Goal: Communication & Community: Answer question/provide support

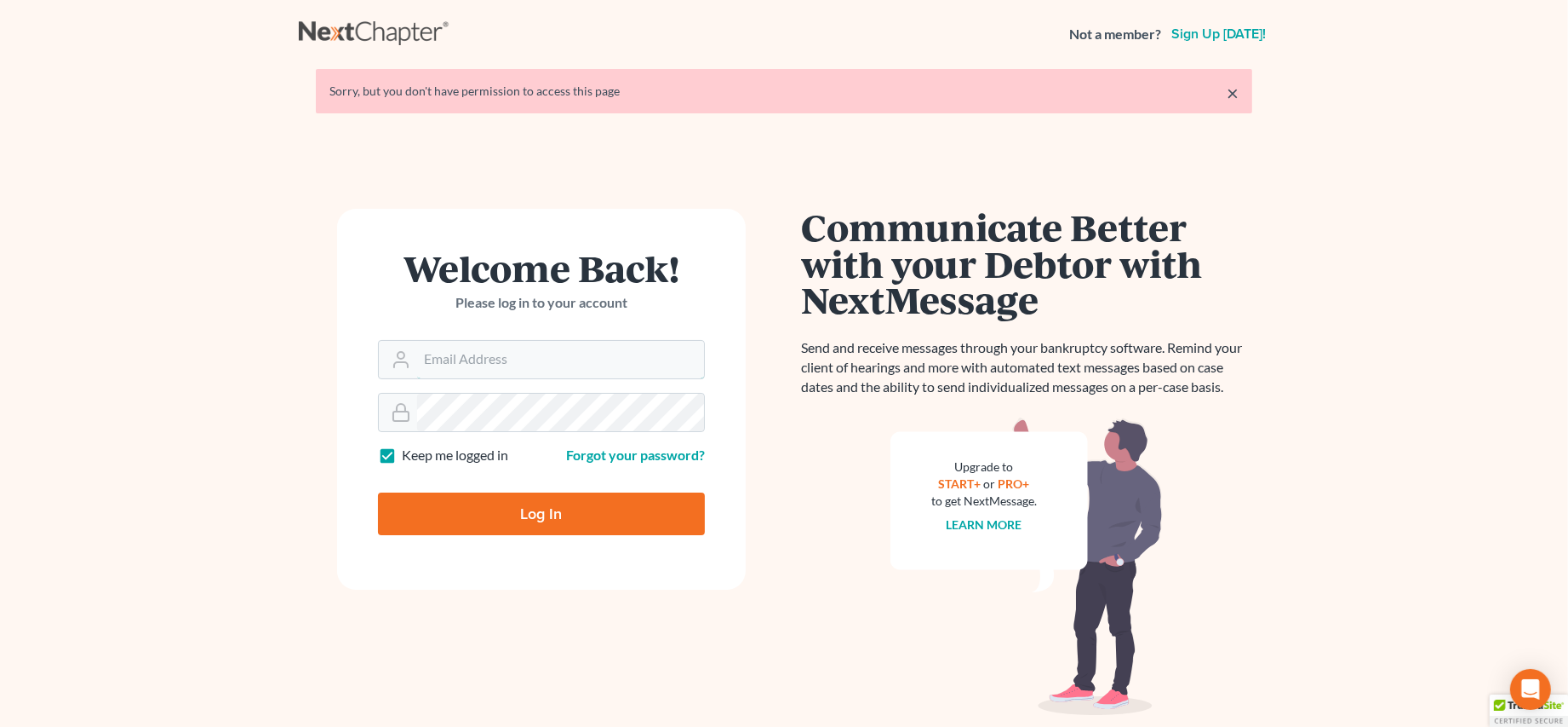
type input "ecf@bigeasybk.com"
click at [561, 493] on input "Log In" at bounding box center [541, 513] width 327 height 43
type input "Thinking..."
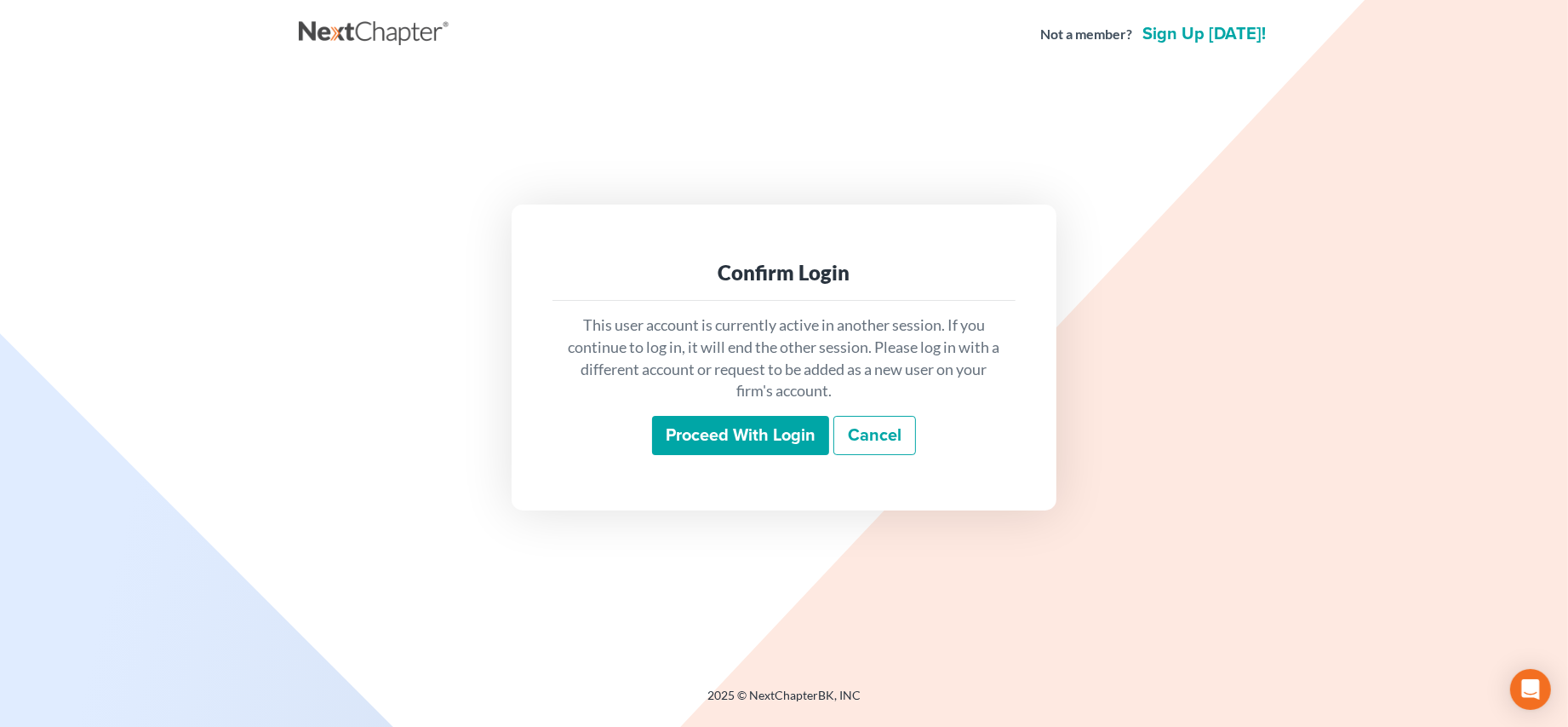
click at [808, 434] on input "Proceed with login" at bounding box center [740, 435] width 177 height 39
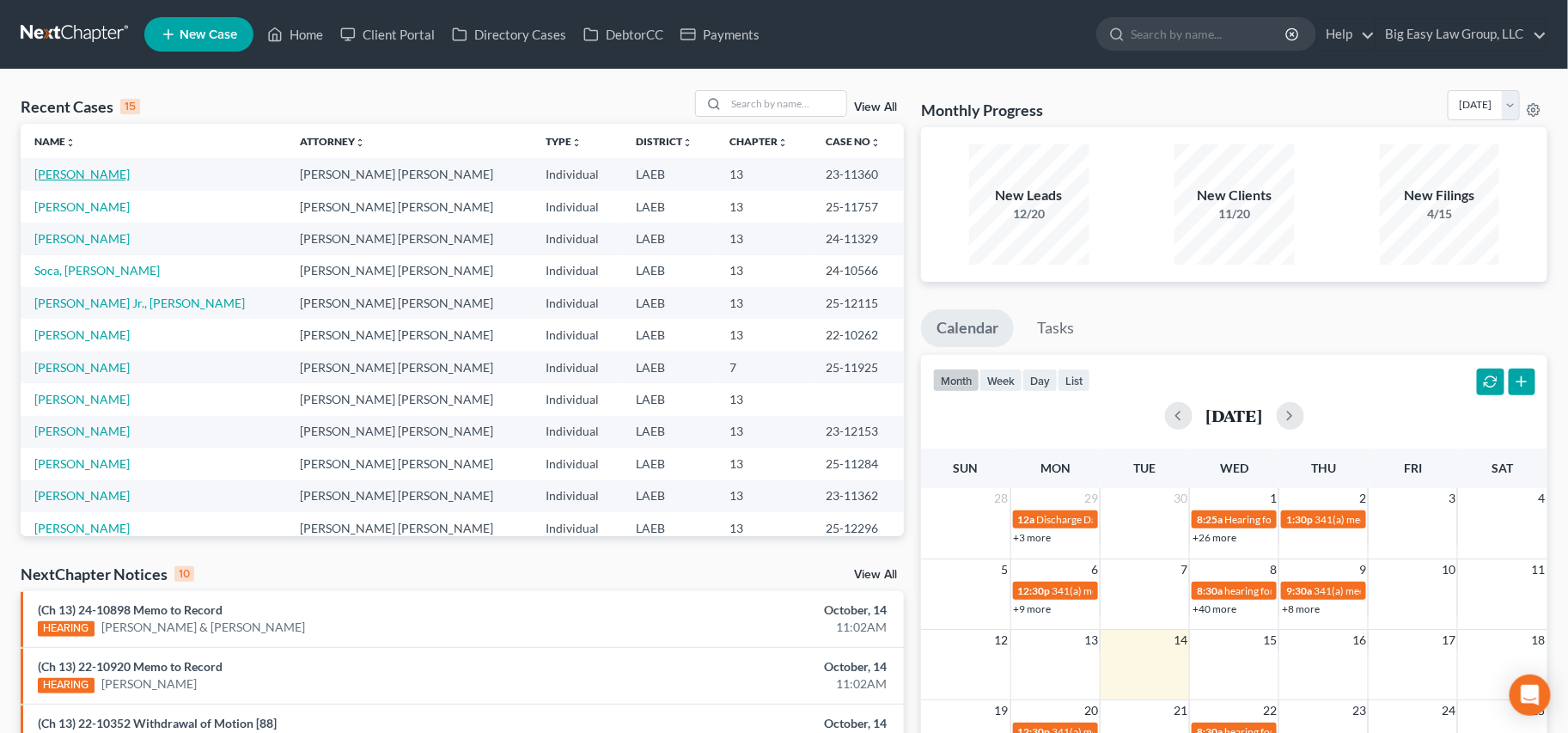
click at [96, 172] on link "[PERSON_NAME]" at bounding box center [82, 174] width 95 height 15
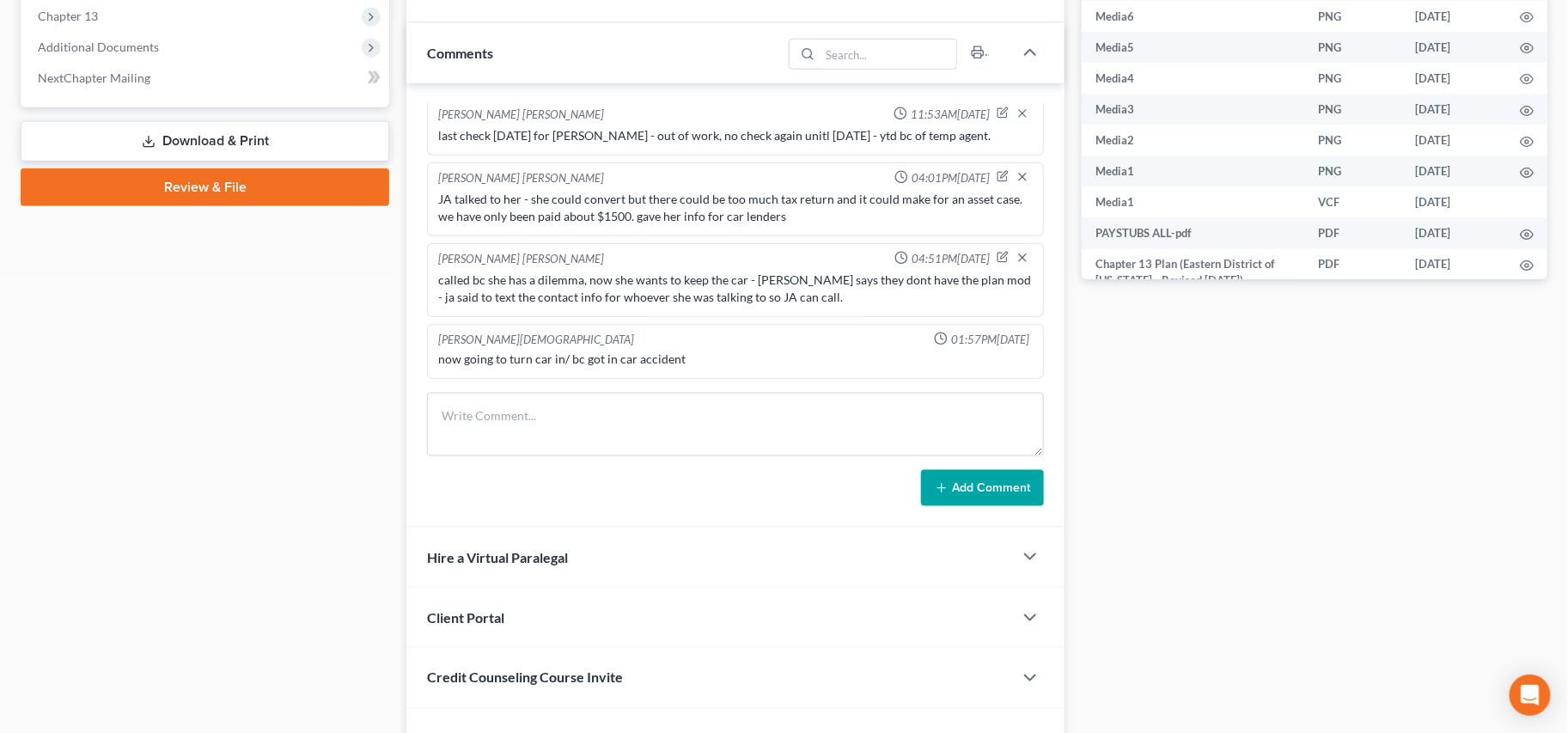
scroll to position [837, 0]
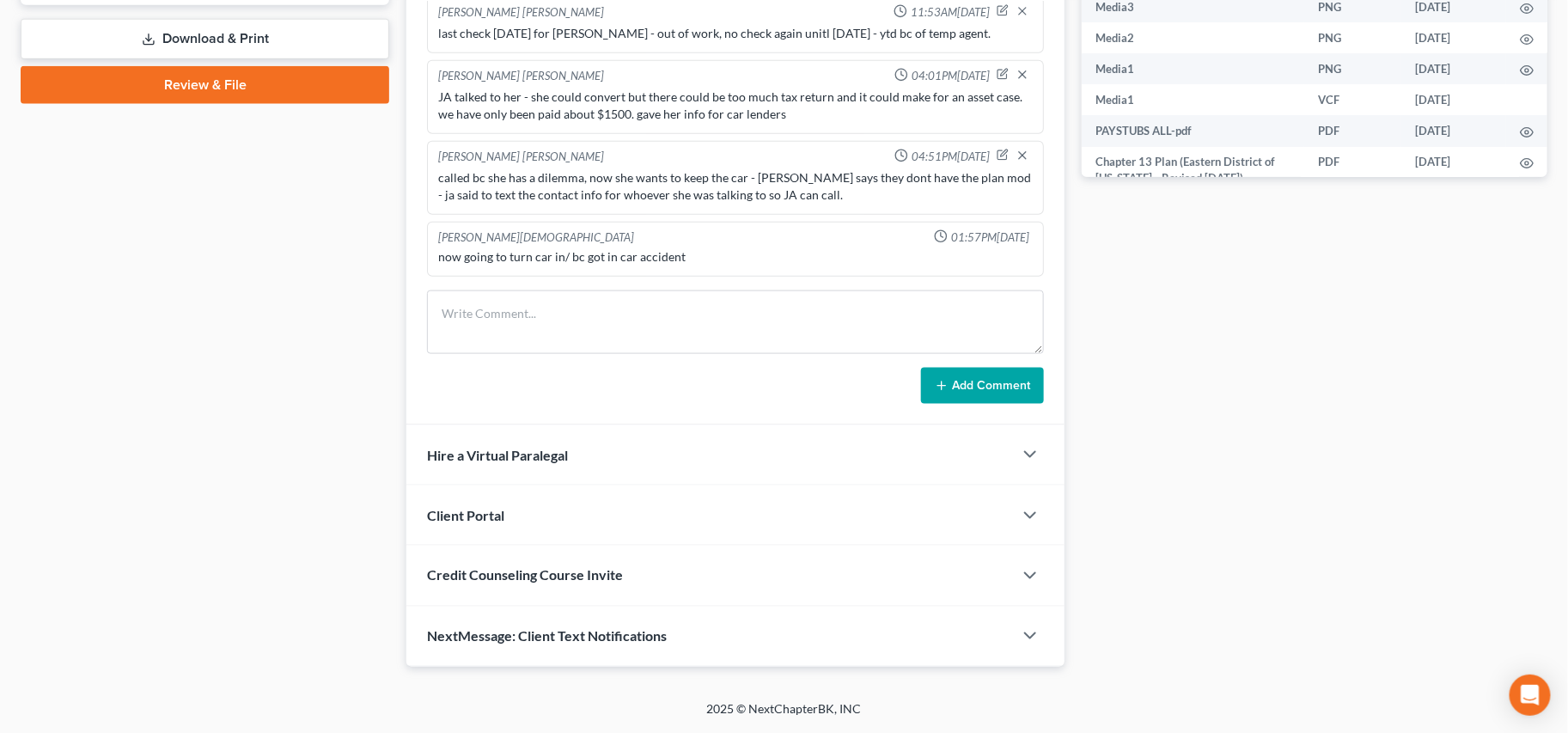
click at [672, 635] on div "NextMessage: Client Text Notifications" at bounding box center [709, 635] width 606 height 59
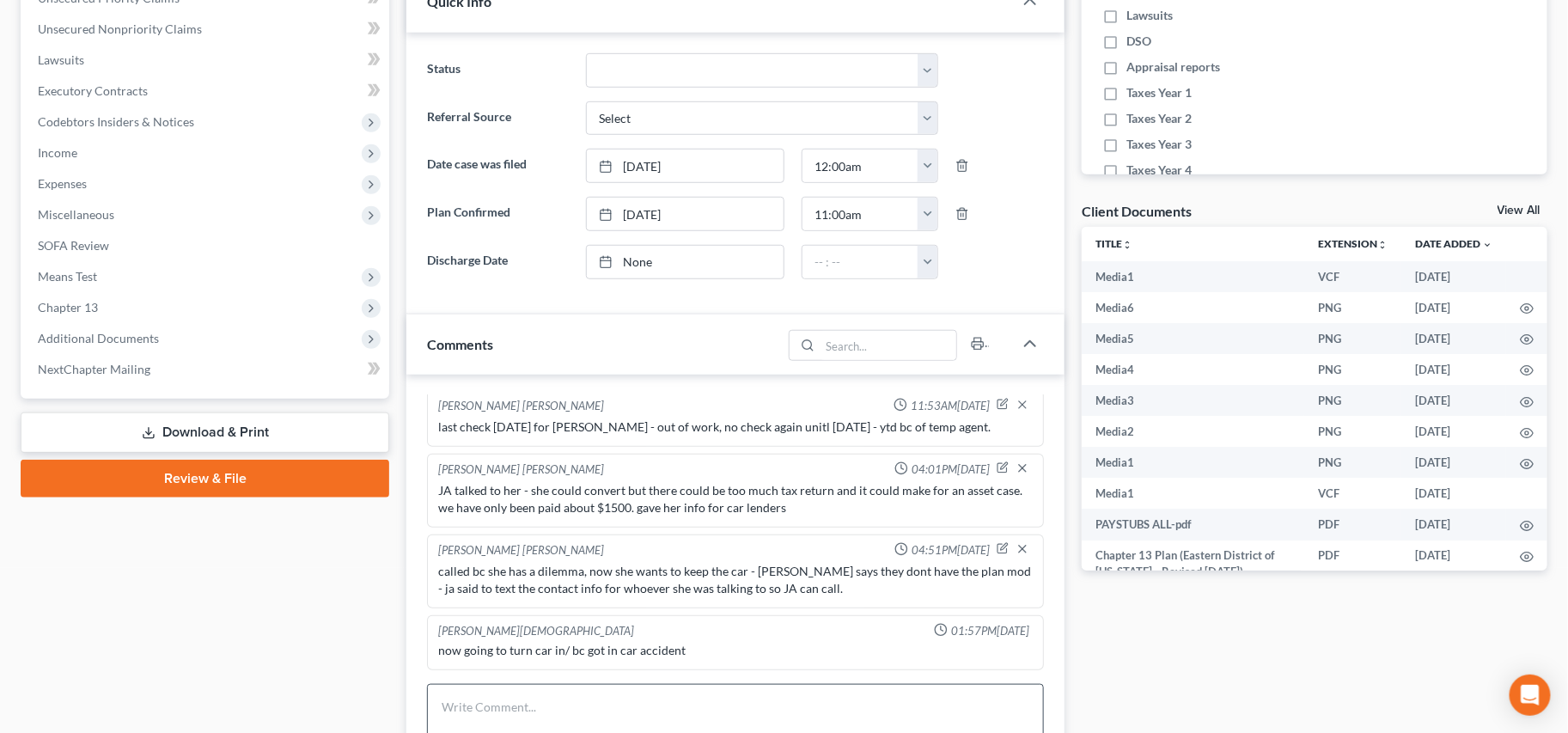
scroll to position [671, 0]
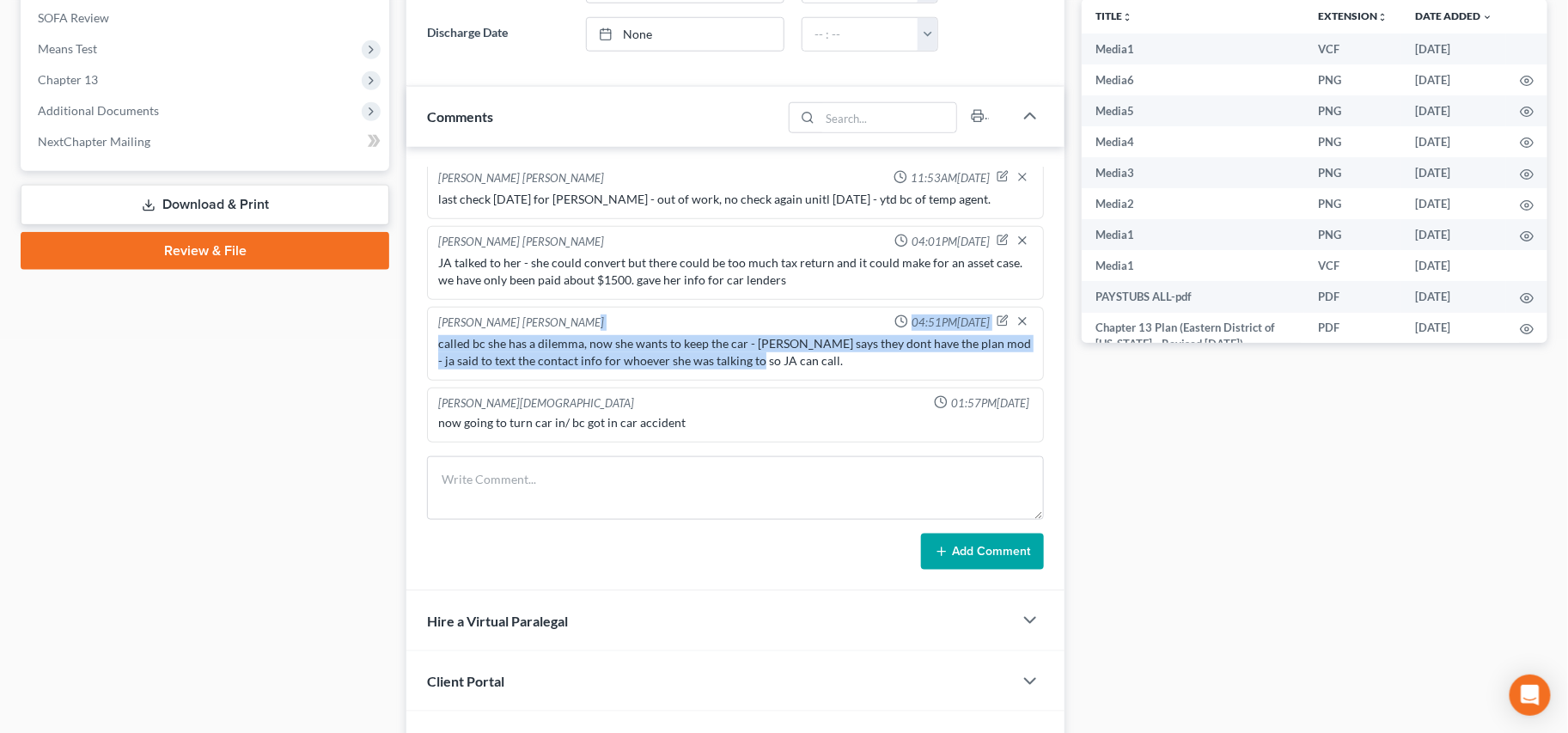
drag, startPoint x: 612, startPoint y: 332, endPoint x: 594, endPoint y: 326, distance: 19.0
click at [592, 324] on div "Jenny Abshier Bryce Murray 04:51PM, 10/06/2025 called bc she has a dilemma, now…" at bounding box center [736, 344] width 617 height 74
drag, startPoint x: 635, startPoint y: 345, endPoint x: 861, endPoint y: 366, distance: 227.0
click at [636, 345] on div "called bc she has a dilemma, now she wants to keep the car - NODA says they don…" at bounding box center [735, 352] width 594 height 34
drag, startPoint x: 827, startPoint y: 352, endPoint x: 686, endPoint y: 327, distance: 143.2
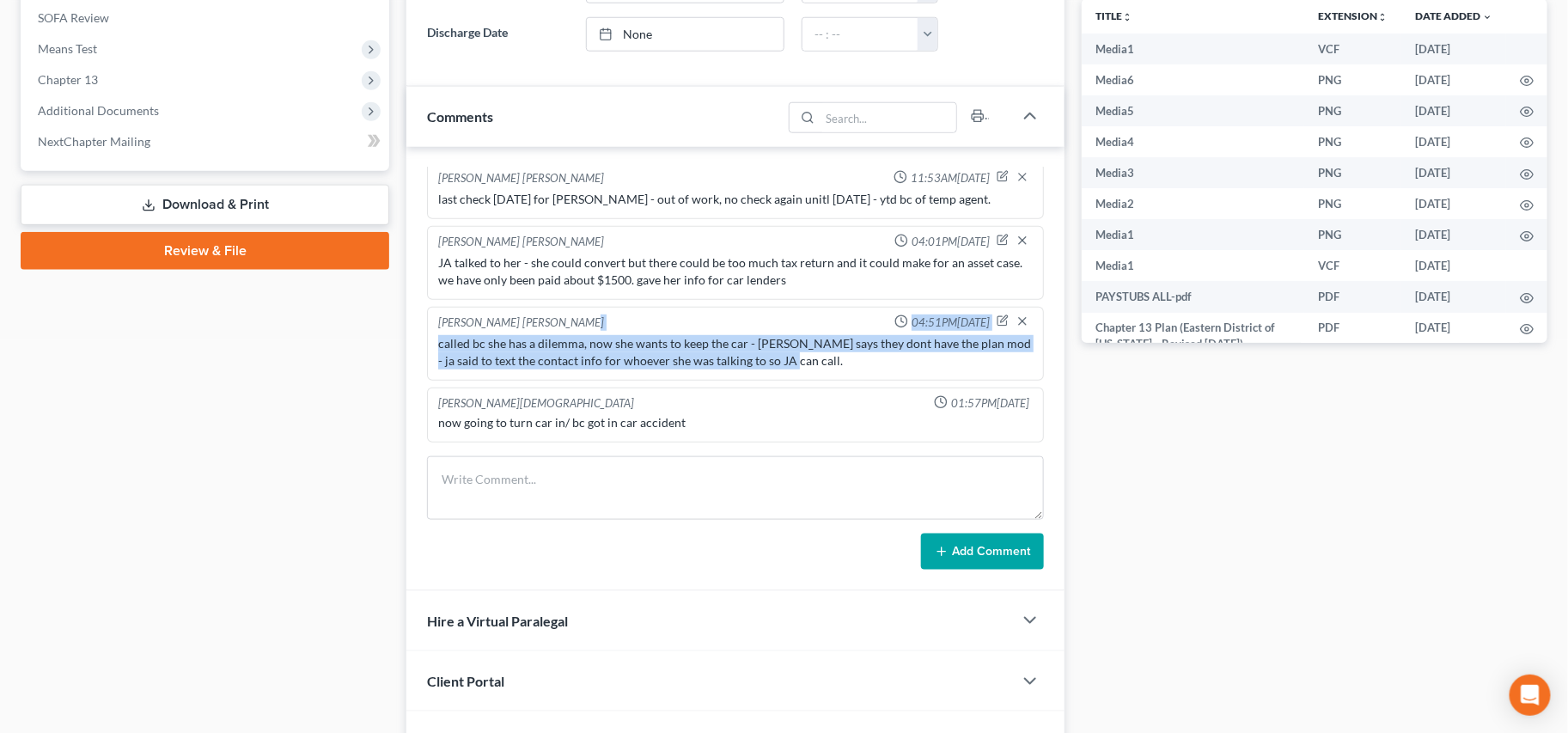
click at [684, 327] on div "Jenny Abshier Bryce Murray 04:51PM, 10/06/2025 called bc she has a dilemma, now…" at bounding box center [736, 344] width 617 height 74
drag, startPoint x: 701, startPoint y: 330, endPoint x: 773, endPoint y: 337, distance: 72.3
click at [706, 329] on div "Jenny Abshier Bryce Murray 04:51PM, 10/06/2025" at bounding box center [736, 323] width 601 height 18
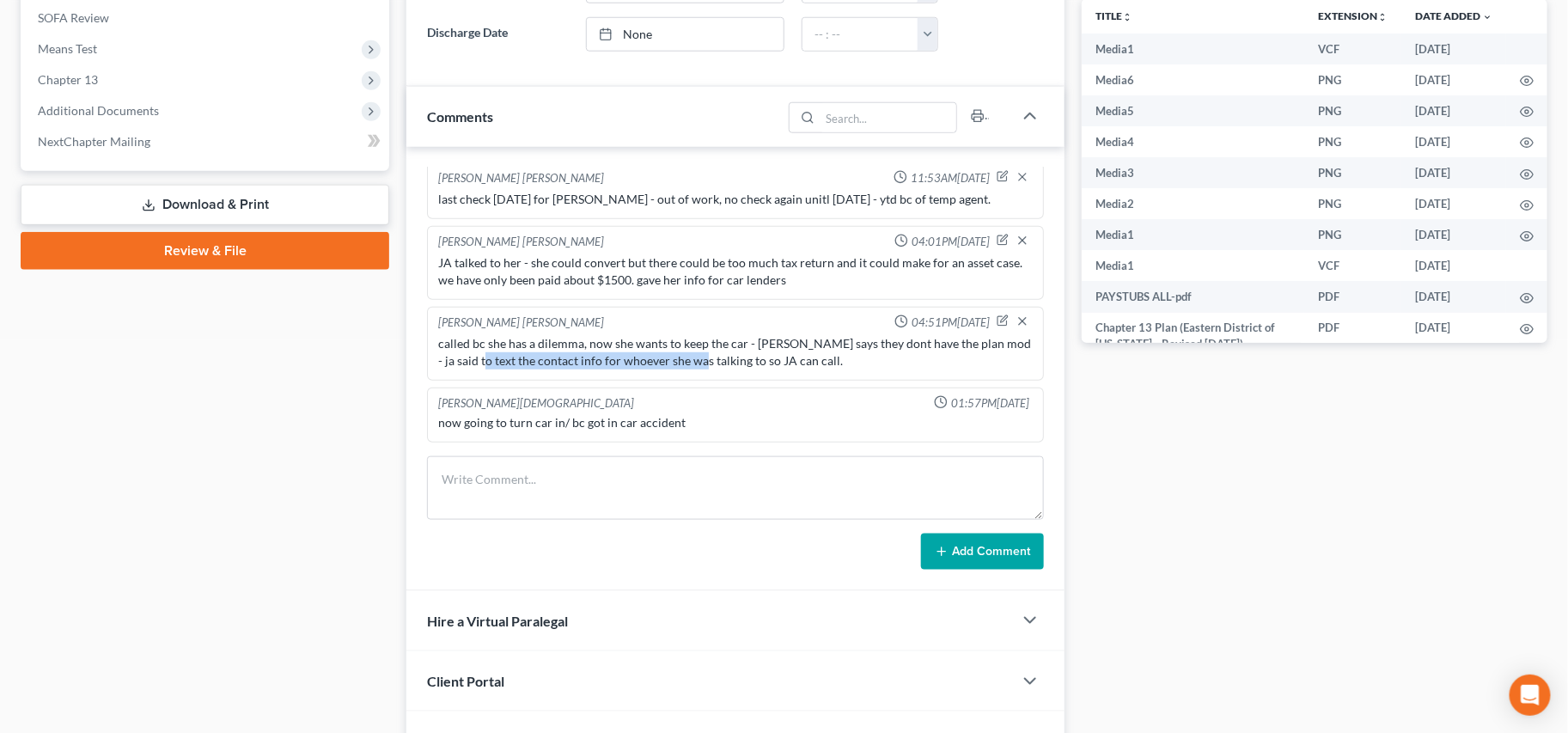
drag, startPoint x: 503, startPoint y: 352, endPoint x: 769, endPoint y: 362, distance: 266.2
click at [735, 360] on div "called bc she has a dilemma, now she wants to keep the car - NODA says they don…" at bounding box center [735, 352] width 594 height 34
drag, startPoint x: 774, startPoint y: 362, endPoint x: 807, endPoint y: 364, distance: 33.1
click at [787, 364] on div "called bc she has a dilemma, now she wants to keep the car - NODA says they don…" at bounding box center [735, 352] width 594 height 34
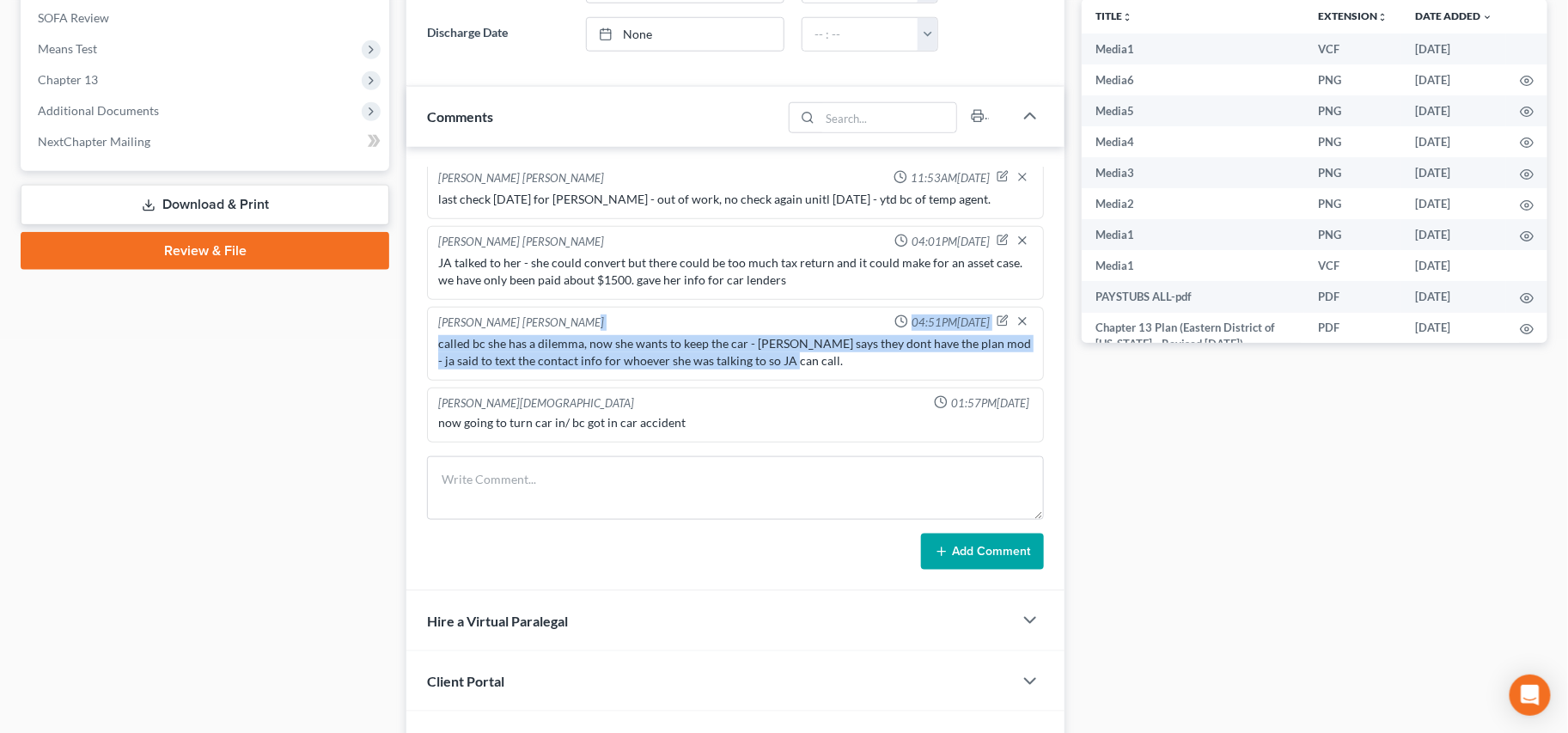
drag, startPoint x: 802, startPoint y: 355, endPoint x: 599, endPoint y: 317, distance: 206.5
click at [600, 322] on div "Jenny Abshier Bryce Murray 04:51PM, 10/06/2025 called bc she has a dilemma, now…" at bounding box center [736, 344] width 617 height 74
click at [601, 316] on div "Jenny Abshier Bryce Murray 04:51PM, 10/06/2025" at bounding box center [736, 323] width 601 height 18
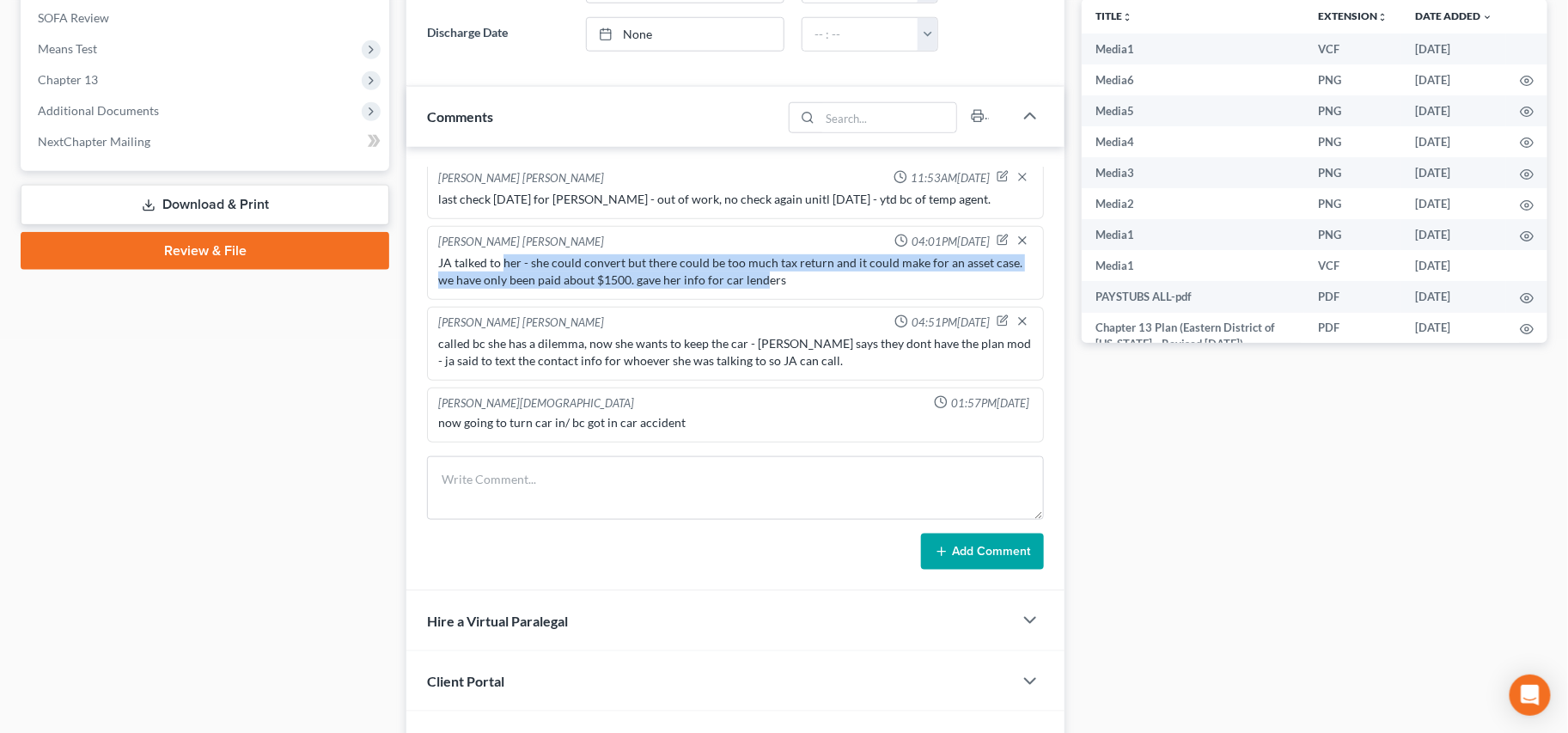
drag, startPoint x: 699, startPoint y: 272, endPoint x: 504, endPoint y: 260, distance: 195.4
click at [503, 261] on div "JA talked to her - she could convert but there could be too much tax return and…" at bounding box center [735, 271] width 594 height 34
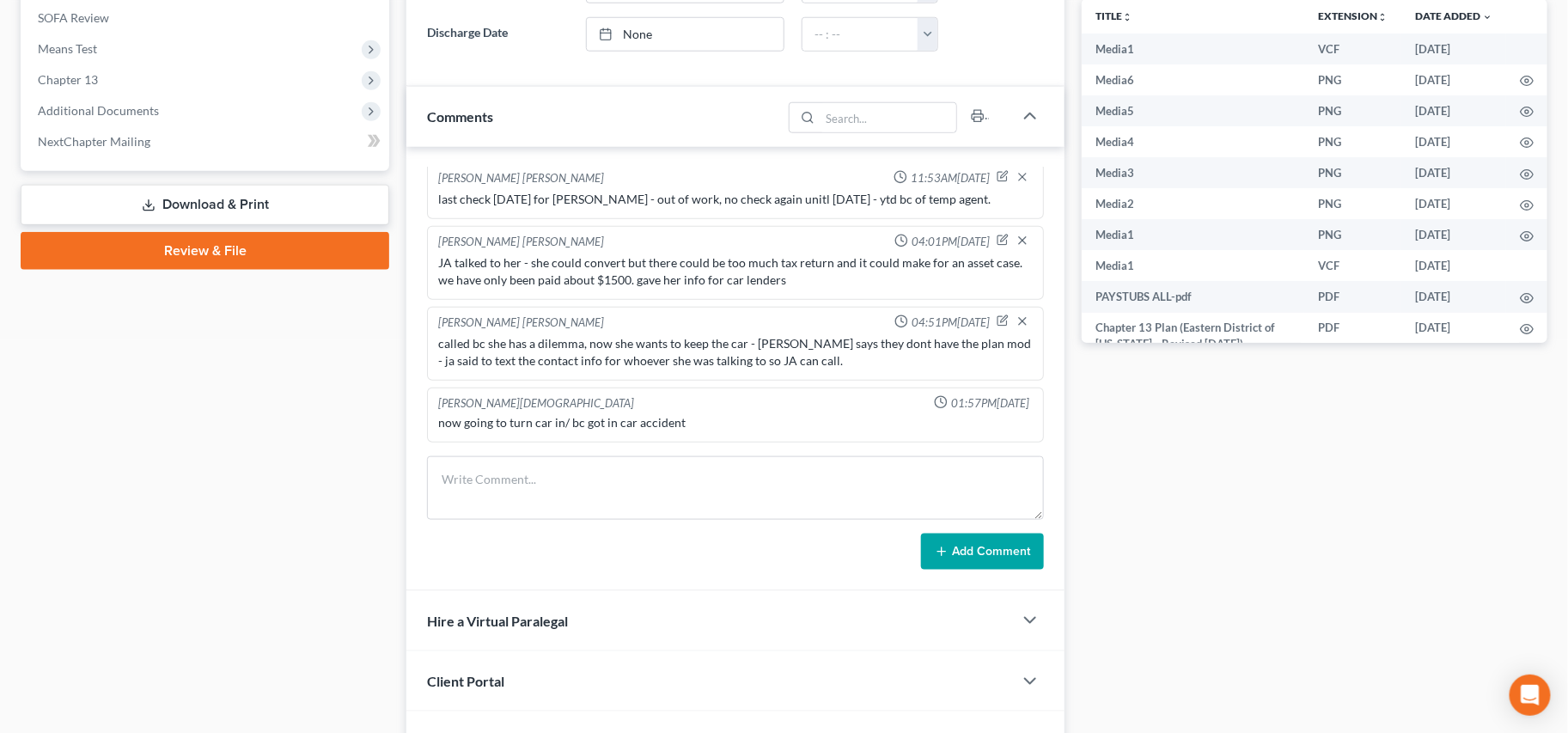
drag, startPoint x: 512, startPoint y: 257, endPoint x: 541, endPoint y: 291, distance: 44.7
click at [516, 259] on div "JA talked to her - she could convert but there could be too much tax return and…" at bounding box center [735, 271] width 594 height 34
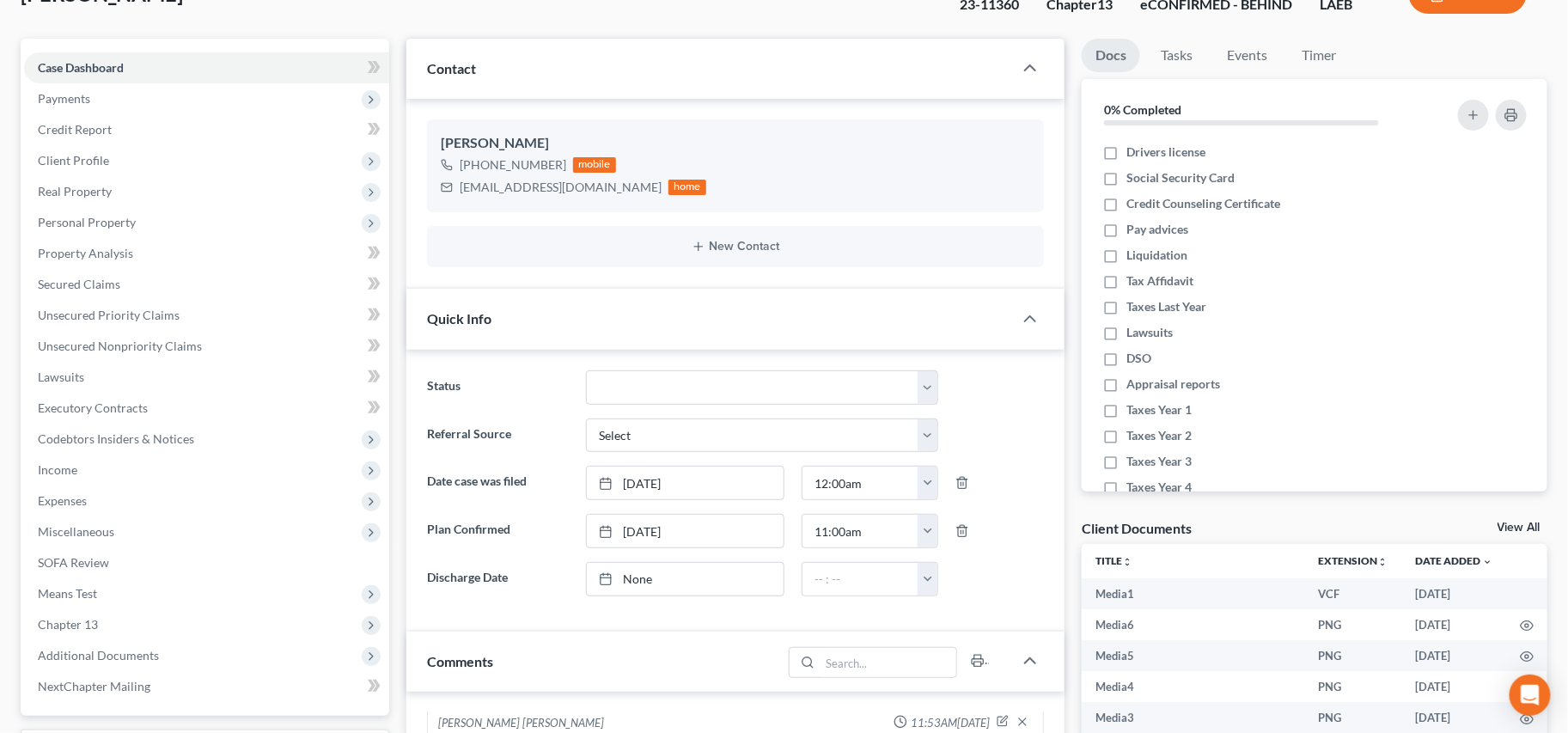
scroll to position [0, 0]
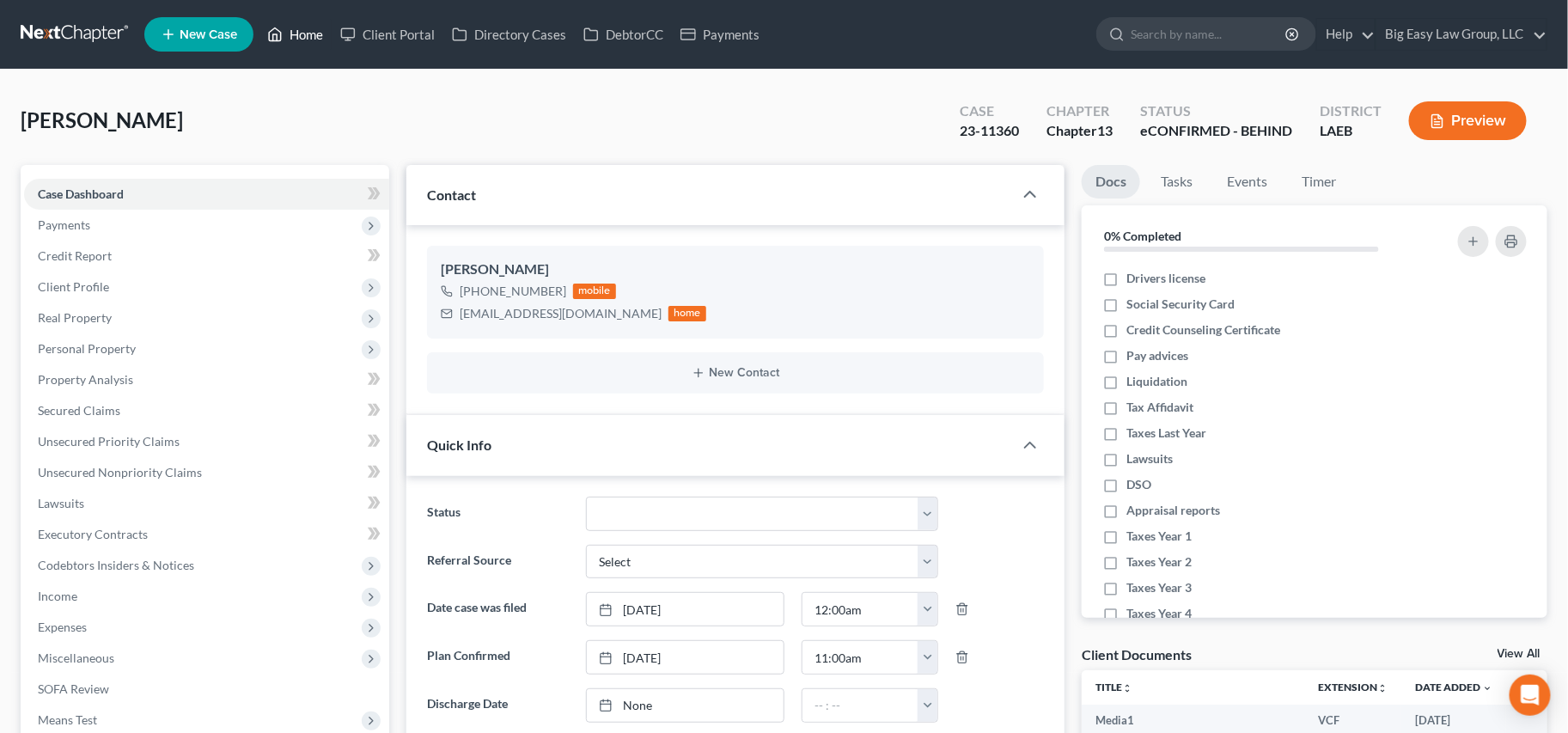
click at [309, 32] on link "Home" at bounding box center [294, 34] width 73 height 31
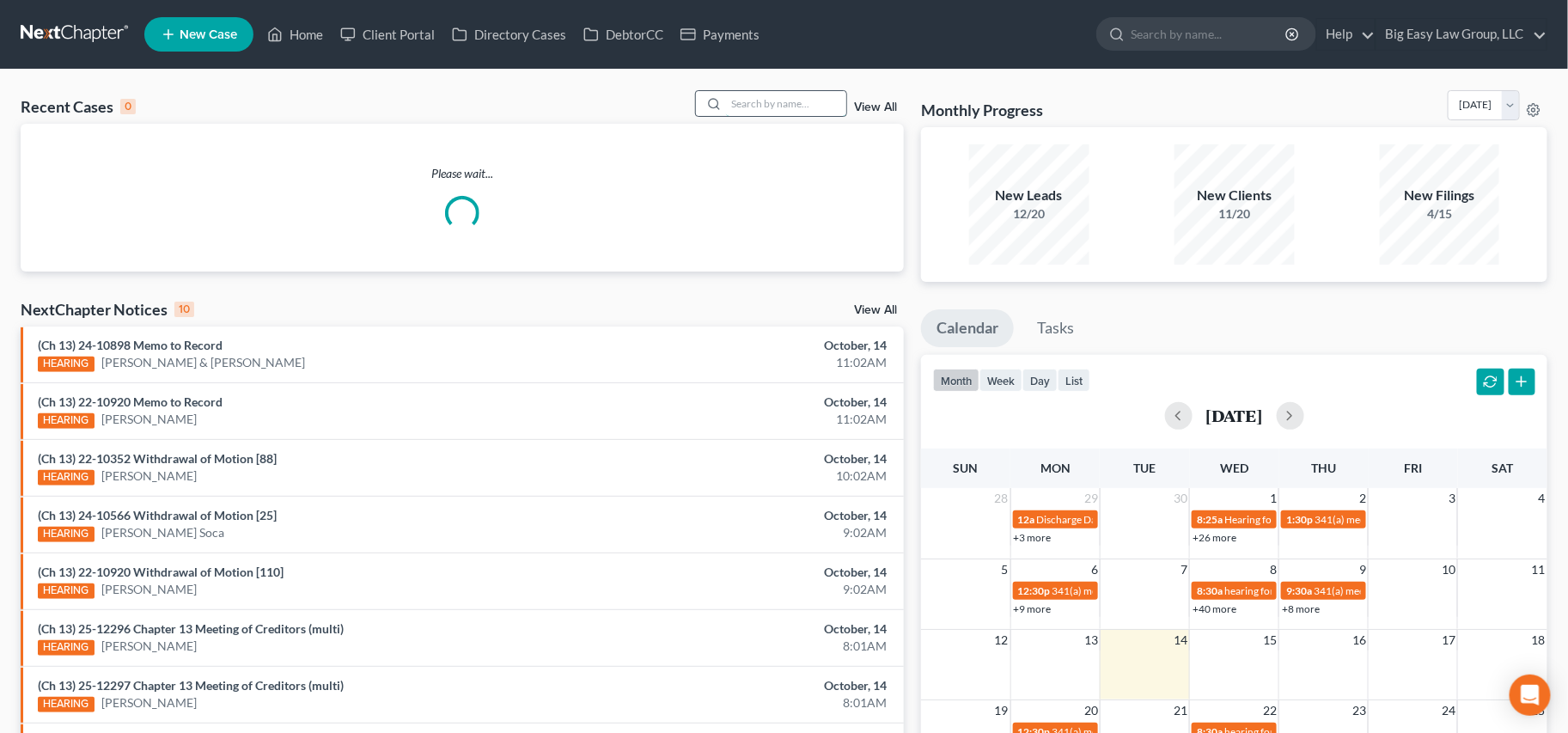
click at [775, 91] on input "search" at bounding box center [786, 104] width 120 height 25
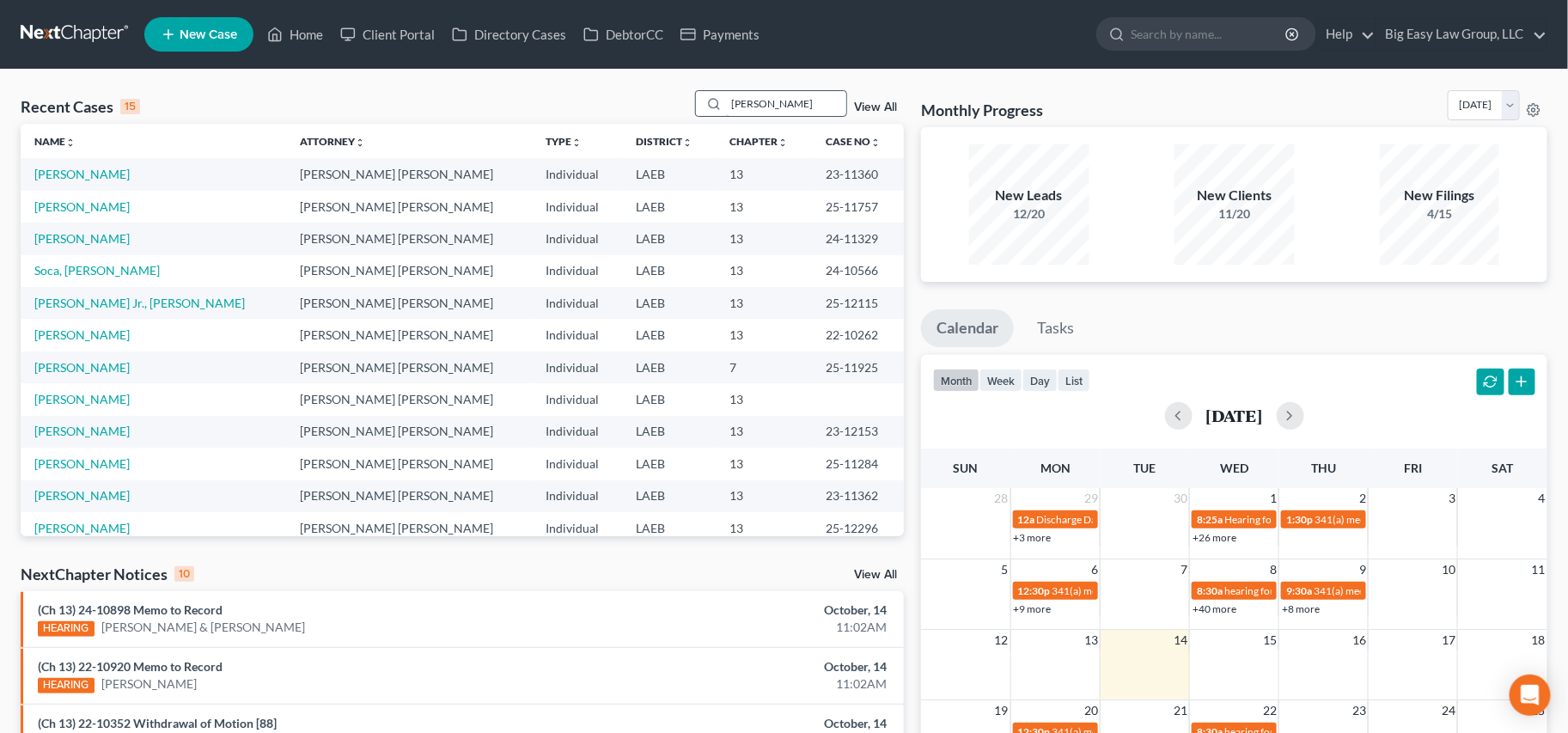
type input "nelson"
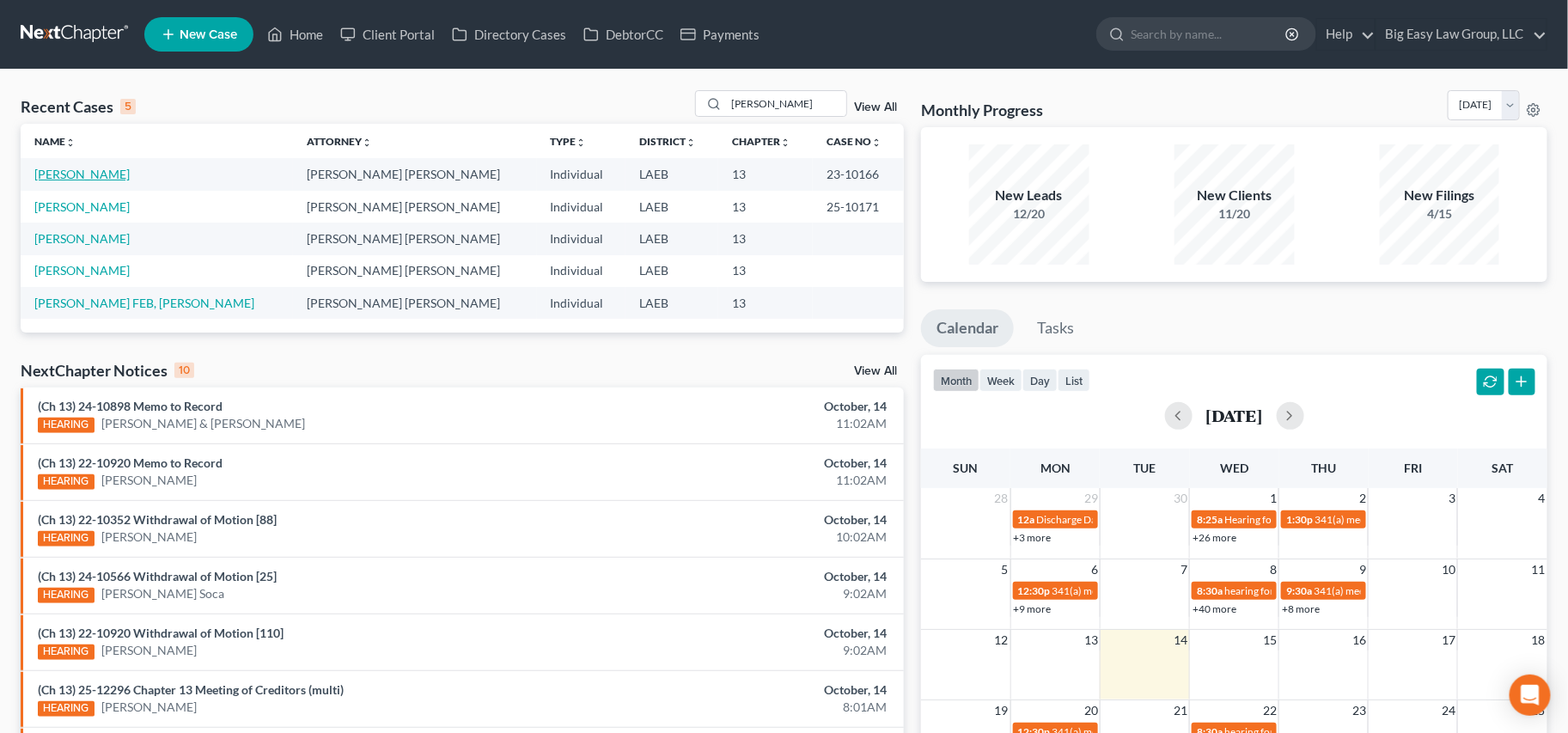
click at [90, 176] on link "[PERSON_NAME]" at bounding box center [82, 174] width 95 height 15
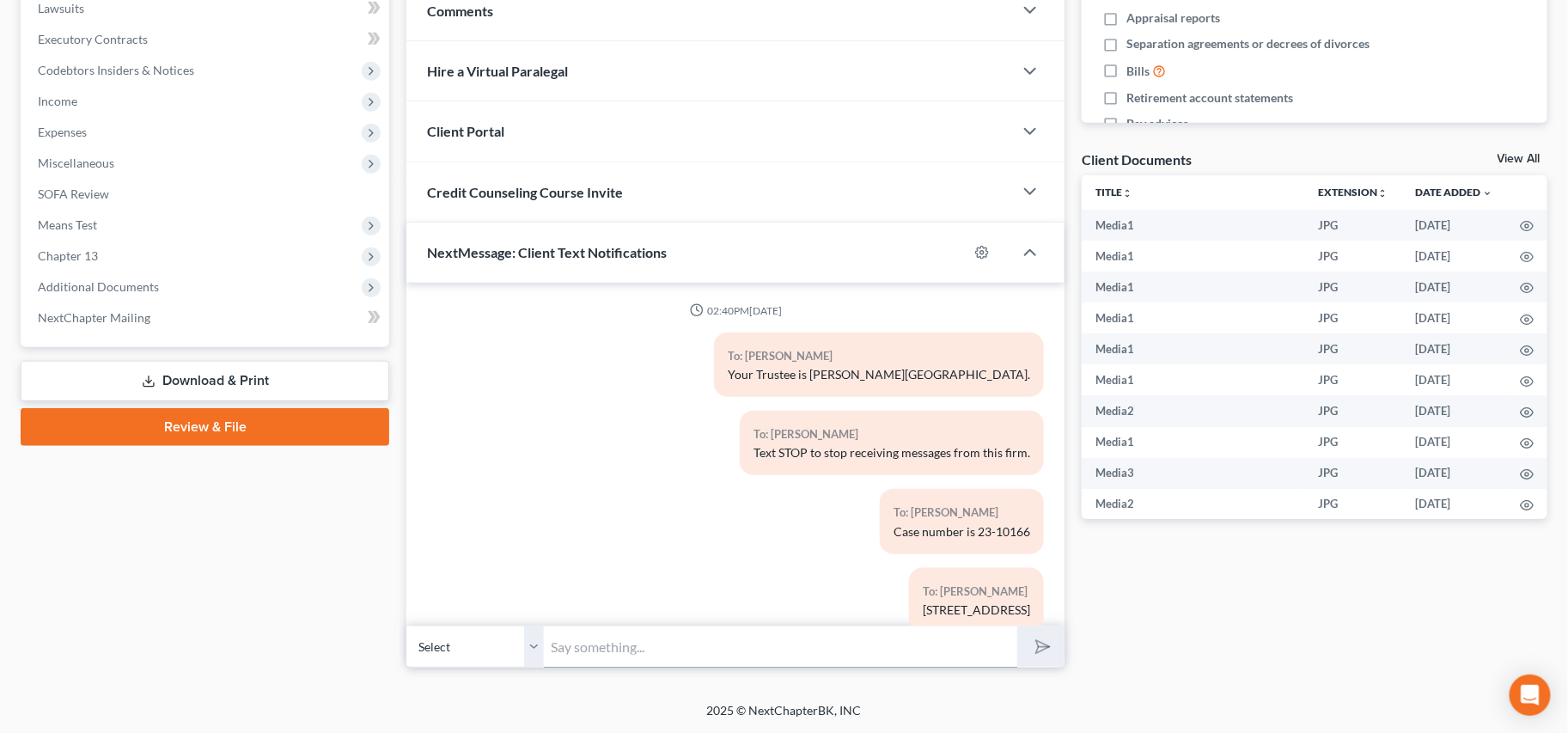
scroll to position [7237, 0]
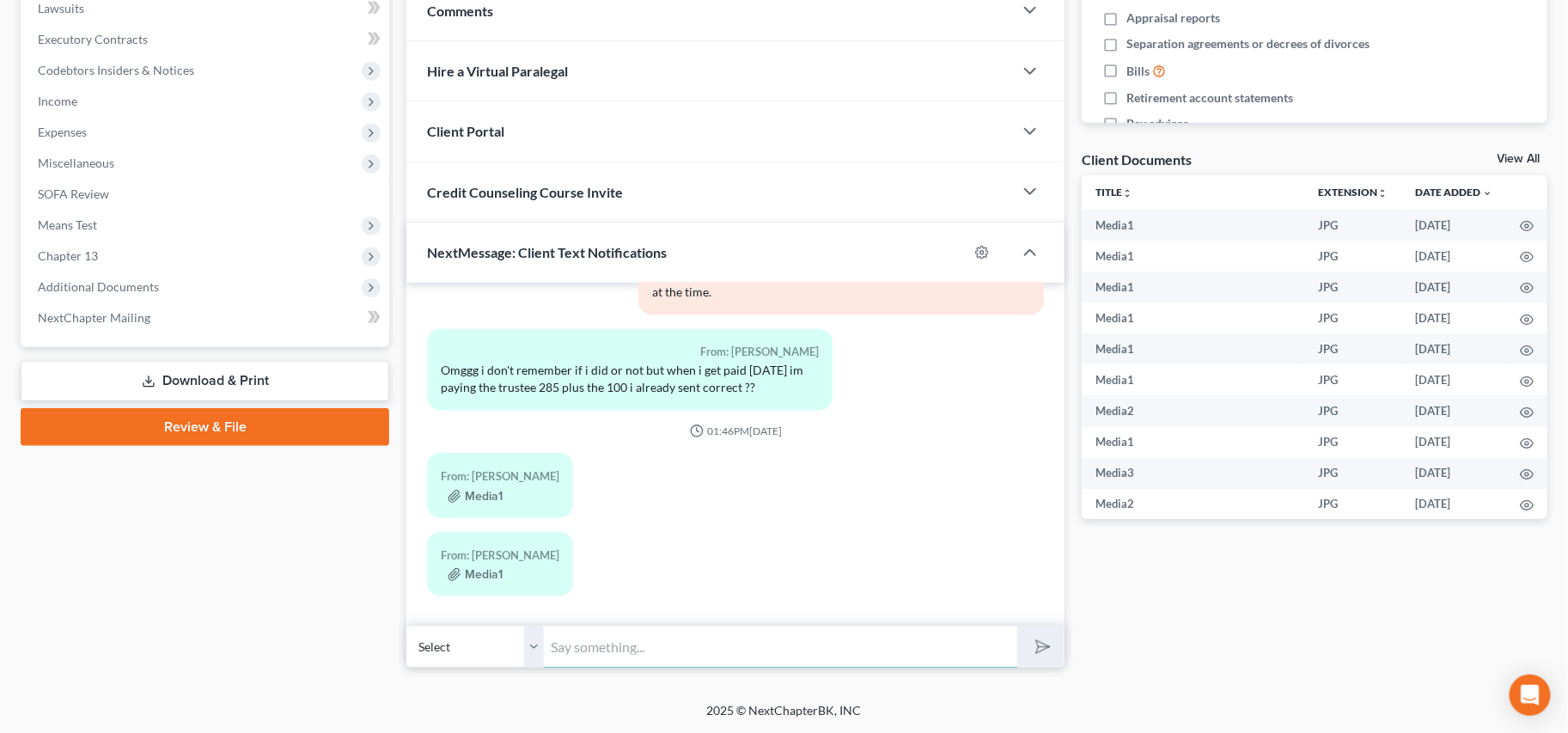
click at [621, 648] on input "text" at bounding box center [780, 646] width 474 height 42
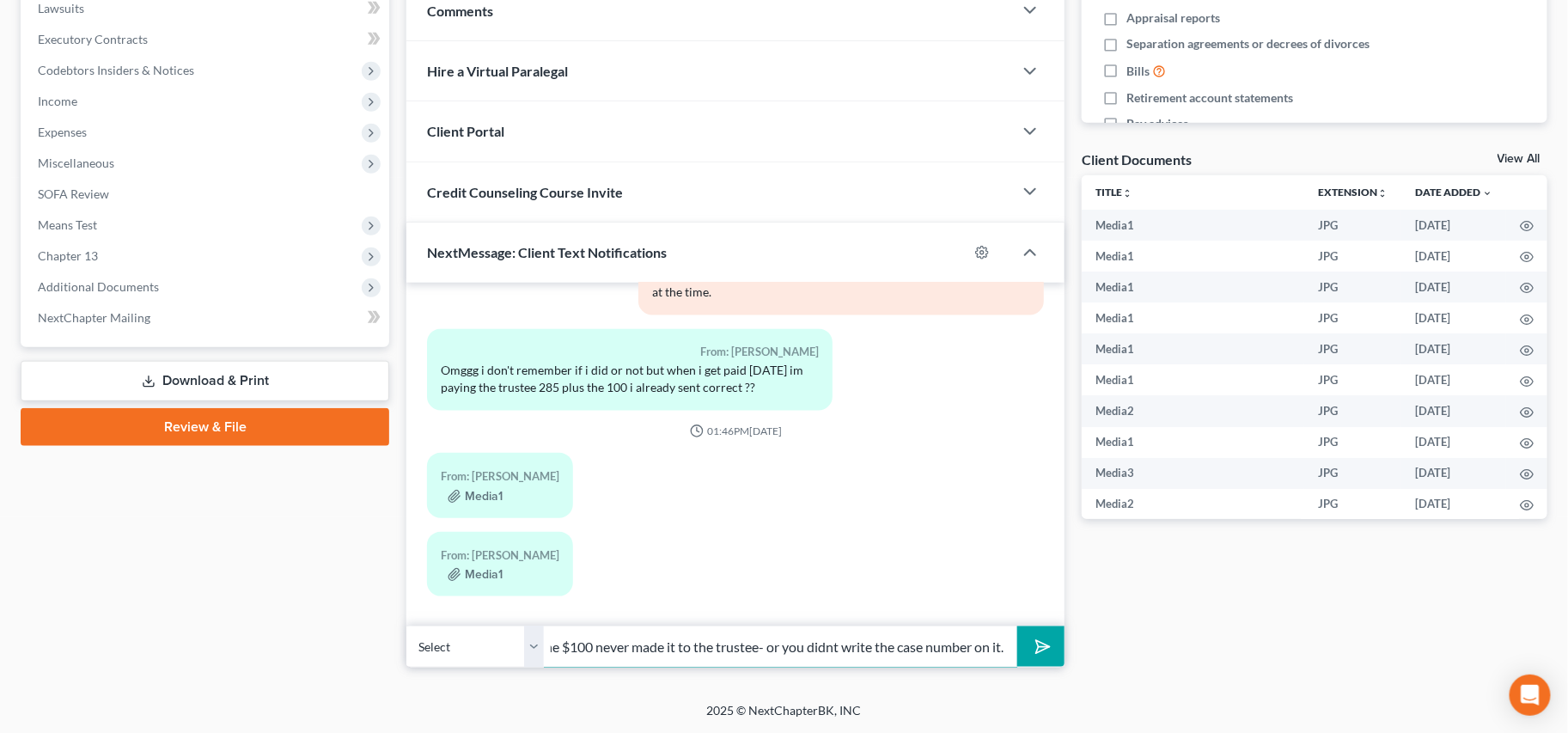
scroll to position [0, 22]
click at [827, 649] on input "The $100 never made it to the trustee- or you didnt write the case number on it." at bounding box center [780, 646] width 474 height 42
drag, startPoint x: 879, startPoint y: 650, endPoint x: 1004, endPoint y: 642, distance: 125.3
click at [920, 650] on input "The $100 never made it to the trustee- or you didn't write the case number on i…" at bounding box center [780, 646] width 474 height 42
drag, startPoint x: 1000, startPoint y: 647, endPoint x: 1040, endPoint y: 646, distance: 40.0
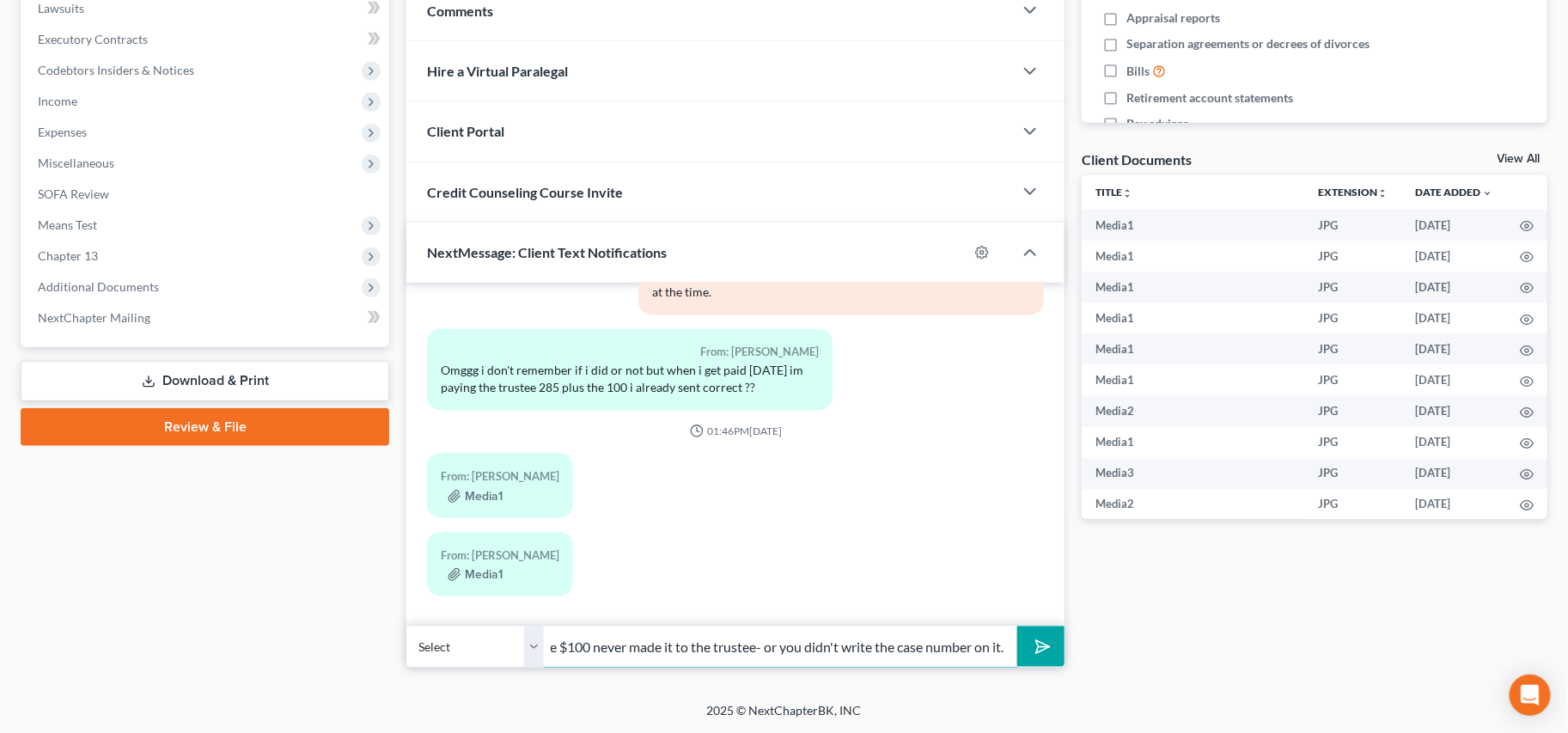
click at [1019, 647] on div "Select +1 (504) 372-7064 - Brittnay Nelson The $100 never made it to the truste…" at bounding box center [735, 646] width 658 height 40
click at [1015, 640] on input "The $100 never made it to the trustee- or you didn't write the case number on i…" at bounding box center [780, 646] width 474 height 42
drag, startPoint x: 1005, startPoint y: 644, endPoint x: 473, endPoint y: 595, distance: 534.3
click at [1004, 644] on input "The $100 never made it to the trustee- or you didn't write the case number on i…" at bounding box center [780, 646] width 474 height 42
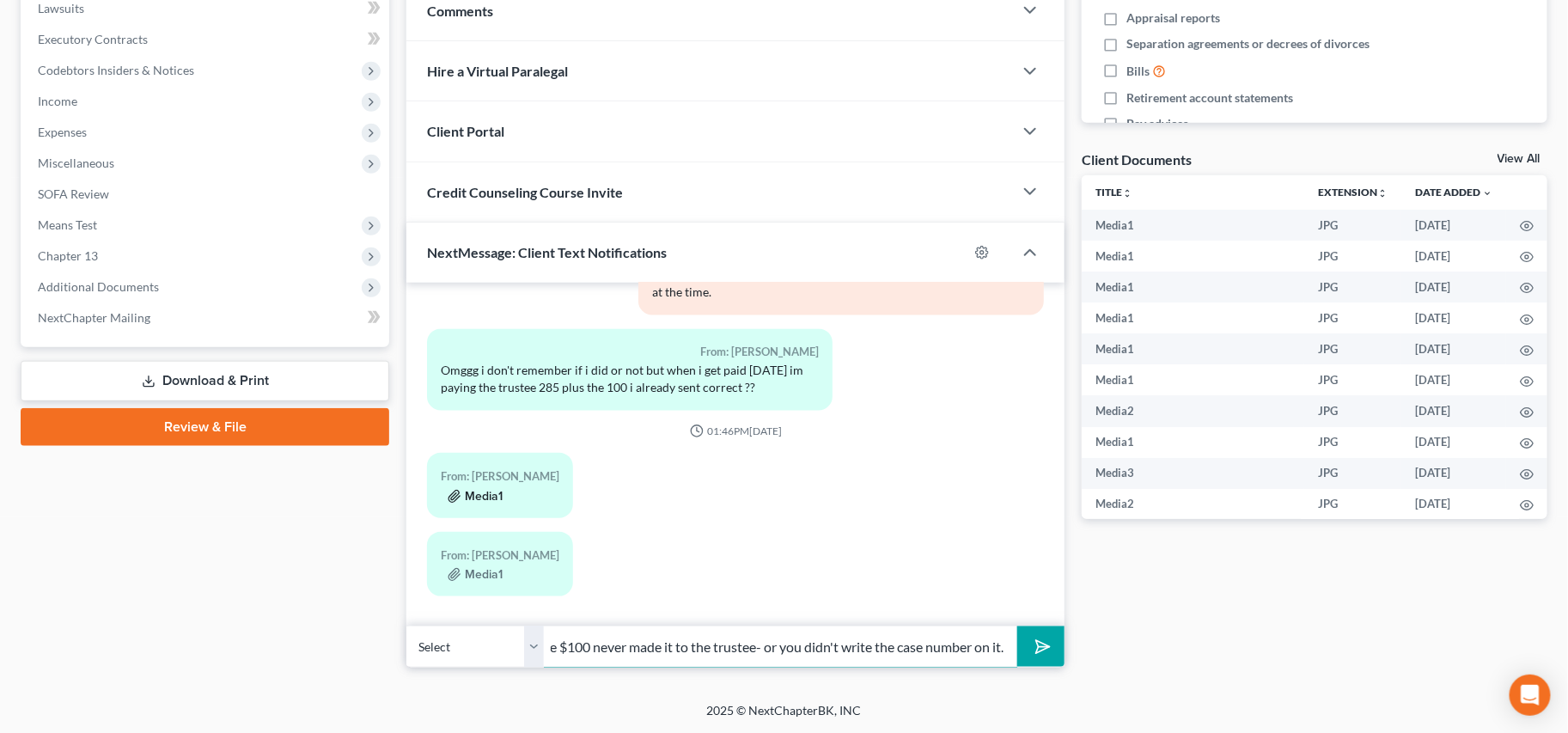
type input "The $100 never made it to the trustee- or you didn't write the case number on i…"
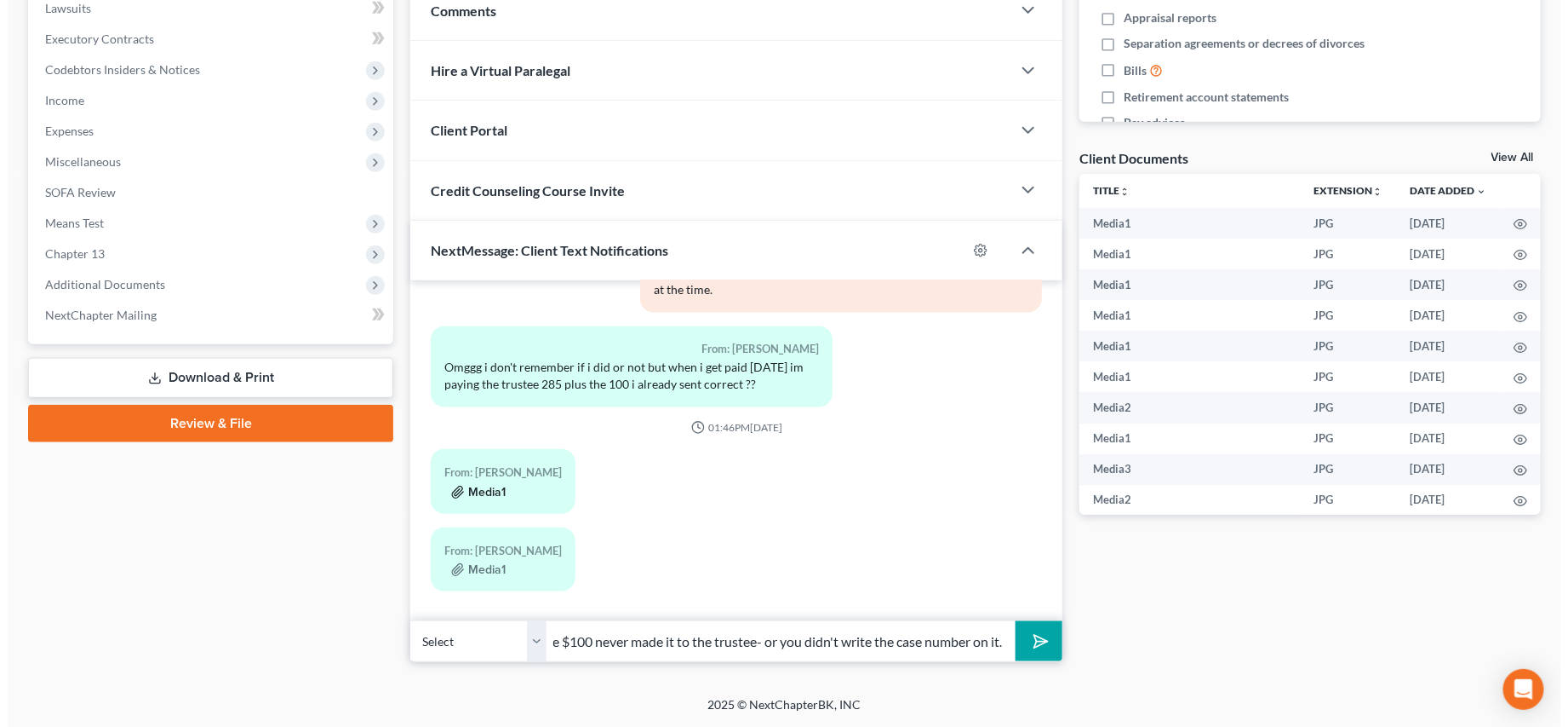
scroll to position [0, 0]
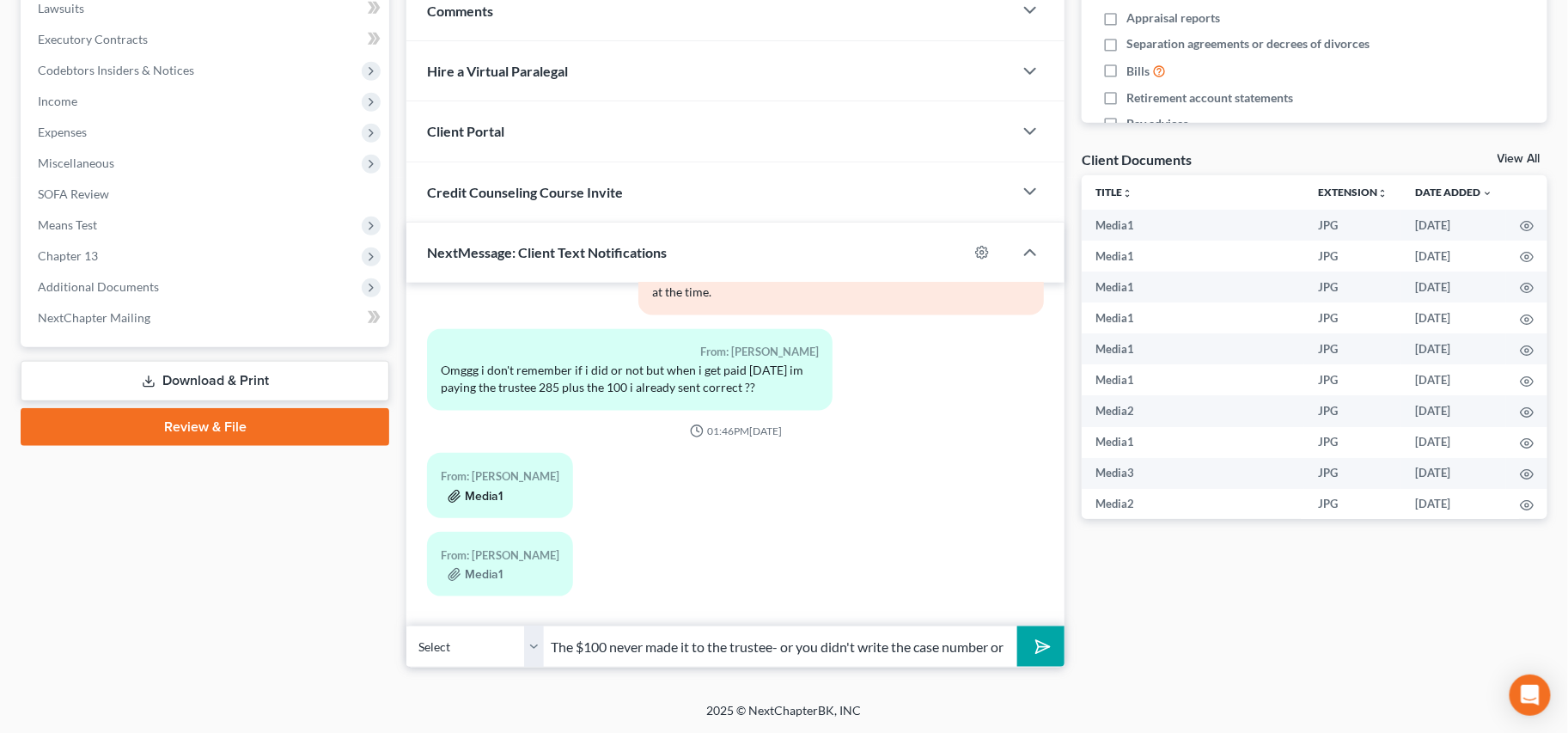
click at [477, 498] on button "Media1" at bounding box center [475, 497] width 55 height 14
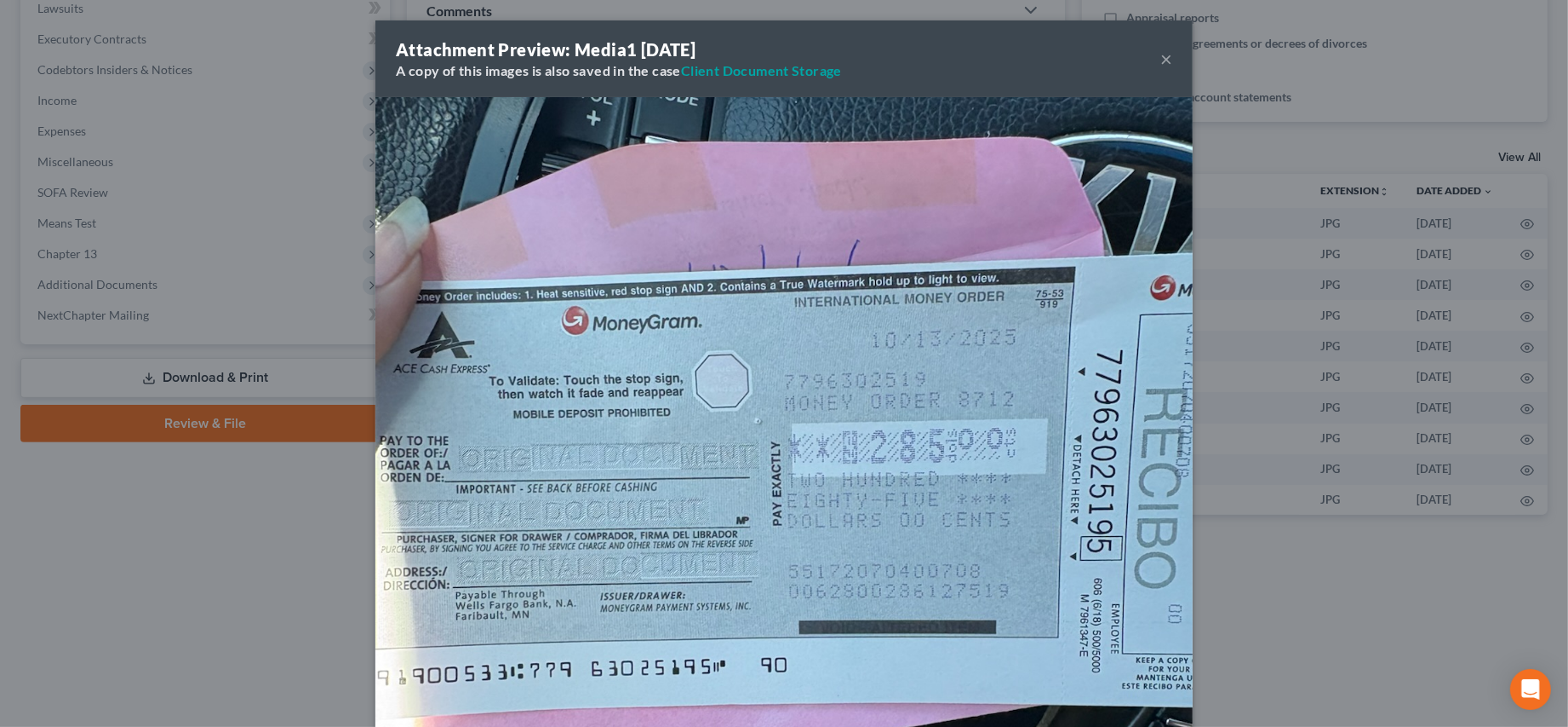
drag, startPoint x: 203, startPoint y: 536, endPoint x: 382, endPoint y: 580, distance: 184.3
click at [208, 534] on div "Attachment Preview: Media1 10/13/2025 A copy of this images is also saved in th…" at bounding box center [784, 364] width 1568 height 727
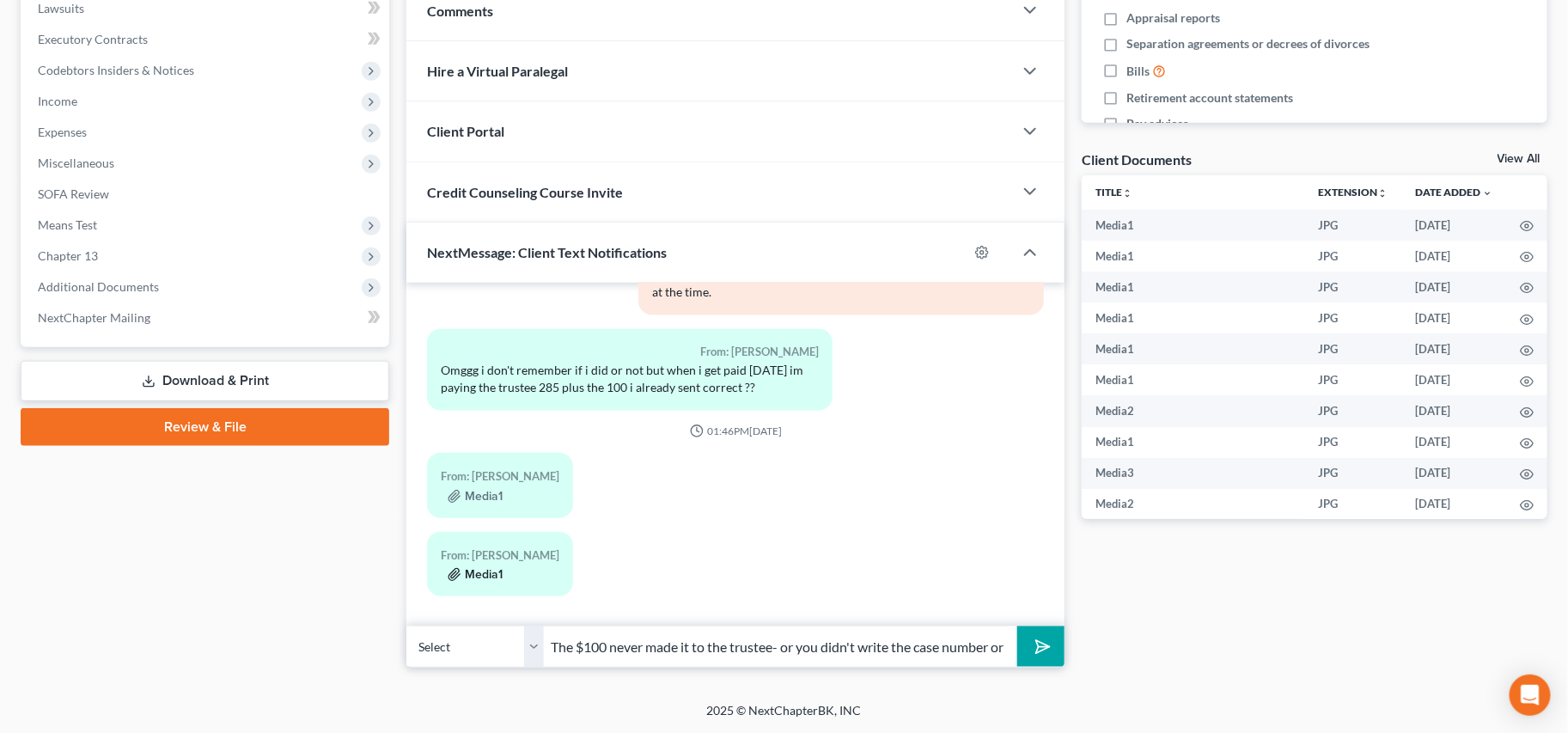
click at [469, 574] on button "Media1" at bounding box center [475, 575] width 55 height 14
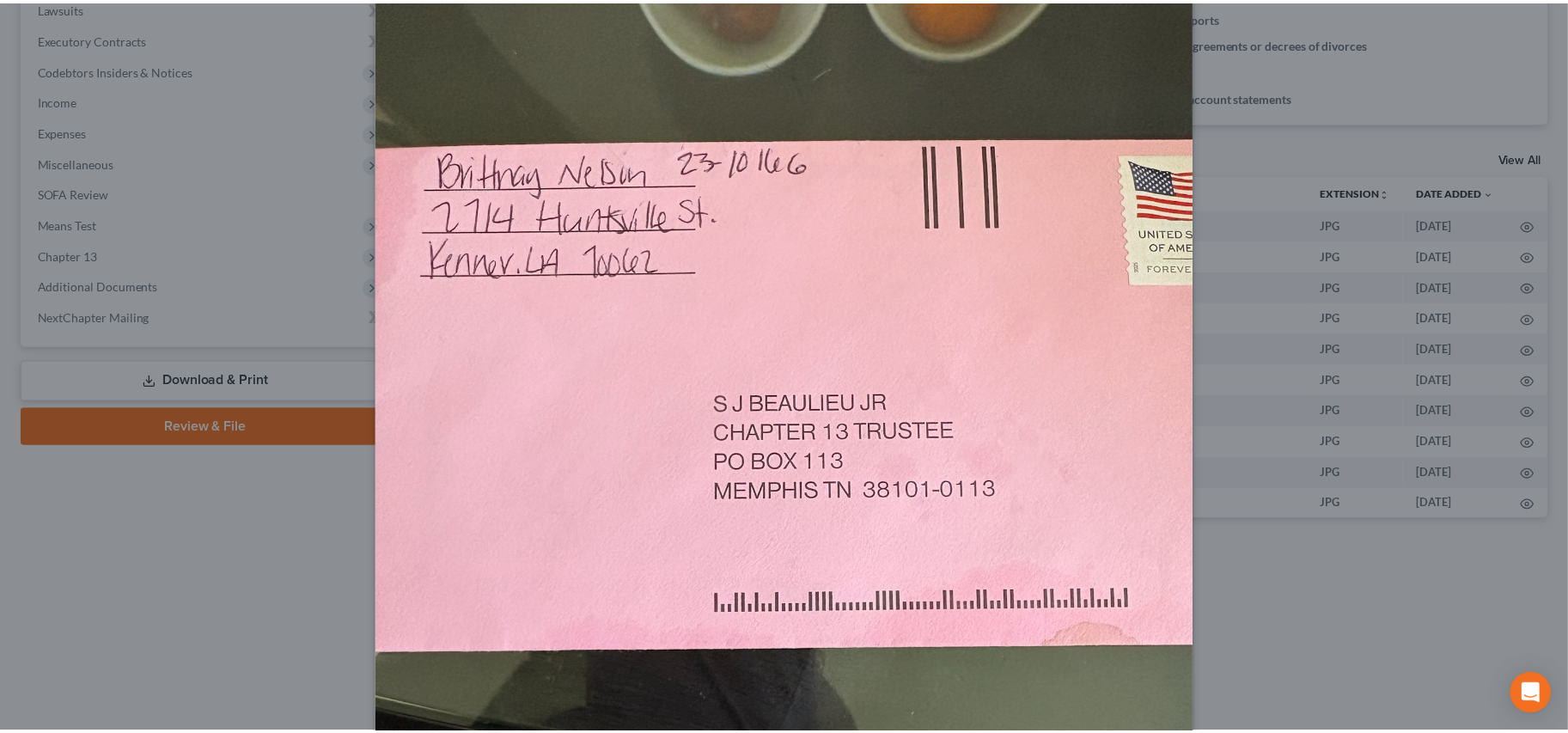
scroll to position [155, 0]
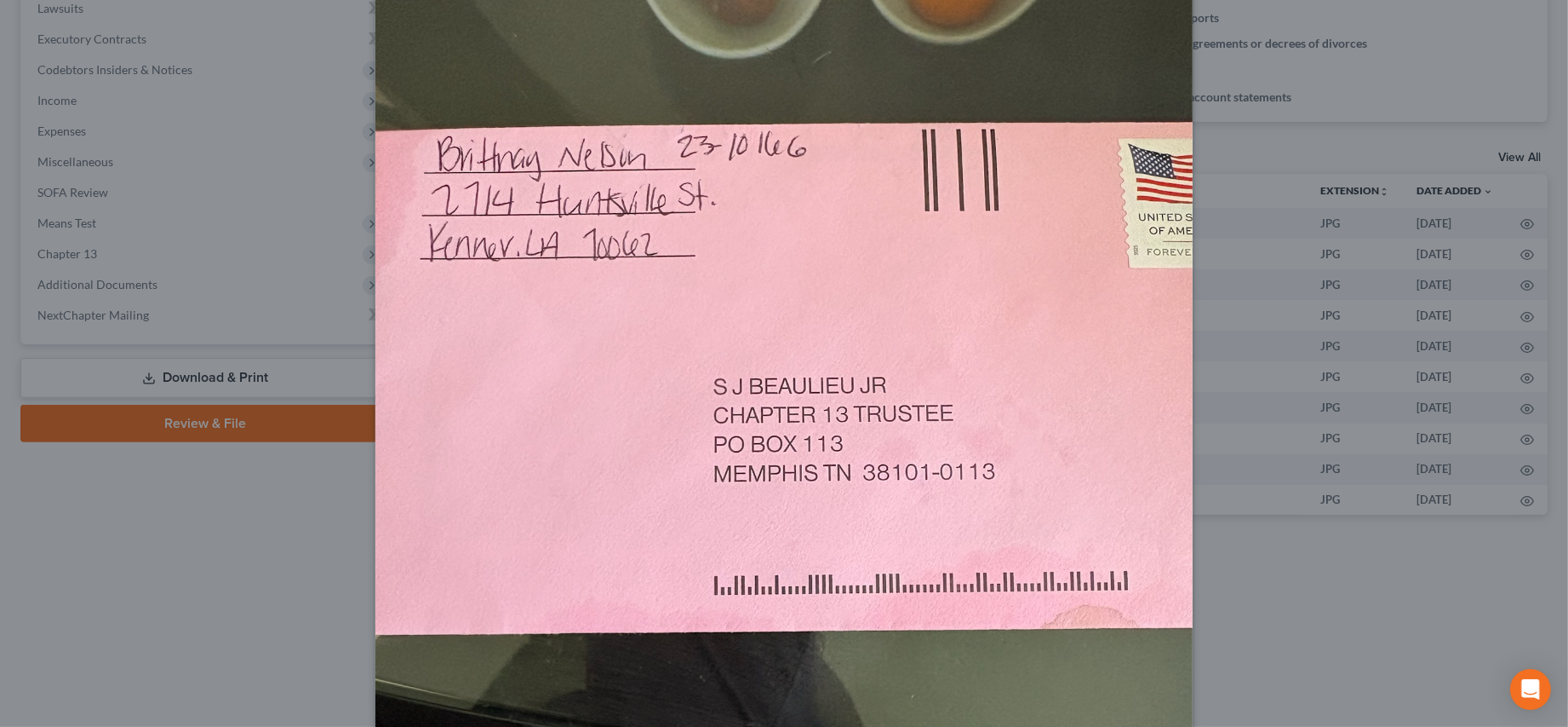
drag, startPoint x: 167, startPoint y: 540, endPoint x: 799, endPoint y: 573, distance: 632.9
click at [175, 537] on div "Attachment Preview: Media1 10/13/2025 A copy of this images is also saved in th…" at bounding box center [784, 364] width 1568 height 727
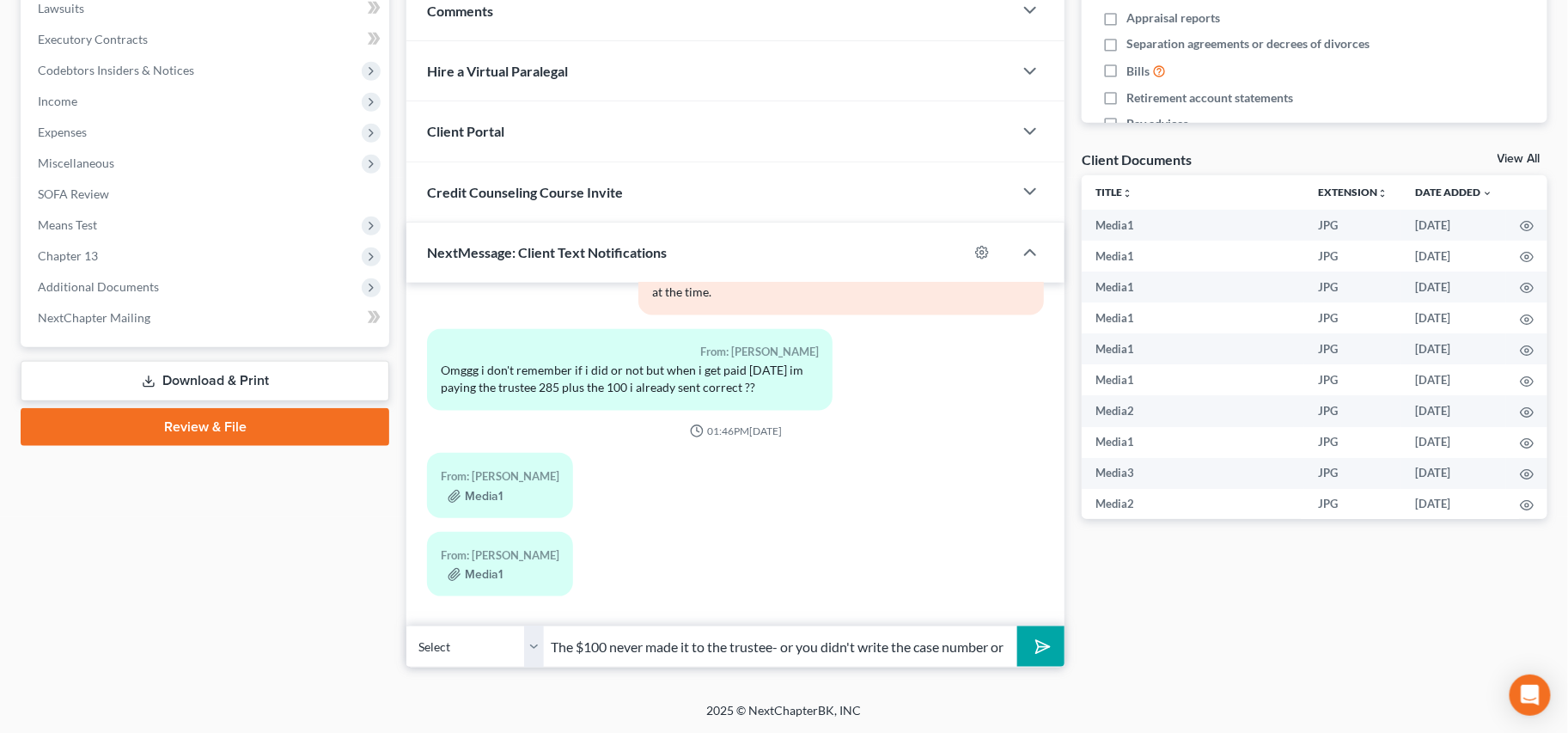
click at [1039, 635] on icon "submit" at bounding box center [1039, 646] width 24 height 24
click at [877, 644] on input "text" at bounding box center [780, 646] width 474 height 42
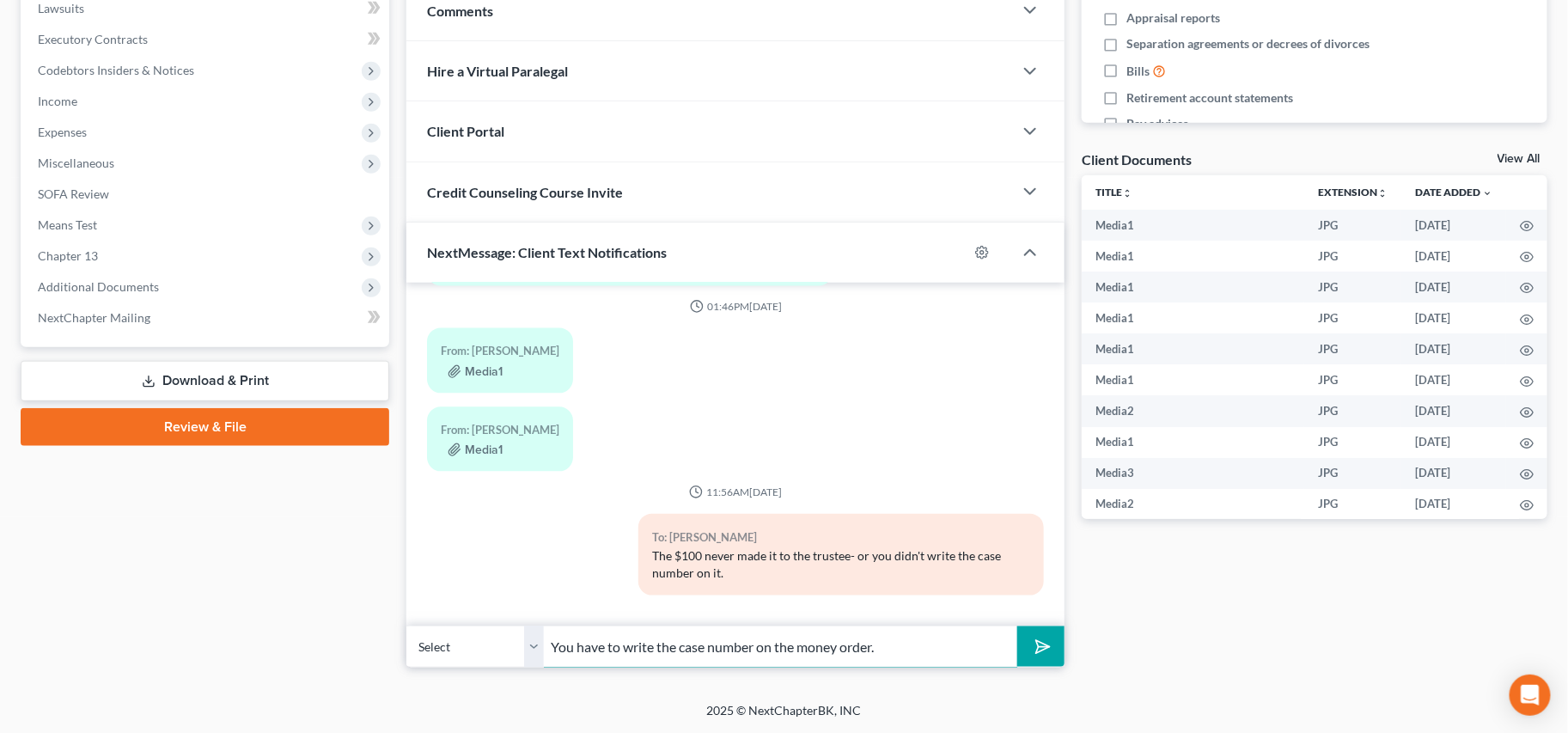
type input "You have to write the case number on the money order."
click at [1017, 626] on button "submit" at bounding box center [1041, 646] width 47 height 40
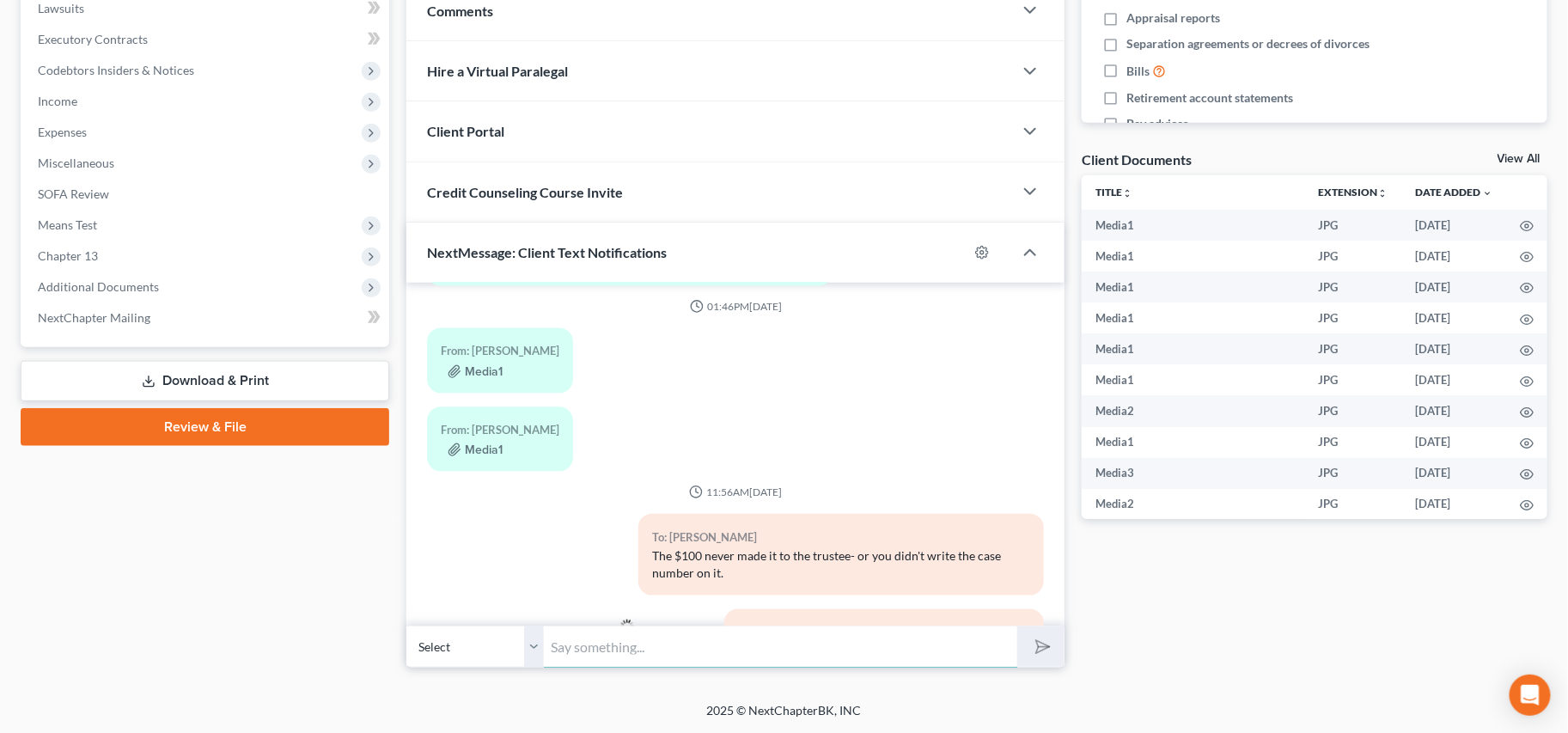
scroll to position [7440, 0]
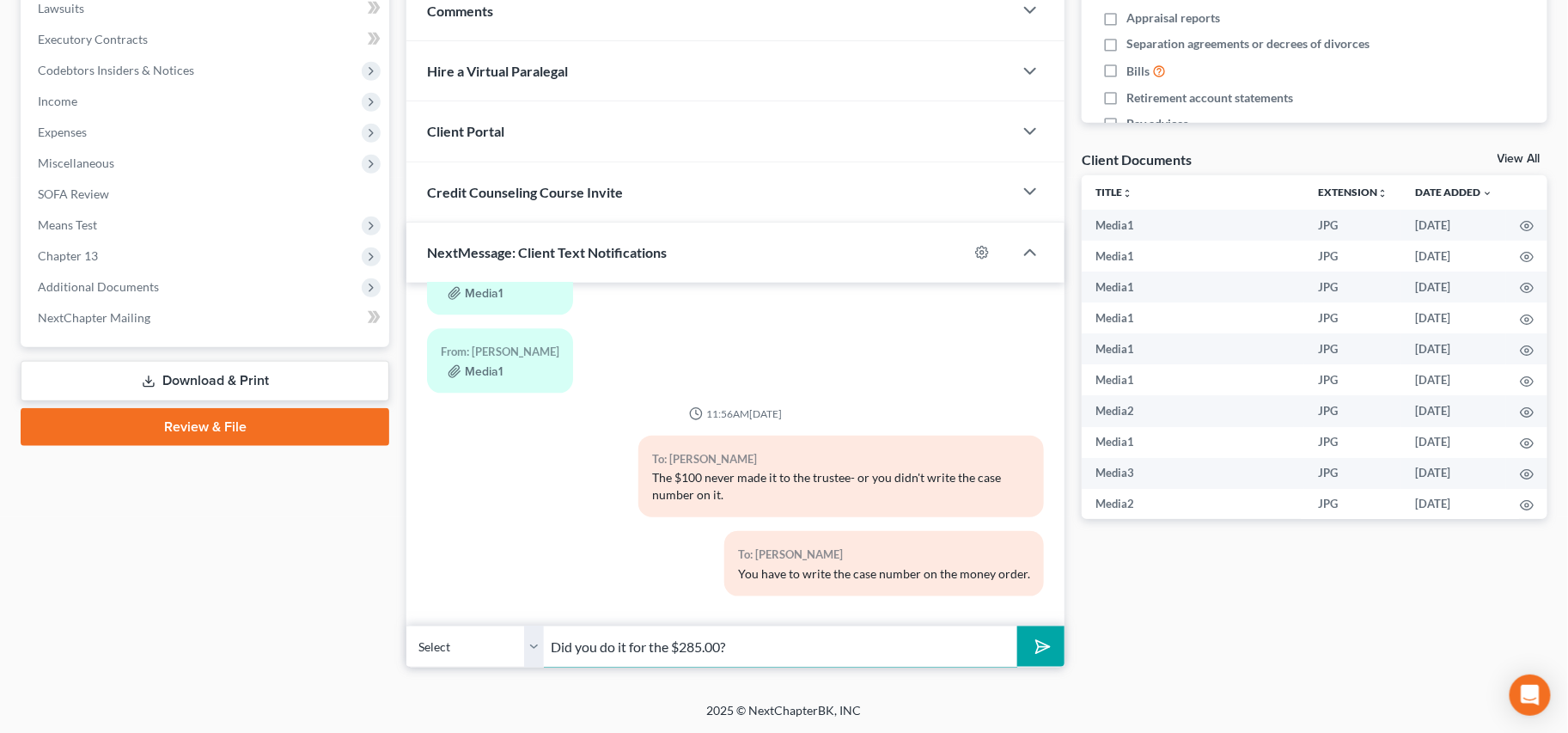
type input "Did you do it for the $285.00?"
click at [1017, 626] on button "submit" at bounding box center [1041, 646] width 47 height 40
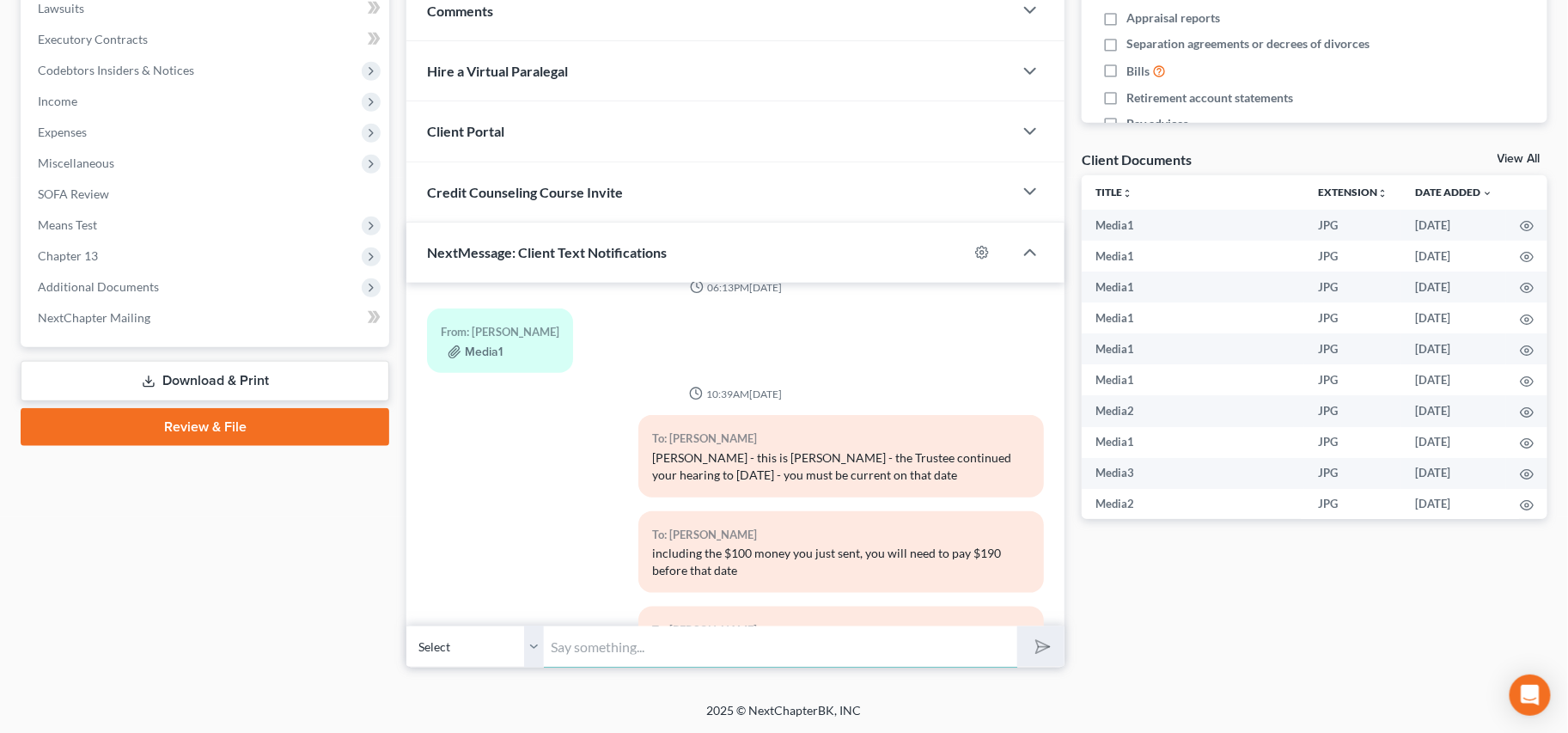
scroll to position [6399, 0]
drag, startPoint x: 743, startPoint y: 458, endPoint x: 853, endPoint y: 527, distance: 129.8
click at [853, 526] on div "To: Brittnay Nelson" at bounding box center [841, 536] width 378 height 19
drag, startPoint x: 753, startPoint y: 445, endPoint x: 904, endPoint y: 480, distance: 155.0
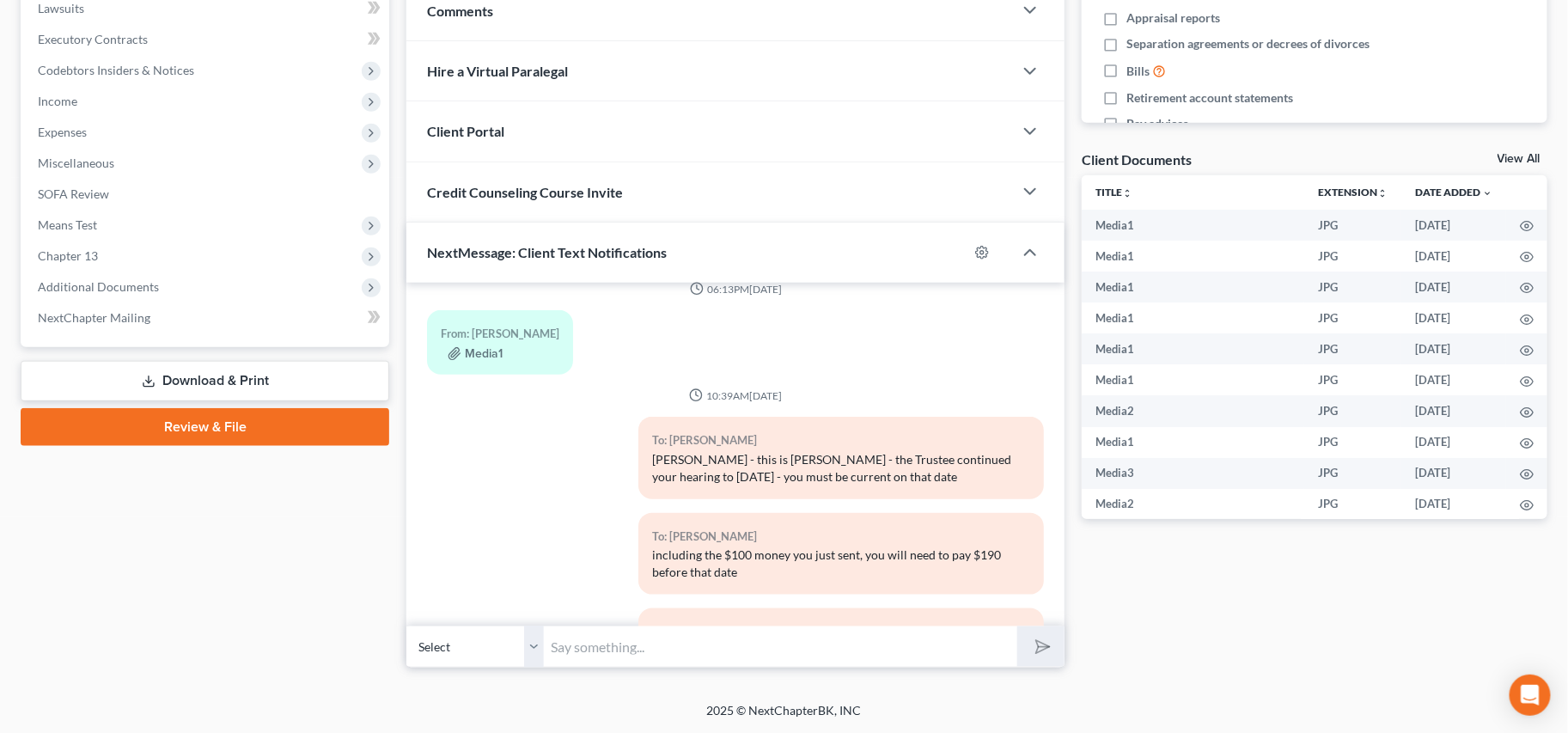
click at [885, 492] on div "To: Brittnay Nelson Brittnay - this is Jenny - the Trustee continued your heari…" at bounding box center [840, 457] width 405 height 82
drag, startPoint x: 904, startPoint y: 480, endPoint x: 819, endPoint y: 601, distance: 147.9
click at [904, 481] on div "Brittnay - this is Jenny - the Trustee continued your hearing to Oct 22 - you m…" at bounding box center [841, 468] width 378 height 34
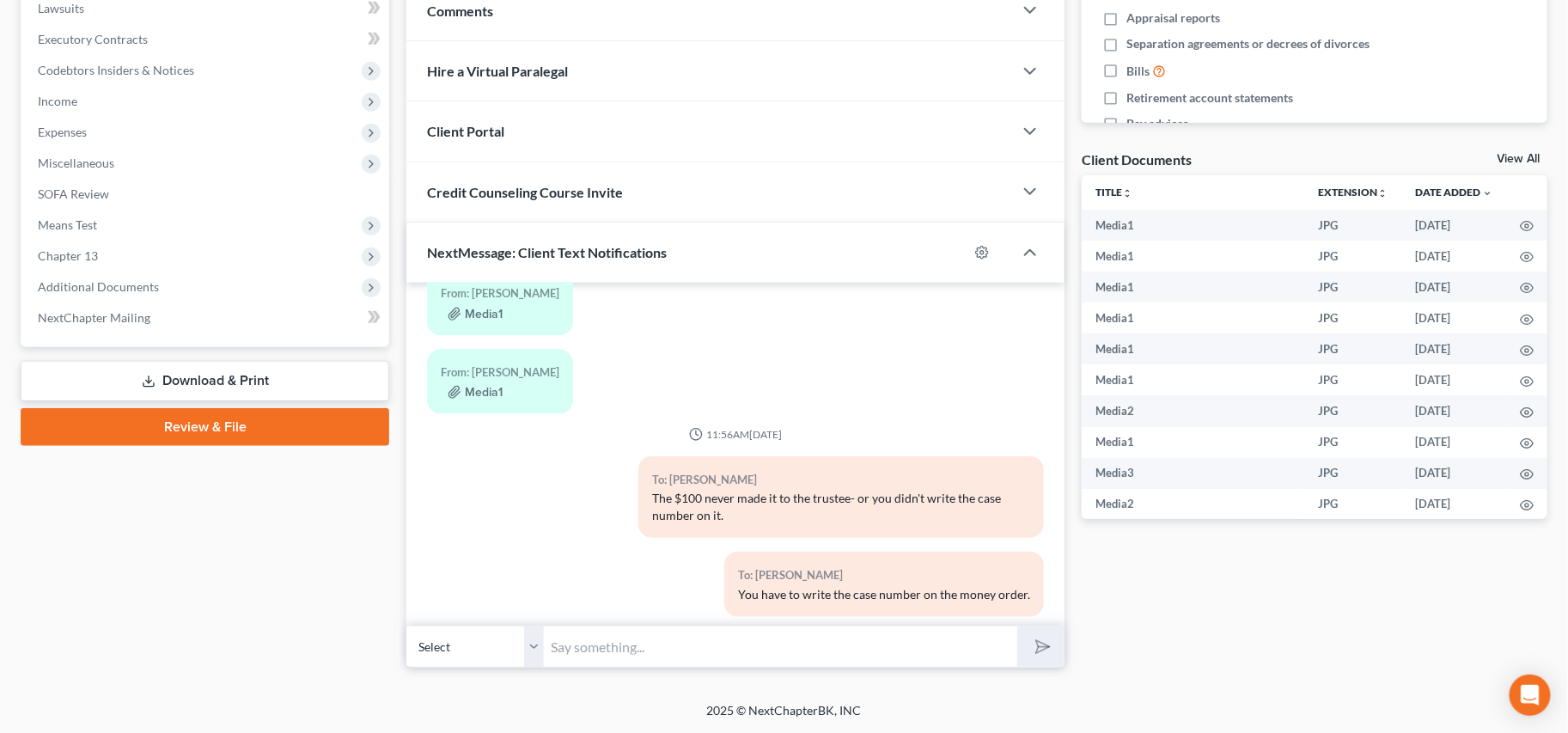
scroll to position [7519, 0]
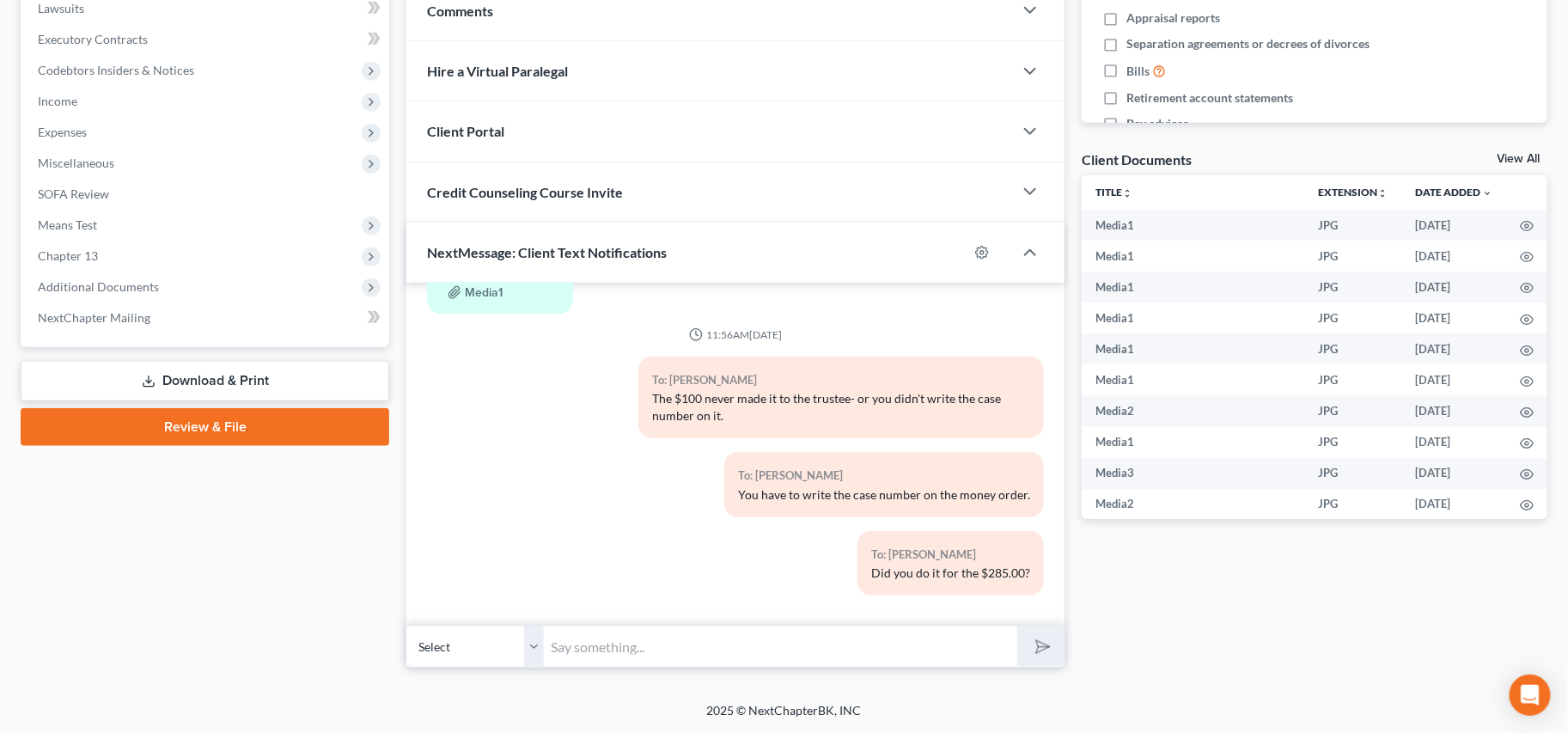
drag, startPoint x: 682, startPoint y: 370, endPoint x: 979, endPoint y: 509, distance: 327.9
drag, startPoint x: 981, startPoint y: 506, endPoint x: 633, endPoint y: 593, distance: 358.7
click at [963, 513] on div "To: Brittnay Nelson You have to write the case number on the money order." at bounding box center [840, 490] width 423 height 78
drag, startPoint x: 894, startPoint y: 469, endPoint x: 1008, endPoint y: 552, distance: 141.0
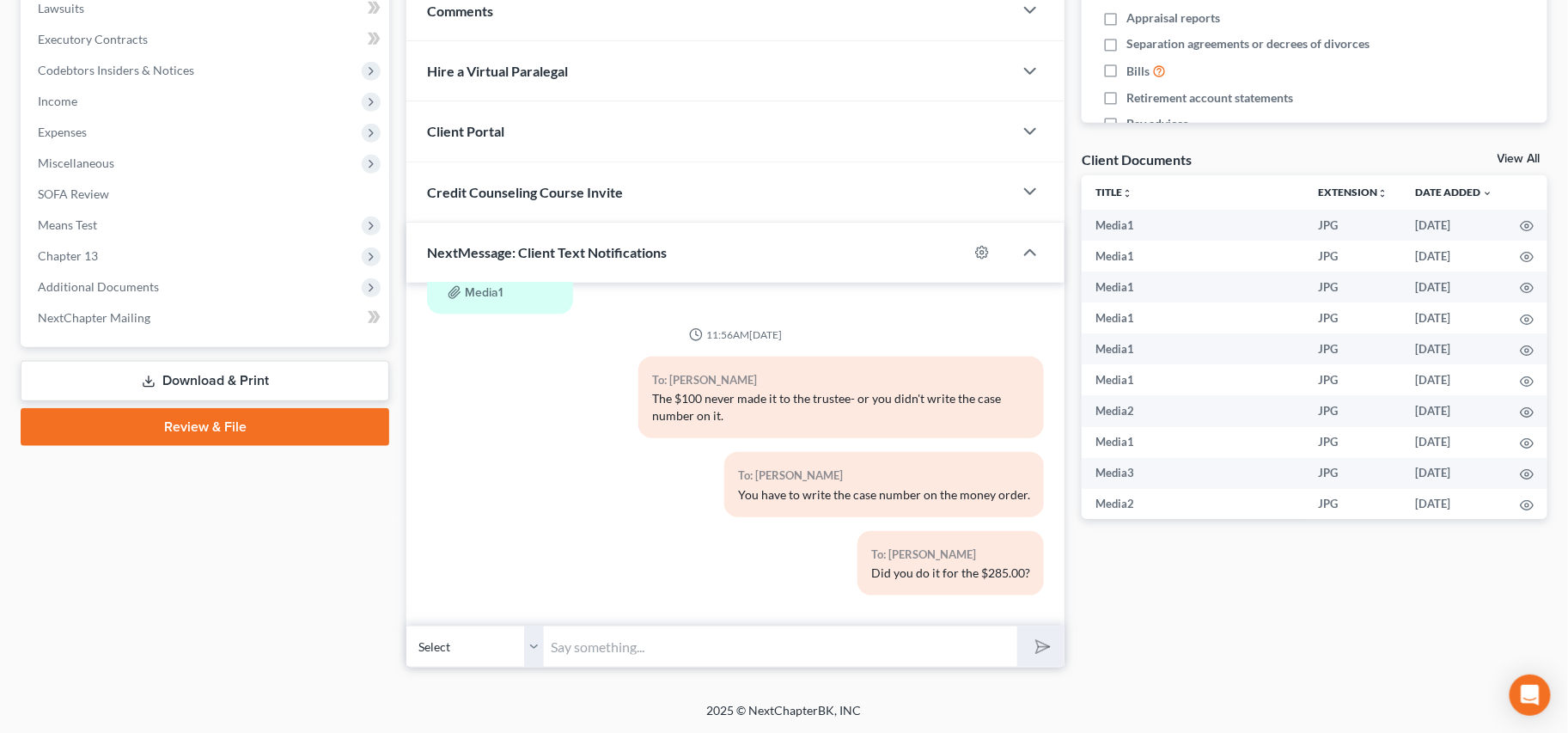
drag, startPoint x: 1008, startPoint y: 552, endPoint x: 993, endPoint y: 570, distance: 23.4
click at [1008, 552] on div "To: Brittnay Nelson" at bounding box center [950, 555] width 159 height 19
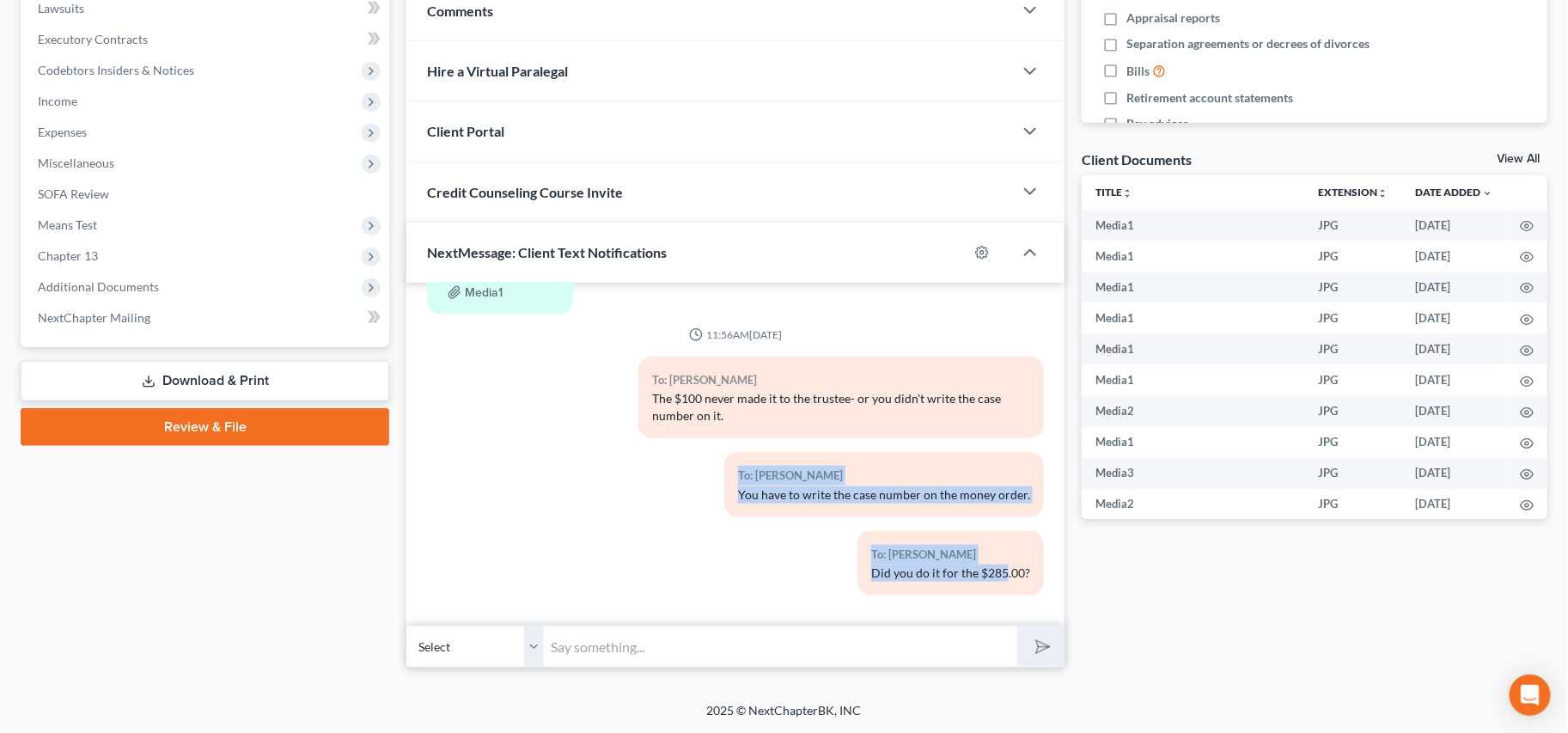
drag, startPoint x: 894, startPoint y: 498, endPoint x: 896, endPoint y: 450, distance: 48.0
click at [927, 454] on div "To: Brittnay Nelson You have to write the case number on the money order." at bounding box center [884, 483] width 320 height 64
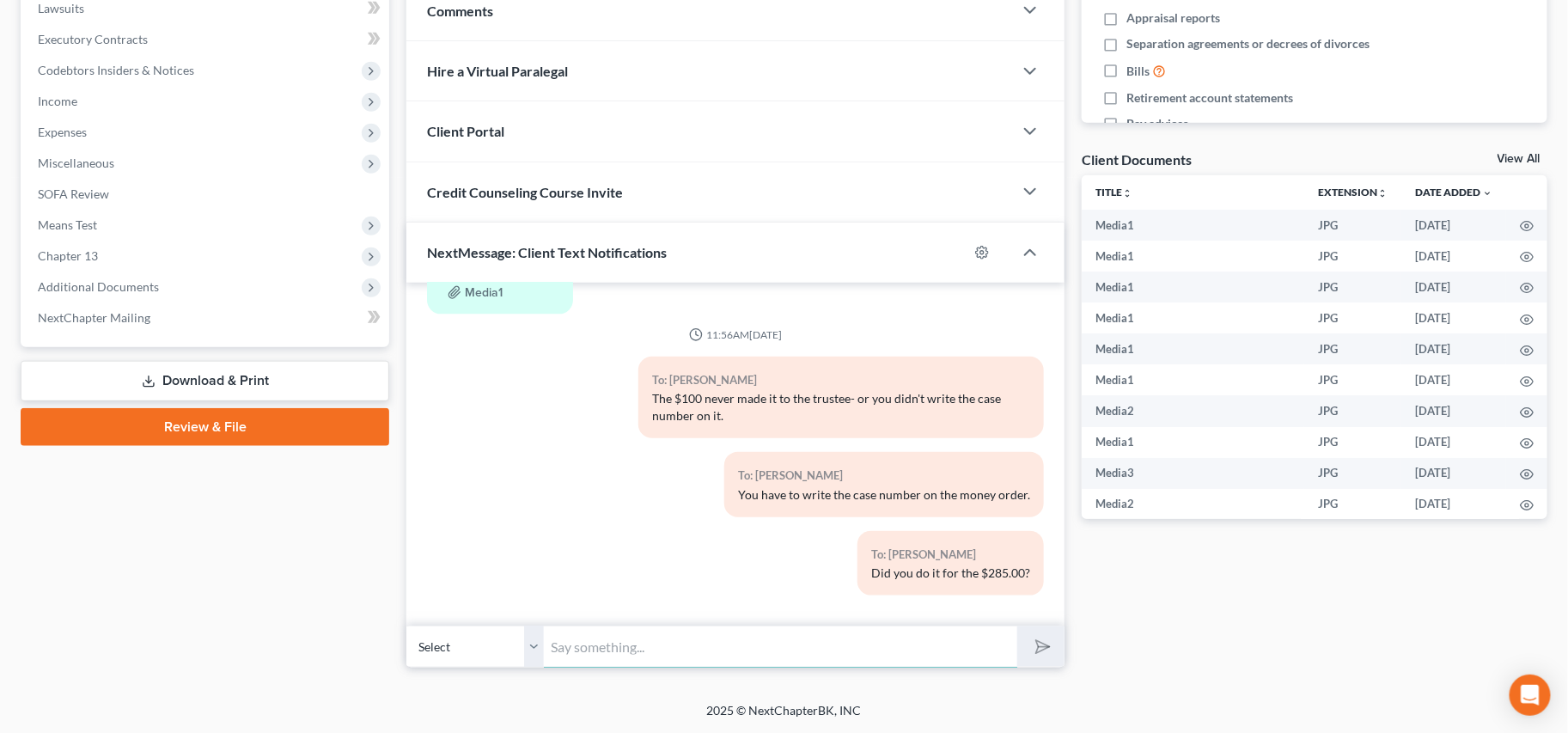
click at [744, 634] on input "text" at bounding box center [780, 646] width 474 height 42
type input "Not the envelope - the actual money order..."
click at [1017, 626] on button "submit" at bounding box center [1041, 646] width 47 height 40
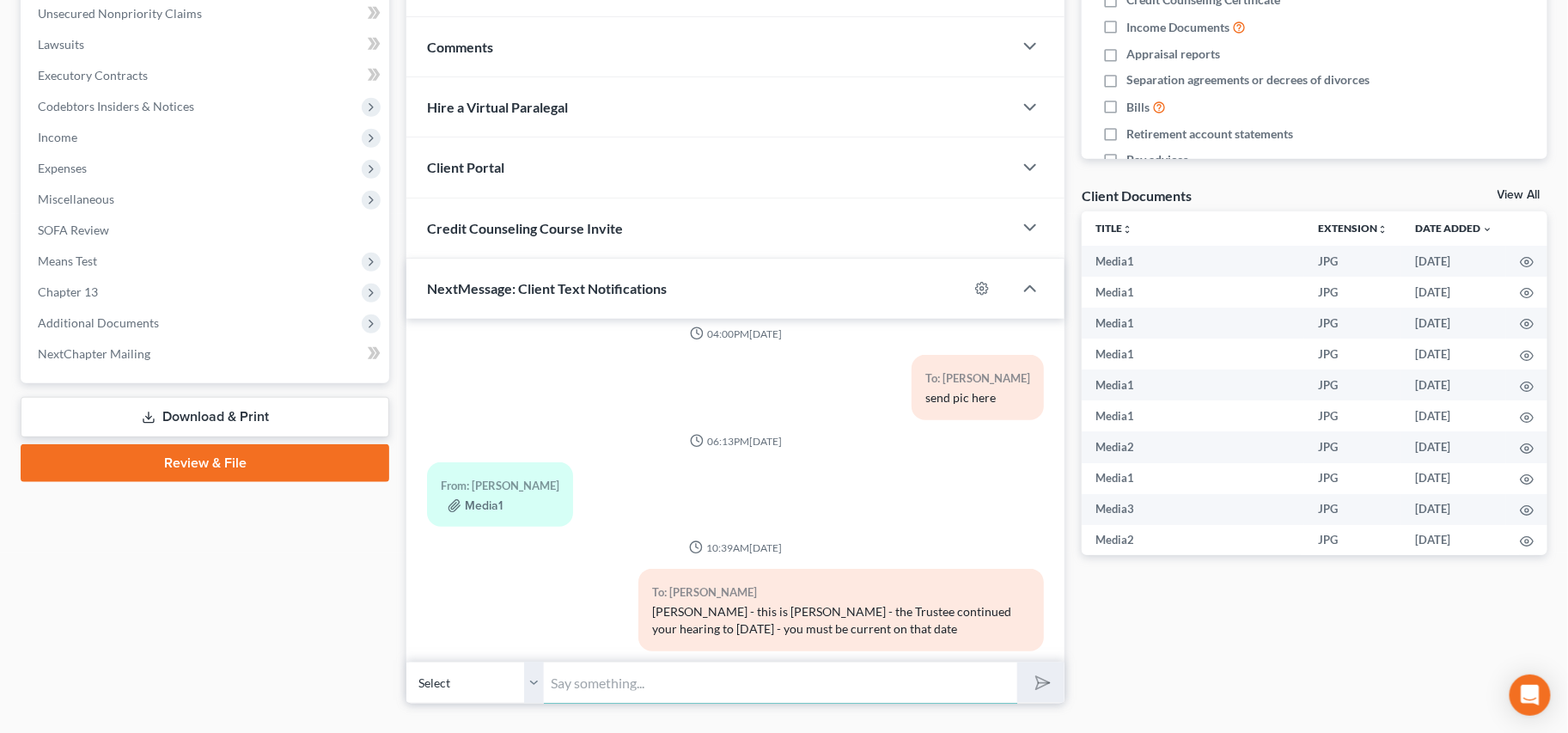
scroll to position [5889, 0]
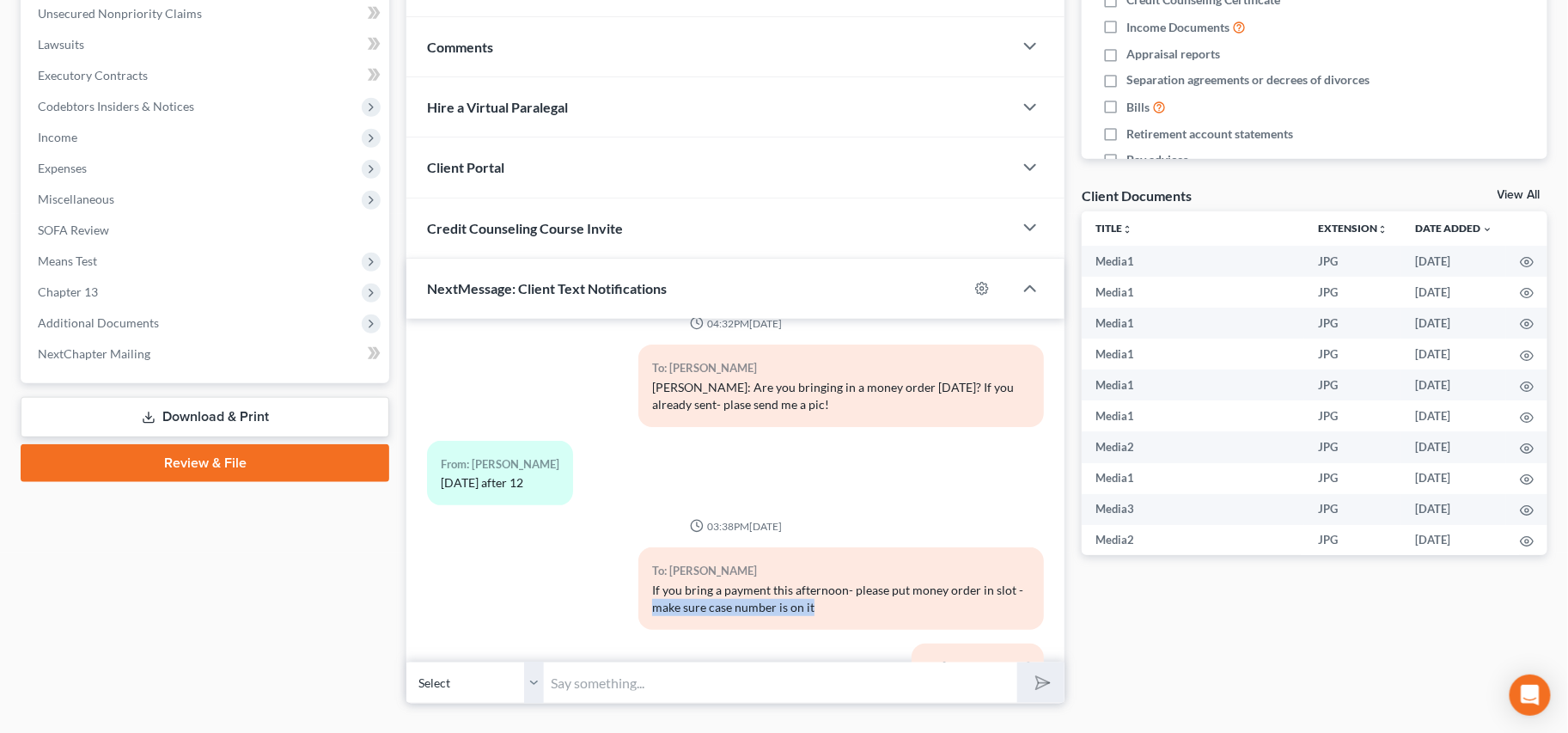
drag, startPoint x: 649, startPoint y: 601, endPoint x: 825, endPoint y: 604, distance: 176.0
click at [825, 603] on div "To: Brittnay Nelson If you bring a payment this afternoon- please put money ord…" at bounding box center [840, 588] width 405 height 82
click at [825, 604] on div "If you bring a payment this afternoon- please put money order in slot - make su…" at bounding box center [841, 599] width 378 height 34
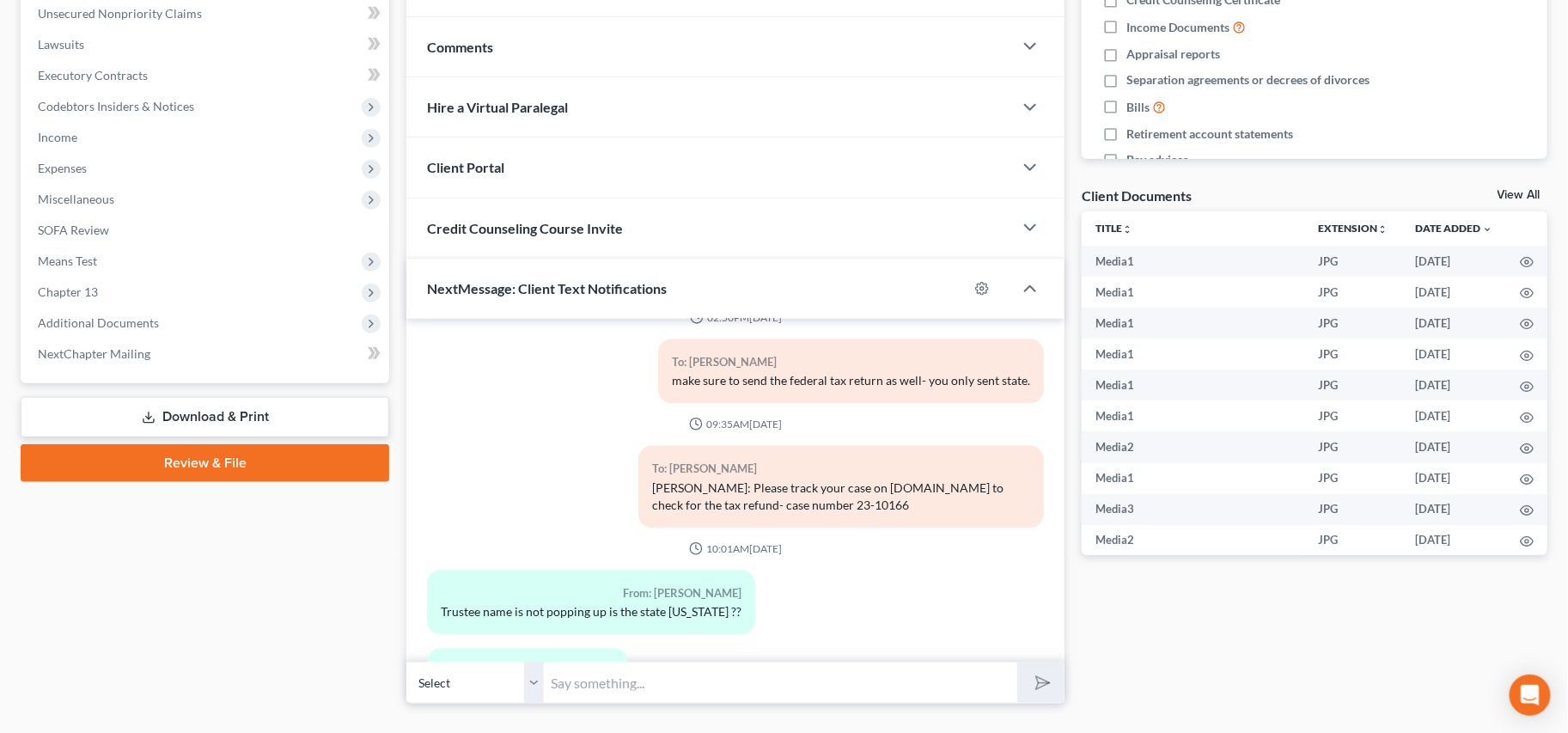
scroll to position [4716, 0]
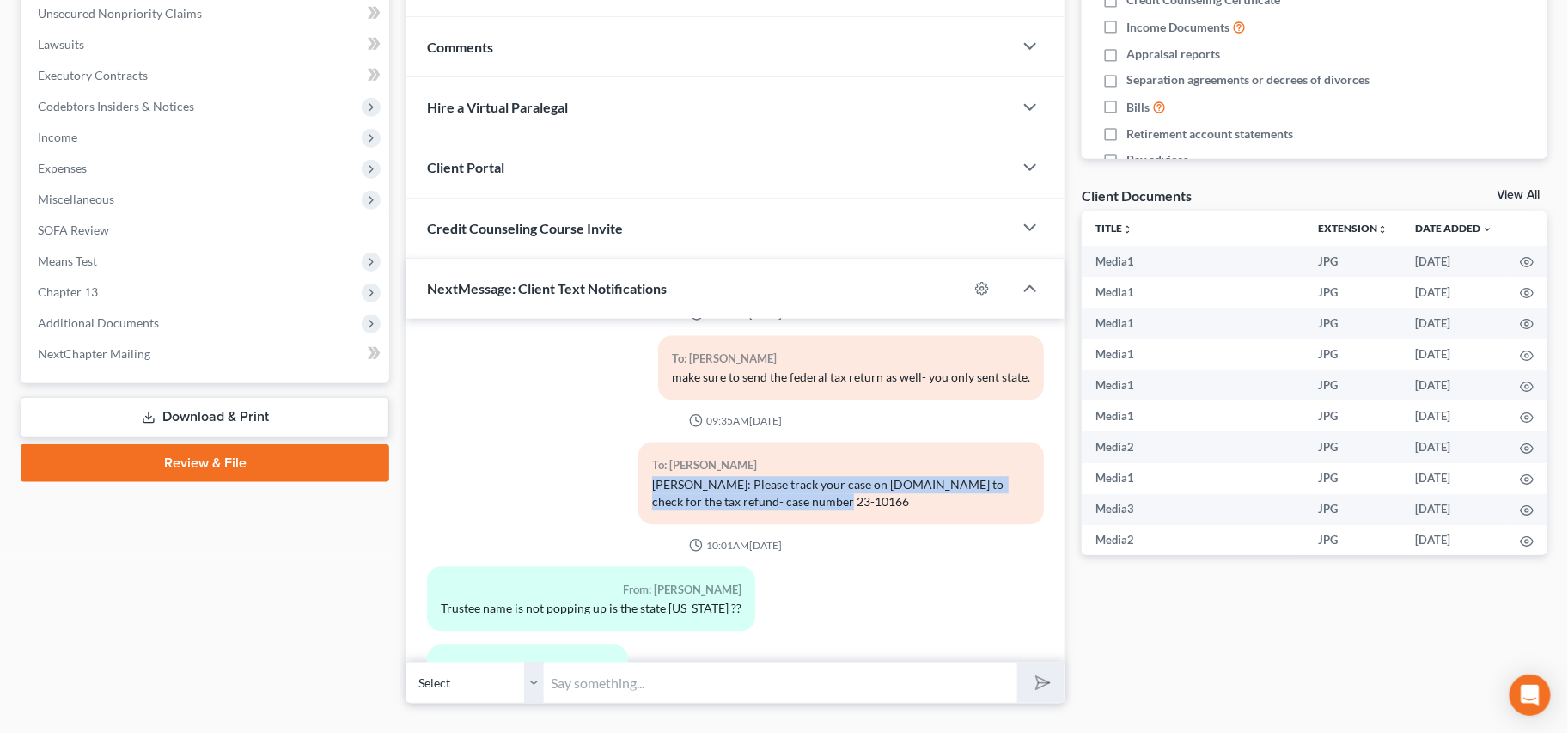
drag, startPoint x: 831, startPoint y: 495, endPoint x: 738, endPoint y: 450, distance: 103.3
click at [733, 455] on div "To: Brittnay Nelson Ms. Nelson: Please track your case on NDC.org to check for …" at bounding box center [840, 483] width 405 height 82
drag, startPoint x: 738, startPoint y: 450, endPoint x: 767, endPoint y: 477, distance: 39.6
click at [743, 455] on div "To: Brittnay Nelson Ms. Nelson: Please track your case on NDC.org to check for …" at bounding box center [840, 483] width 405 height 82
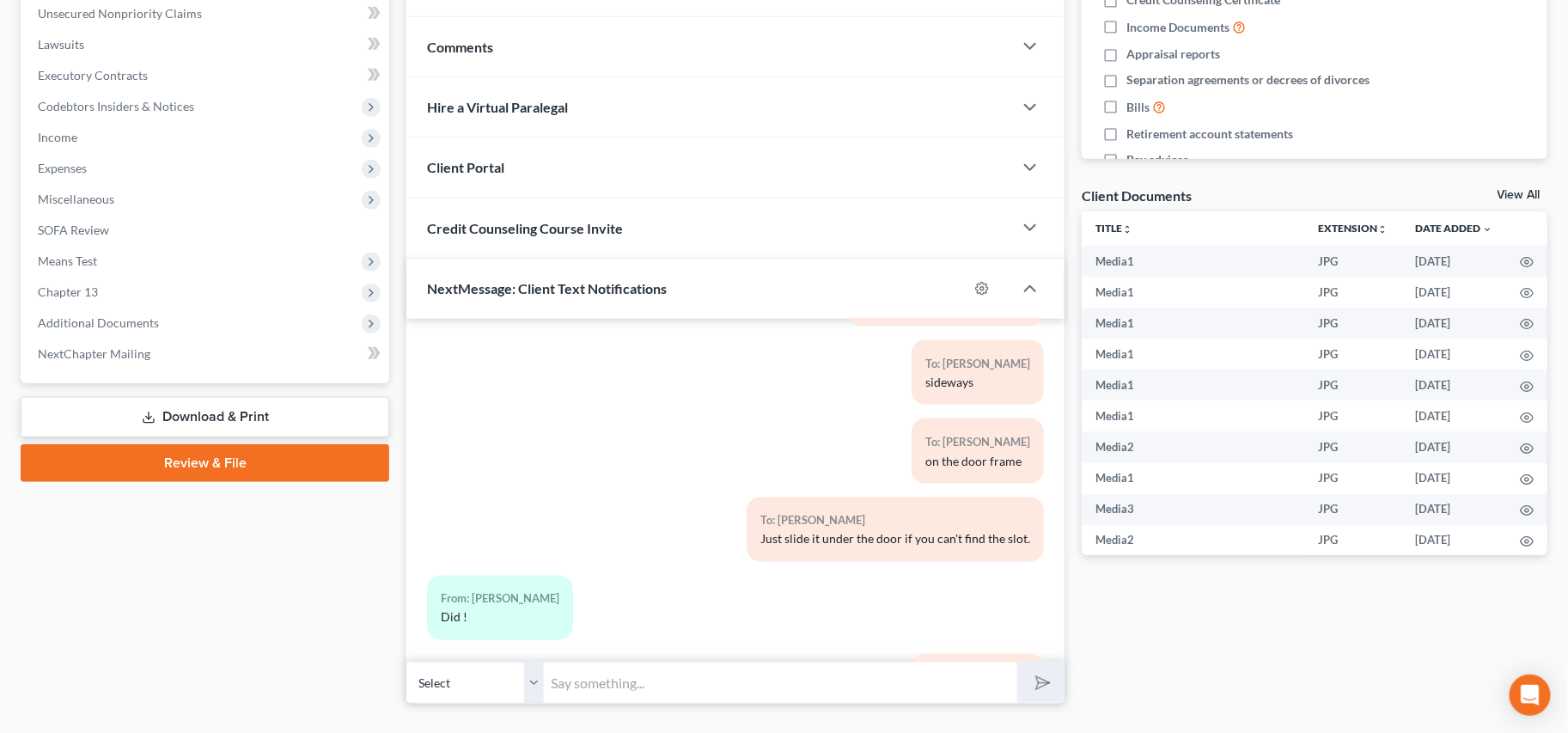
scroll to position [4072, 0]
drag, startPoint x: 741, startPoint y: 564, endPoint x: 914, endPoint y: 549, distance: 173.6
click at [912, 549] on div "To: Brittnay Nelson Just slide it under the door if you can't find the slot." at bounding box center [840, 541] width 423 height 78
click at [914, 549] on div "To: Brittnay Nelson Just slide it under the door if you can't find the slot." at bounding box center [895, 533] width 297 height 64
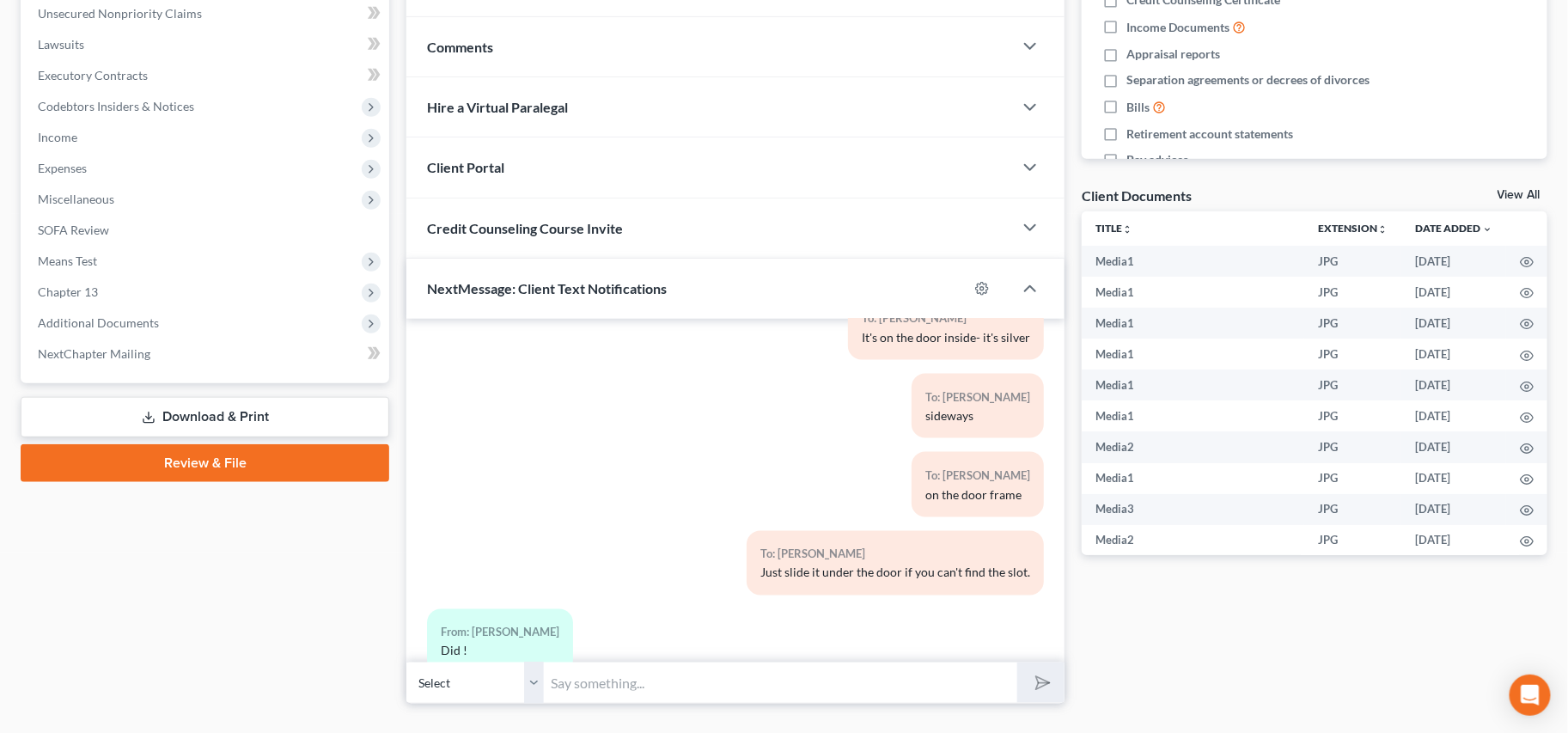
scroll to position [3671, 0]
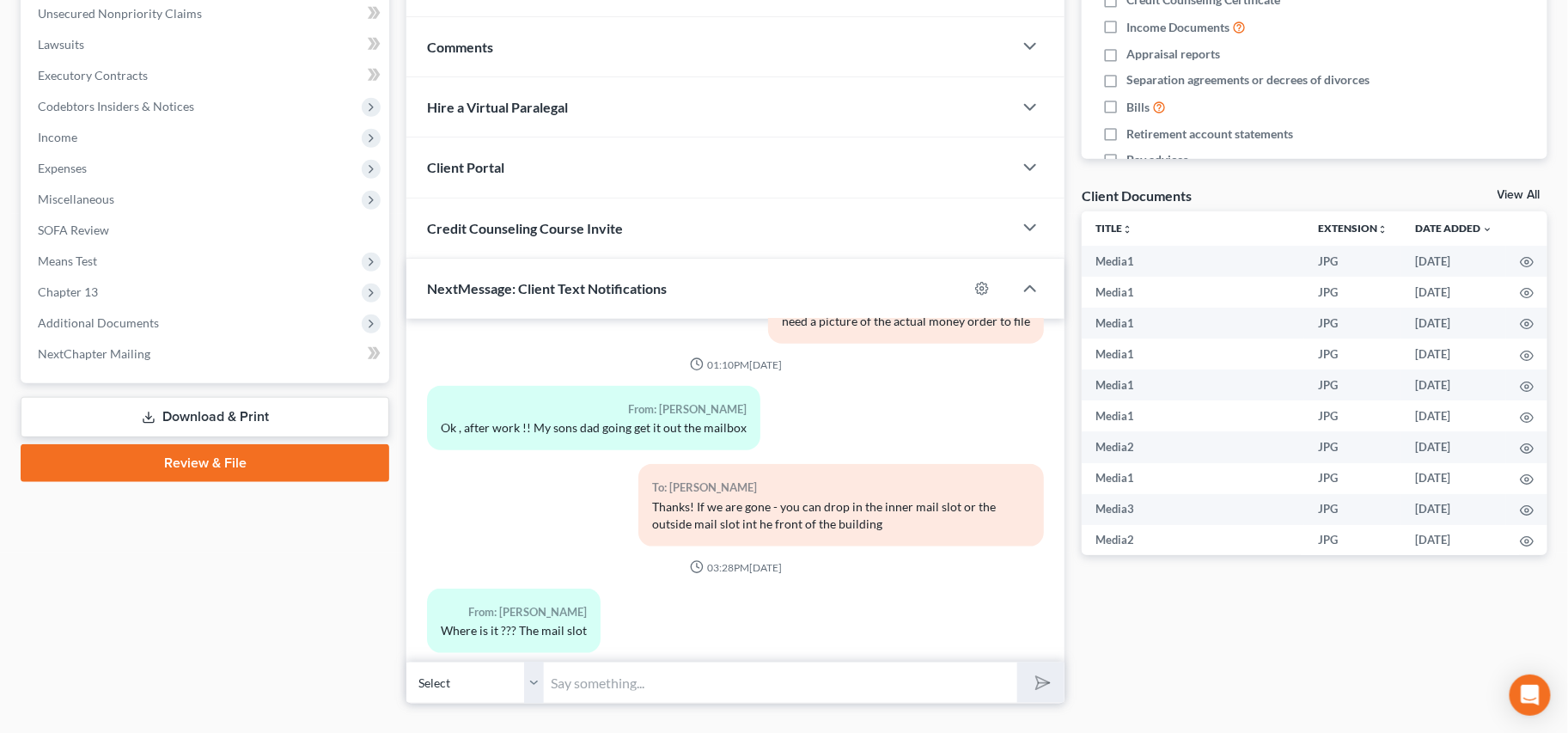
drag, startPoint x: 761, startPoint y: 548, endPoint x: 788, endPoint y: 554, distance: 27.7
click at [787, 554] on div "To: Brittnay Nelson Thanks! If we are gone - you can drop in the inner mail slo…" at bounding box center [735, 512] width 634 height 95
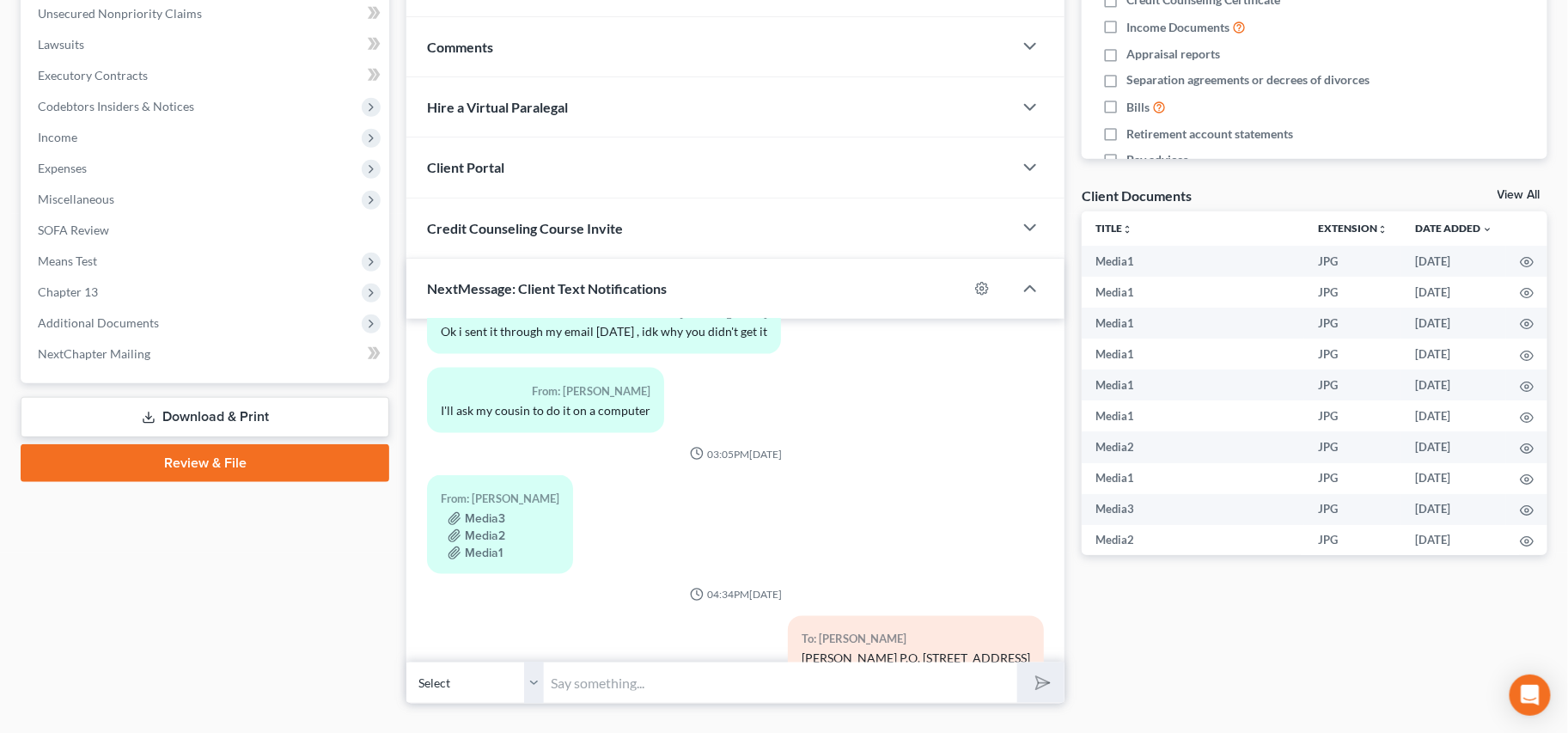
scroll to position [816, 0]
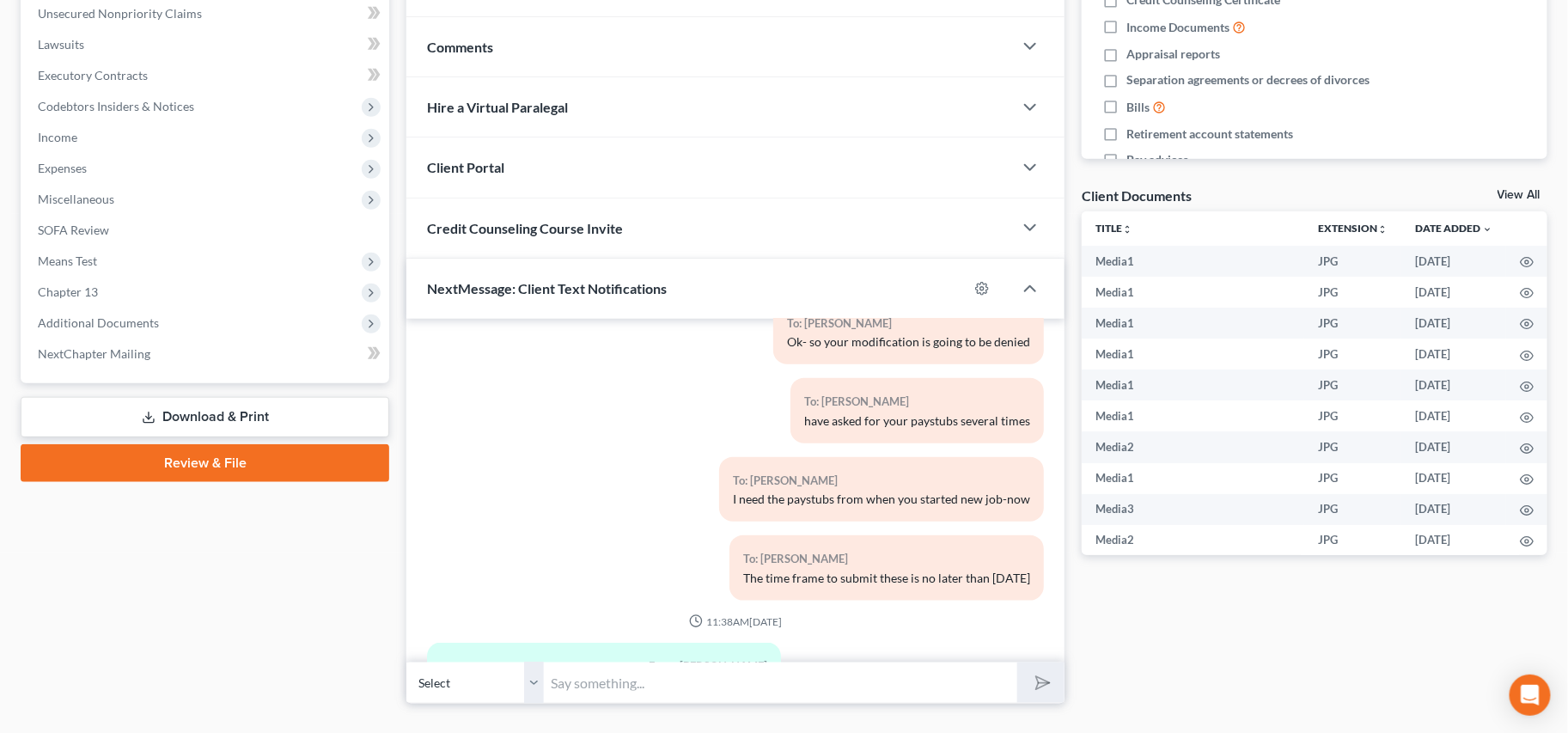
drag, startPoint x: 921, startPoint y: 462, endPoint x: 955, endPoint y: 502, distance: 52.5
click at [957, 505] on div "I need the paystubs from when you started new job-now" at bounding box center [882, 499] width 297 height 18
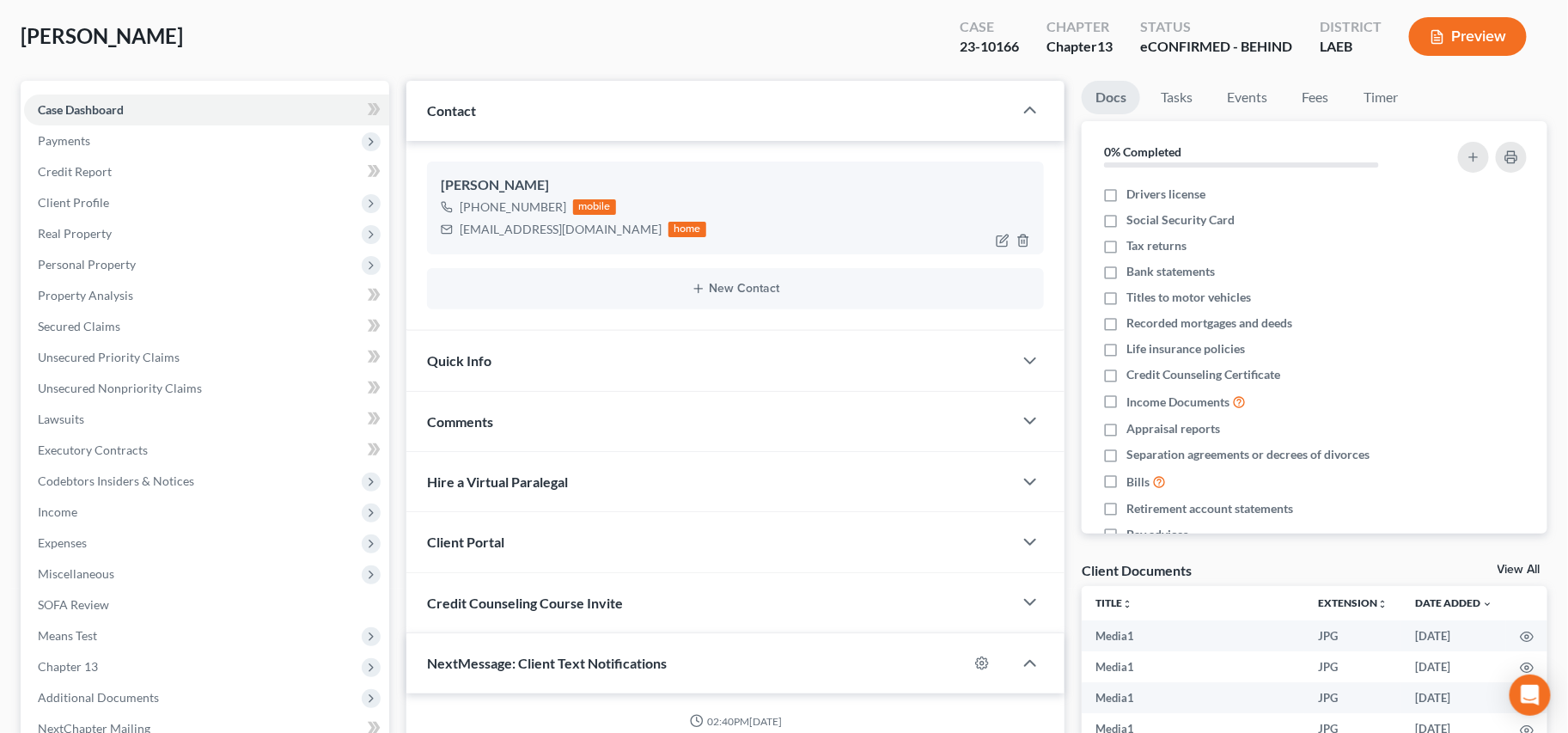
scroll to position [0, 0]
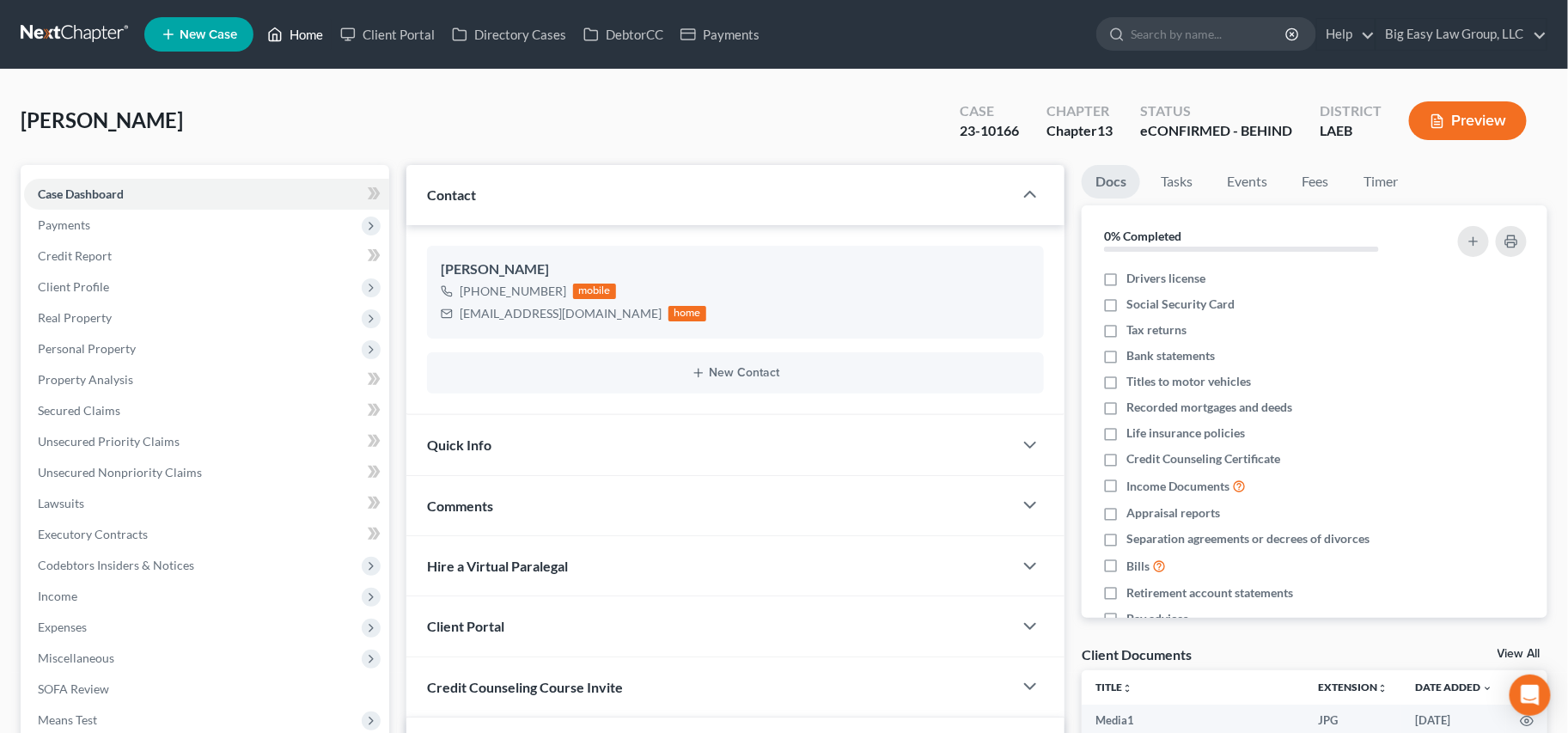
click at [286, 38] on link "Home" at bounding box center [294, 34] width 73 height 31
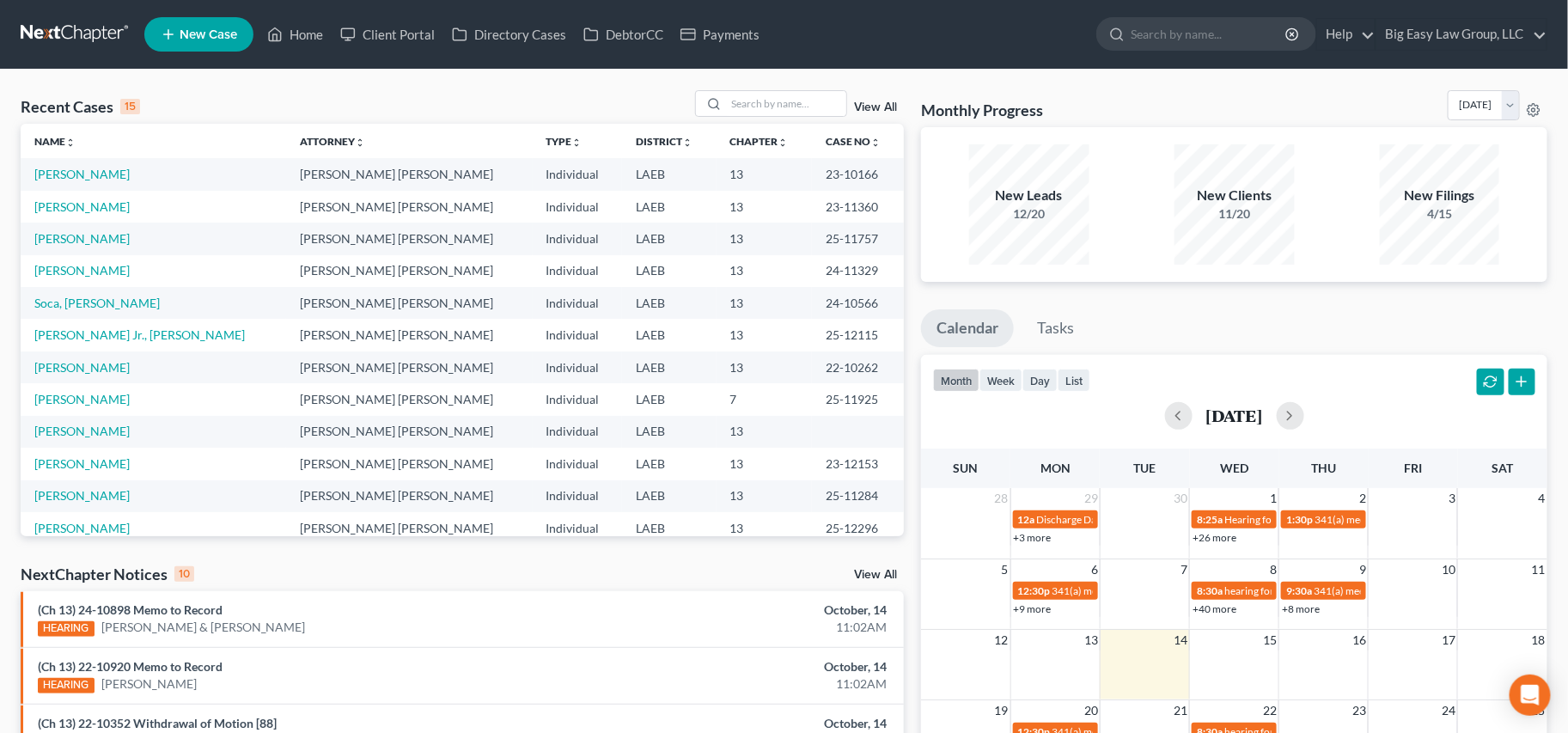
click at [209, 129] on th "Name unfold_more expand_more expand_less" at bounding box center [153, 141] width 265 height 34
click at [286, 25] on link "Home" at bounding box center [294, 34] width 73 height 31
click at [810, 100] on input "search" at bounding box center [786, 104] width 120 height 25
type input "thomas"
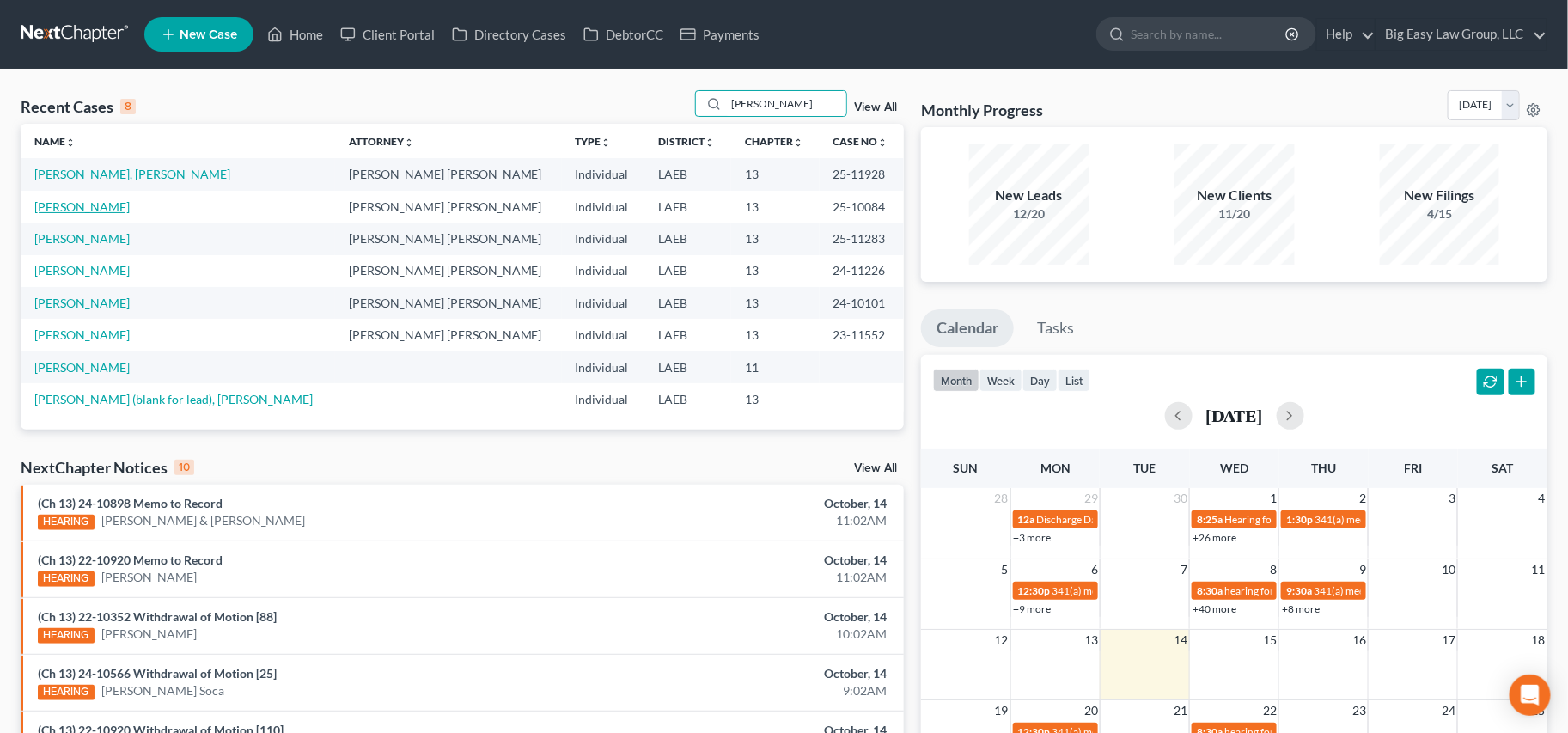
click at [88, 205] on link "[PERSON_NAME]" at bounding box center [82, 207] width 95 height 15
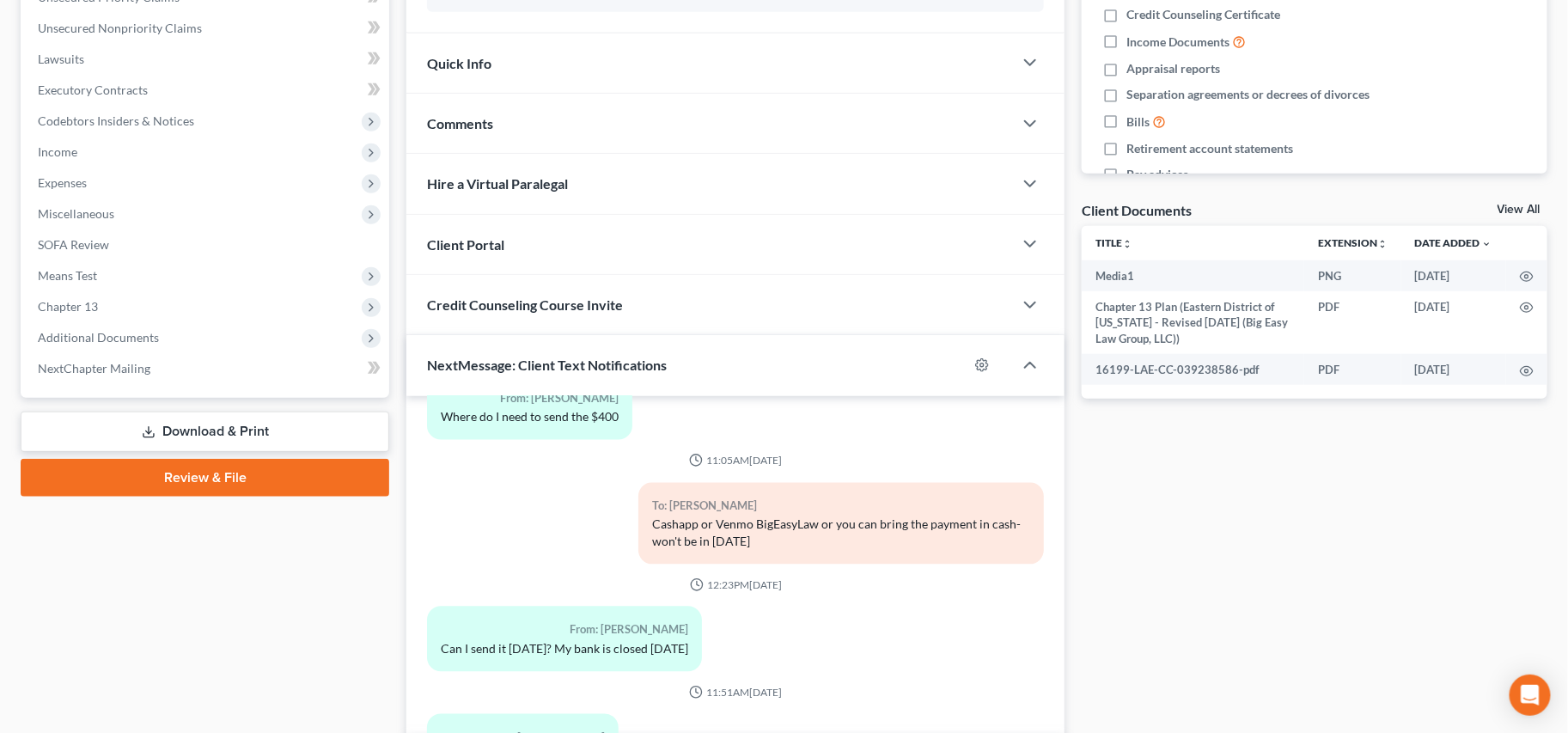
scroll to position [556, 0]
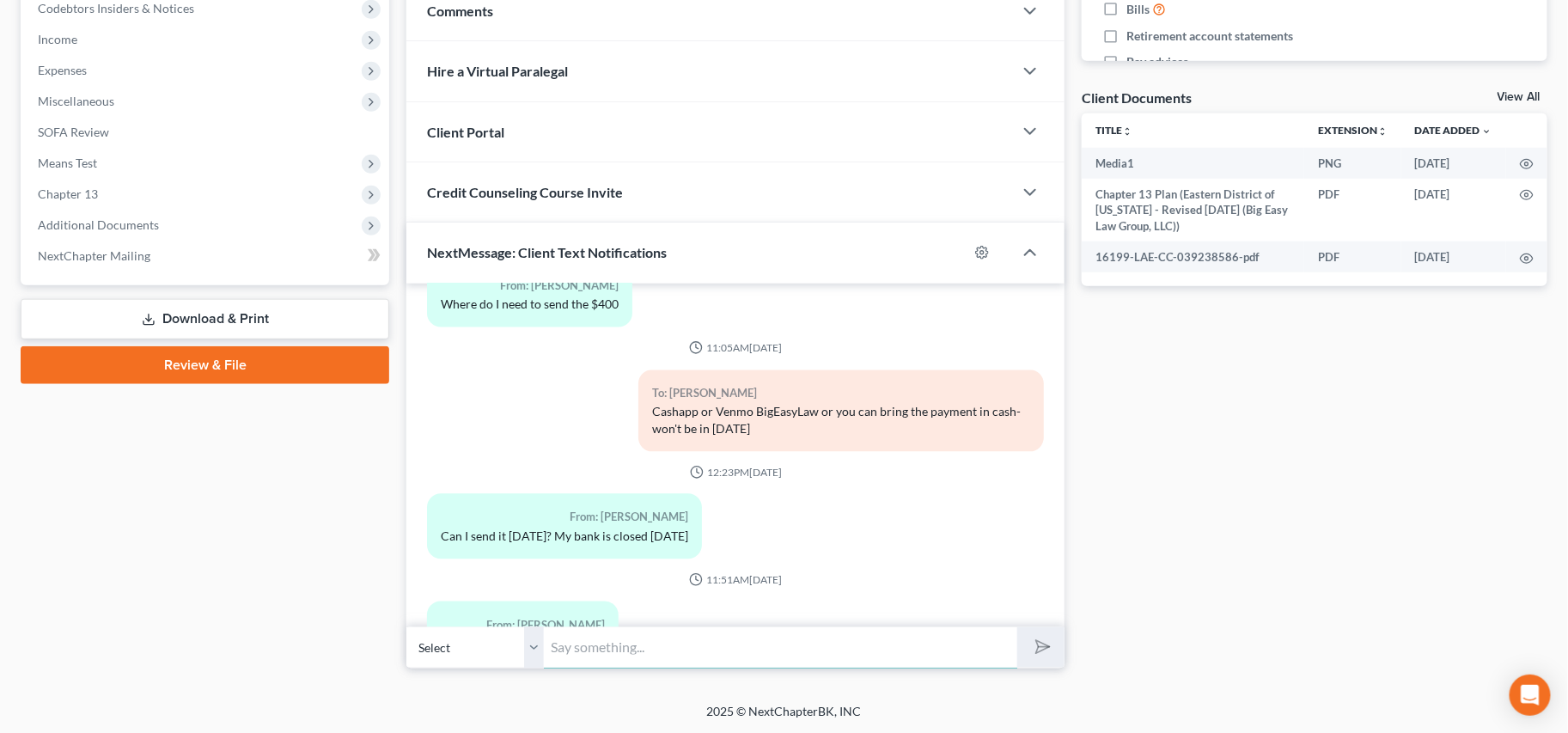
click at [830, 655] on input "text" at bounding box center [780, 647] width 474 height 42
type input "OK- great- BIgEasyLaw"
click at [1017, 627] on button "submit" at bounding box center [1041, 647] width 47 height 40
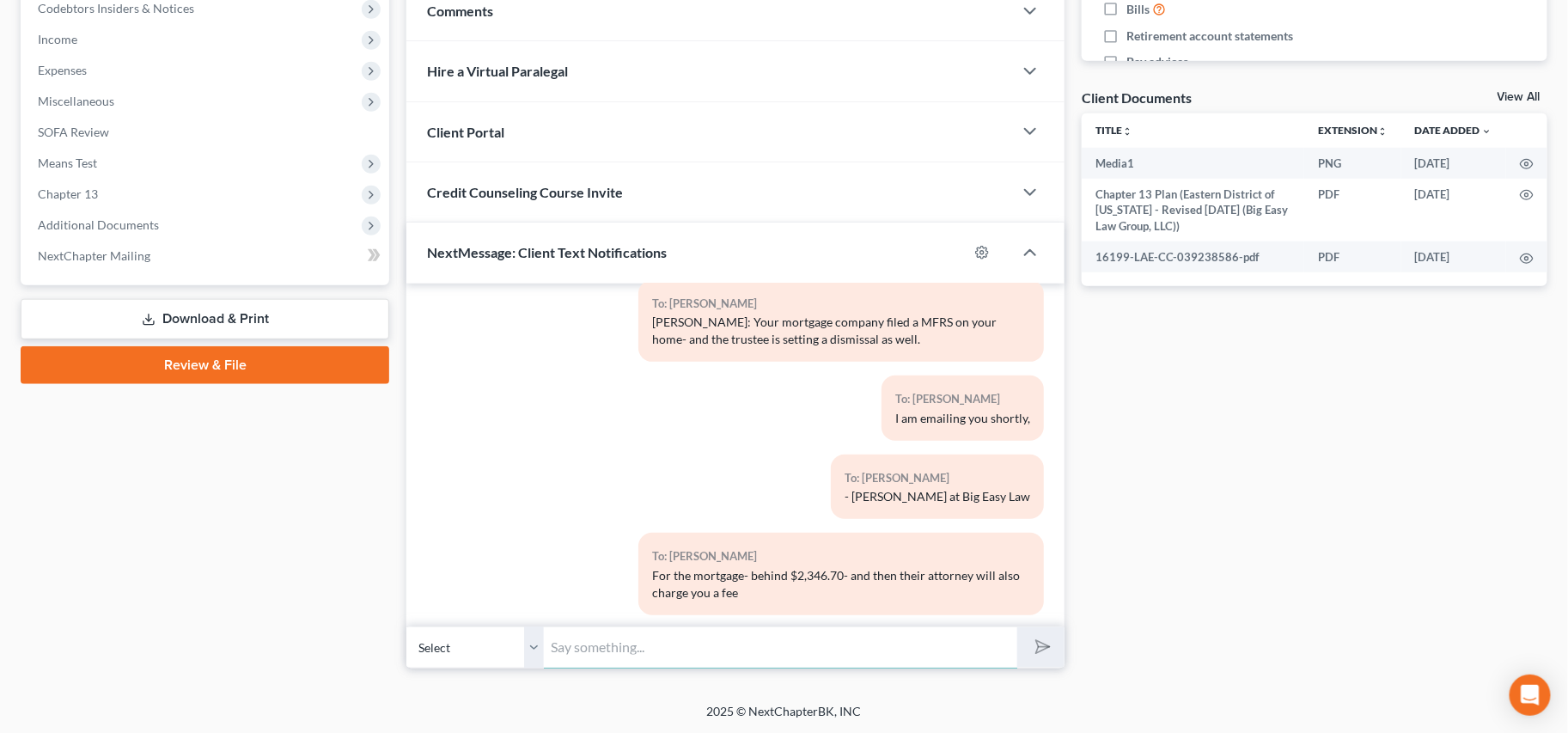
scroll to position [0, 0]
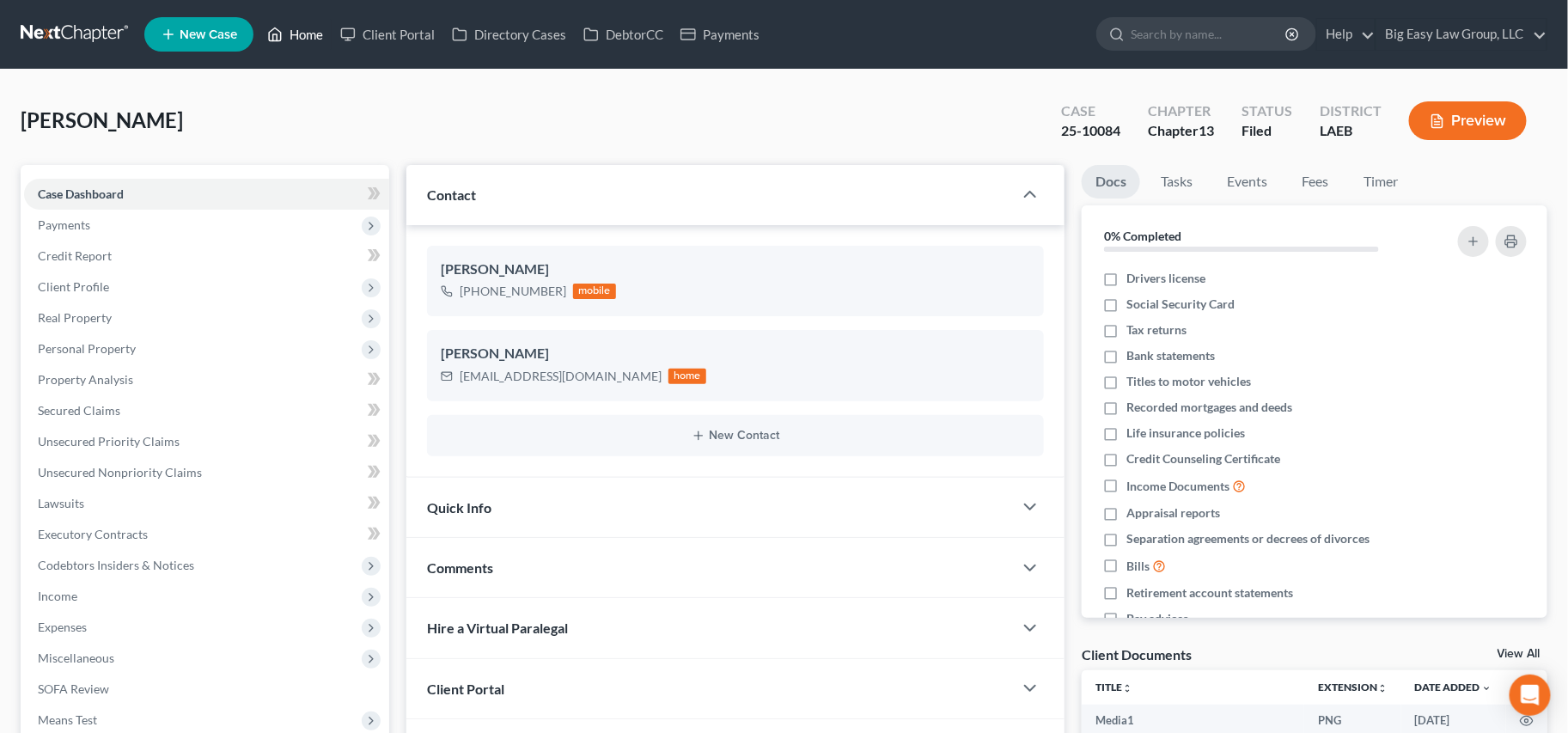
drag, startPoint x: 264, startPoint y: 40, endPoint x: 286, endPoint y: 39, distance: 22.0
click at [265, 40] on link "Home" at bounding box center [294, 34] width 73 height 31
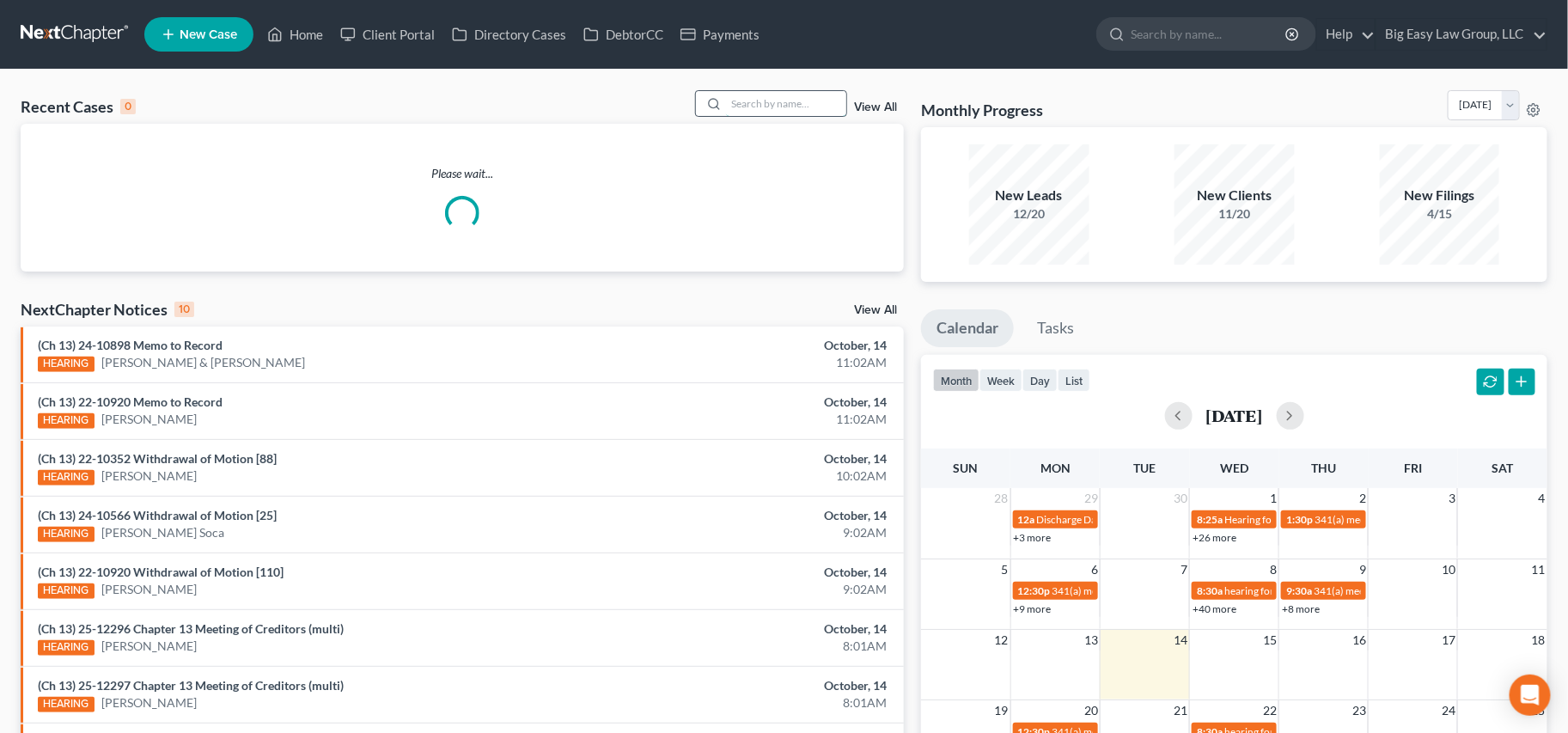
click at [773, 94] on input "search" at bounding box center [786, 104] width 120 height 25
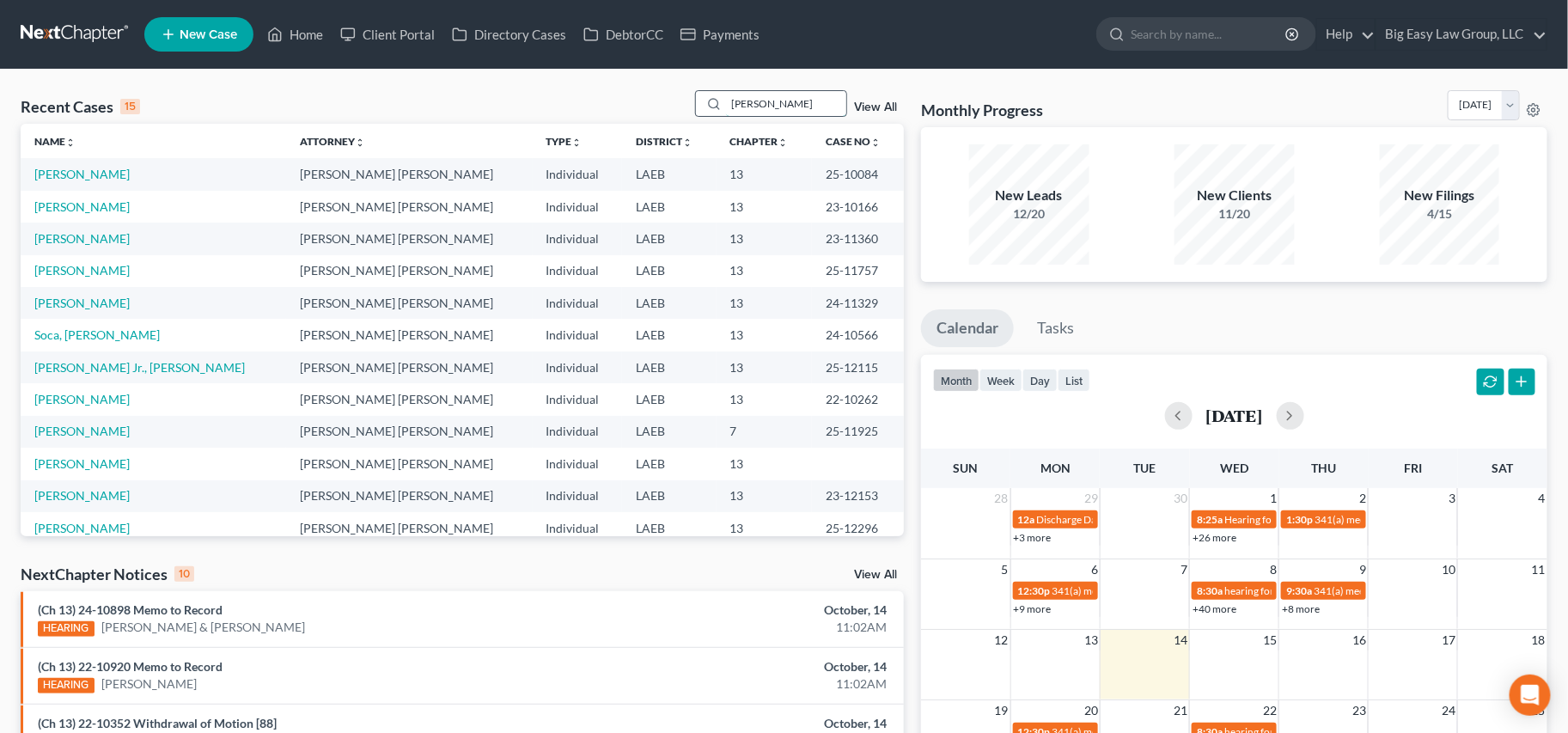
type input "balisteri"
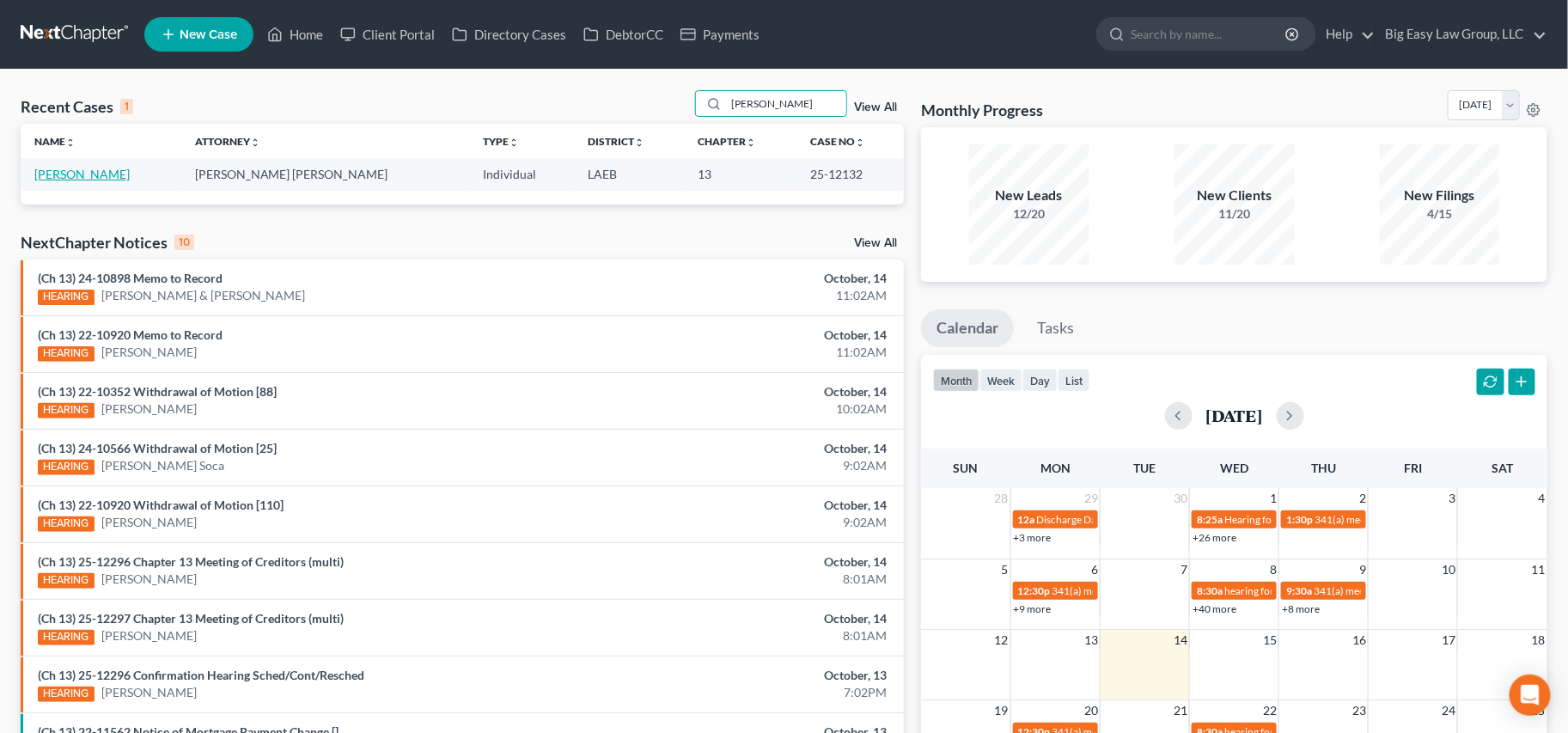
click at [80, 168] on link "[PERSON_NAME]" at bounding box center [82, 174] width 95 height 15
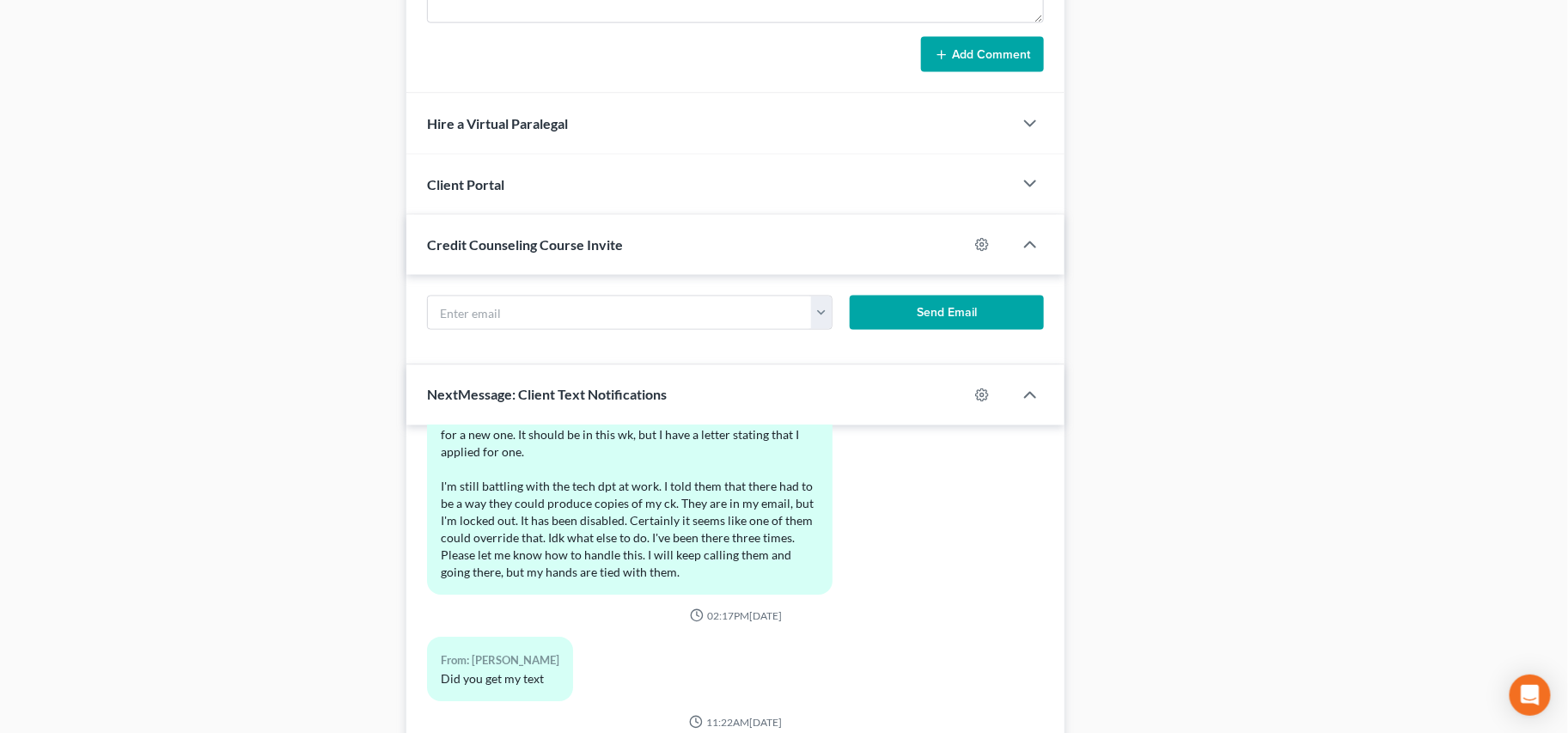
scroll to position [1197, 0]
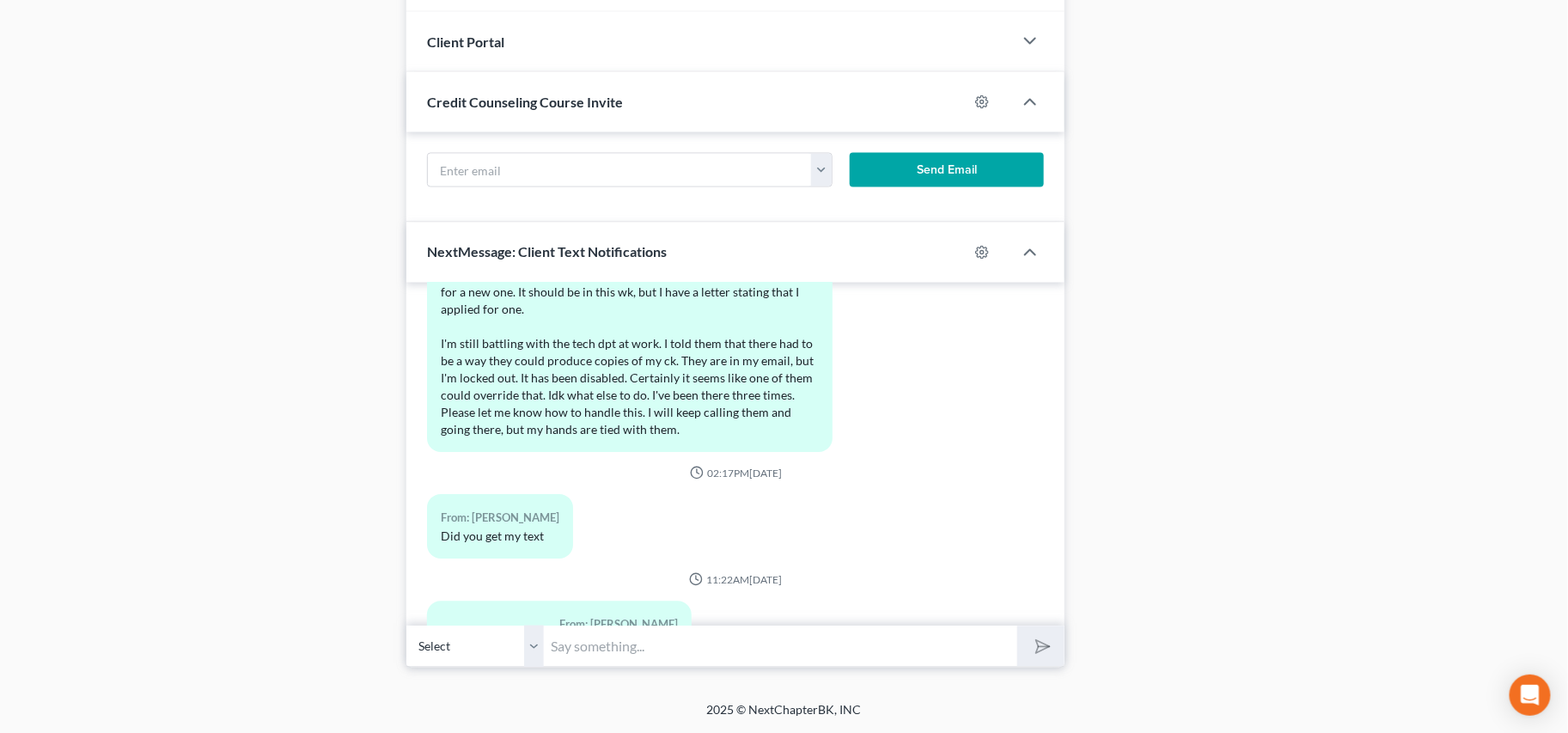
click at [742, 651] on input "text" at bounding box center [780, 646] width 474 height 42
click at [449, 309] on div "I'm going to fedex all of my tax returns to you today, so you should have them …" at bounding box center [629, 285] width 378 height 309
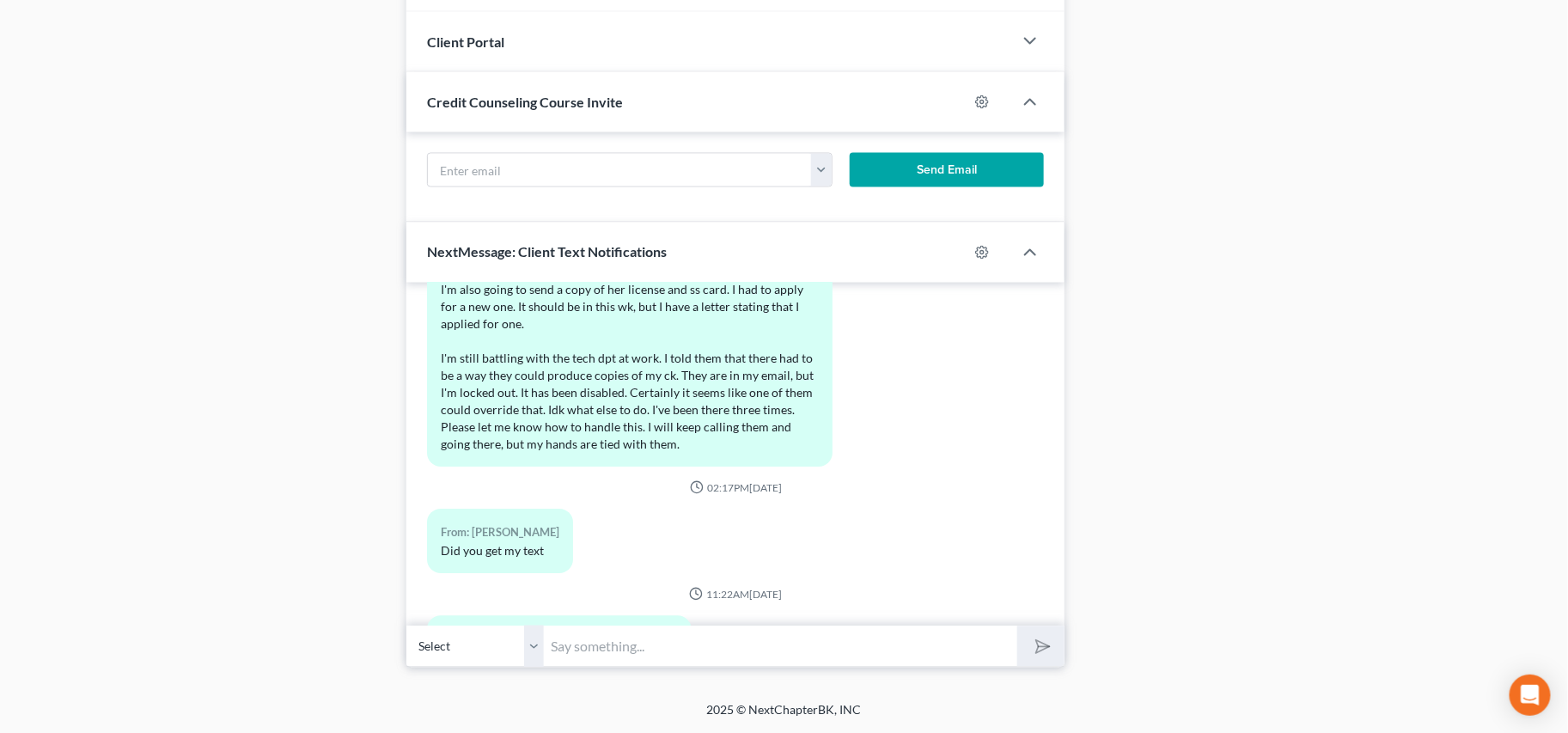
scroll to position [8516, 0]
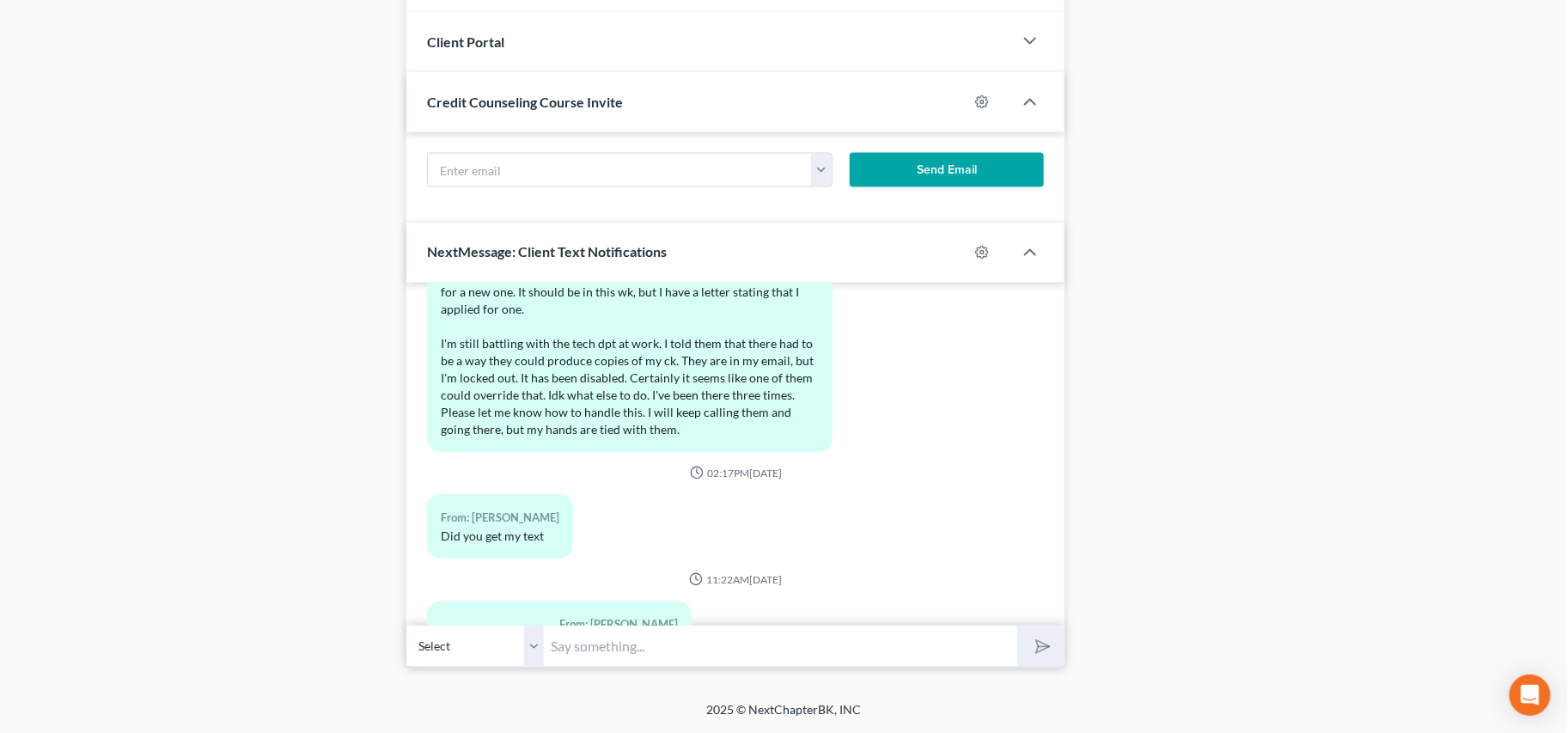
click at [719, 628] on input "text" at bounding box center [780, 646] width 474 height 42
drag, startPoint x: 951, startPoint y: 647, endPoint x: 989, endPoint y: 657, distance: 39.3
click at [951, 648] on input "Yes- I am waiting for your taxes to come in. If we don;t get the paystubs-the t…" at bounding box center [780, 646] width 474 height 42
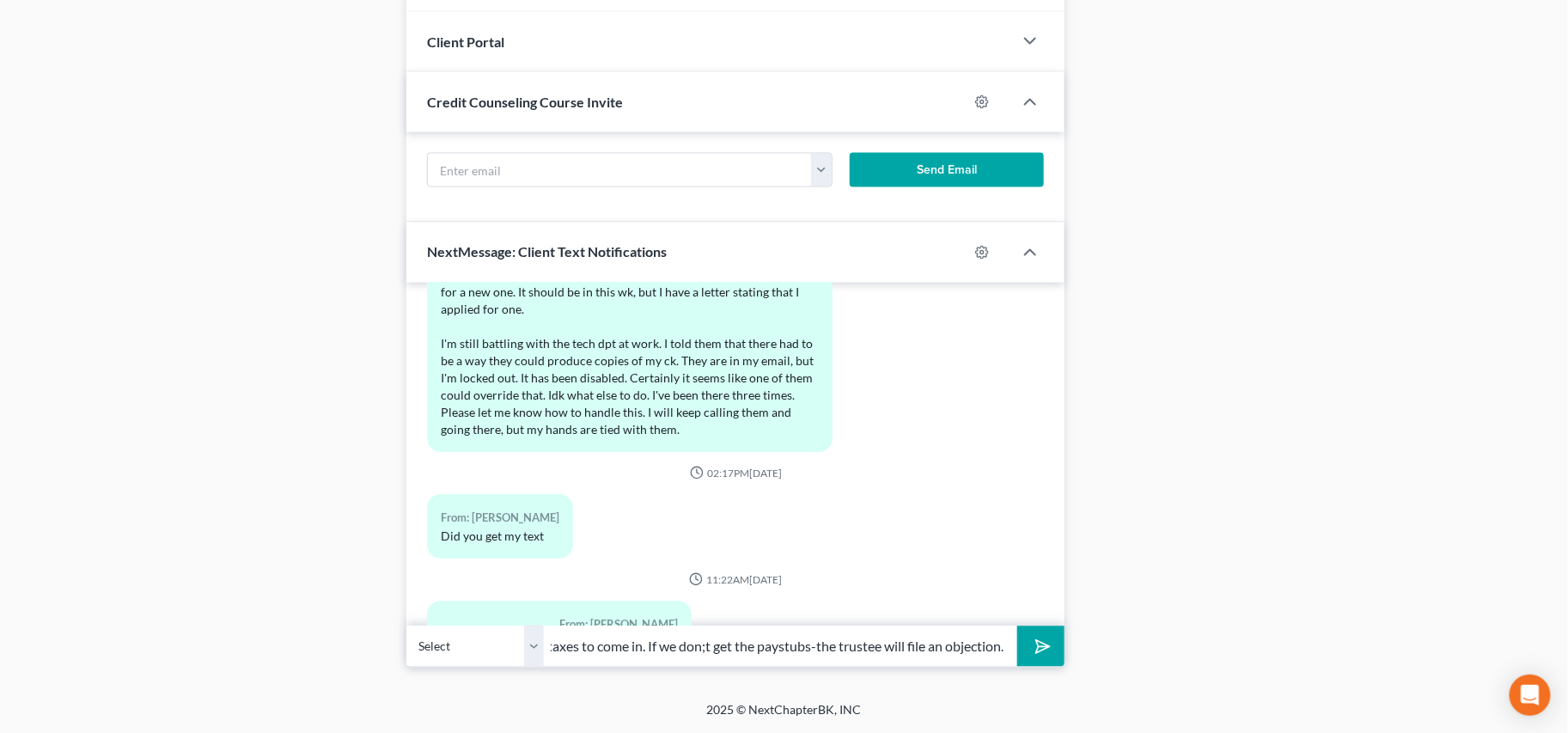
drag, startPoint x: 702, startPoint y: 649, endPoint x: 713, endPoint y: 645, distance: 11.7
click at [703, 649] on input "Yes- I am waiting for your taxes to come in. If we don;t get the paystubs-the t…" at bounding box center [780, 646] width 474 height 42
drag, startPoint x: 1004, startPoint y: 647, endPoint x: 1032, endPoint y: 654, distance: 28.9
click at [1004, 648] on input "Yes- I am waiting for your taxes to come in. If we don't get the paystubs-the t…" at bounding box center [780, 646] width 474 height 42
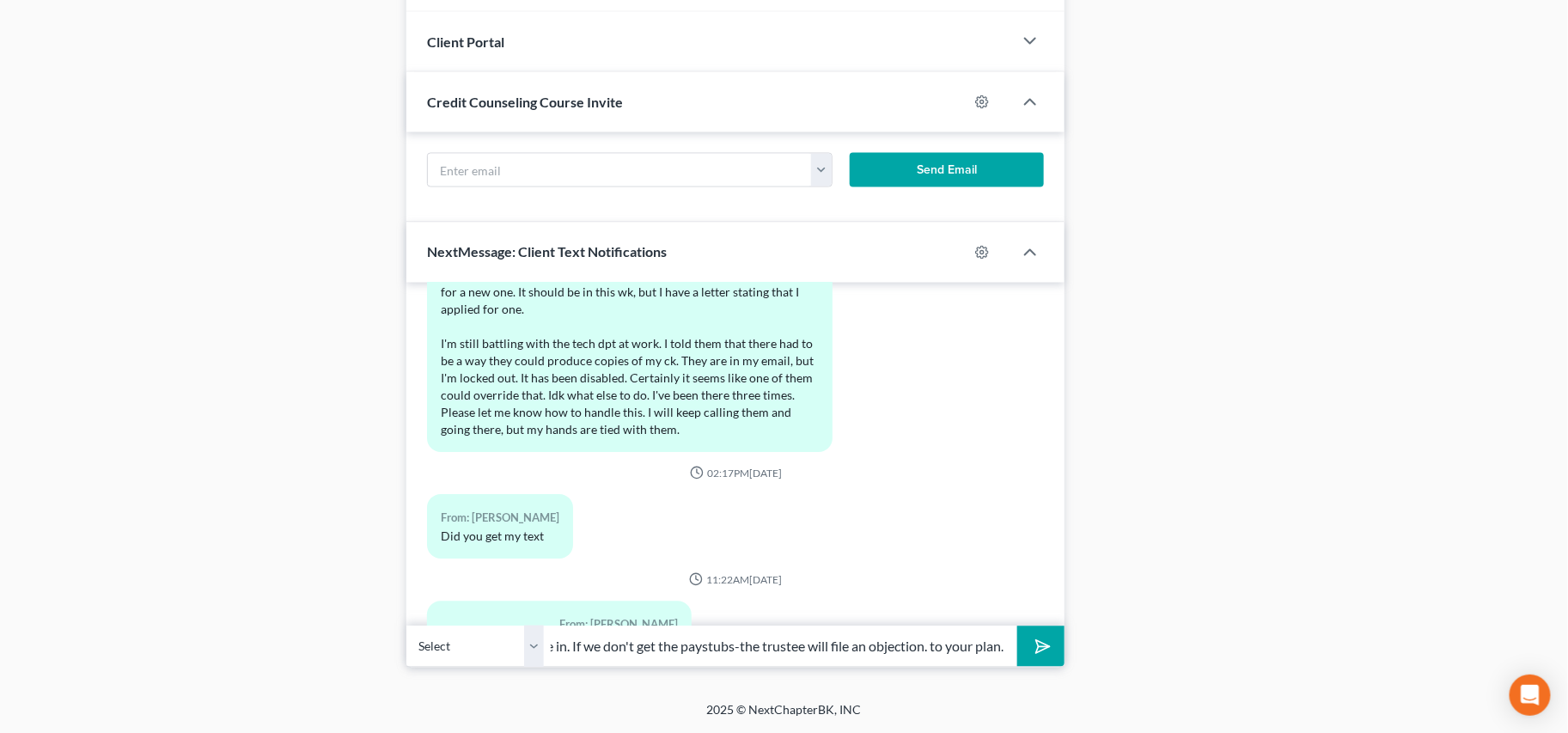
scroll to position [0, 238]
type input "Yes- I am waiting for your taxes to come in. If we don't get the paystubs-the t…"
click at [1017, 626] on button "submit" at bounding box center [1041, 646] width 47 height 40
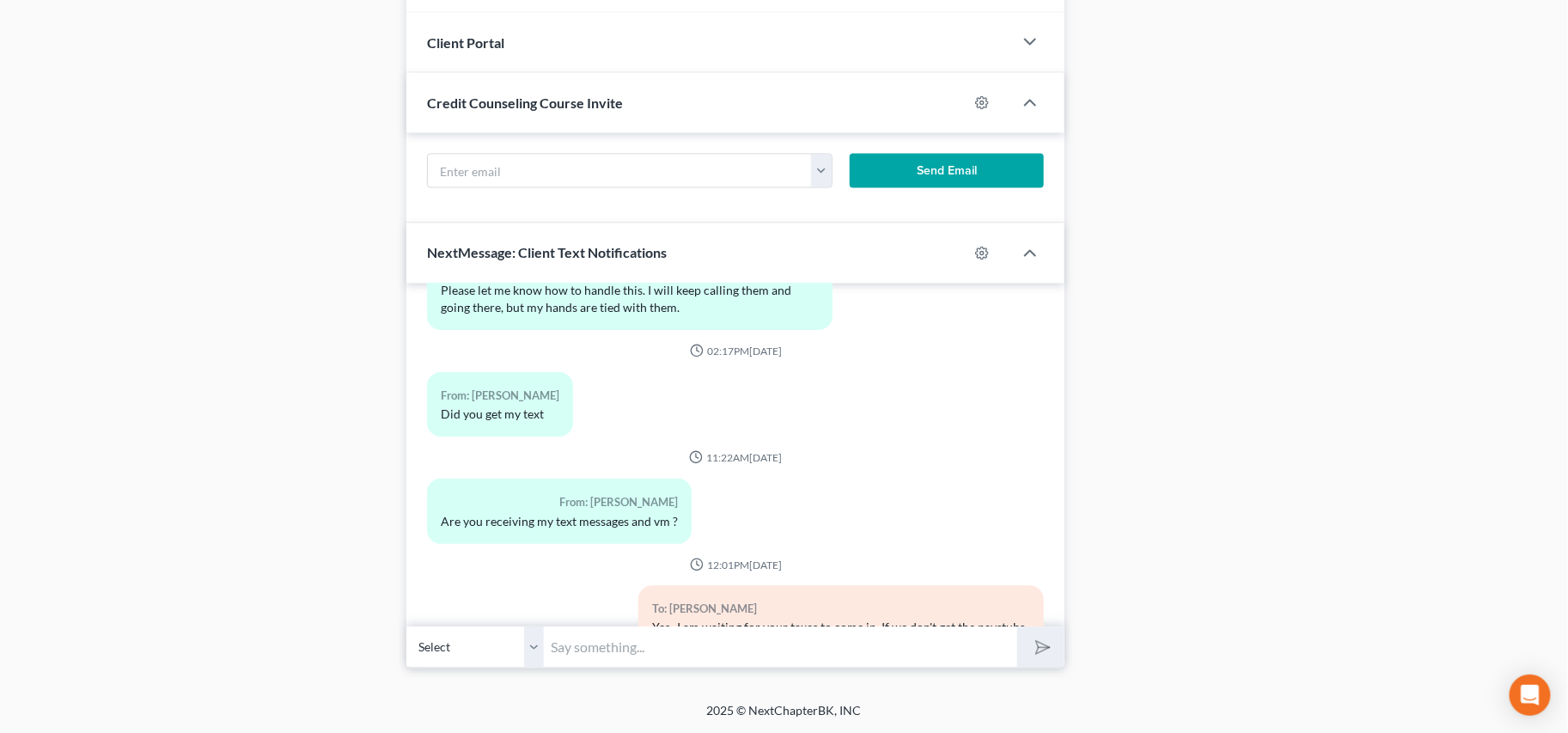
scroll to position [1197, 0]
click at [854, 642] on input "text" at bounding box center [780, 646] width 474 height 42
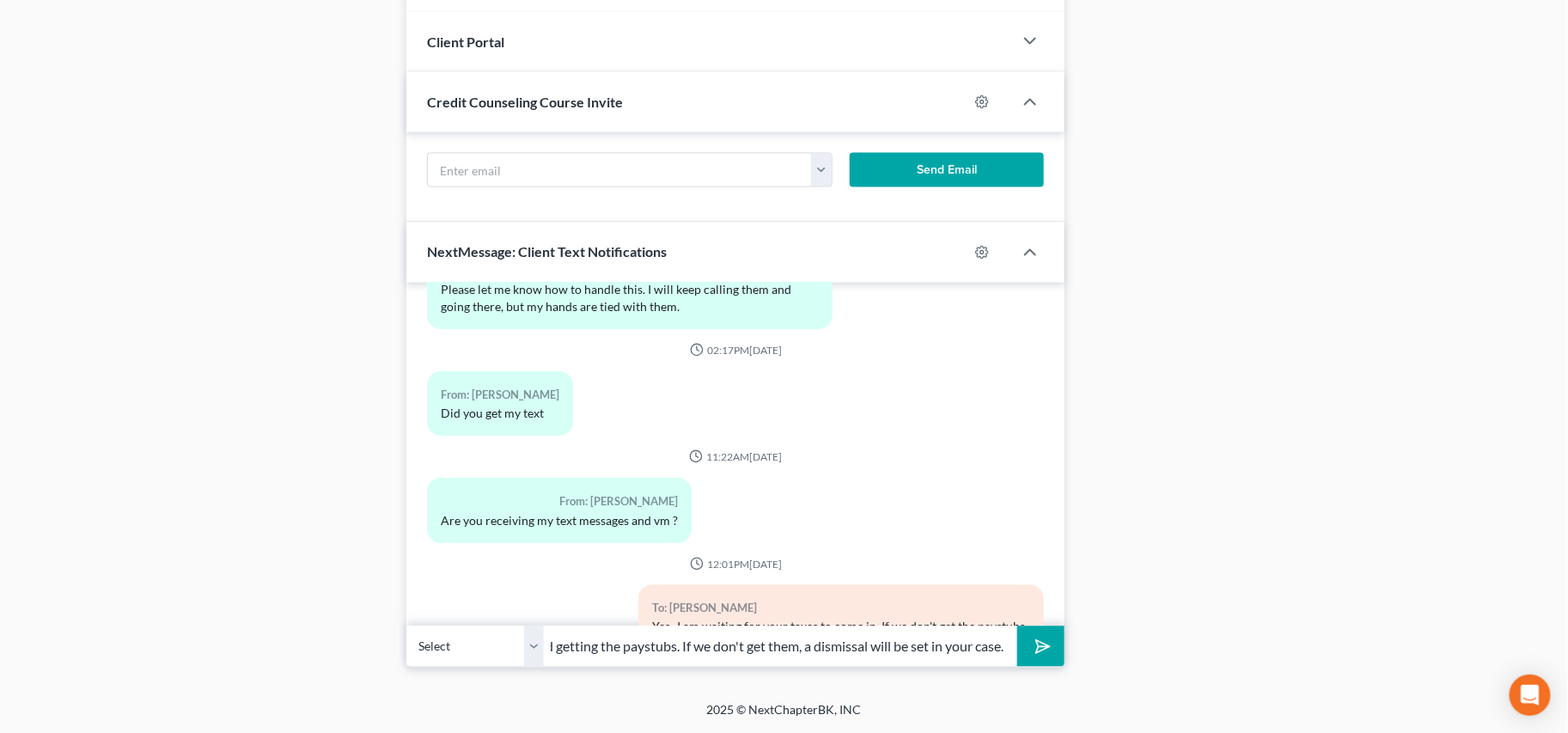
scroll to position [0, 105]
type input "Can't get around getting the paystubs. If we don't get them, a dismissal will b…"
click at [1017, 626] on button "submit" at bounding box center [1041, 646] width 47 height 40
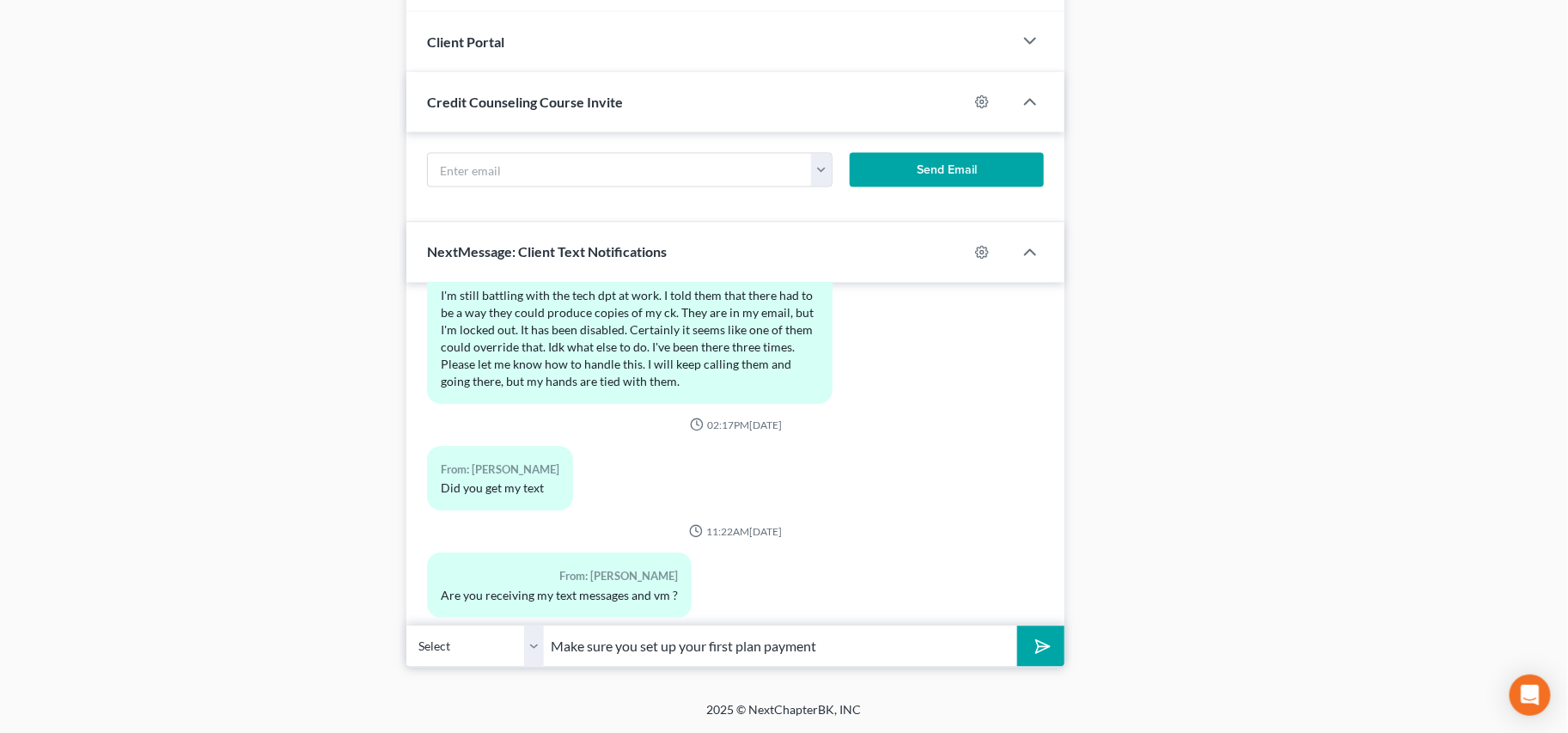
scroll to position [8560, 0]
type input "Make sure you set up your first plan payment"
drag, startPoint x: 1068, startPoint y: 659, endPoint x: 1036, endPoint y: 655, distance: 32.2
click at [1035, 655] on icon "submit" at bounding box center [1039, 646] width 24 height 24
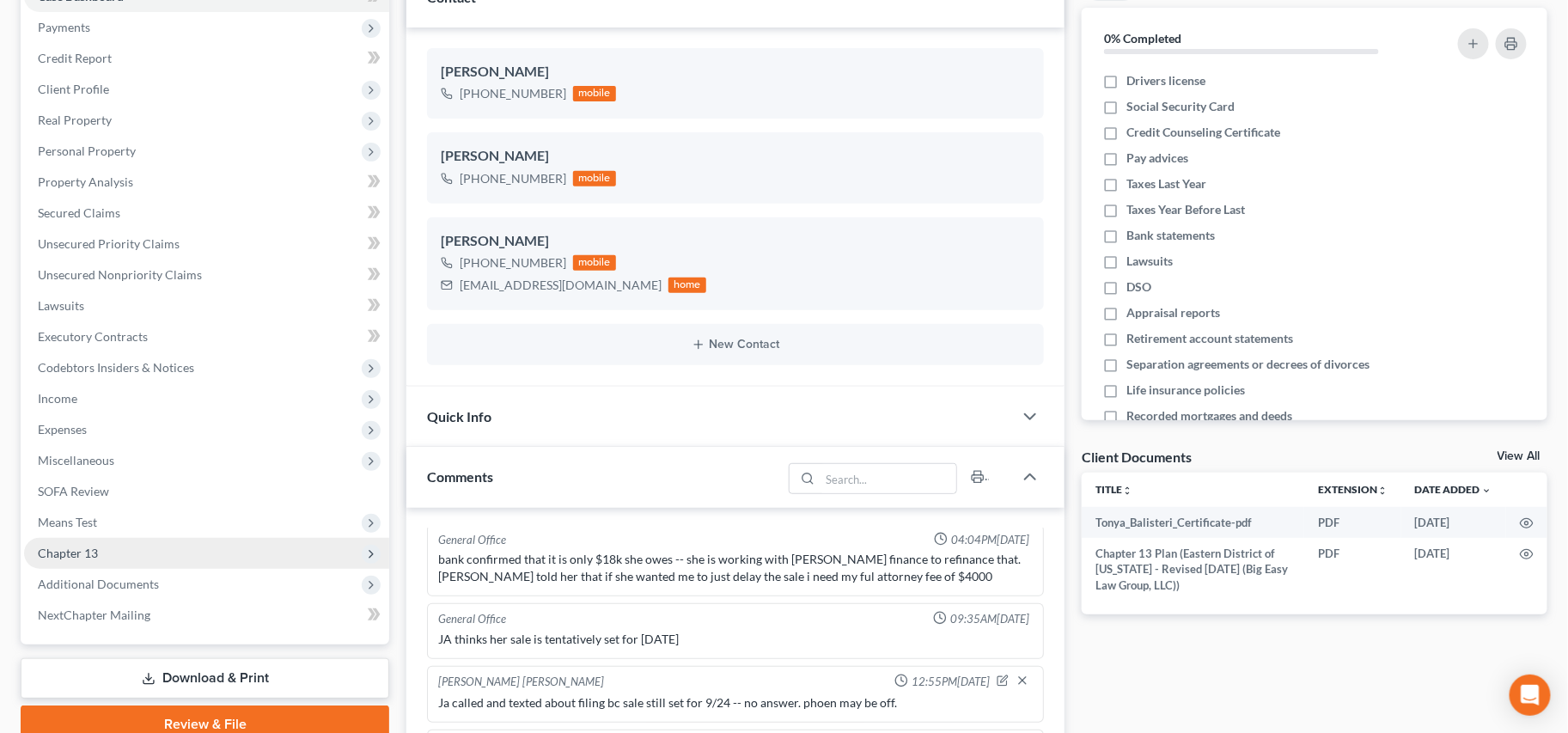
scroll to position [196, 0]
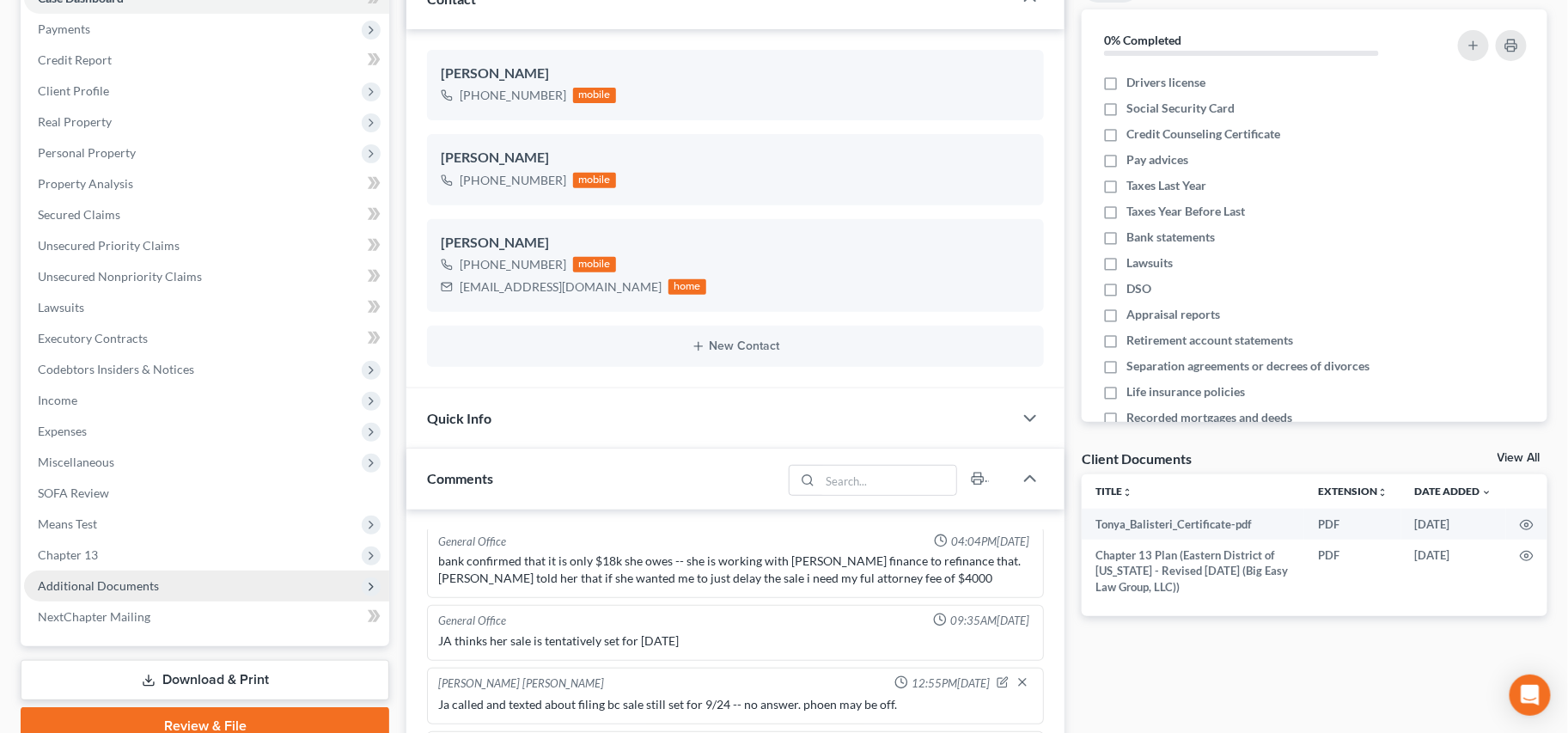
click at [175, 582] on span "Additional Documents" at bounding box center [206, 585] width 365 height 31
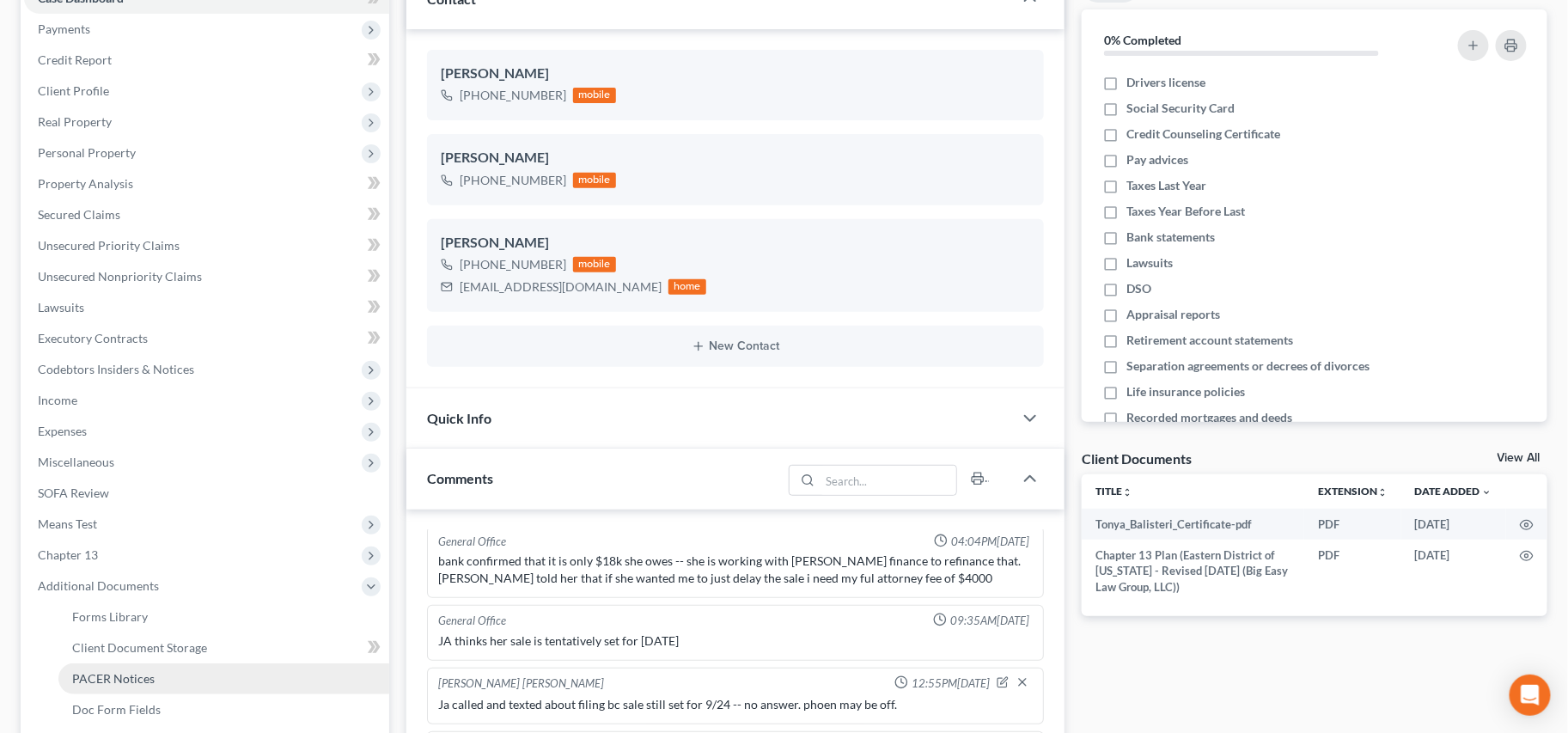
click at [185, 671] on link "PACER Notices" at bounding box center [223, 678] width 330 height 31
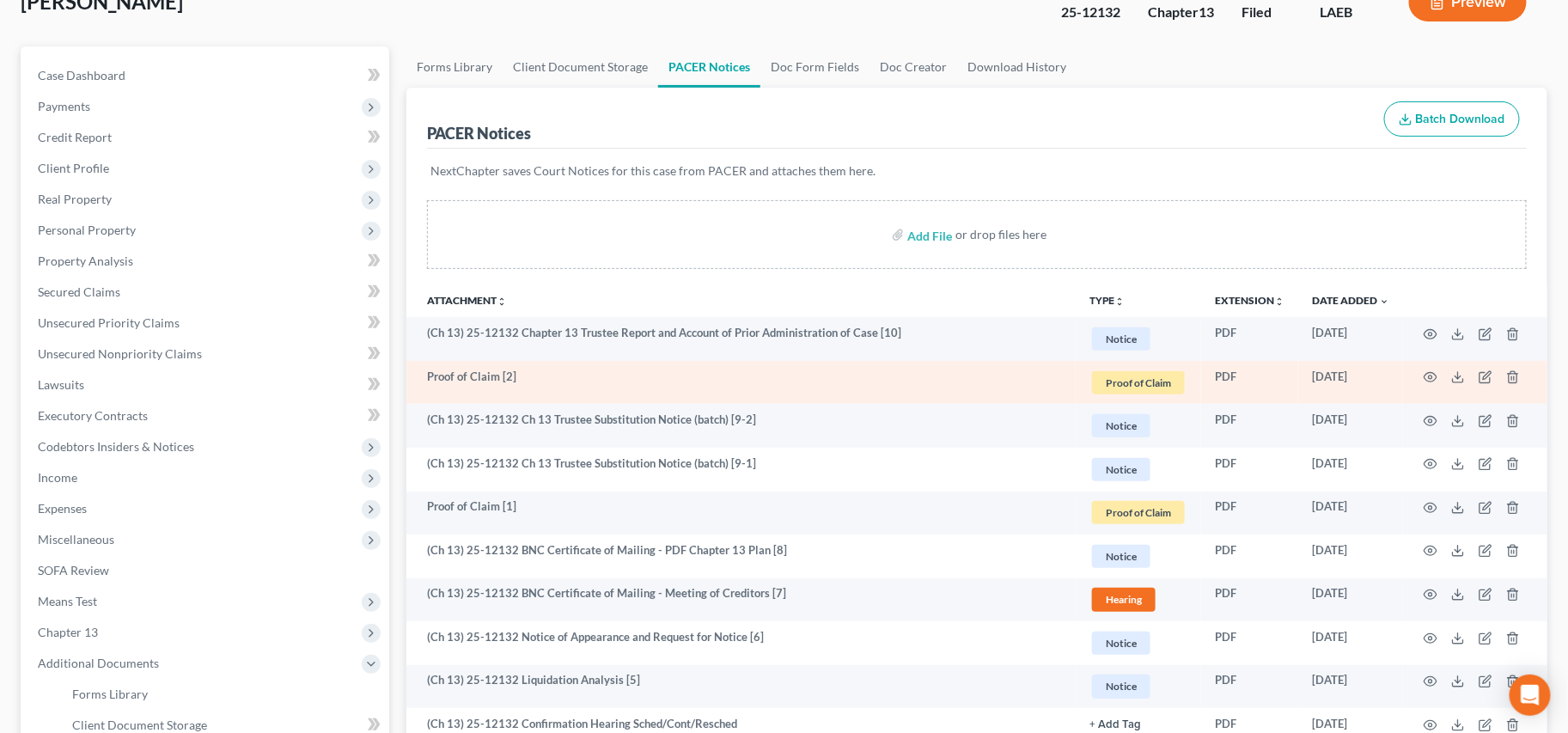
scroll to position [47, 0]
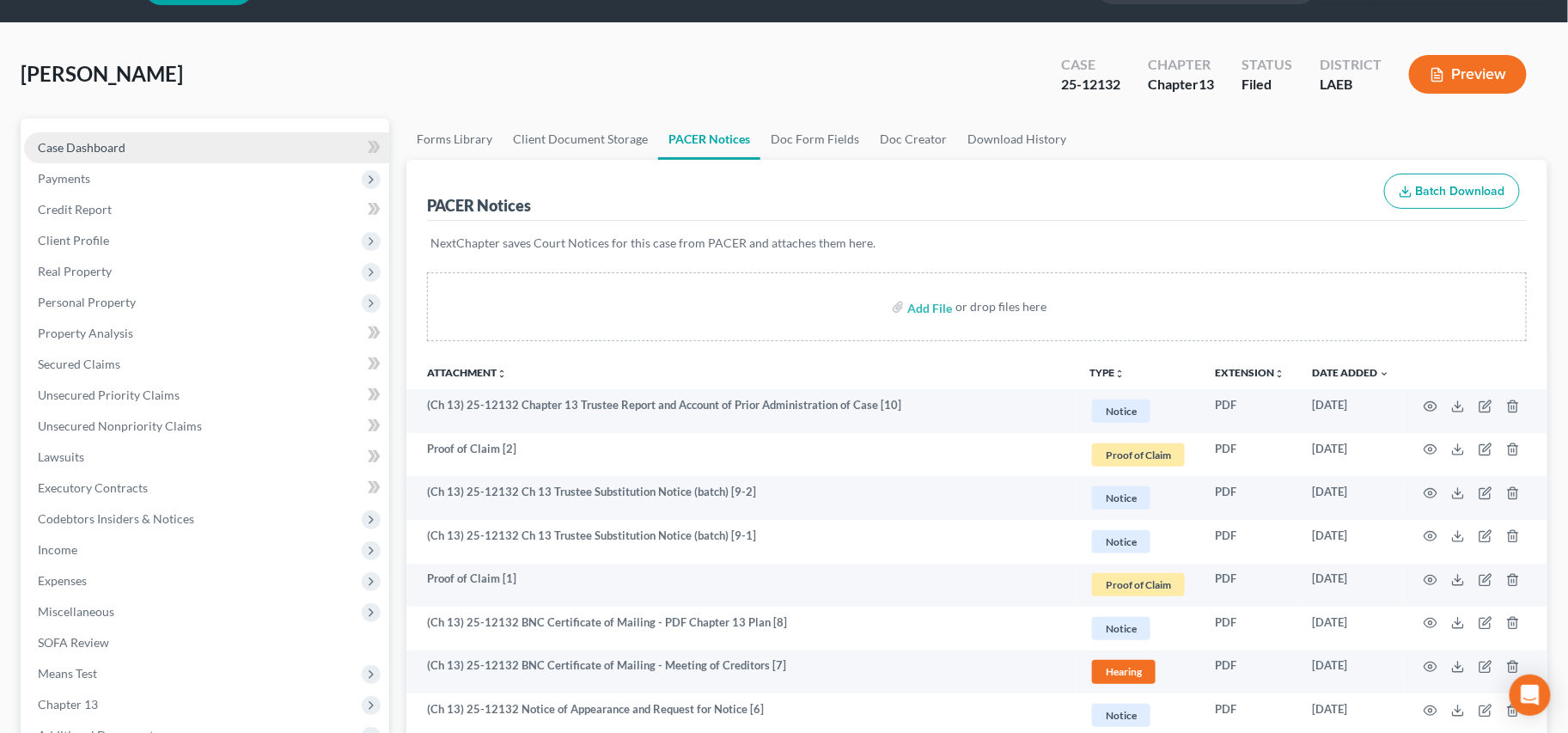
drag, startPoint x: 96, startPoint y: 145, endPoint x: 153, endPoint y: 147, distance: 57.0
click at [97, 145] on span "Case Dashboard" at bounding box center [82, 147] width 88 height 15
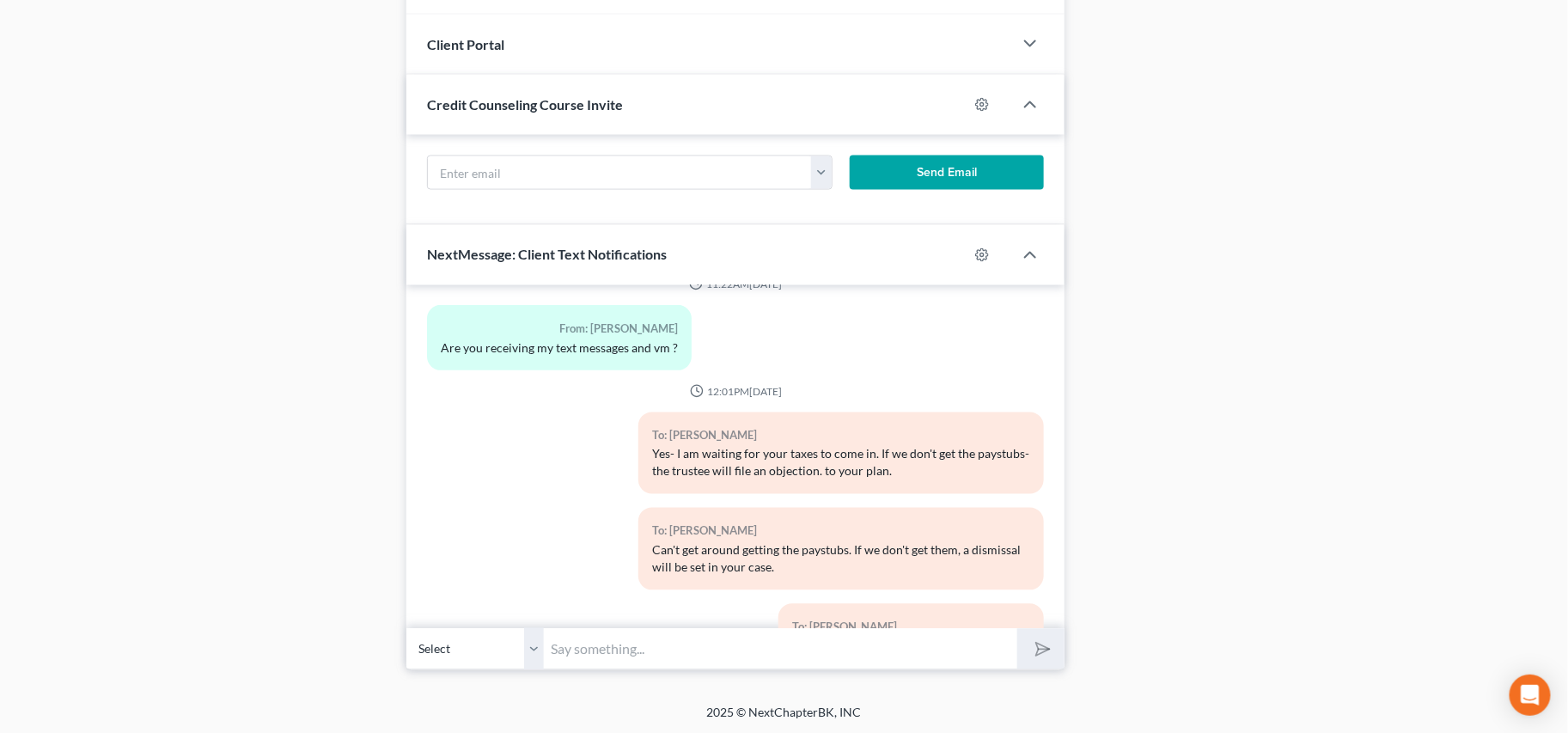
scroll to position [1197, 0]
click at [796, 646] on input "text" at bounding box center [780, 646] width 474 height 42
type input "10/23 is the first due date"
click at [1017, 626] on button "submit" at bounding box center [1041, 646] width 47 height 40
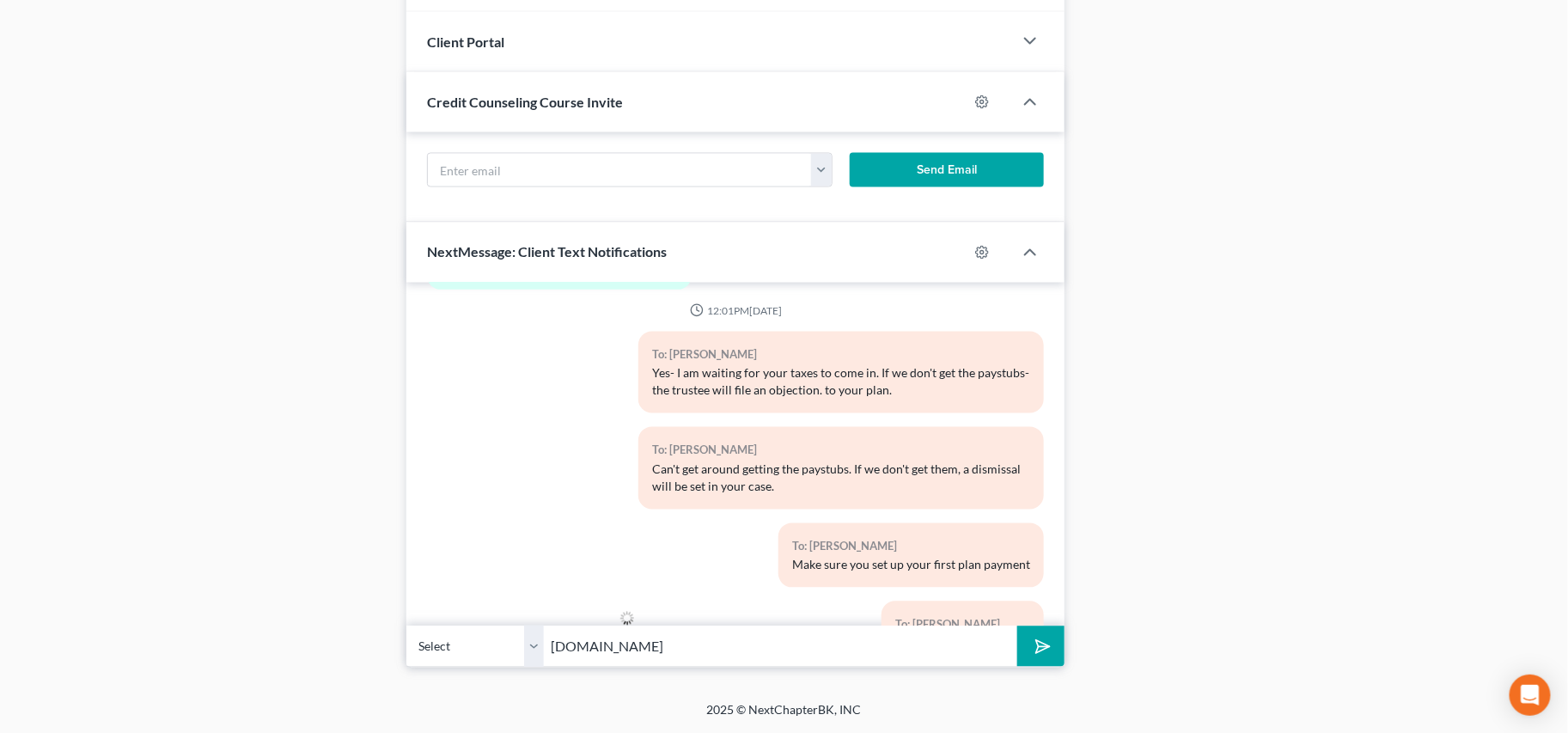
type input "[DOMAIN_NAME]"
click at [1017, 626] on button "submit" at bounding box center [1041, 646] width 47 height 40
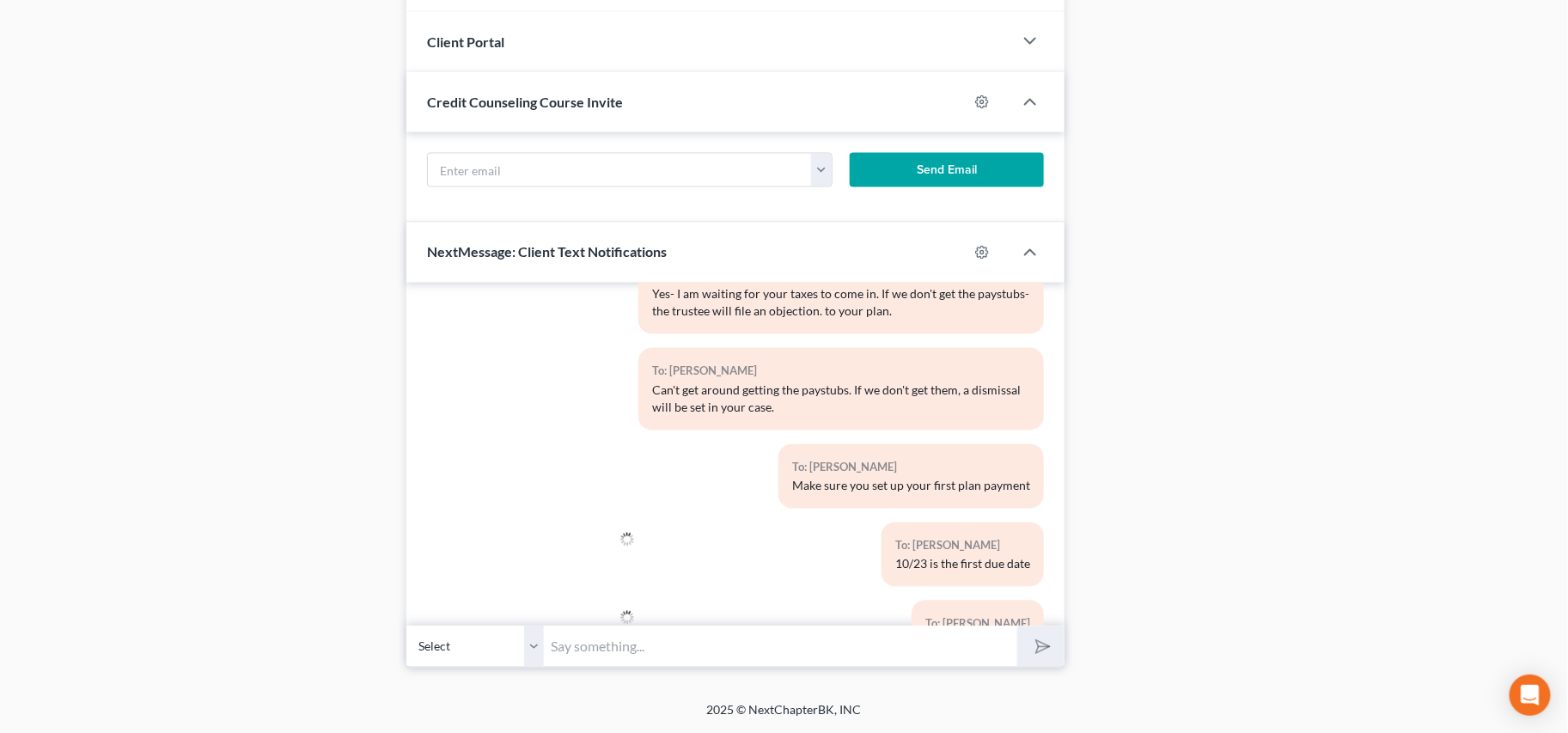
drag, startPoint x: 1030, startPoint y: 519, endPoint x: 1123, endPoint y: 548, distance: 97.4
click at [1030, 522] on div "To: Tonya Balisteri 10/23 is the first due date" at bounding box center [840, 561] width 423 height 78
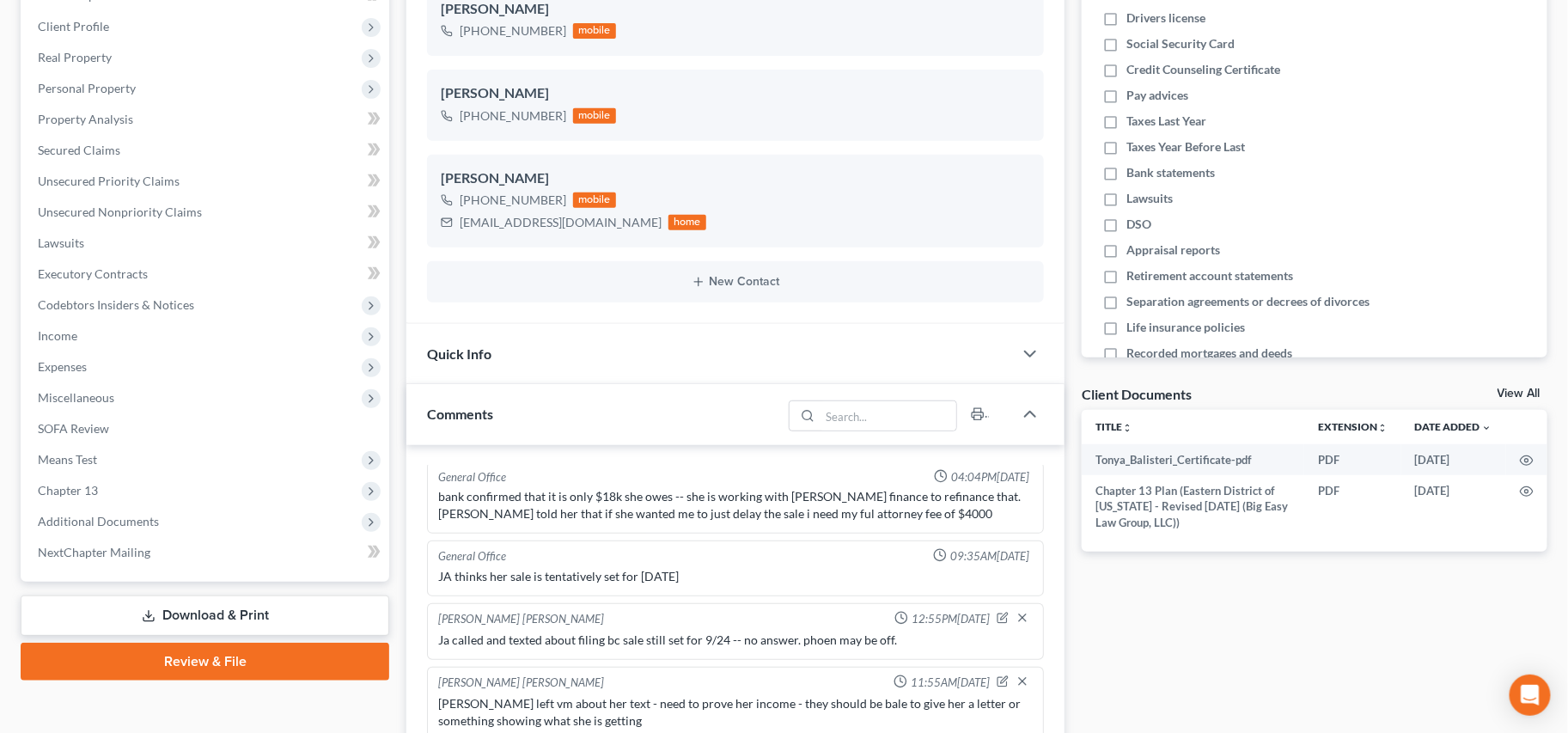
scroll to position [0, 0]
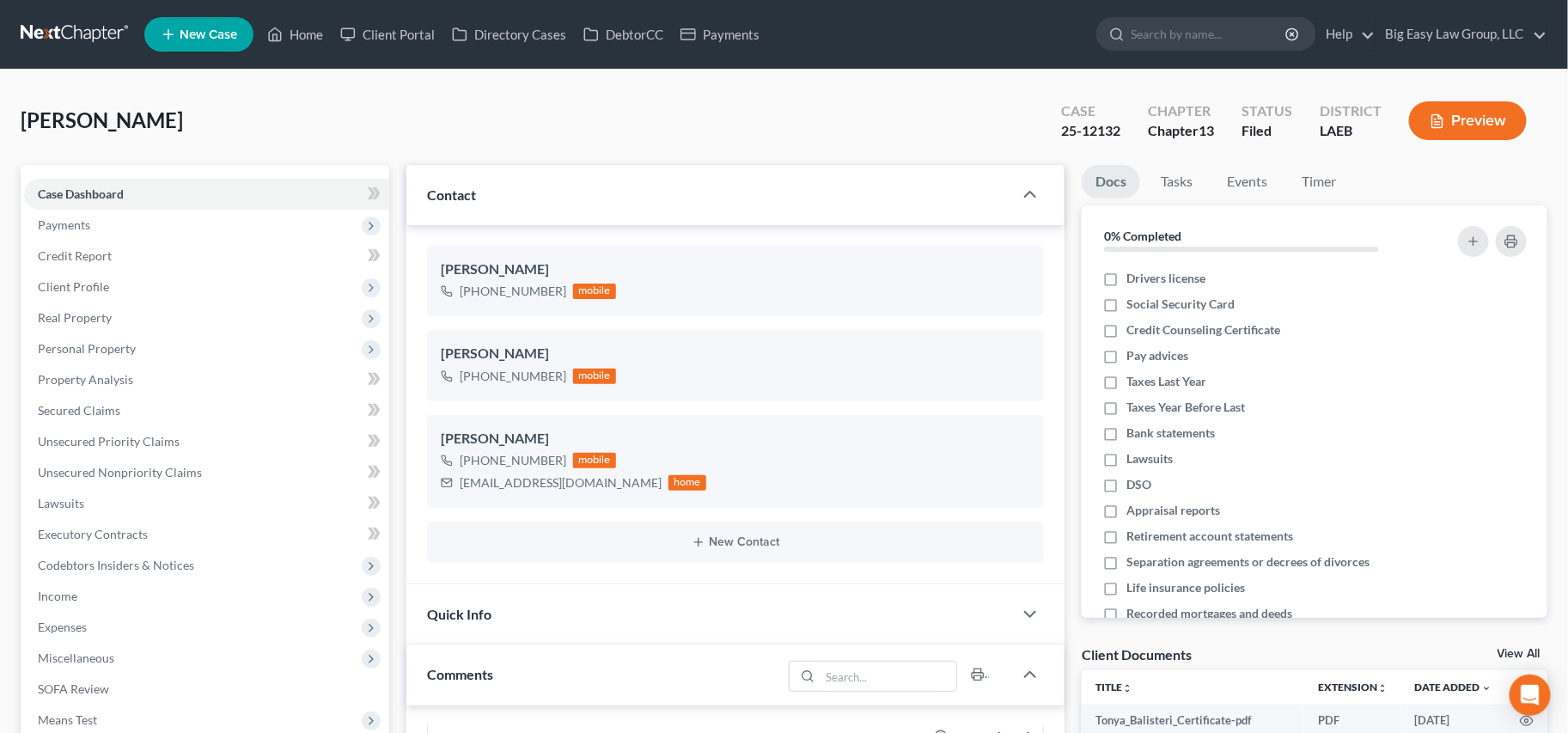
click at [316, 17] on ul "New Case Home Client Portal Directory Cases DebtorCC Payments - No Result - See…" at bounding box center [846, 34] width 1403 height 45
drag, startPoint x: 309, startPoint y: 30, endPoint x: 366, endPoint y: 49, distance: 60.1
click at [310, 31] on link "Home" at bounding box center [294, 34] width 73 height 31
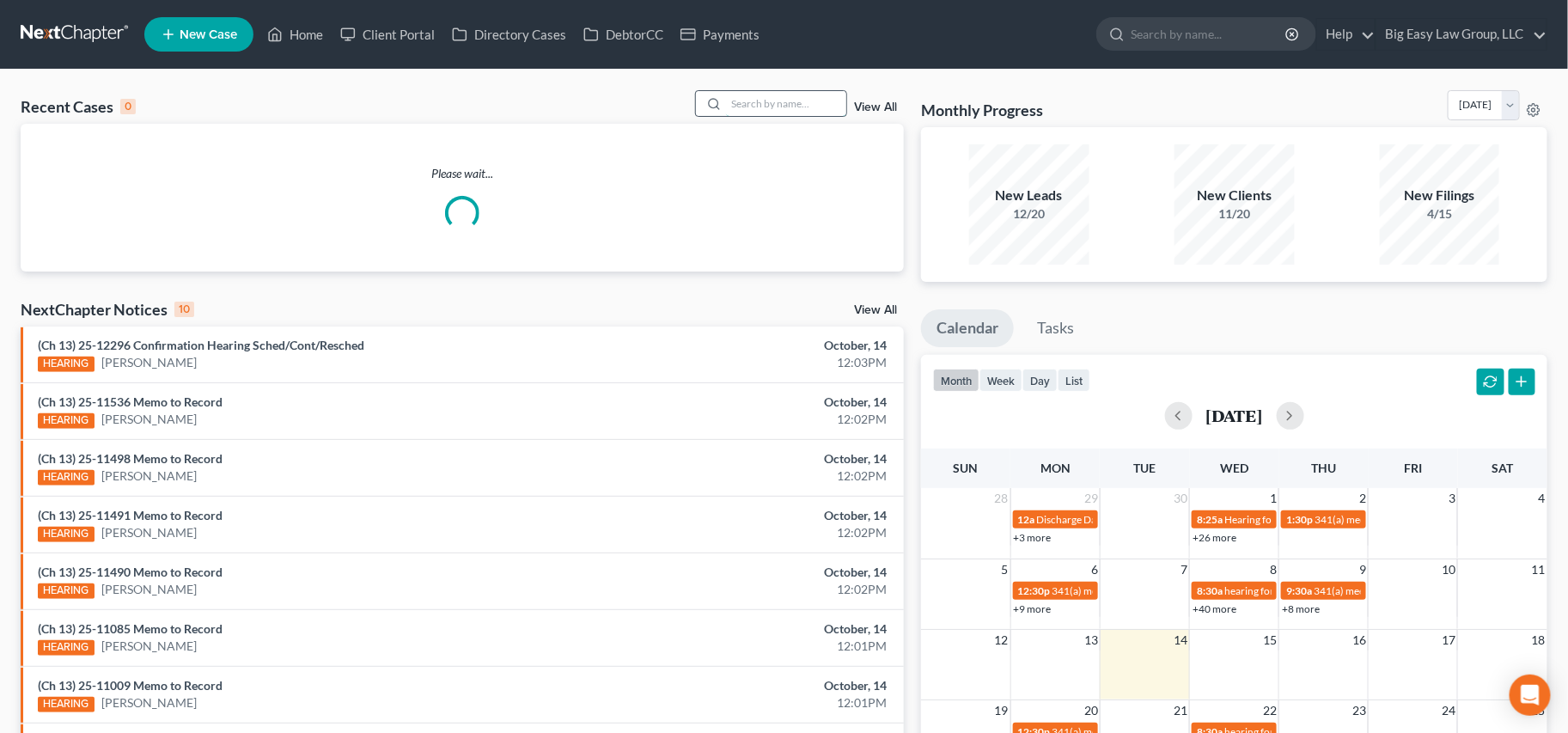
click at [797, 106] on input "search" at bounding box center [786, 104] width 120 height 25
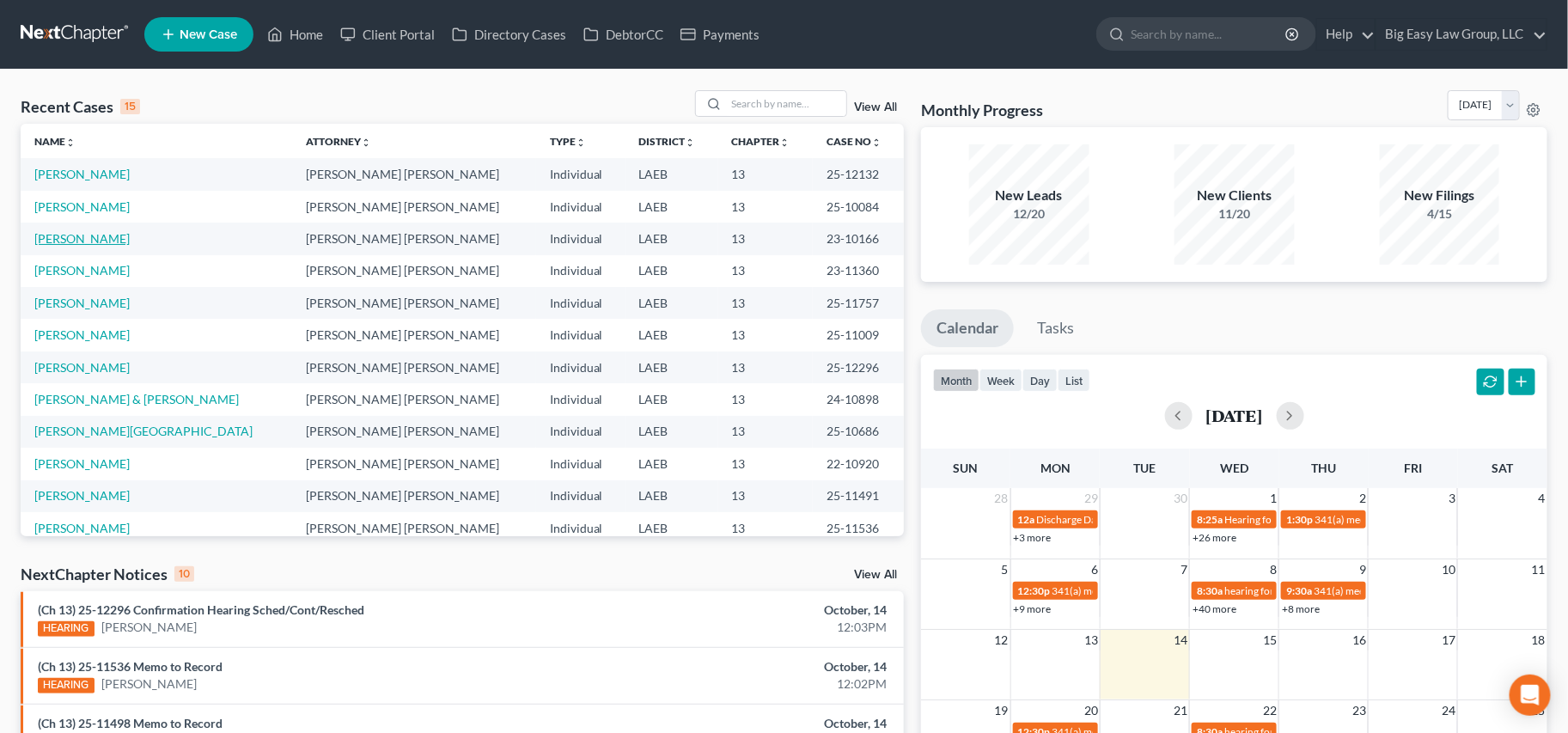
click at [84, 241] on link "[PERSON_NAME]" at bounding box center [82, 238] width 95 height 15
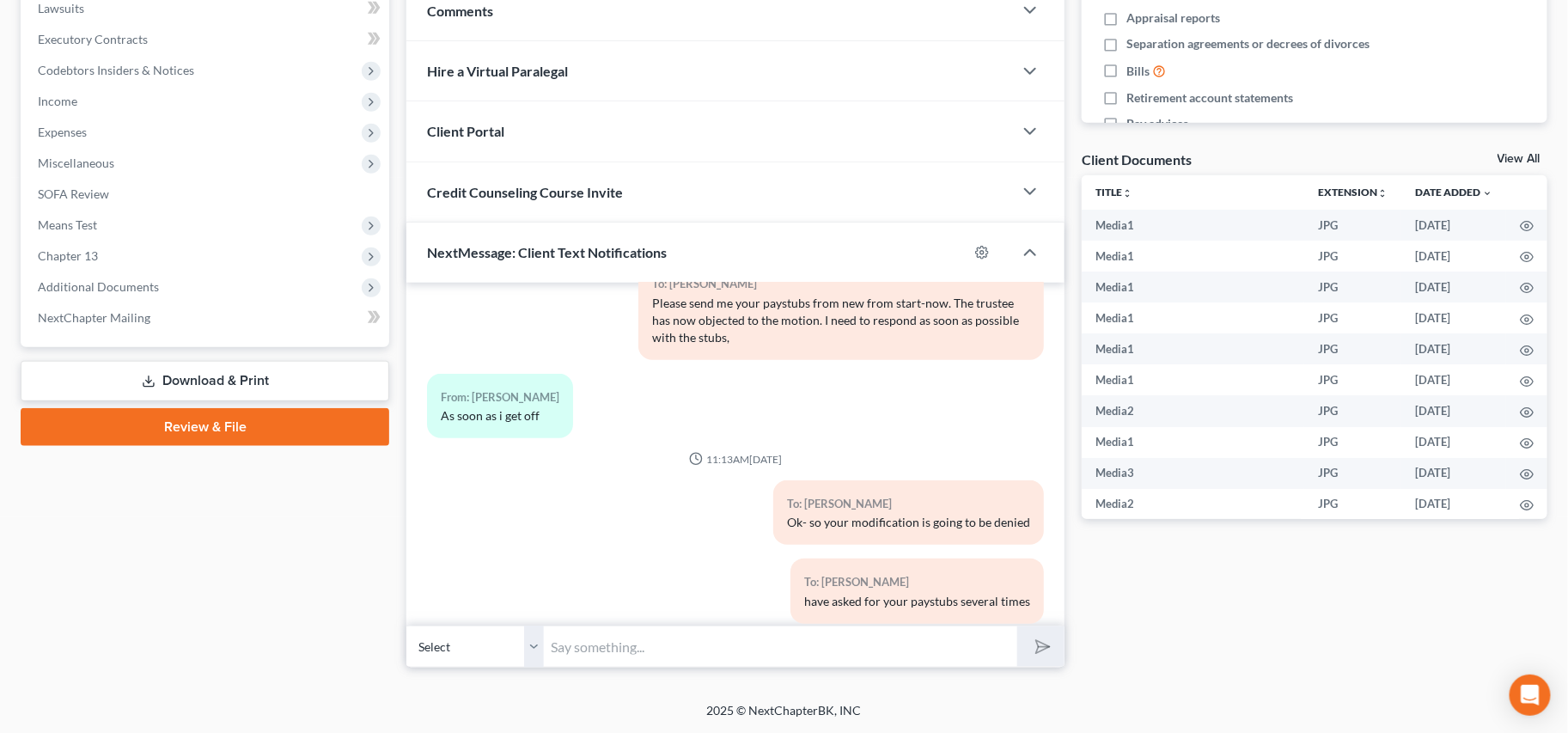
scroll to position [7709, 0]
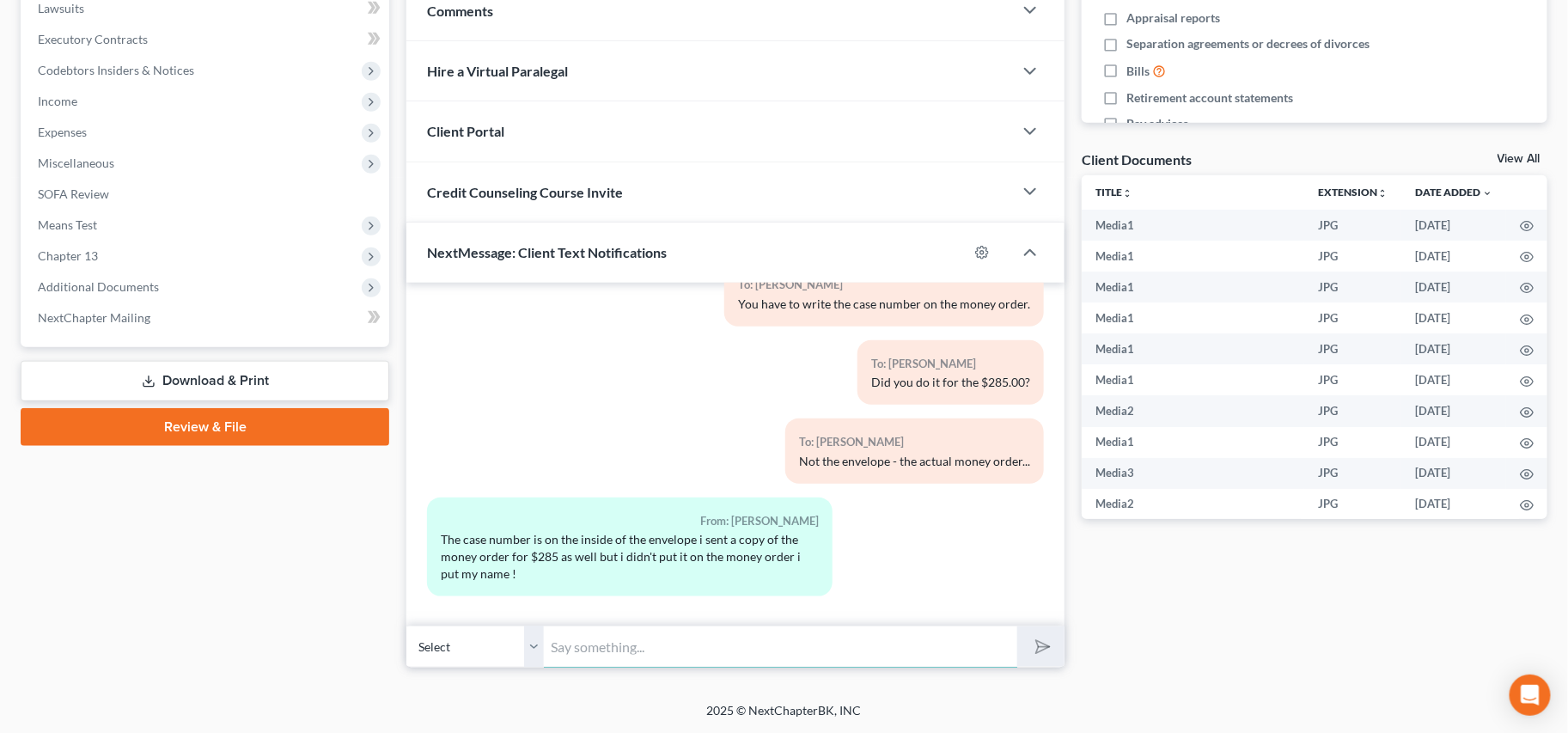
click at [746, 627] on input "text" at bounding box center [780, 646] width 474 height 42
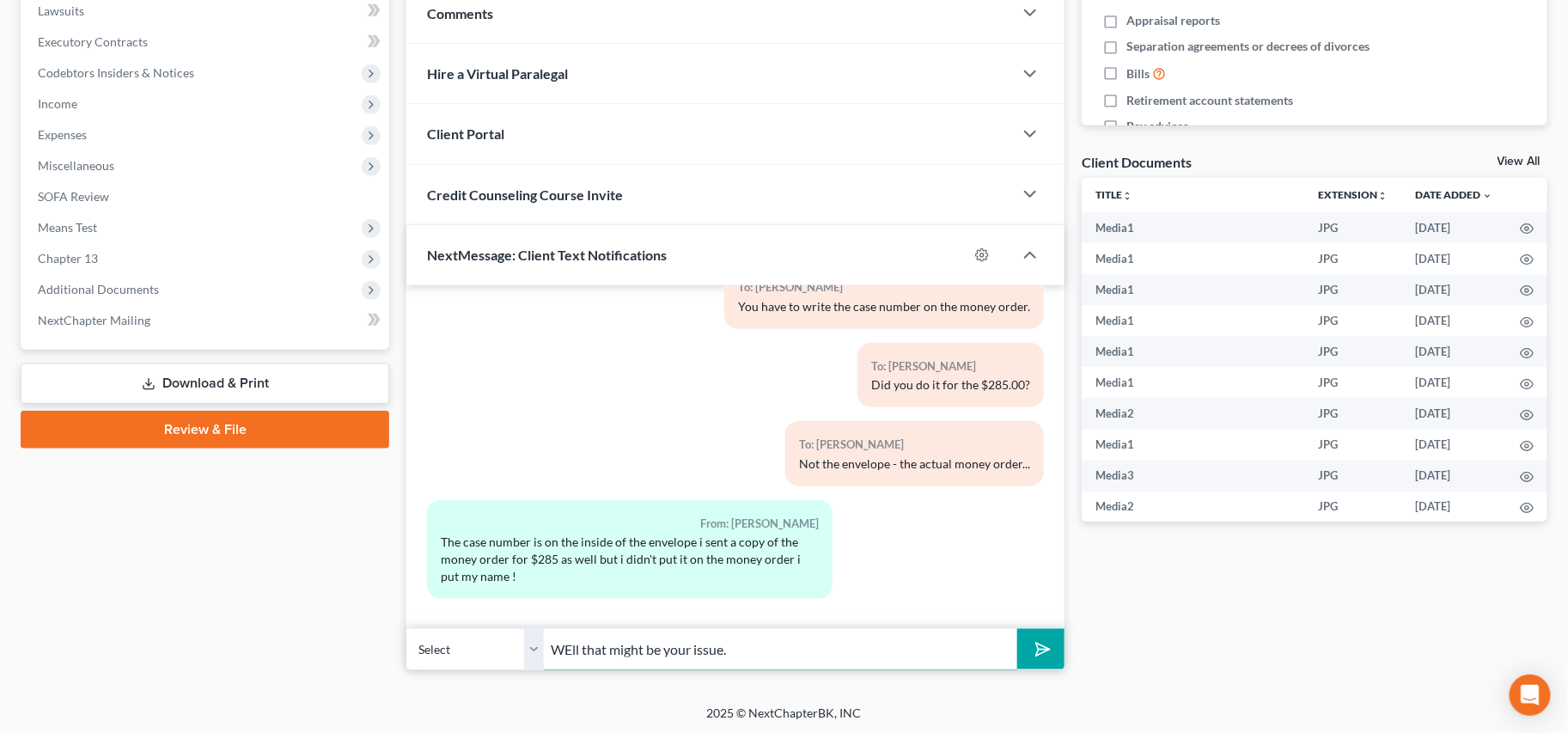
click at [578, 644] on input "WEll that might be your issue." at bounding box center [780, 649] width 474 height 42
drag, startPoint x: 571, startPoint y: 649, endPoint x: 635, endPoint y: 644, distance: 64.2
click at [575, 648] on input "WEll that might be your issue." at bounding box center [780, 650] width 474 height 42
click at [801, 647] on input "Well that might be your issue." at bounding box center [780, 650] width 474 height 42
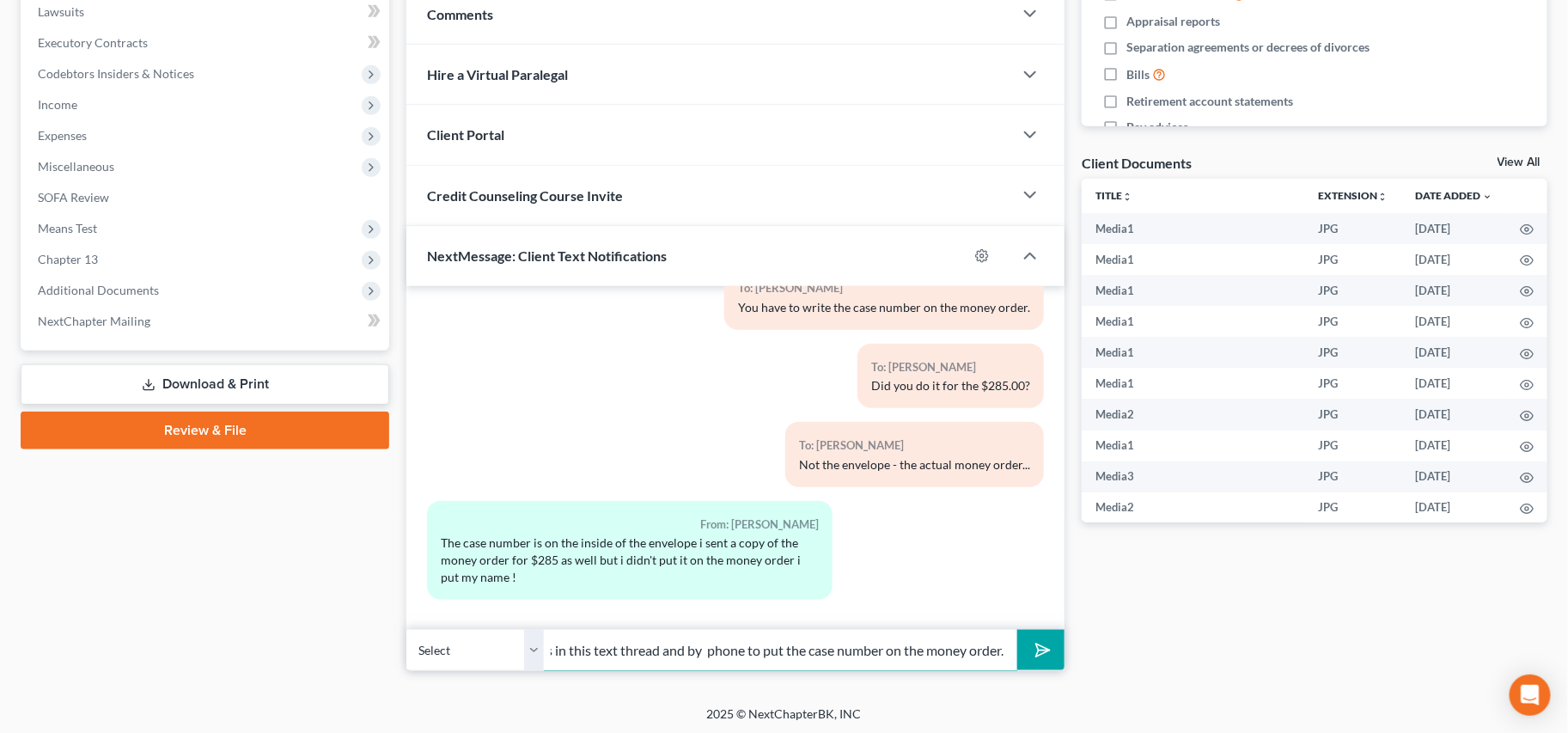
scroll to position [0, 327]
type input "Well that might be your issue. I have said several times in this text thread an…"
click at [1017, 629] on button "submit" at bounding box center [1041, 650] width 47 height 40
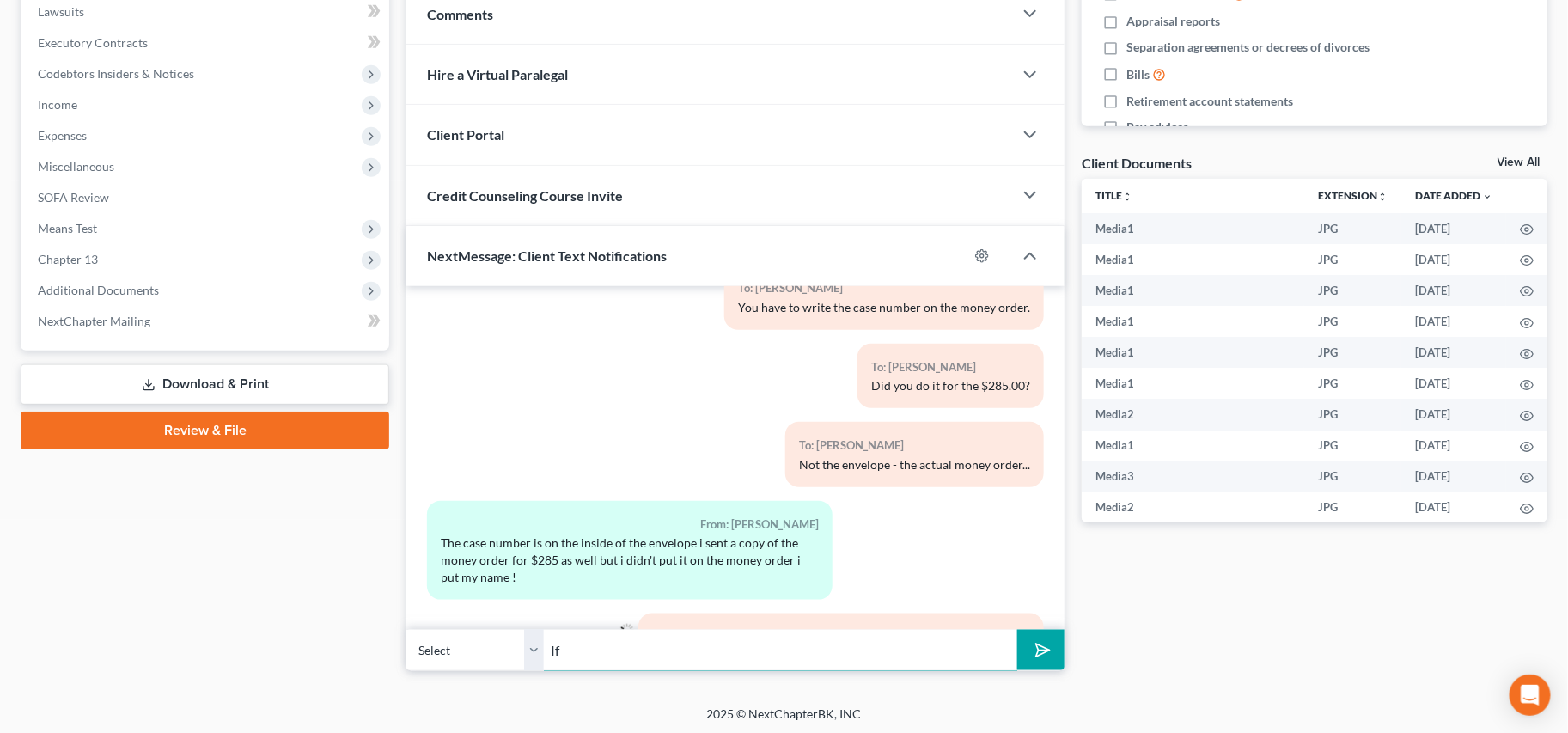
scroll to position [7805, 0]
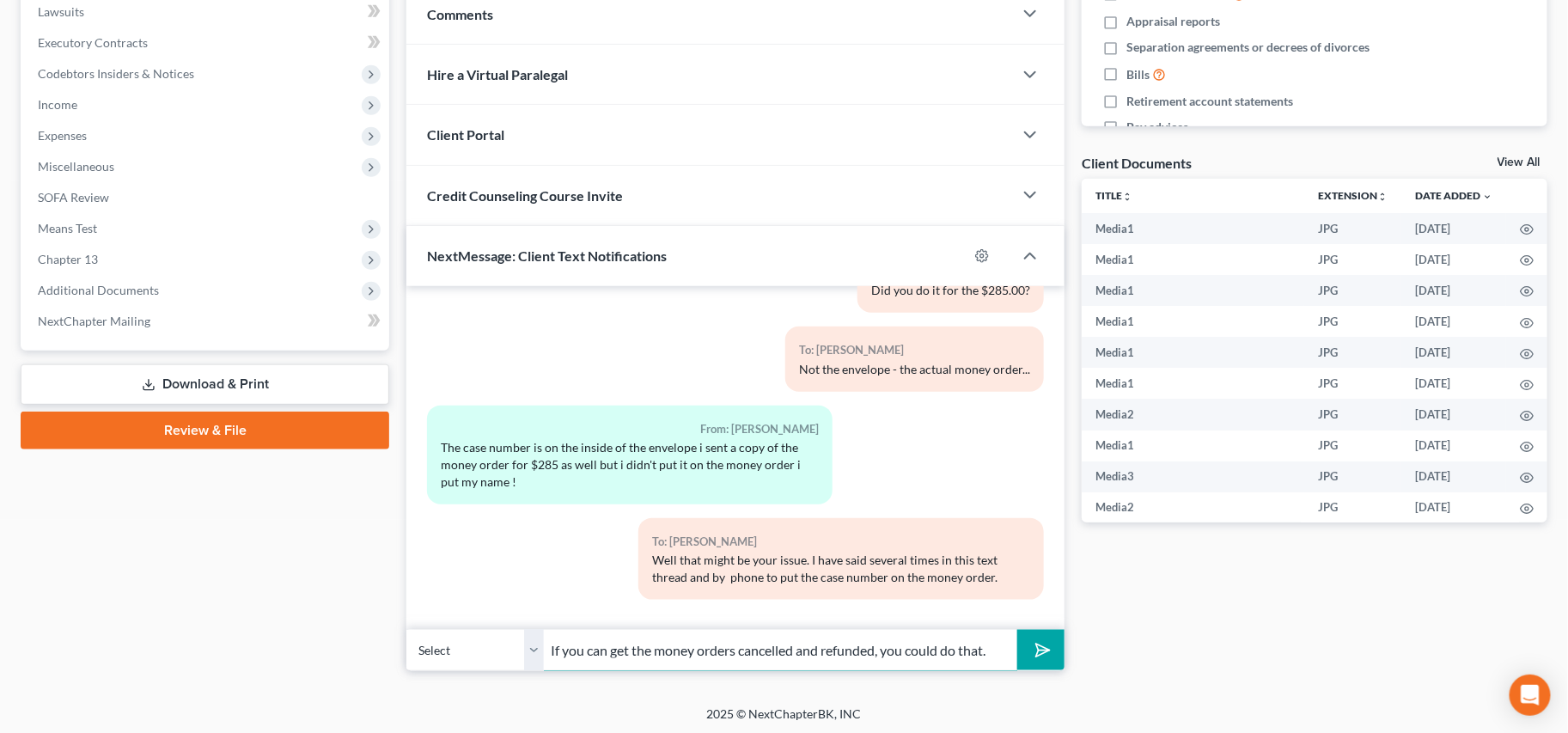
type input "If you can get the money orders cancelled and refunded, you could do that."
click at [1017, 629] on button "submit" at bounding box center [1041, 650] width 47 height 40
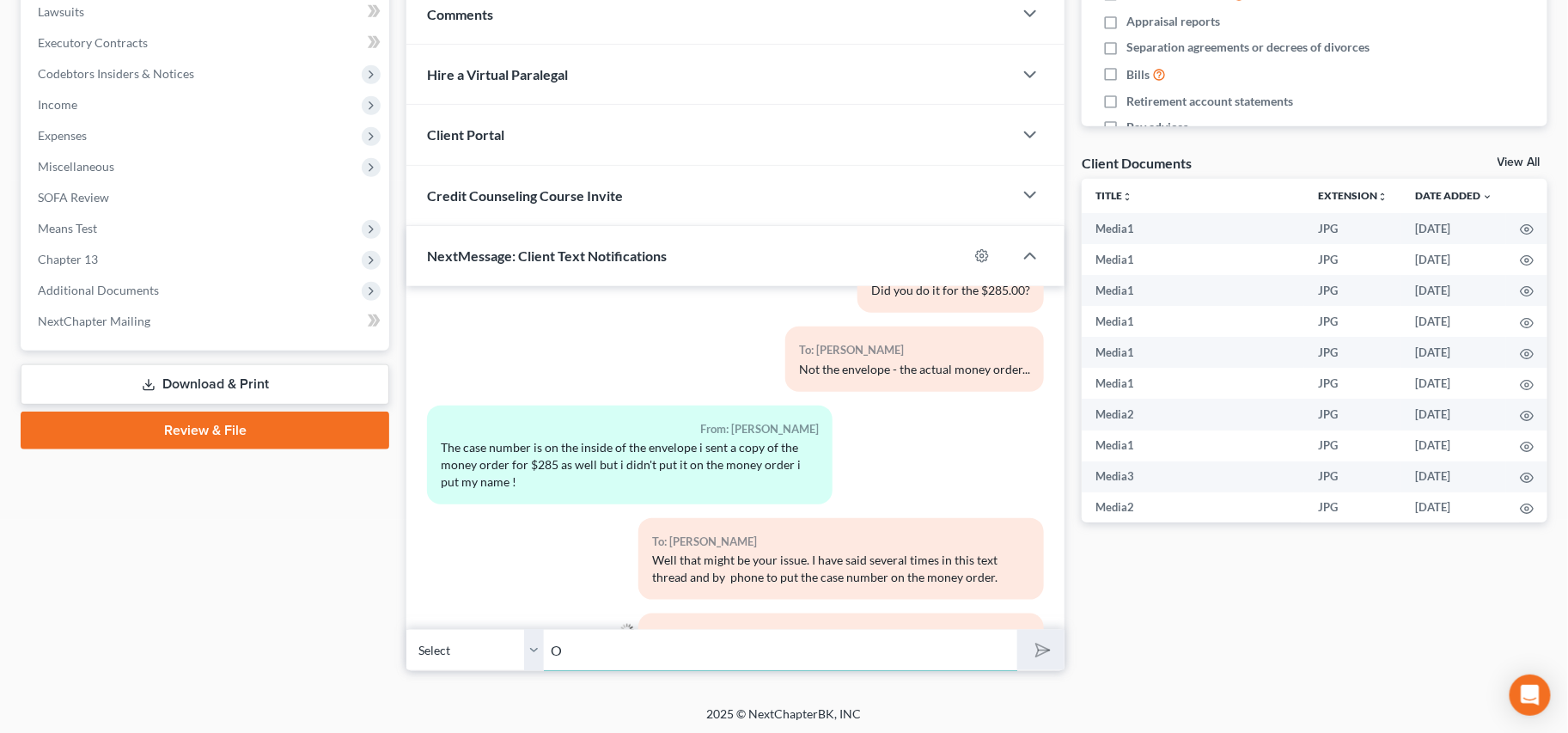
scroll to position [7900, 0]
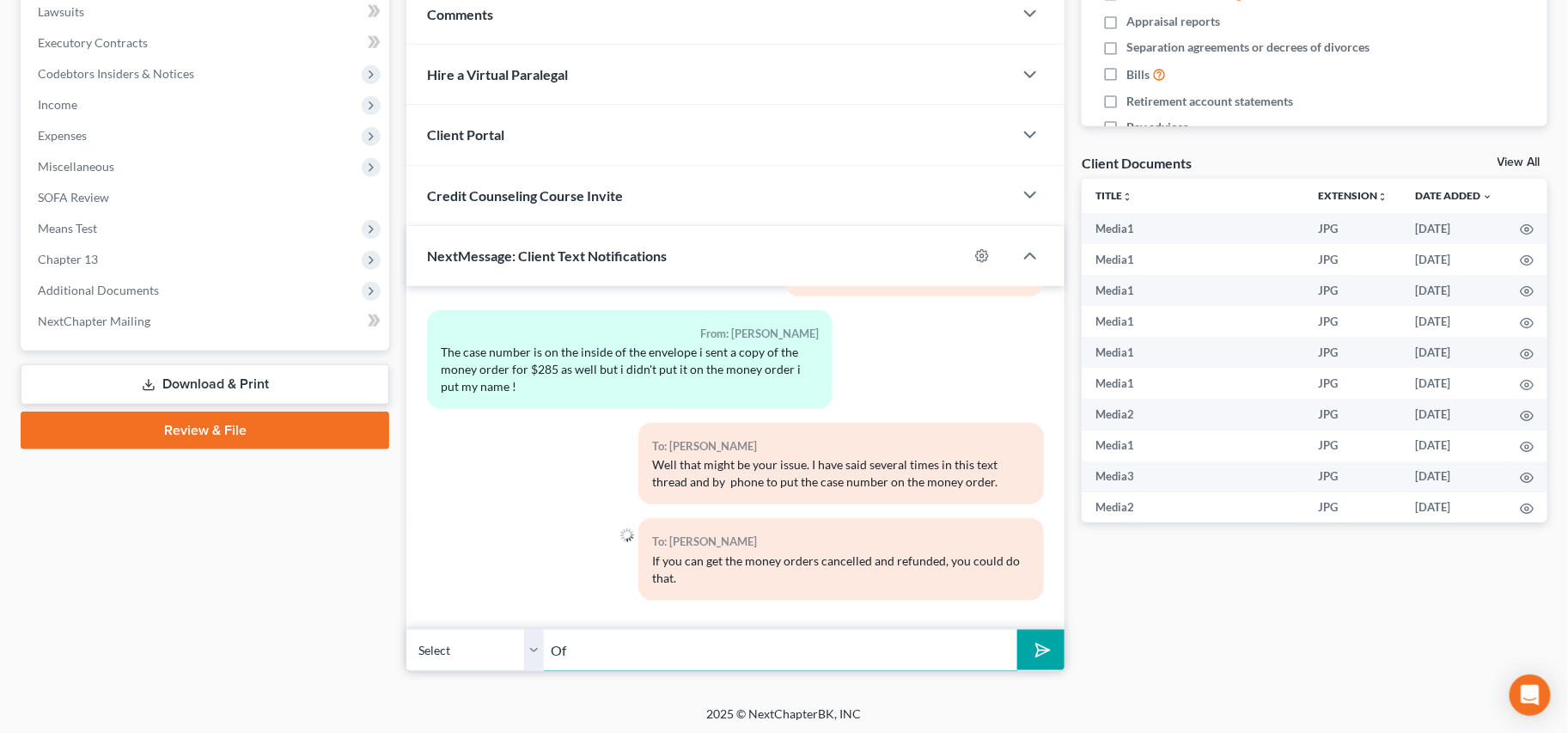
type input "O"
type input "R"
type input "Or you can wait to see if the trustee cashes this one."
click at [1017, 629] on button "submit" at bounding box center [1041, 650] width 47 height 40
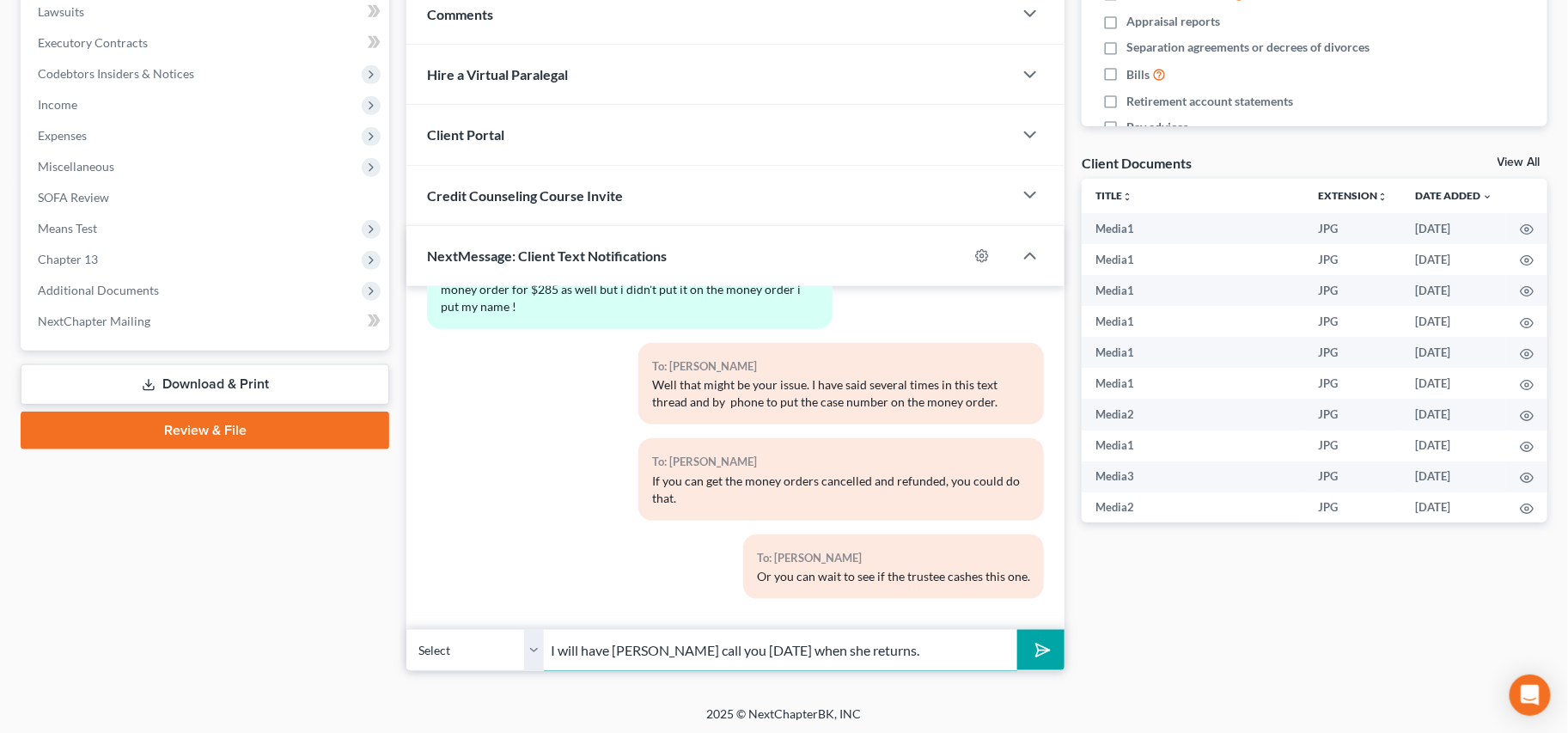
type input "I will have Jenny call you on MOnday when she returns."
click at [1017, 629] on button "submit" at bounding box center [1041, 650] width 47 height 40
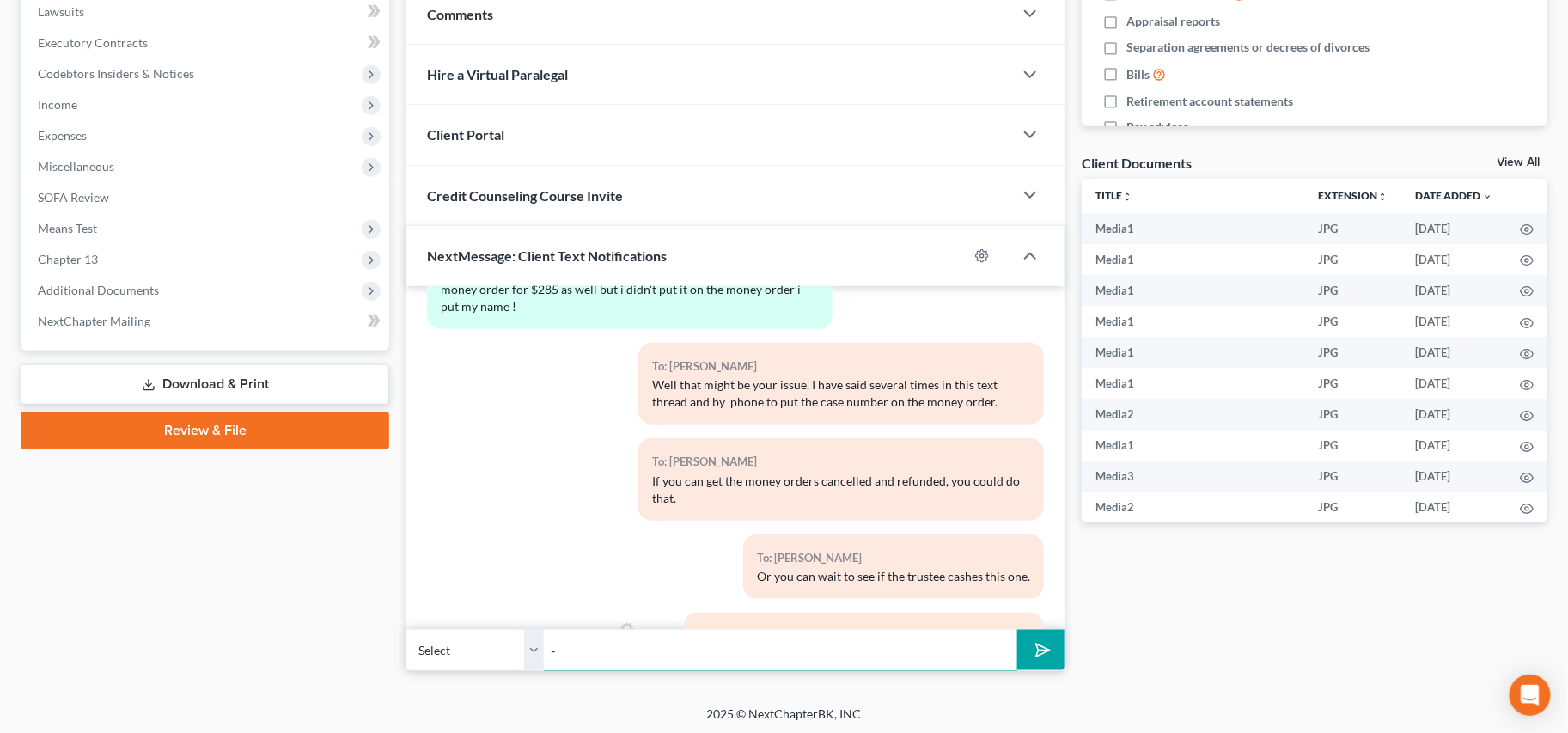
scroll to position [8058, 0]
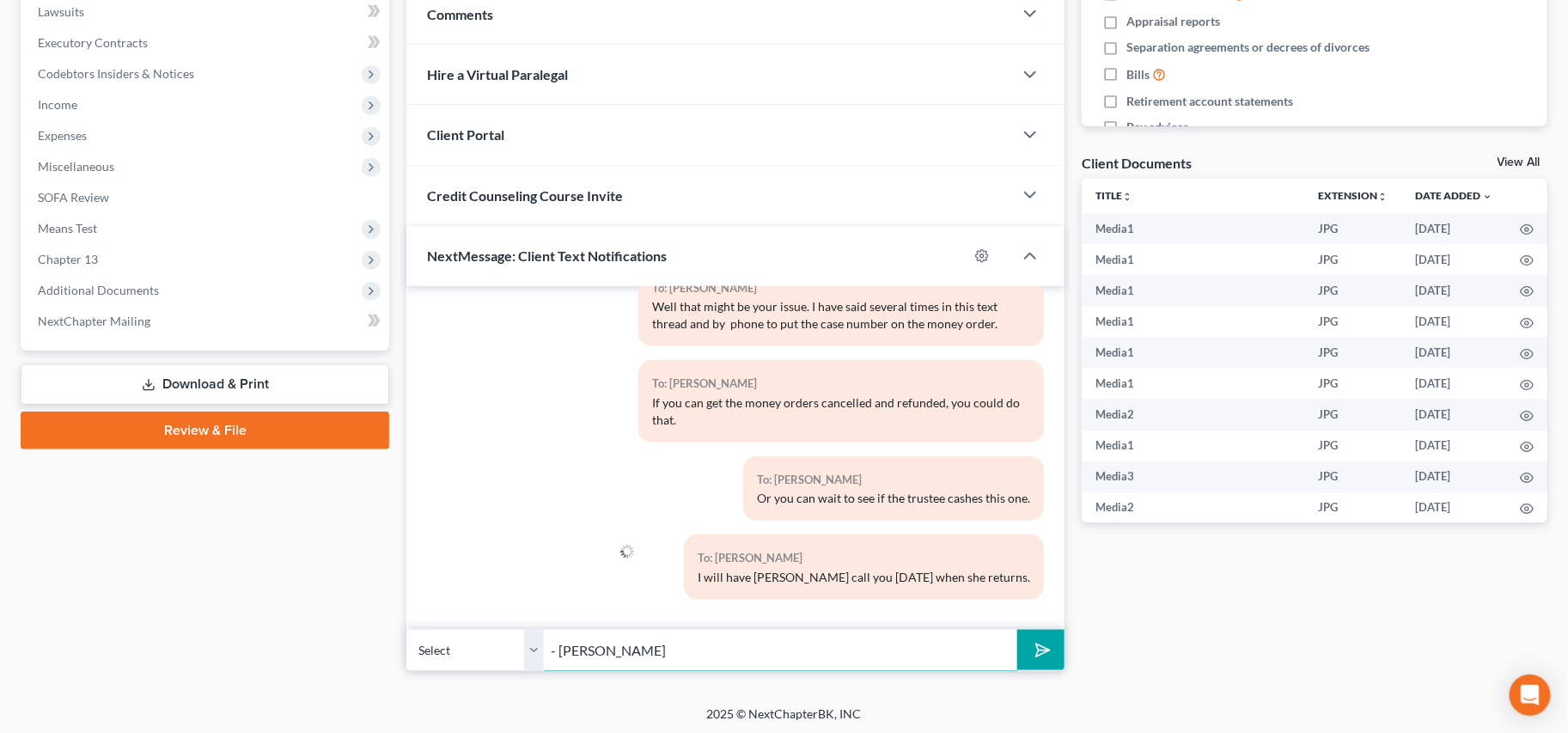
type input "- [PERSON_NAME]"
click at [1017, 629] on button "submit" at bounding box center [1041, 650] width 47 height 40
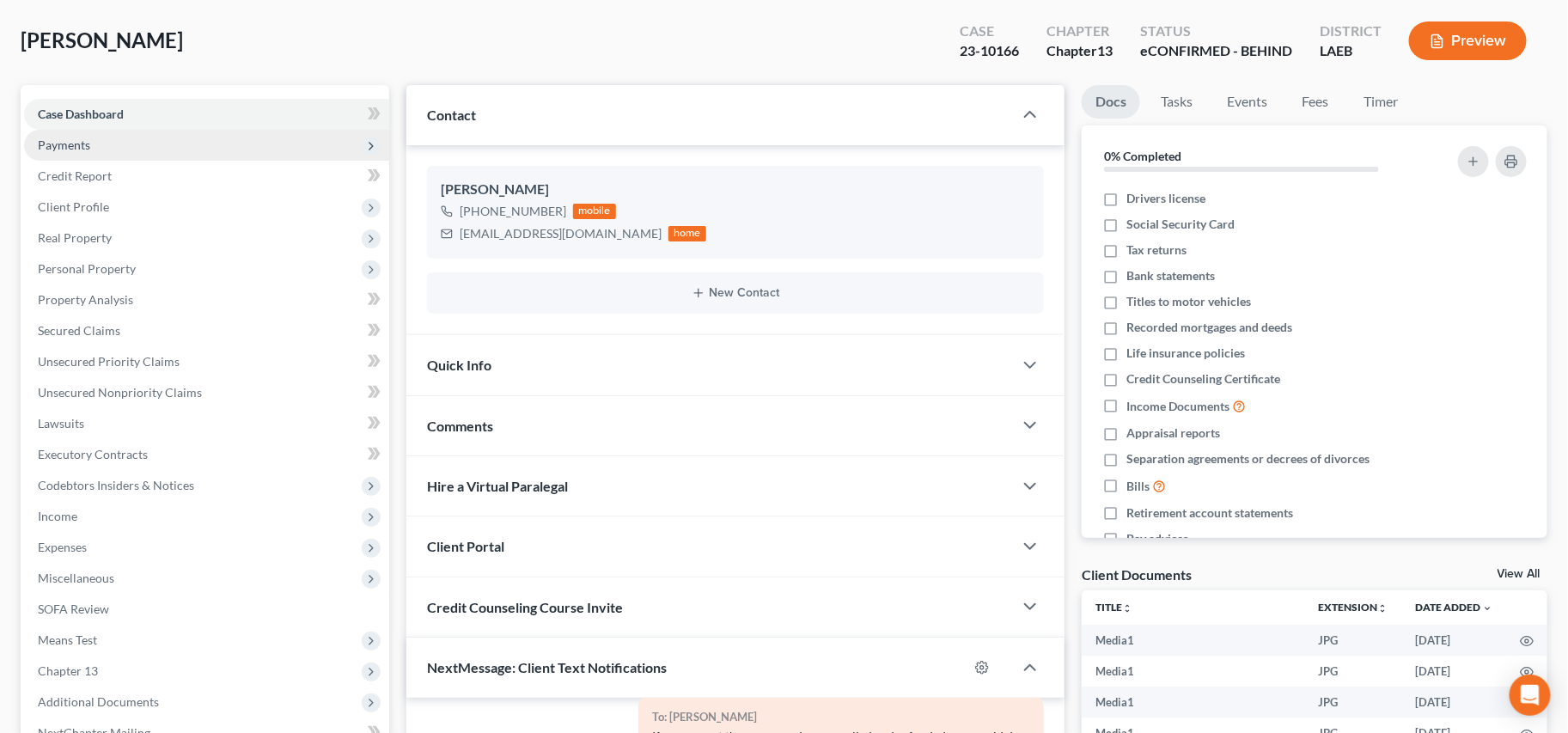
scroll to position [0, 0]
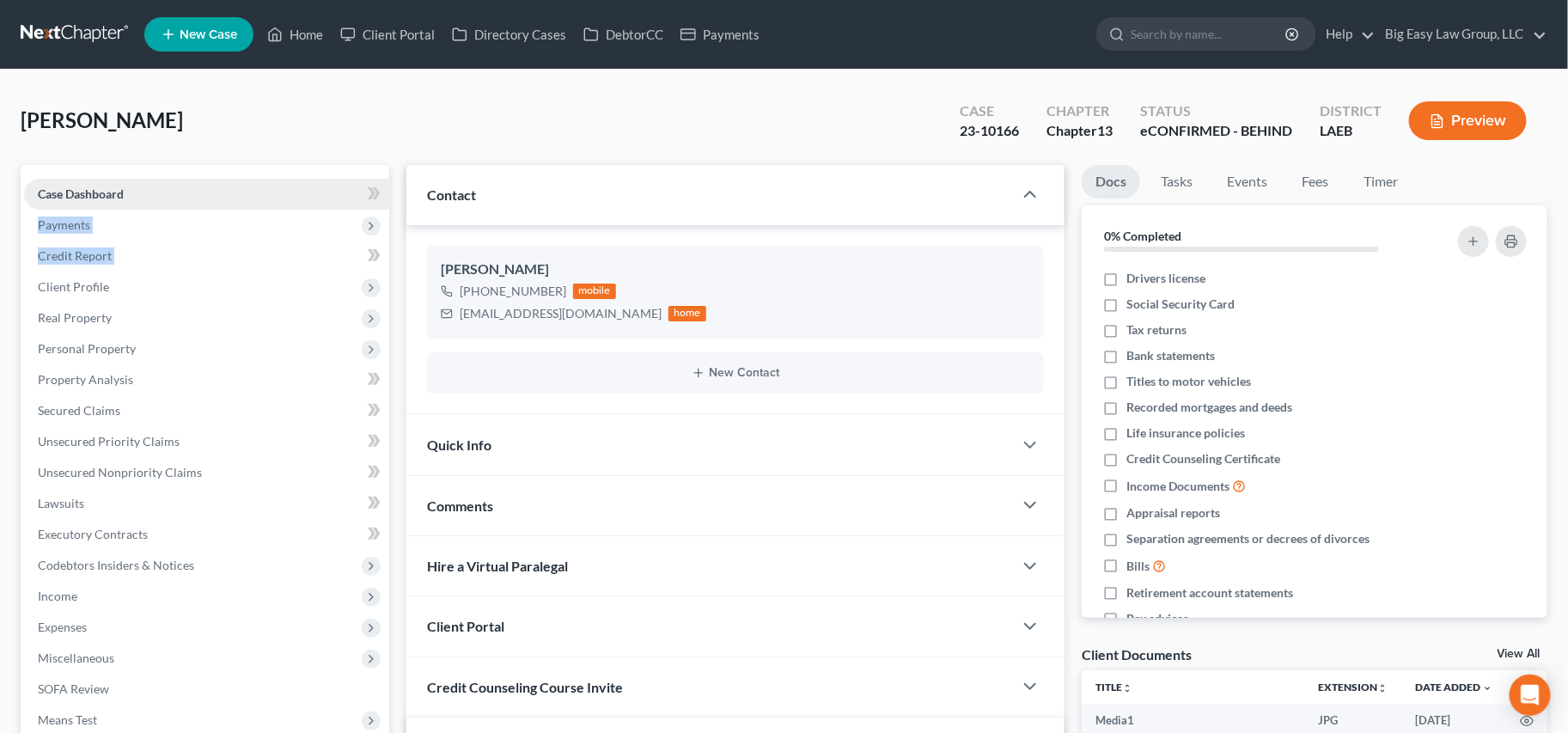
drag, startPoint x: 170, startPoint y: 192, endPoint x: 307, endPoint y: 197, distance: 137.1
click at [163, 200] on ul "Case Dashboard Payments Invoices Payments Payments Credit Report Client Profile" at bounding box center [206, 503] width 365 height 650
drag, startPoint x: 337, startPoint y: 31, endPoint x: 293, endPoint y: 39, distance: 44.7
click at [336, 31] on link "Client Portal" at bounding box center [387, 34] width 112 height 31
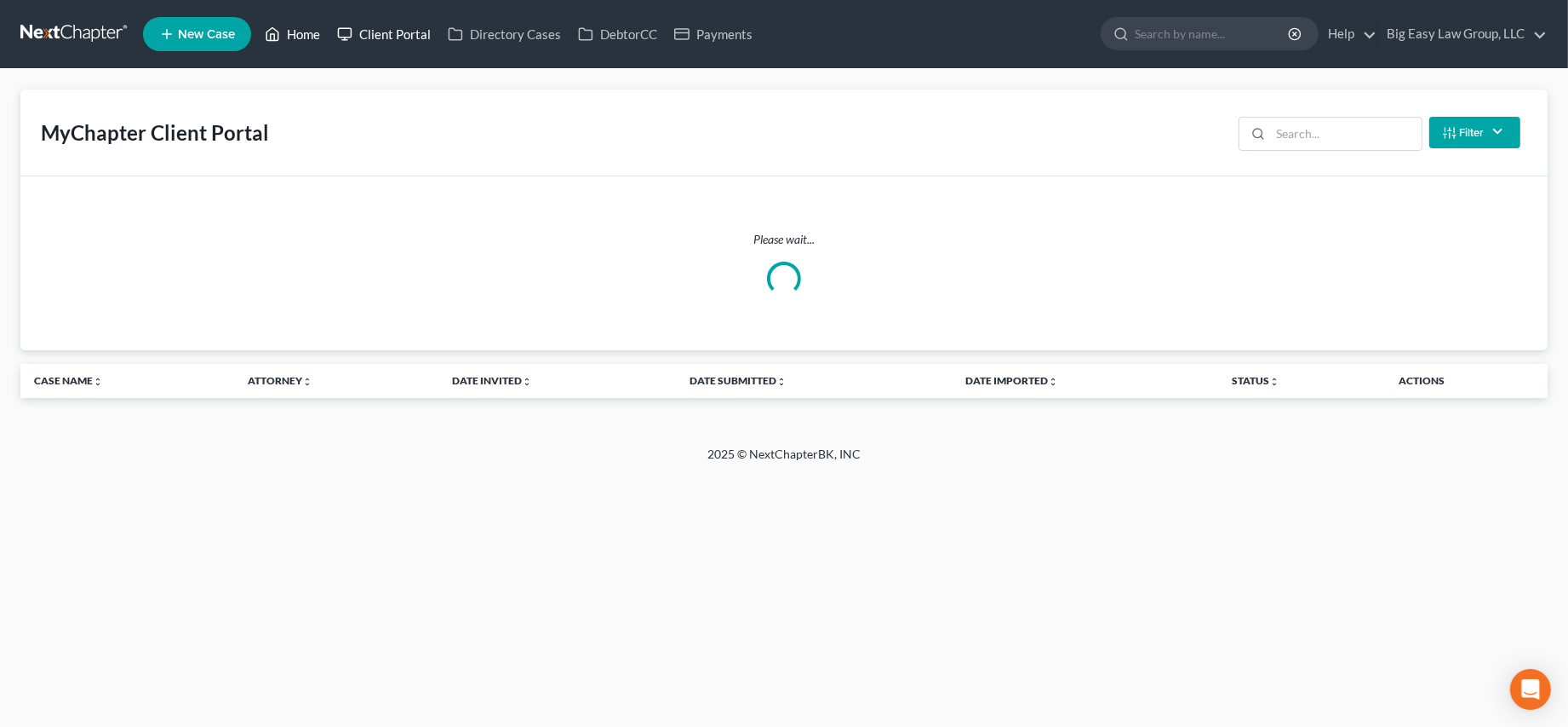
drag, startPoint x: 291, startPoint y: 37, endPoint x: 339, endPoint y: 45, distance: 48.7
click at [291, 38] on link "Home" at bounding box center [292, 34] width 72 height 31
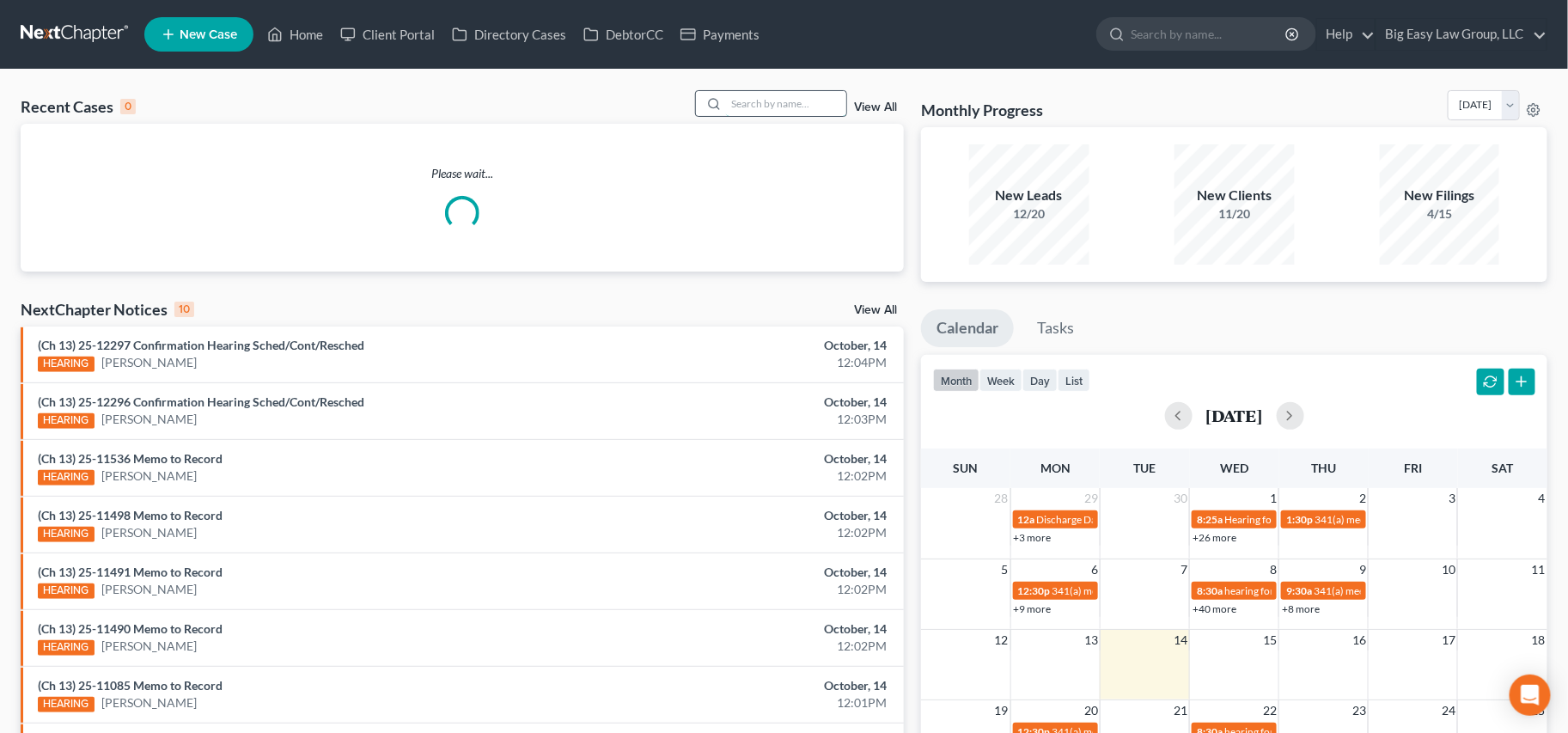
click at [801, 107] on input "search" at bounding box center [786, 104] width 120 height 25
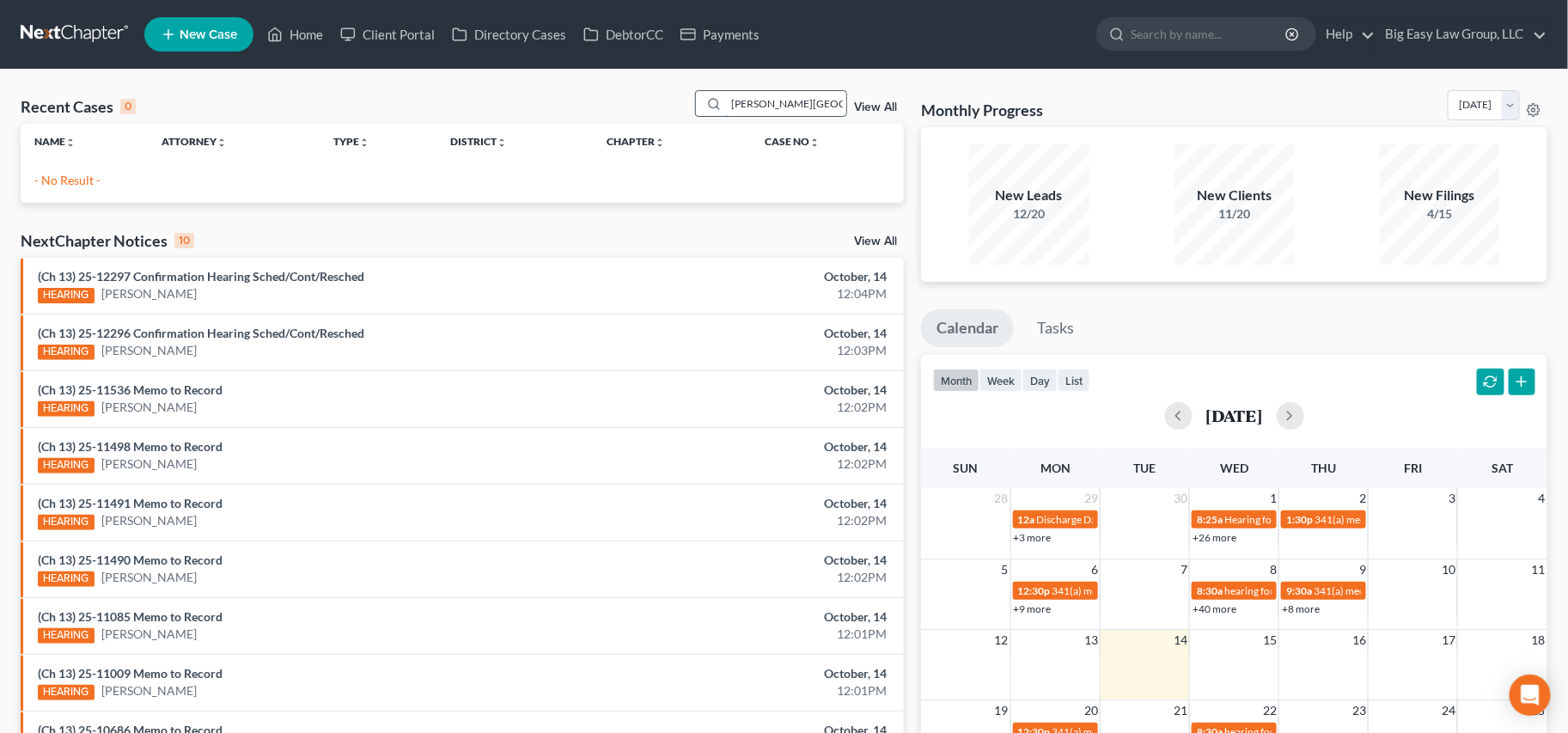
drag, startPoint x: 804, startPoint y: 106, endPoint x: 846, endPoint y: 101, distance: 42.3
click at [826, 105] on input "thoms, austin" at bounding box center [786, 104] width 120 height 25
type input "thoms, austin"
click at [854, 102] on div "thoms, austin View All" at bounding box center [800, 104] width 209 height 26
click at [867, 101] on link "View All" at bounding box center [875, 107] width 43 height 12
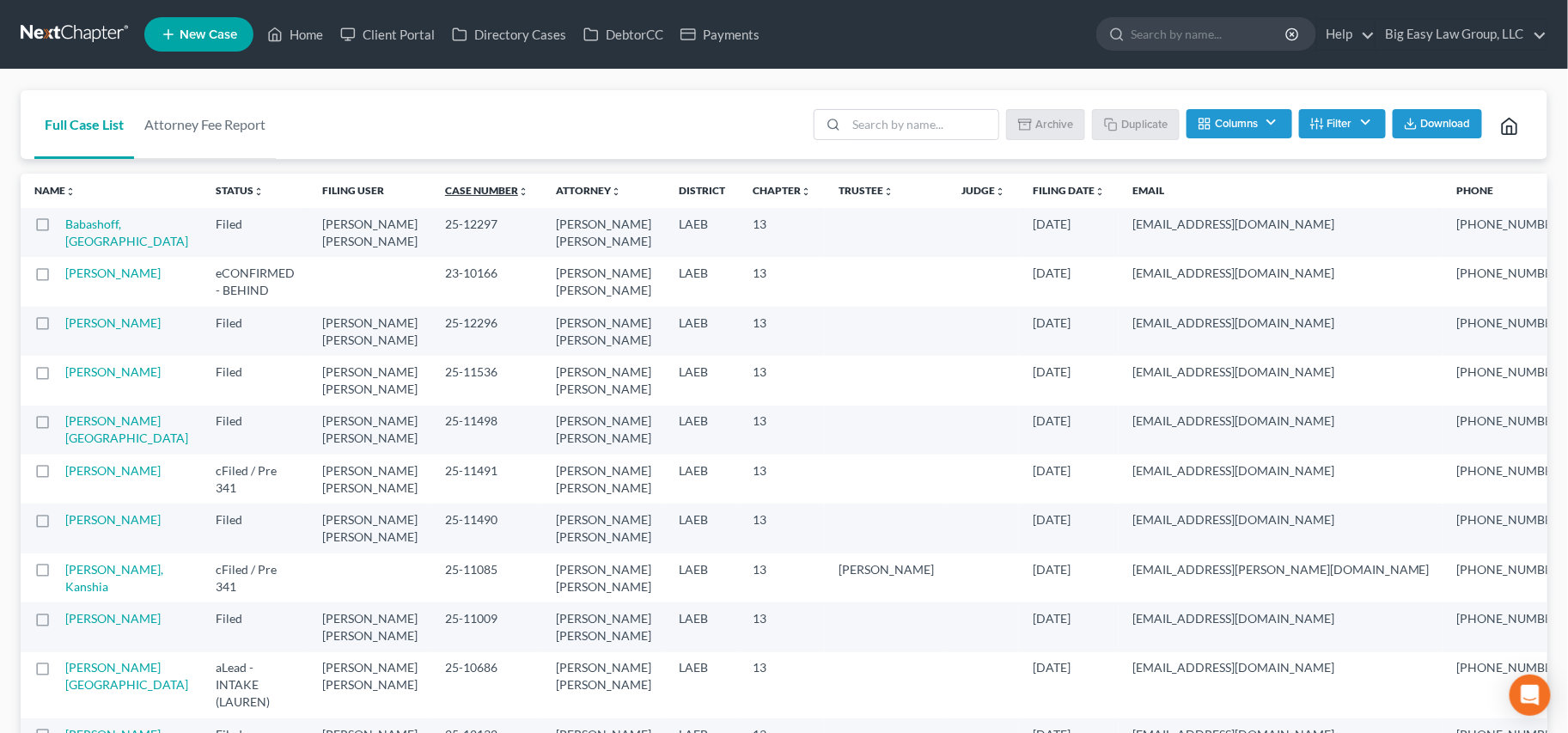
click at [445, 184] on link "Case Number unfold_more expand_more expand_less" at bounding box center [486, 190] width 83 height 13
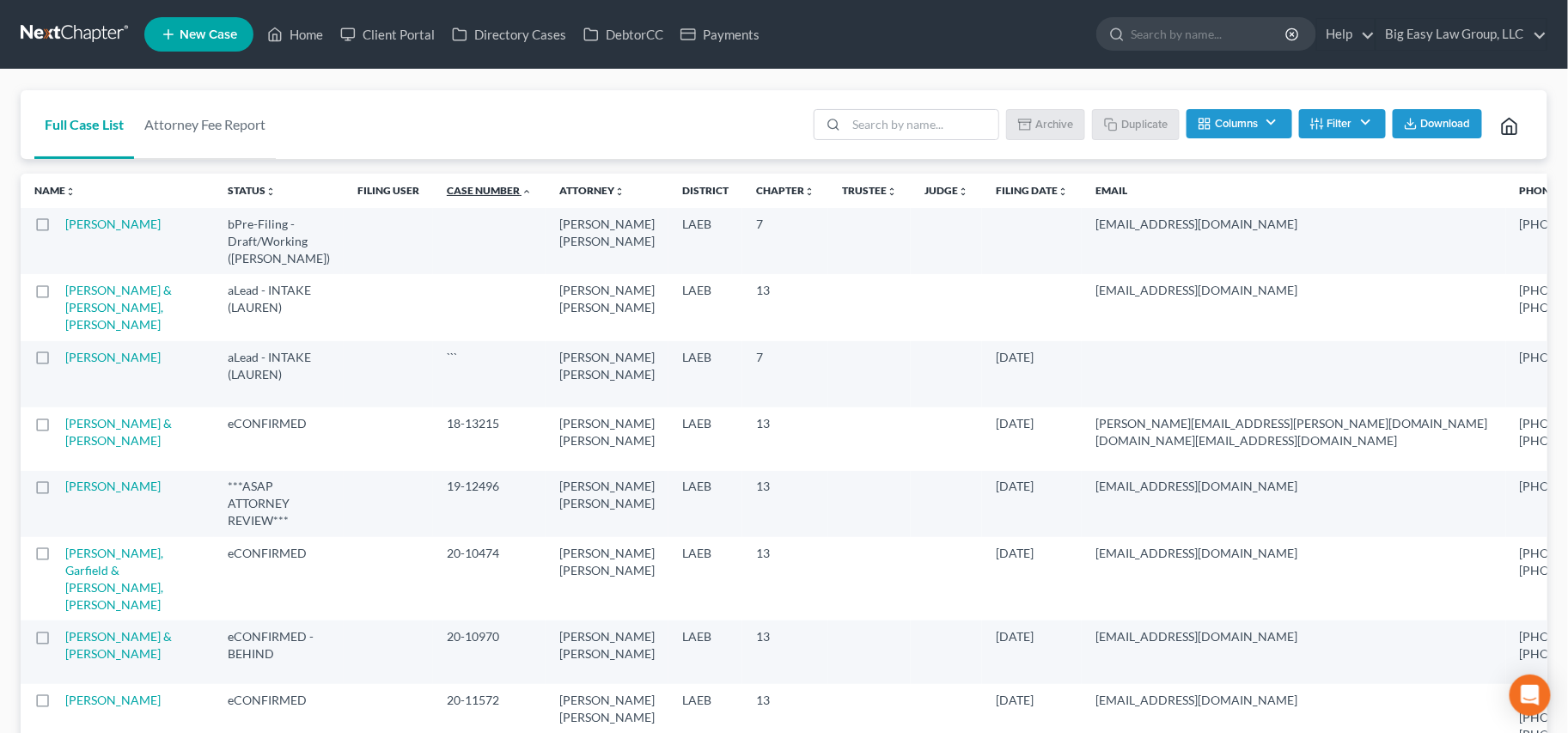
click at [446, 186] on link "Case Number unfold_more expand_more expand_less" at bounding box center [489, 190] width 85 height 13
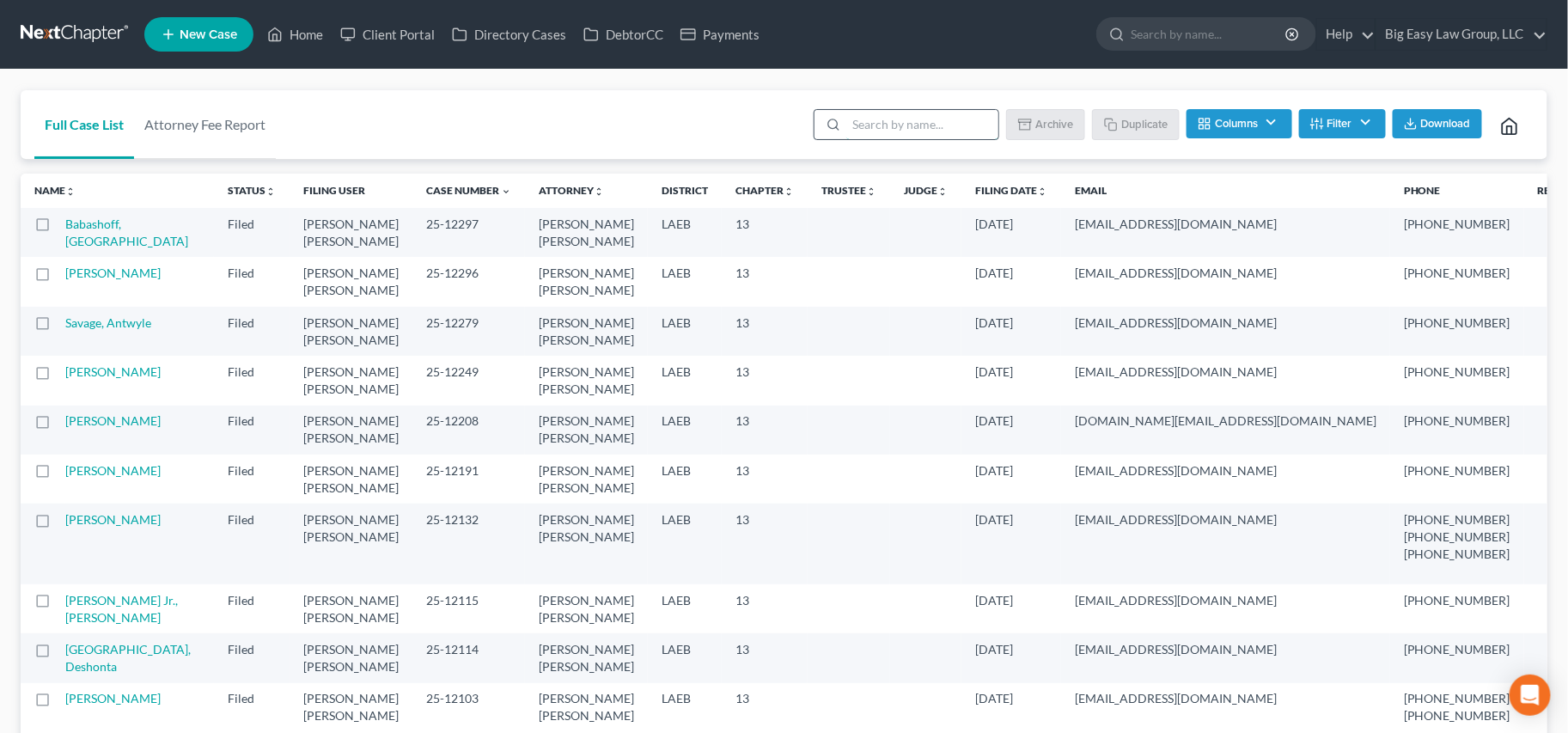
click at [901, 128] on input "search" at bounding box center [922, 124] width 152 height 29
type input "thomas, austin"
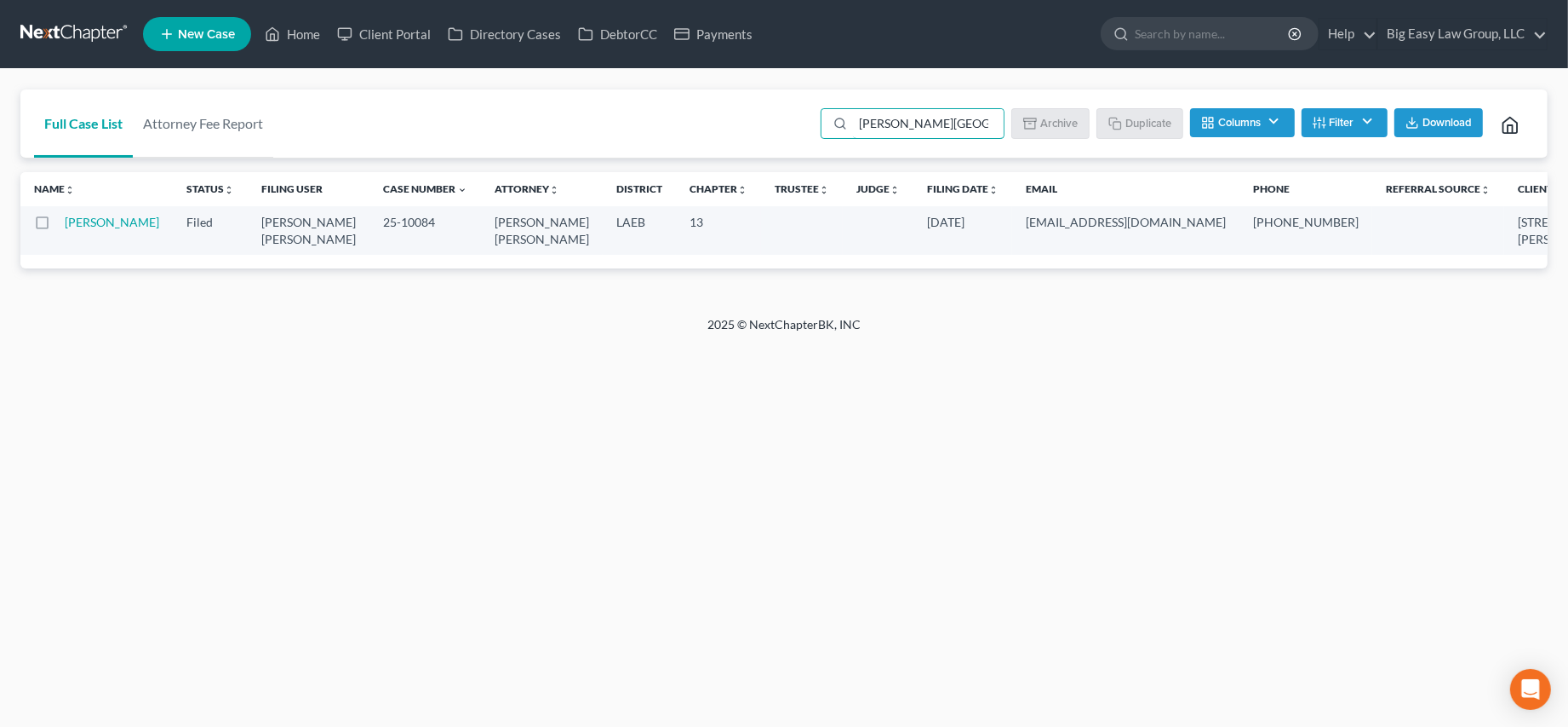
click at [112, 231] on td "[PERSON_NAME]" at bounding box center [118, 231] width 108 height 49
click at [97, 231] on td "[PERSON_NAME]" at bounding box center [118, 231] width 108 height 49
click at [61, 225] on div at bounding box center [49, 222] width 30 height 17
click at [91, 229] on td "[PERSON_NAME]" at bounding box center [118, 231] width 108 height 49
click at [89, 229] on link "[PERSON_NAME]" at bounding box center [112, 221] width 94 height 15
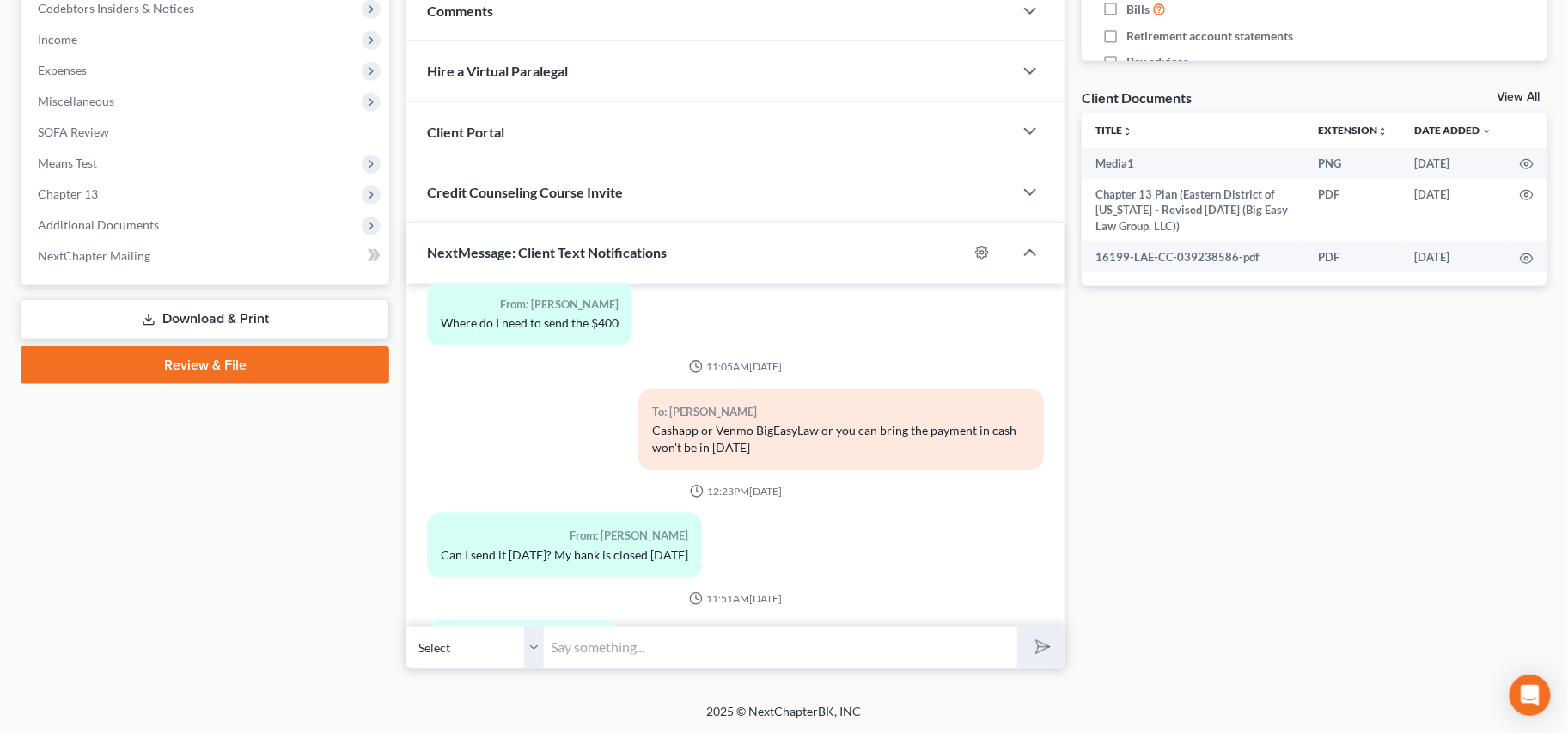
scroll to position [10244, 0]
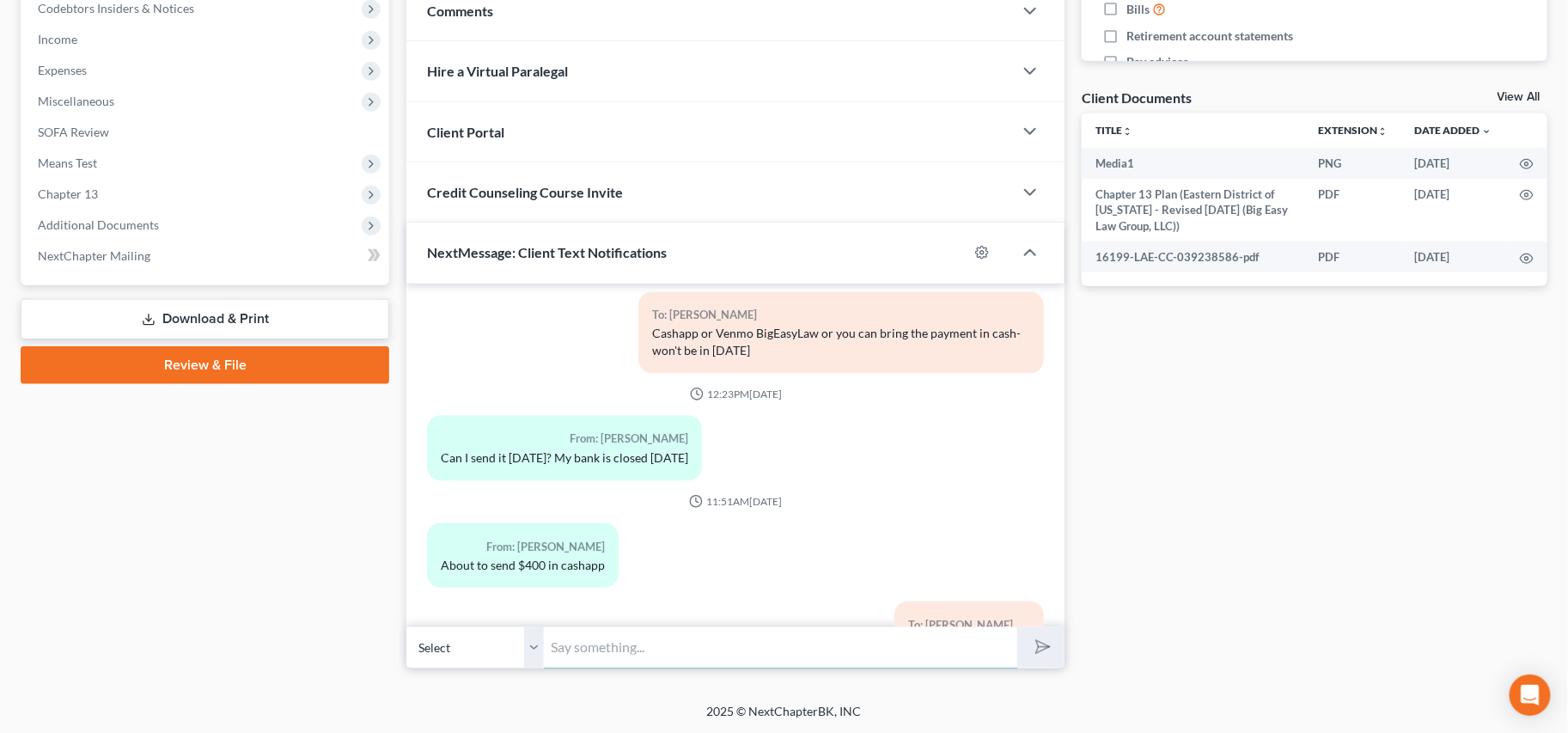
click at [740, 650] on input "text" at bounding box center [780, 647] width 474 height 42
type input "I"
type input "Received- I need you to send in your paystubs from March til the end of August-…"
click at [1017, 627] on button "submit" at bounding box center [1041, 647] width 47 height 40
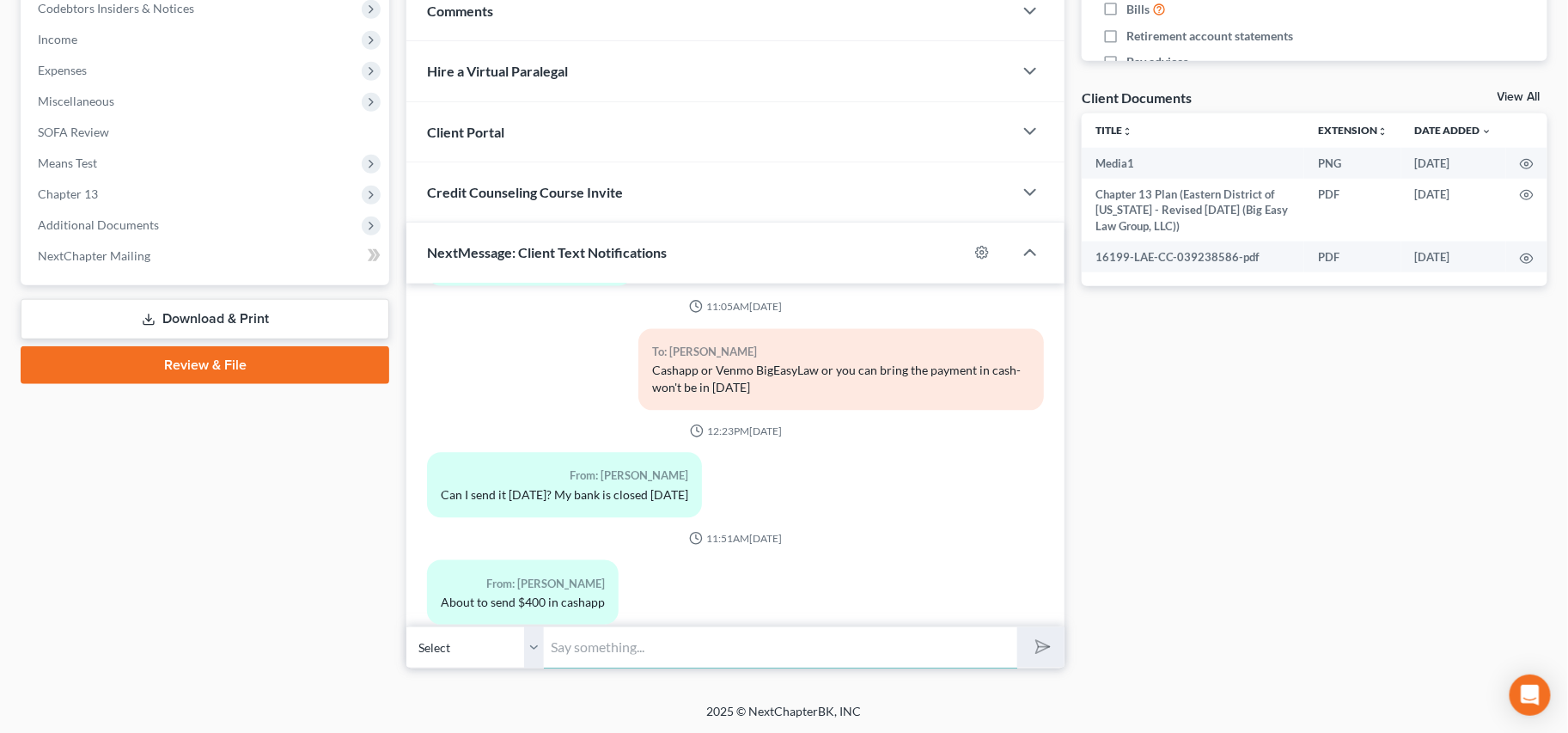
scroll to position [10338, 0]
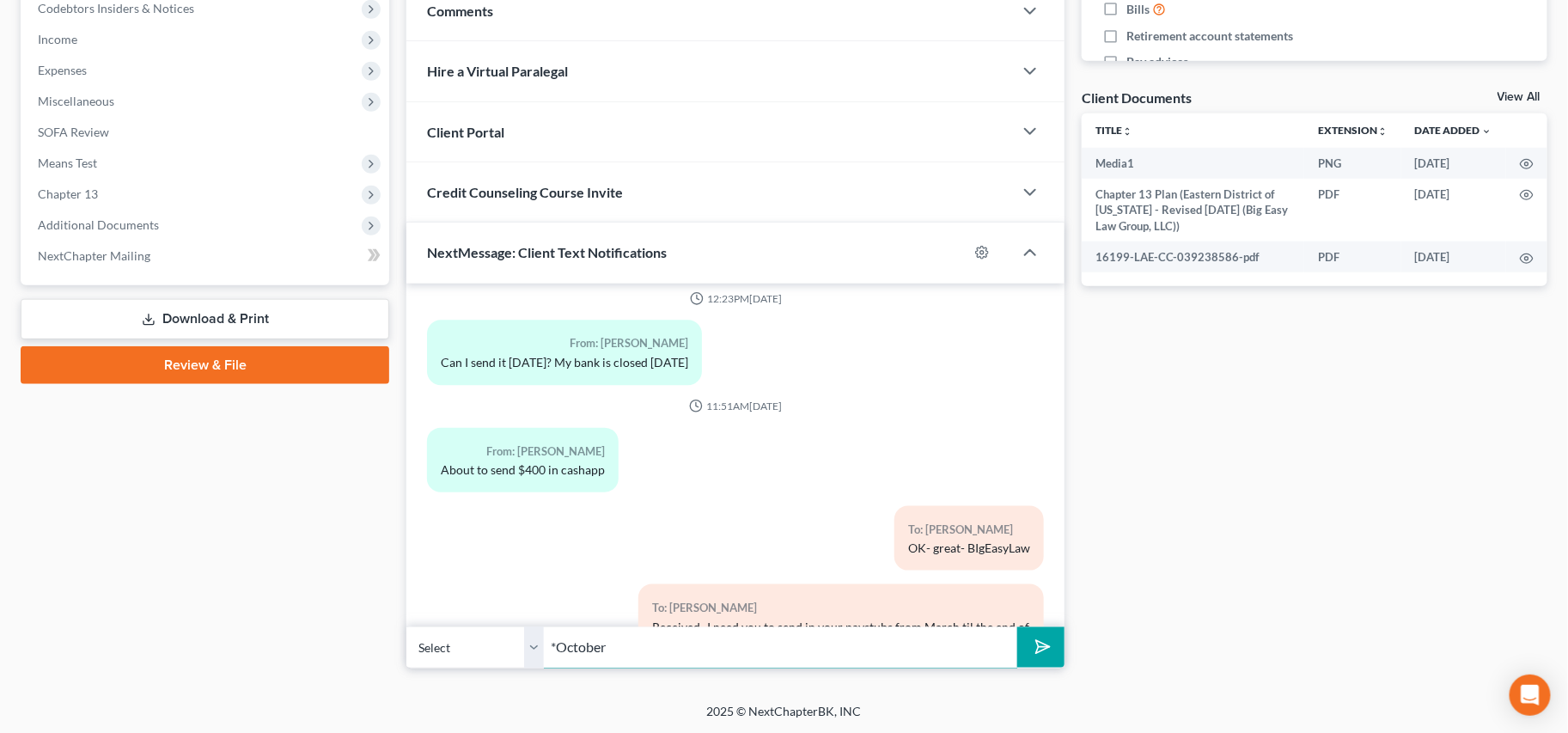
type input "*October"
click at [1017, 627] on button "submit" at bounding box center [1041, 647] width 47 height 40
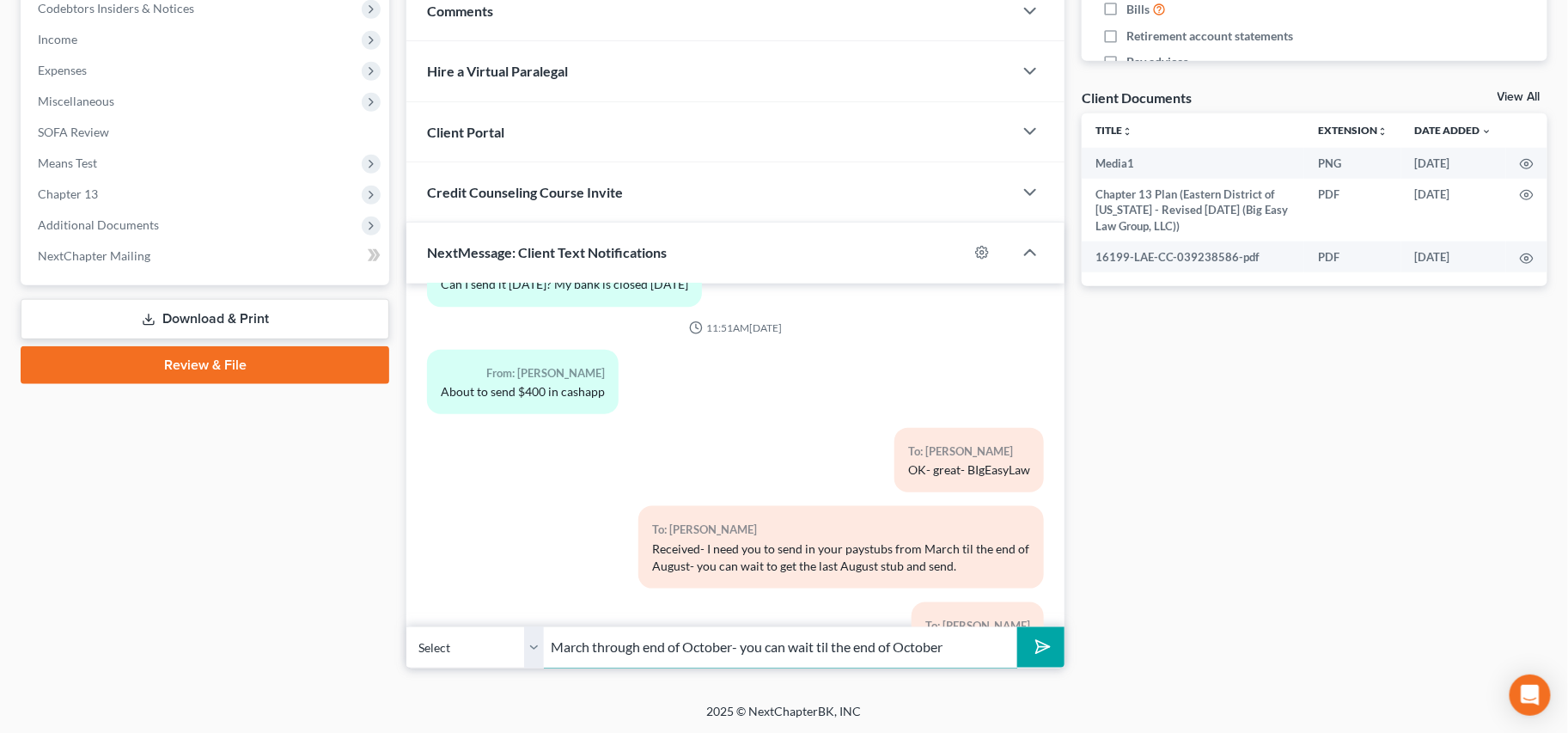
type input "March through end of October- you can wait til the end of October"
click at [1017, 627] on button "submit" at bounding box center [1041, 647] width 47 height 40
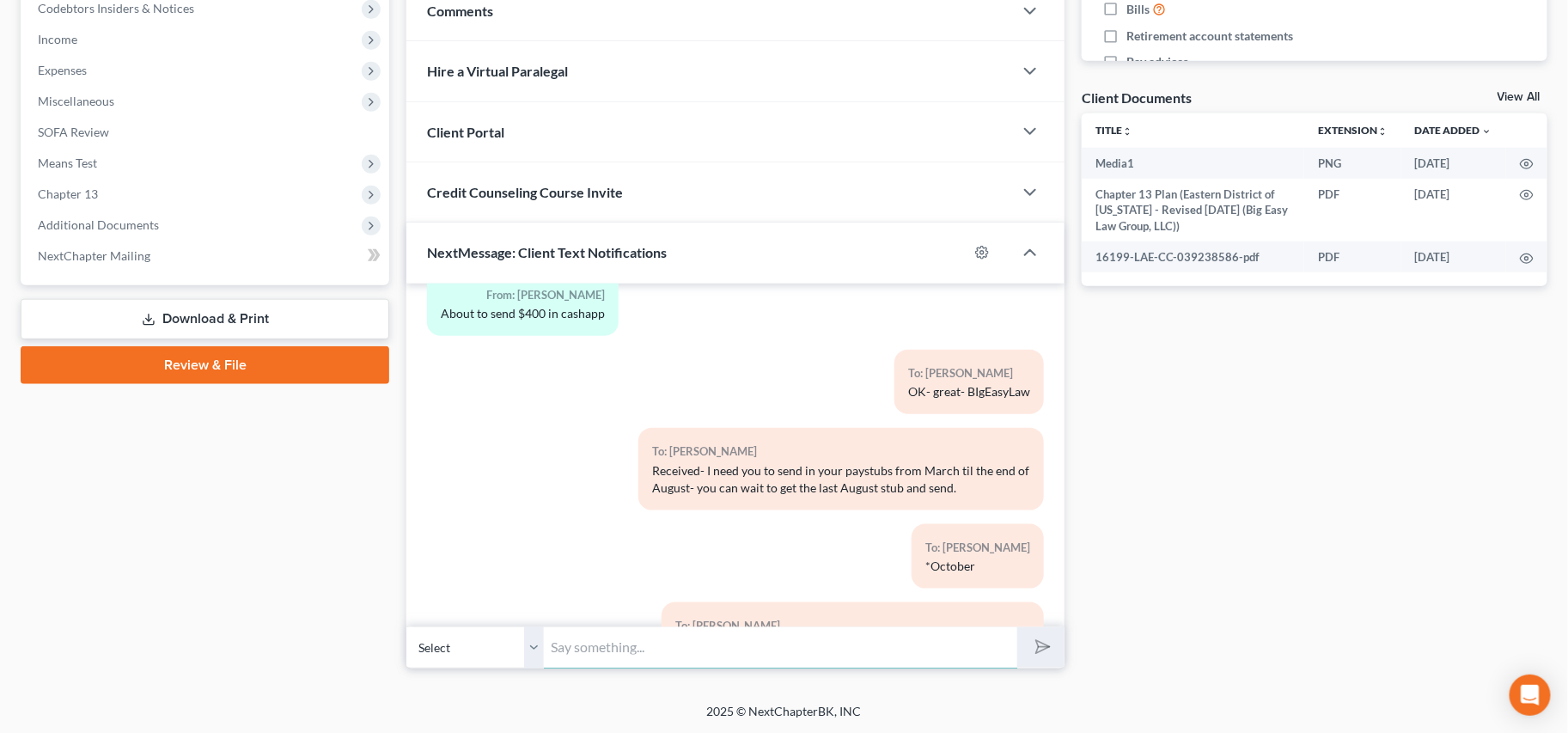
click at [882, 631] on input "text" at bounding box center [780, 647] width 474 height 42
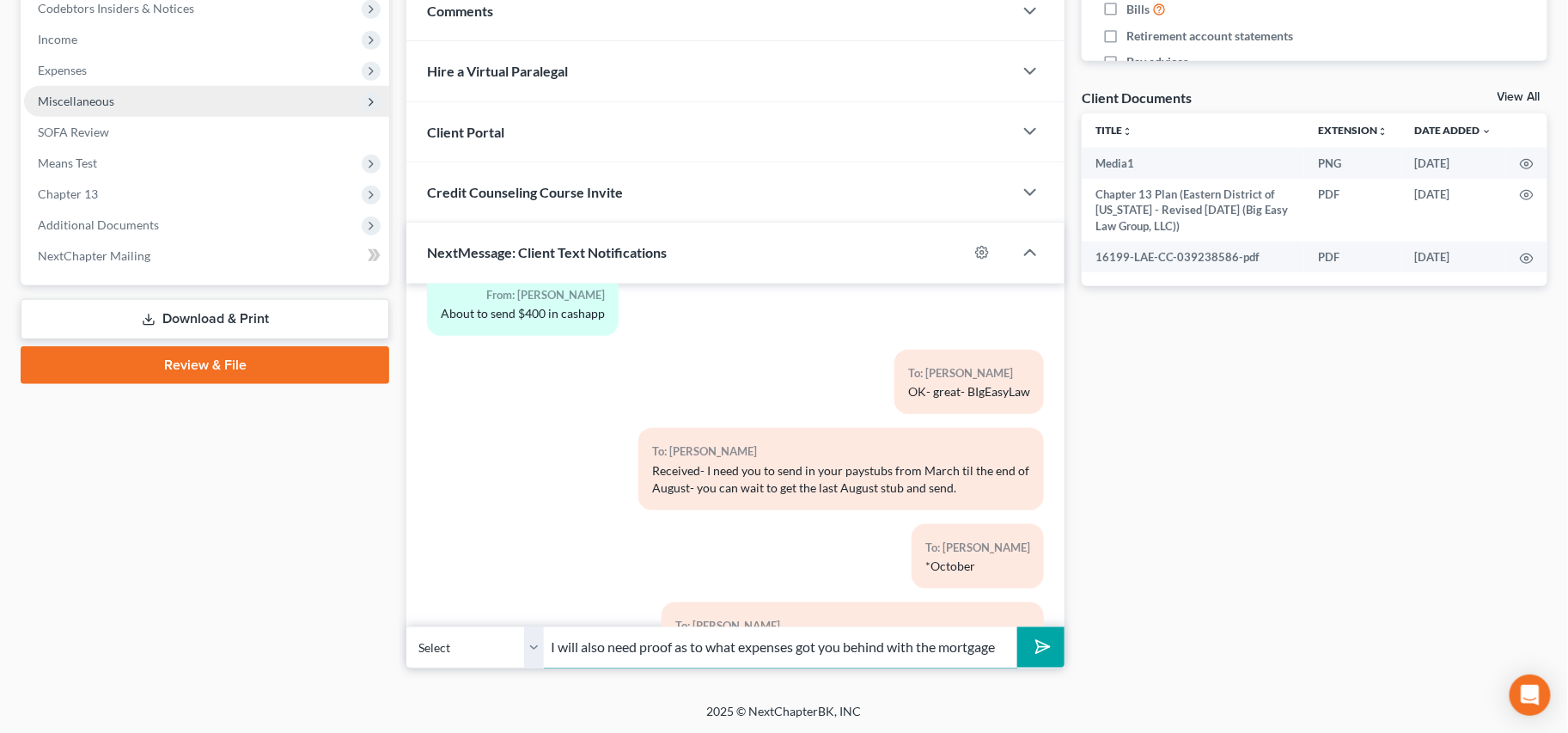
type input "I will also need proof as to what expenses got you behind with the mortgage"
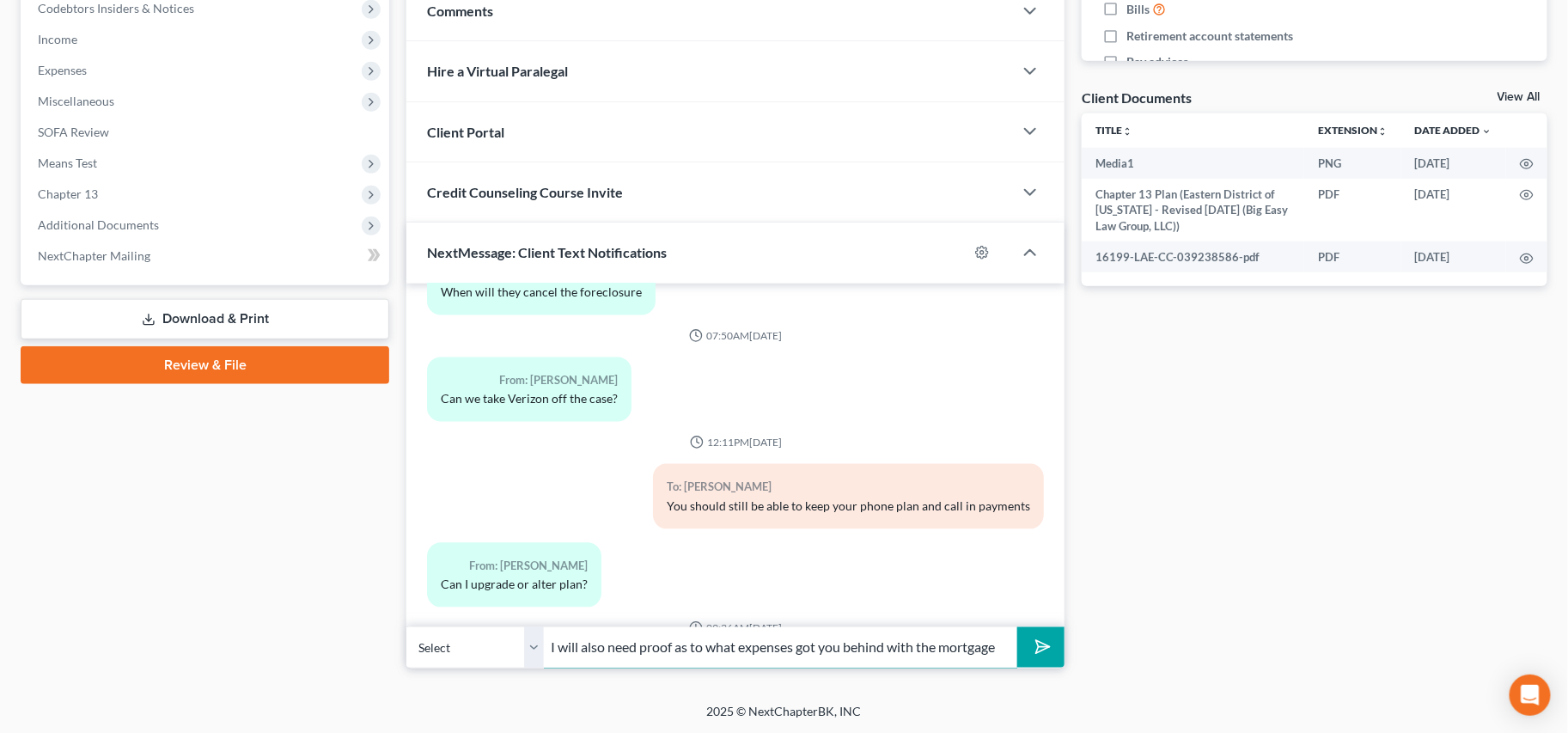
scroll to position [6439, 0]
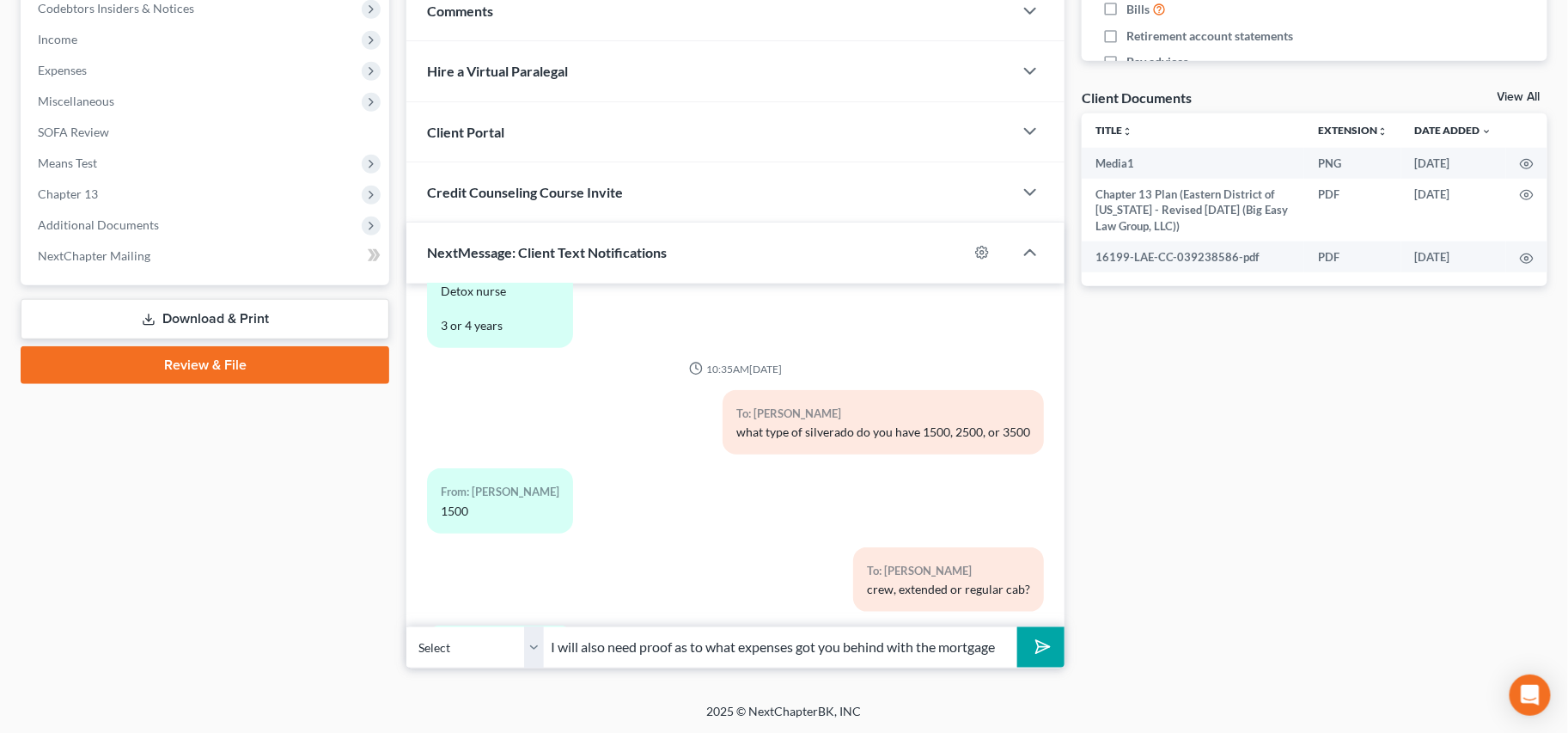
click at [1027, 640] on button "submit" at bounding box center [1041, 647] width 47 height 40
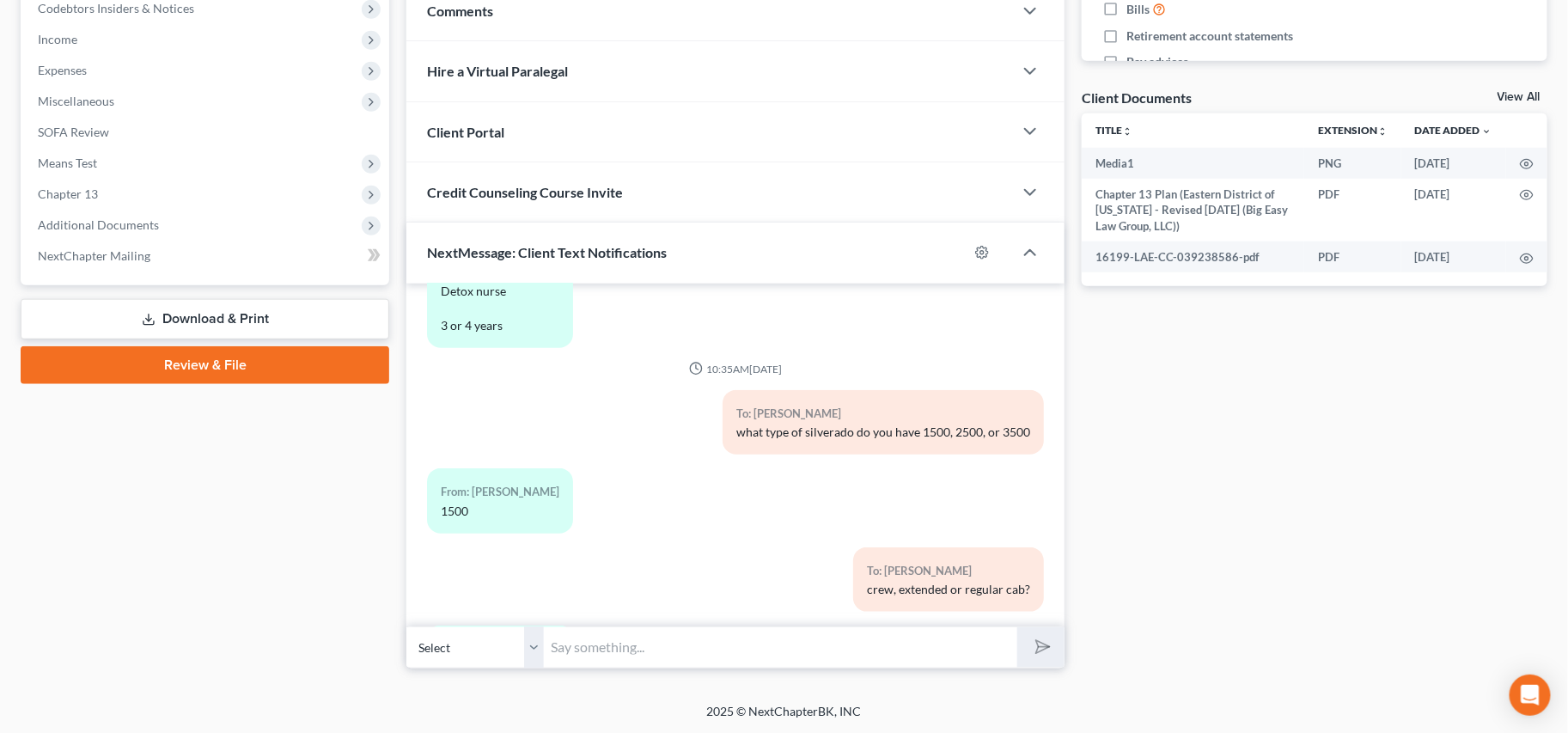
scroll to position [10592, 0]
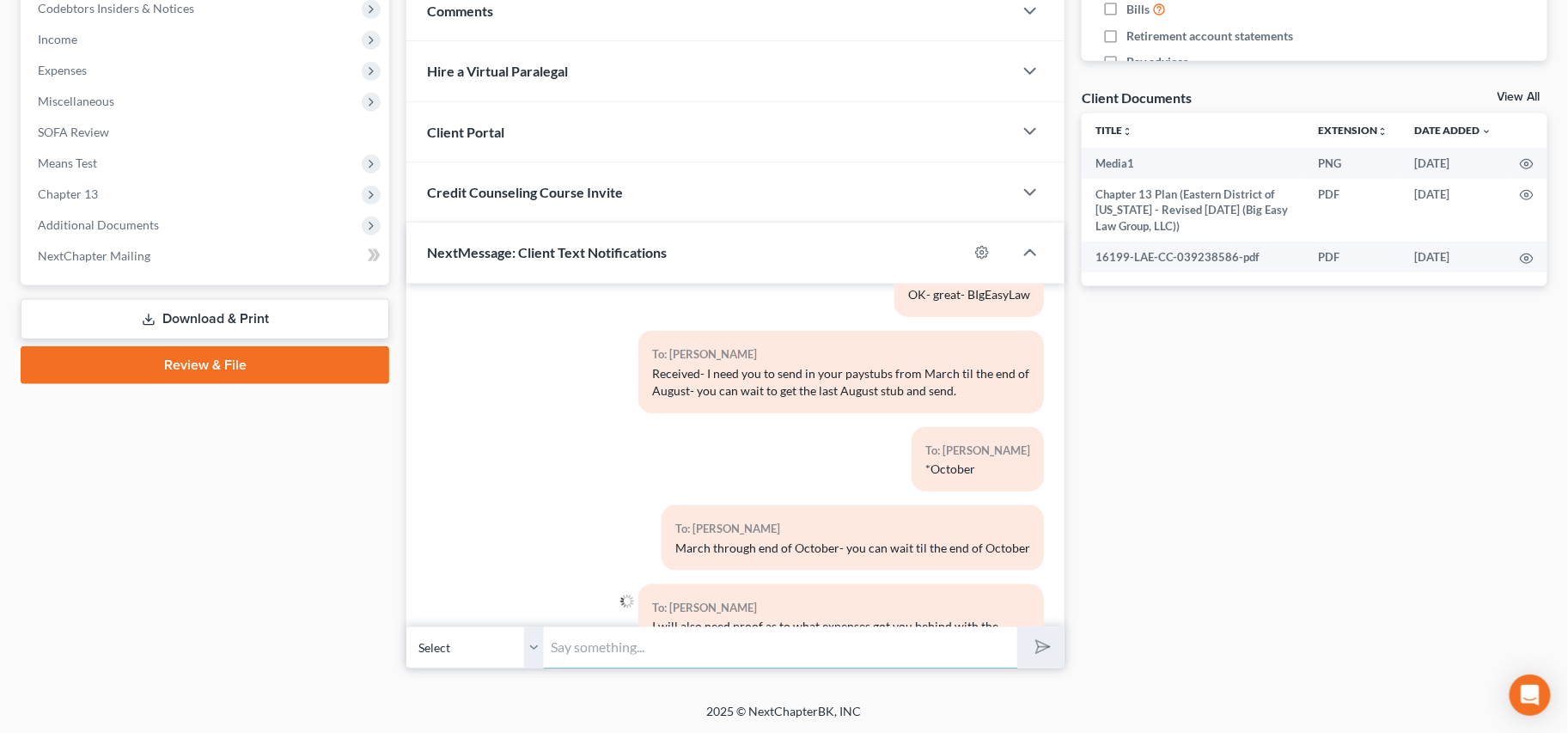
click at [806, 650] on input "text" at bounding box center [780, 647] width 474 height 42
drag, startPoint x: 568, startPoint y: 652, endPoint x: 601, endPoint y: 649, distance: 33.1
click at [570, 651] on input "THis is going to be a very big ask because" at bounding box center [780, 647] width 474 height 42
type input "This is going to be a very big ask because"
click at [828, 648] on input "This is going to be a very big ask because" at bounding box center [780, 647] width 474 height 42
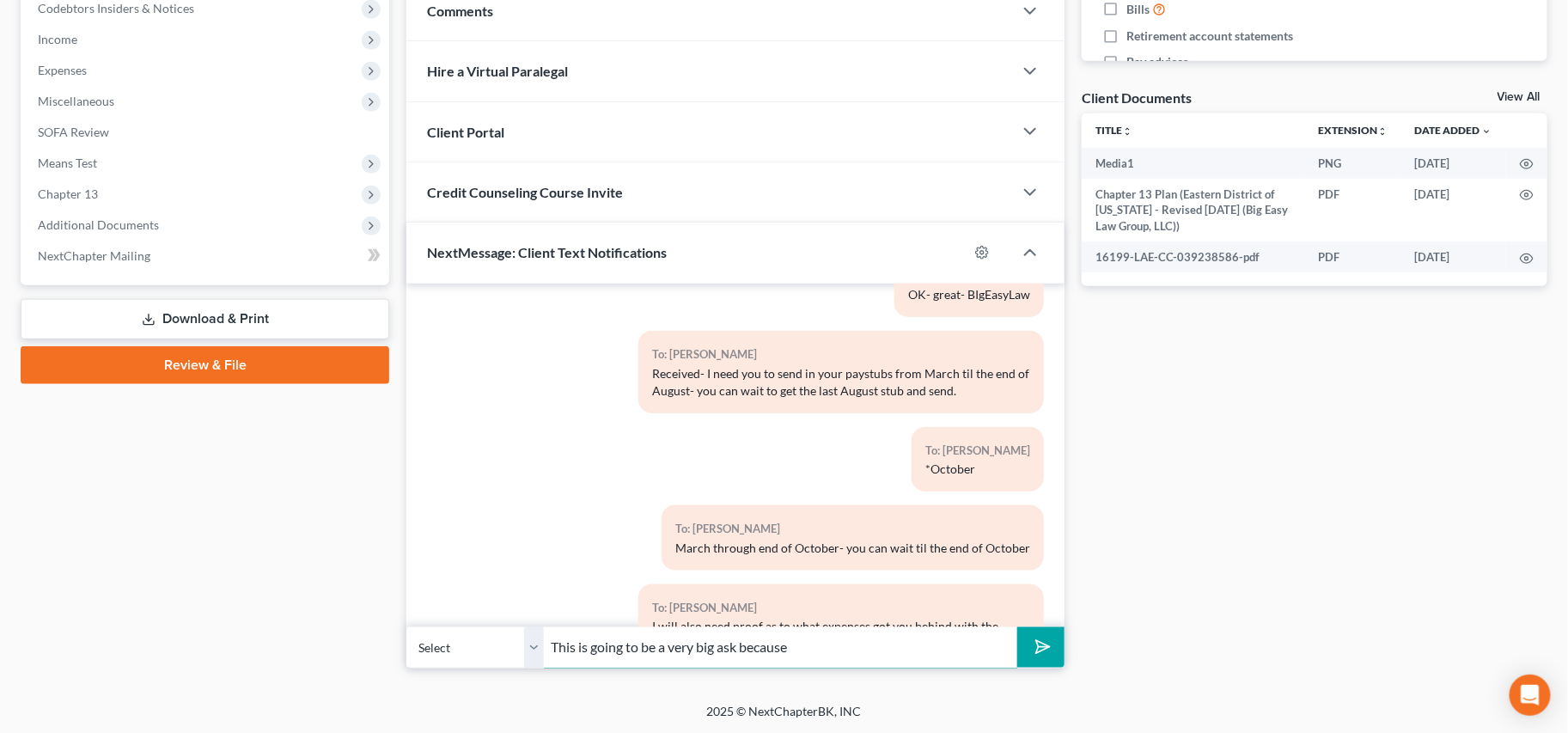
drag, startPoint x: 826, startPoint y: 647, endPoint x: 330, endPoint y: 577, distance: 500.9
click at [328, 579] on div "Petition Navigation Case Dashboard Payments Invoices Payments Payments Credit R…" at bounding box center [784, 138] width 1543 height 1060
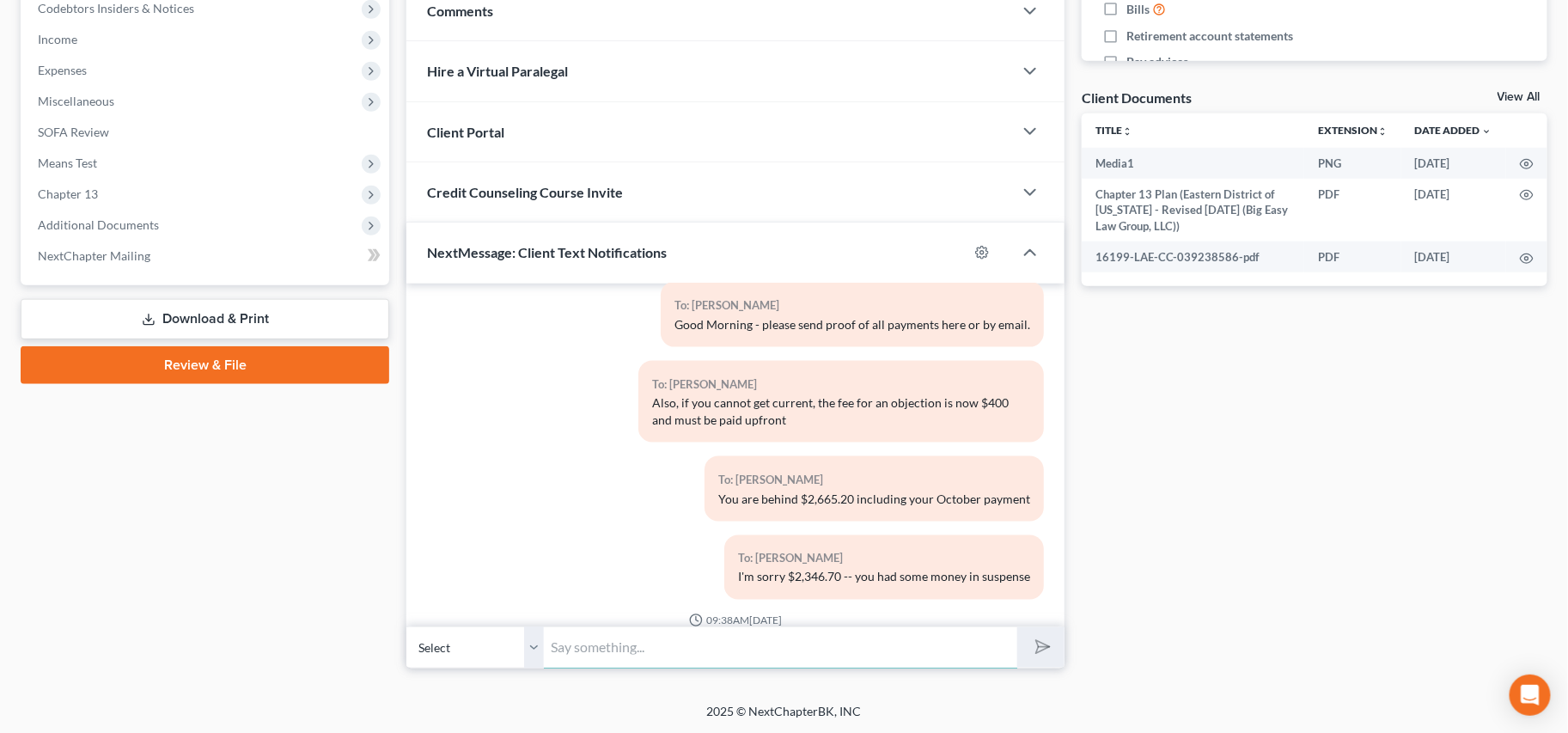
scroll to position [9596, 0]
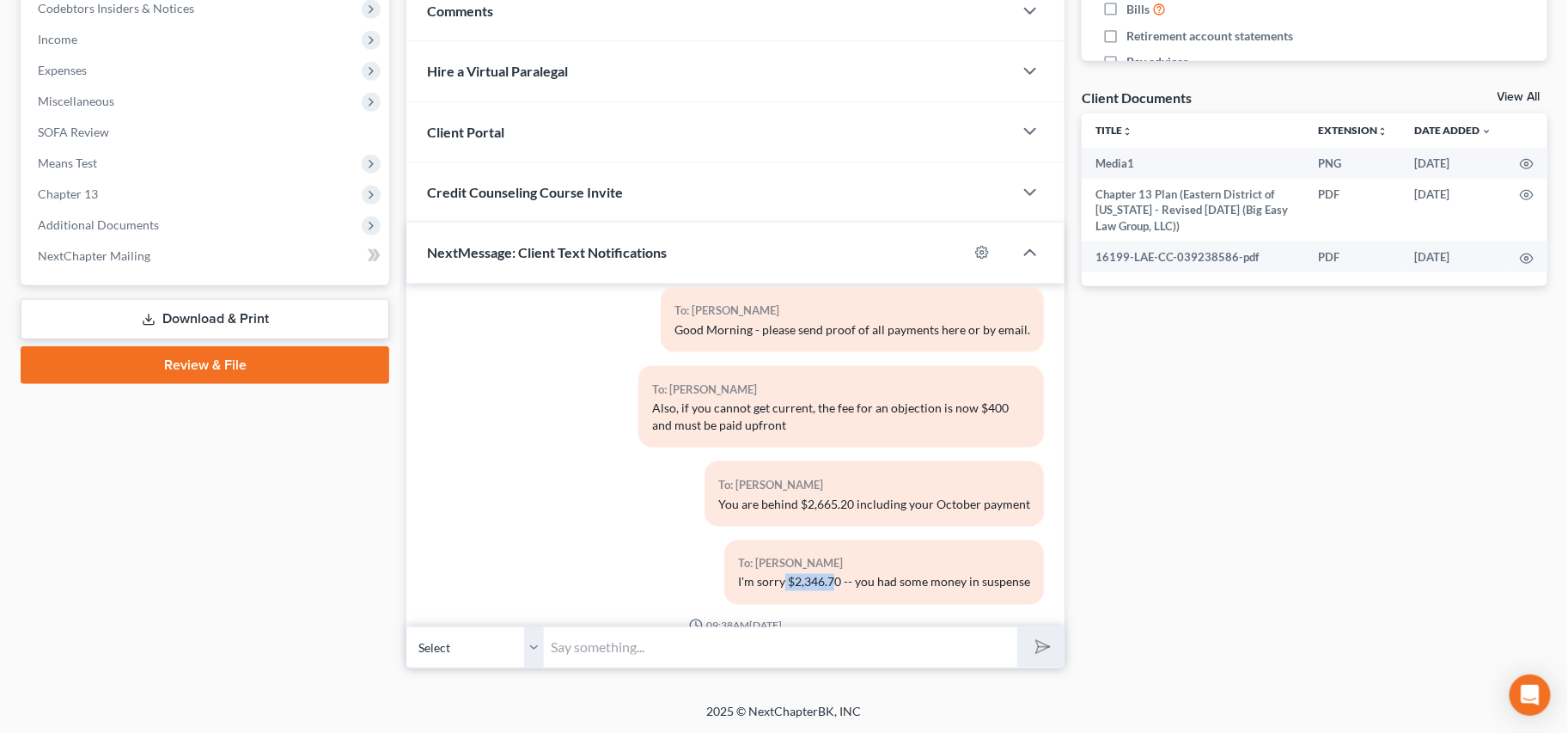
drag, startPoint x: 822, startPoint y: 504, endPoint x: 775, endPoint y: 509, distance: 47.3
click at [775, 574] on div "I'm sorry $2,346.70 -- you had some money in suspense" at bounding box center [884, 583] width 292 height 18
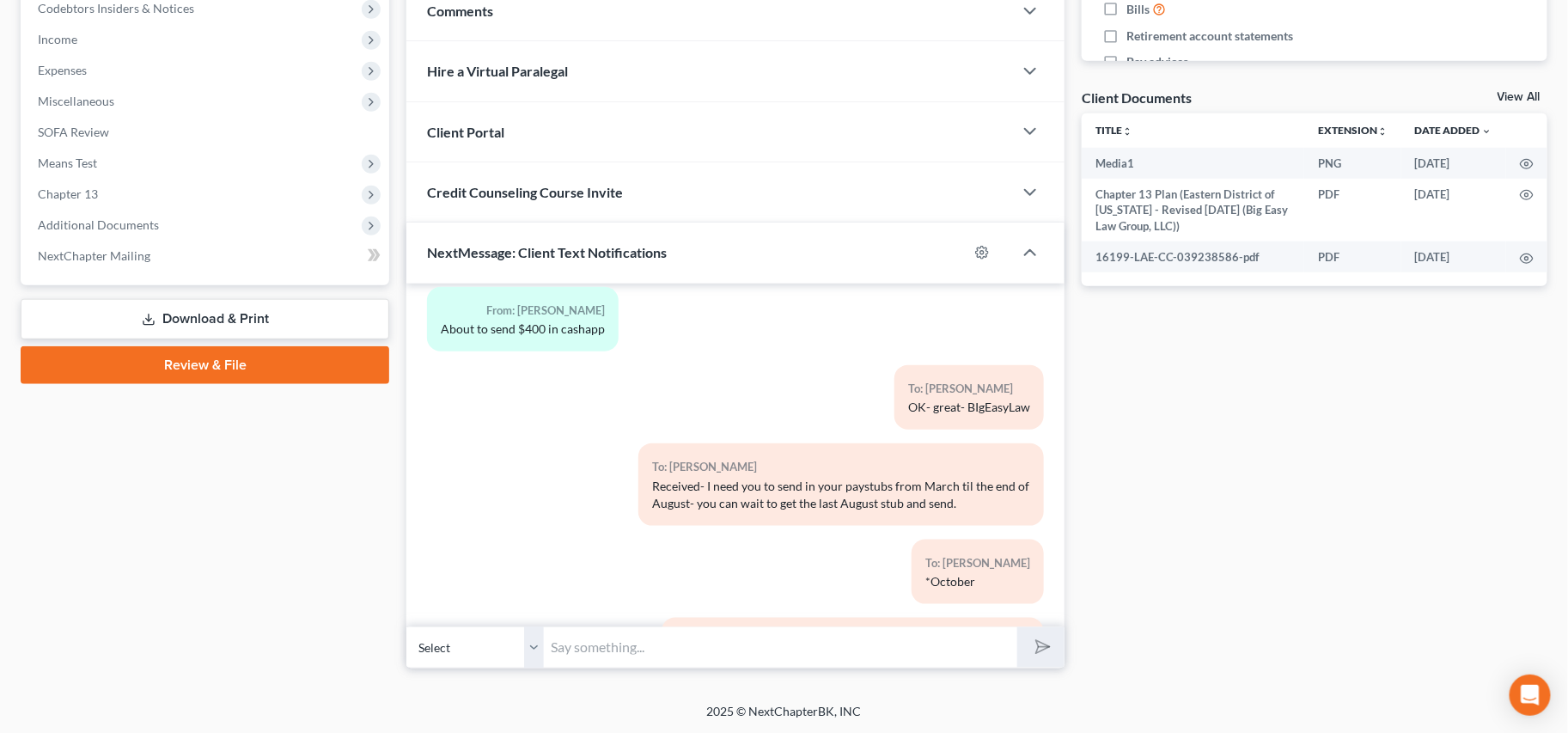
scroll to position [10592, 0]
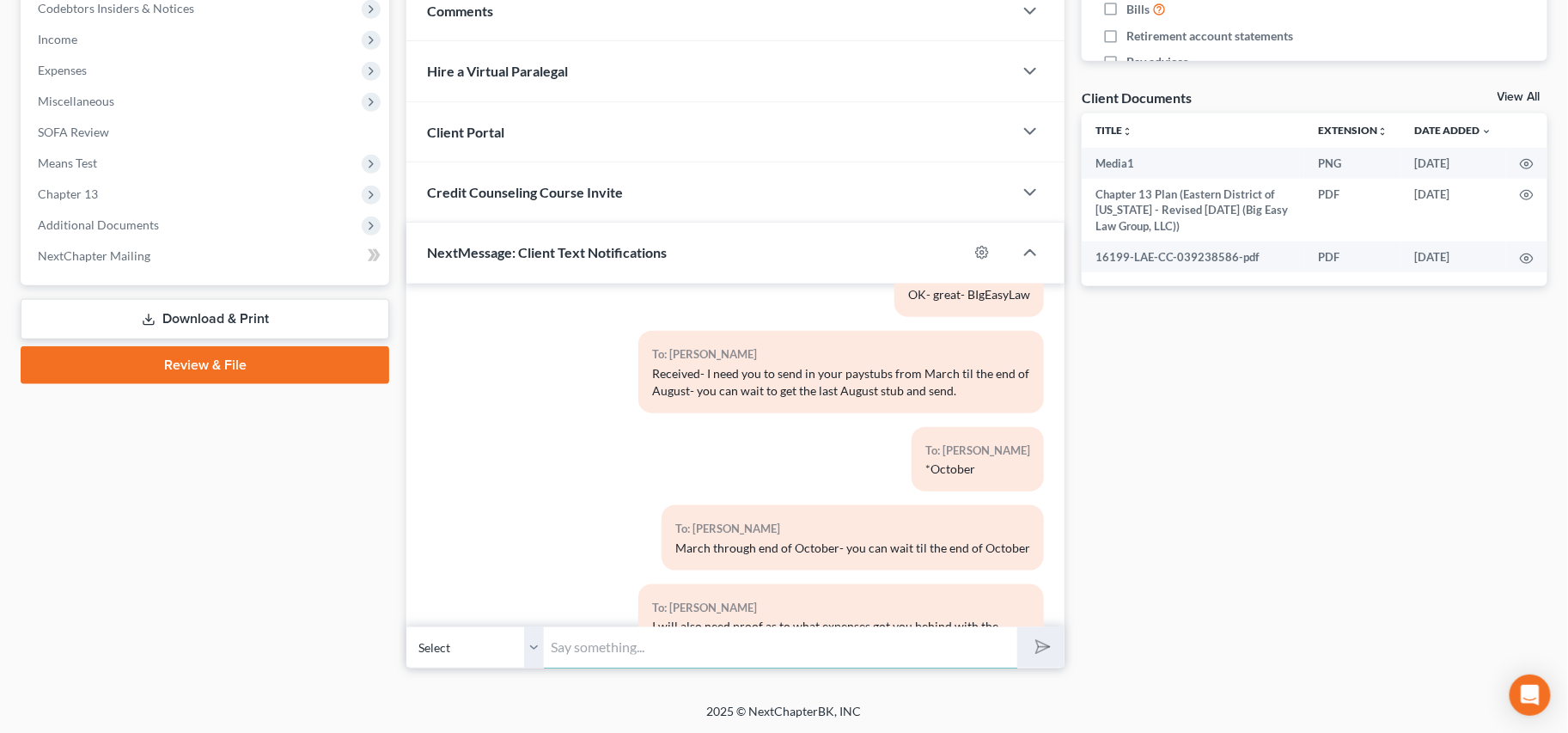
drag, startPoint x: 871, startPoint y: 647, endPoint x: 880, endPoint y: 642, distance: 10.3
click at [873, 647] on input "text" at bounding box center [780, 647] width 474 height 42
drag, startPoint x: 980, startPoint y: 561, endPoint x: 903, endPoint y: 641, distance: 111.0
click at [980, 618] on div "I will also need proof as to what expenses got you behind with the mortgage" at bounding box center [841, 635] width 378 height 34
click at [894, 642] on input "text" at bounding box center [780, 647] width 474 height 42
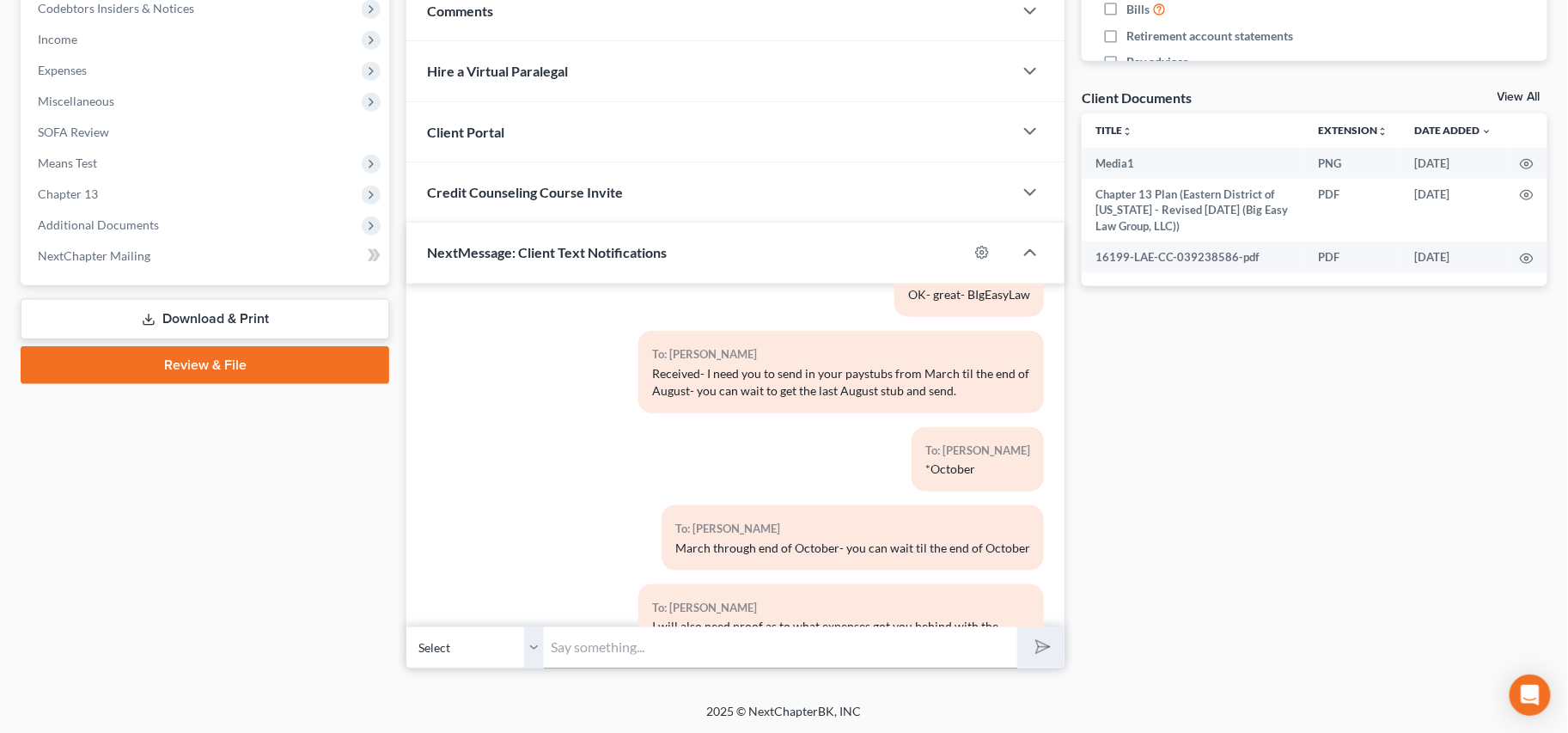
type input "A"
drag, startPoint x: 904, startPoint y: 643, endPoint x: 956, endPoint y: 651, distance: 52.6
click at [925, 635] on input "Also- you'r enot paying the trustee - so they are next to file a motion." at bounding box center [780, 647] width 474 height 42
drag, startPoint x: 903, startPoint y: 648, endPoint x: 912, endPoint y: 650, distance: 9.2
click at [903, 648] on input "Also- you'r enot paying the trustee - so they are next to file a motion." at bounding box center [780, 647] width 474 height 42
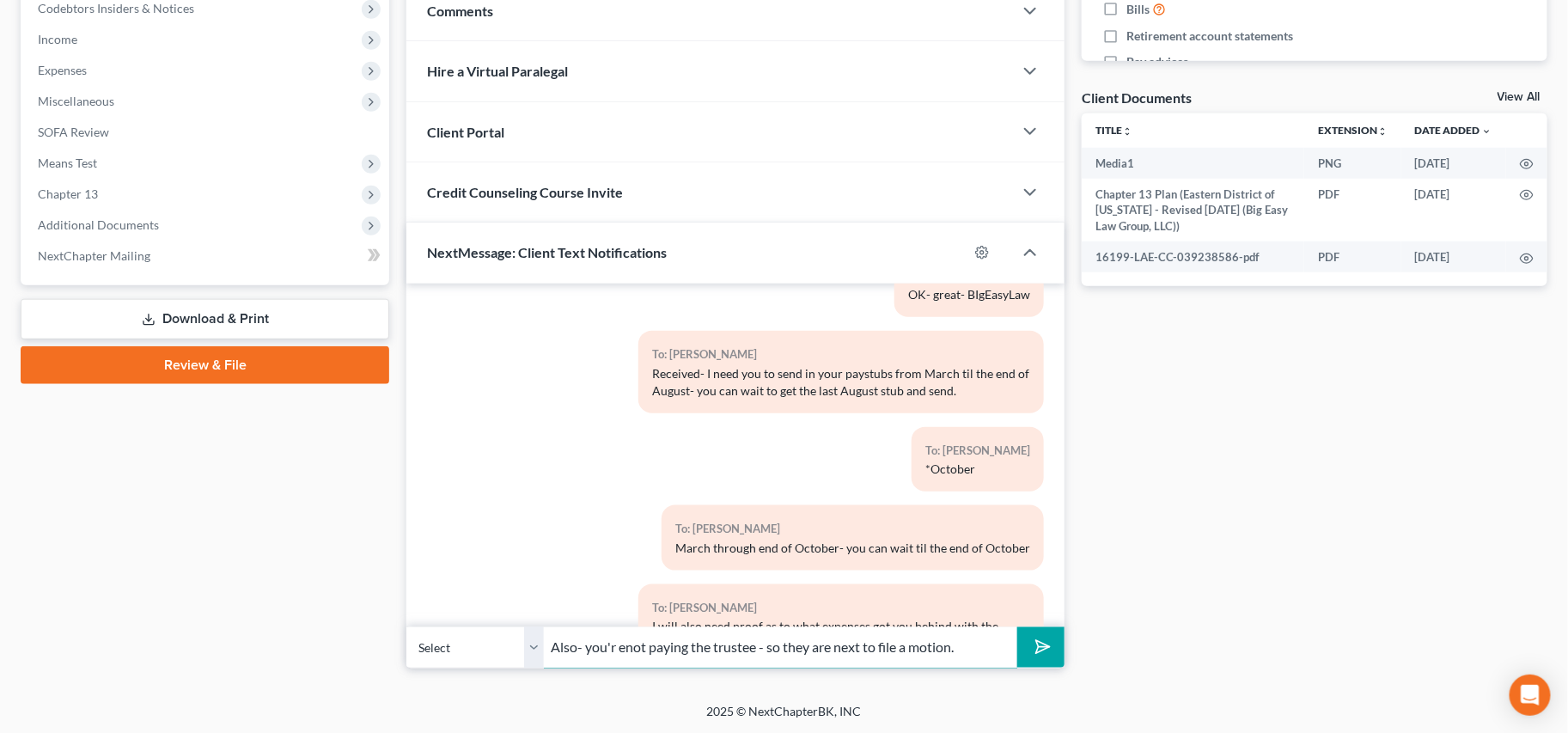
drag, startPoint x: 623, startPoint y: 644, endPoint x: 671, endPoint y: 650, distance: 48.4
click at [625, 644] on input "Also- you'r enot paying the trustee - so they are next to file a motion." at bounding box center [780, 647] width 474 height 42
drag, startPoint x: 619, startPoint y: 644, endPoint x: 649, endPoint y: 644, distance: 30.0
click at [625, 644] on input "Also- you'r enot paying the trustee - so they are next to file a motion." at bounding box center [780, 647] width 474 height 42
drag, startPoint x: 621, startPoint y: 650, endPoint x: 629, endPoint y: 648, distance: 8.2
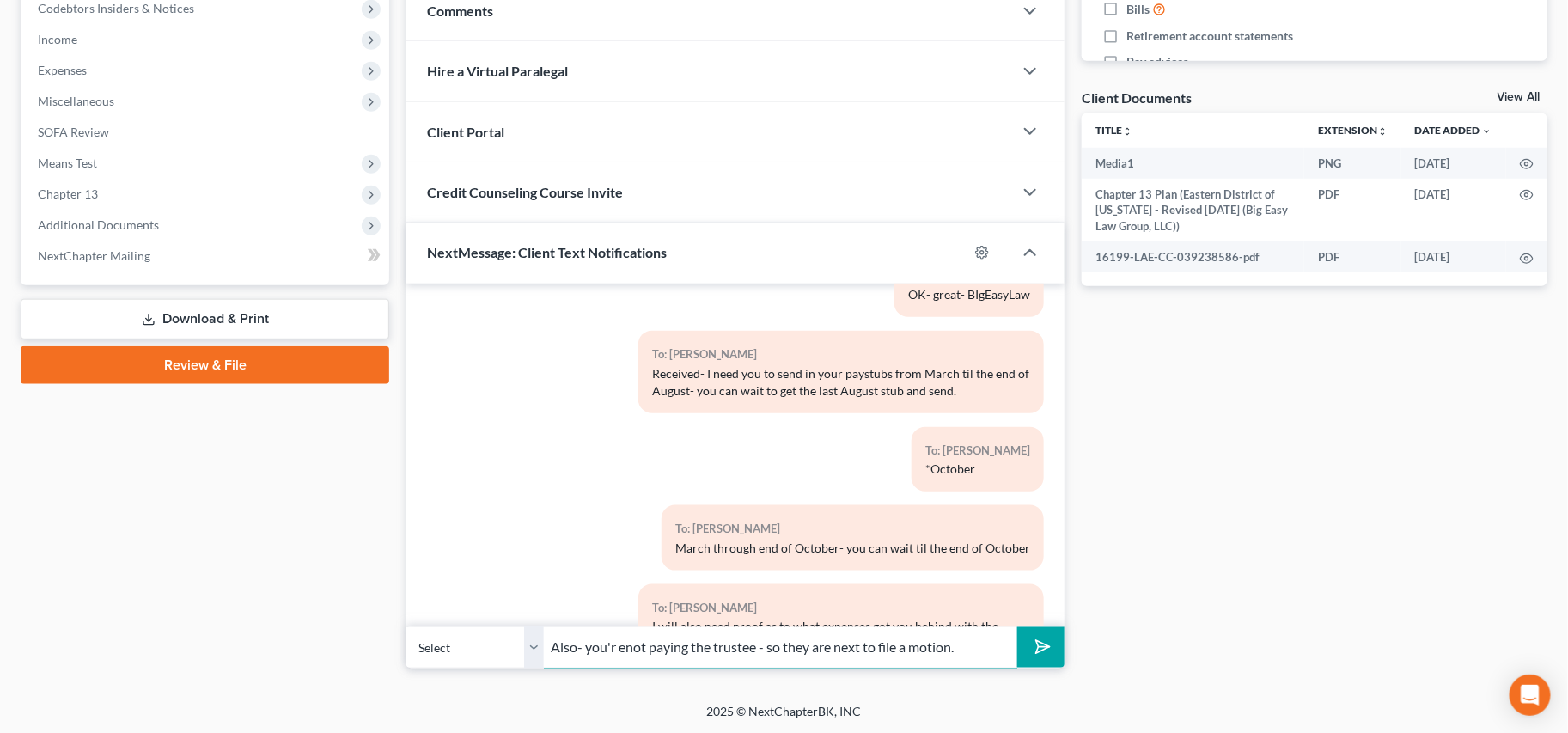
click at [623, 648] on input "Also- you'r enot paying the trustee - so they are next to file a motion." at bounding box center [780, 647] width 474 height 42
type input "Also- you're not paying the trustee - so they are next to file a motion."
drag, startPoint x: 1021, startPoint y: 661, endPoint x: 1040, endPoint y: 635, distance: 32.2
click at [1022, 659] on button "submit" at bounding box center [1041, 647] width 47 height 40
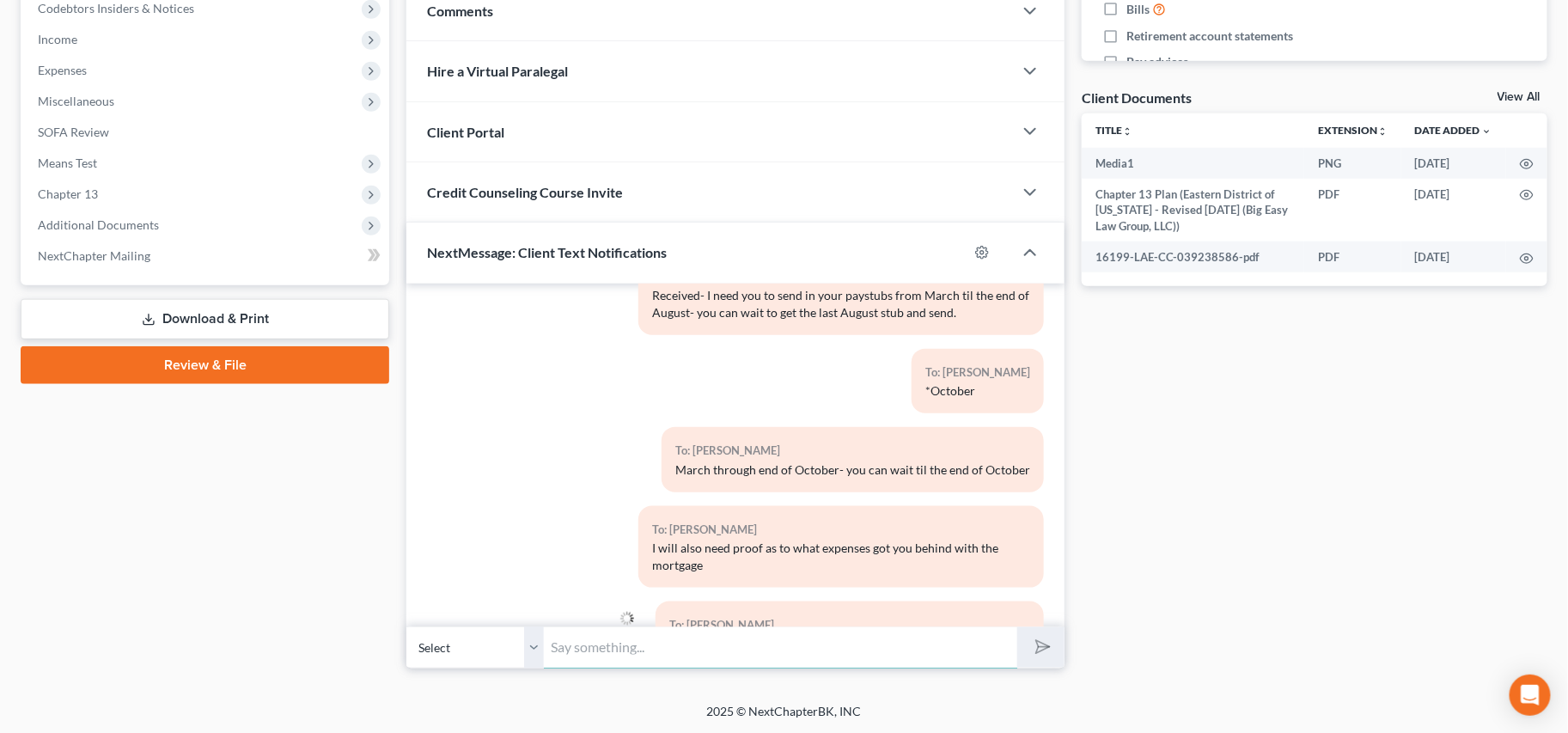
click at [882, 639] on input "text" at bounding box center [780, 647] width 474 height 42
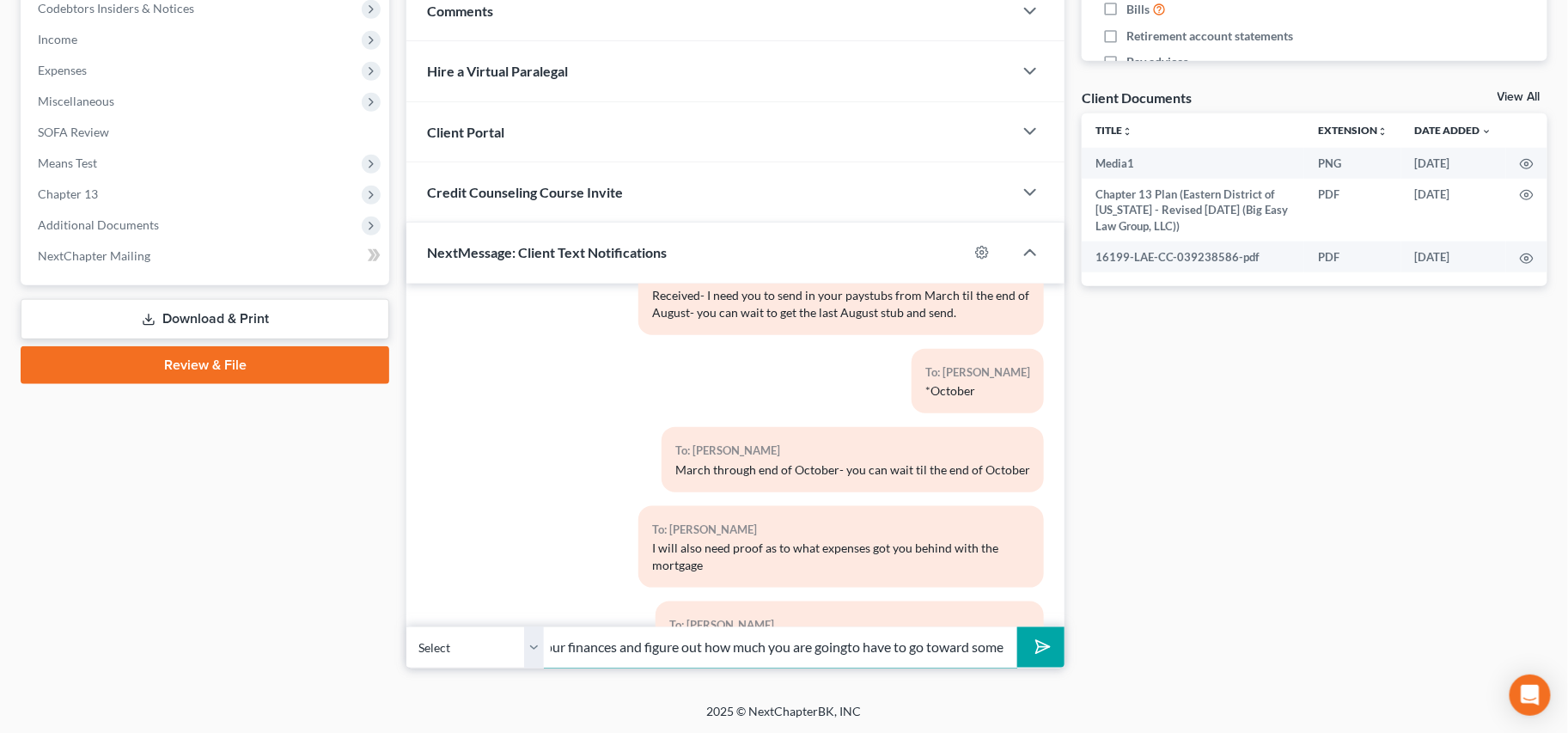
scroll to position [0, 213]
drag, startPoint x: 842, startPoint y: 649, endPoint x: 938, endPoint y: 660, distance: 96.6
click at [848, 649] on input "I need you to take a good look at your finances and figure out how much you are…" at bounding box center [780, 647] width 474 height 42
click at [1004, 648] on input "I need you to take a good look at your finances and figure out how much you are…" at bounding box center [780, 647] width 474 height 42
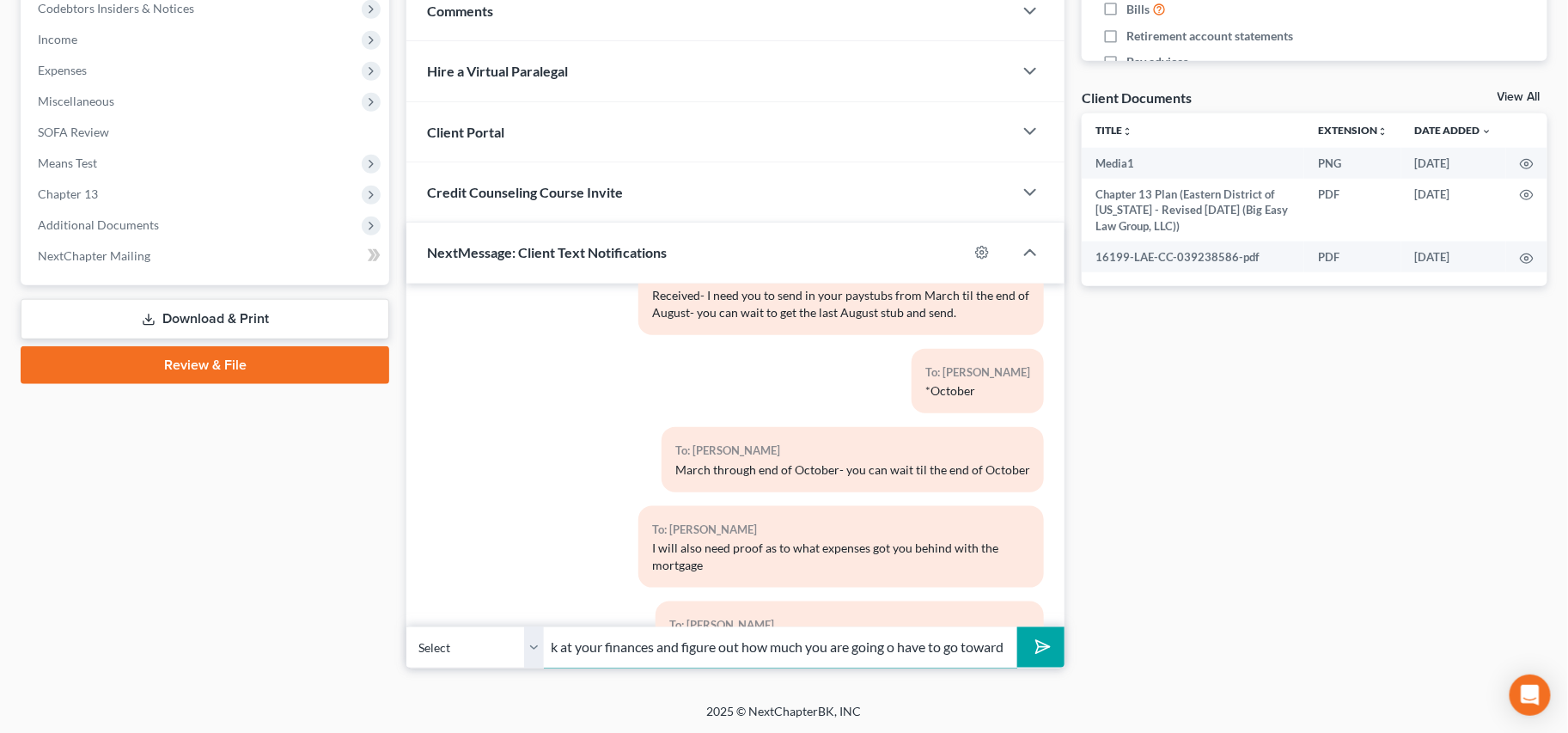
scroll to position [0, 178]
click at [1017, 627] on button "submit" at bounding box center [1041, 647] width 47 height 40
type input "I need you to take a good look at your finances and figure out how much you are…"
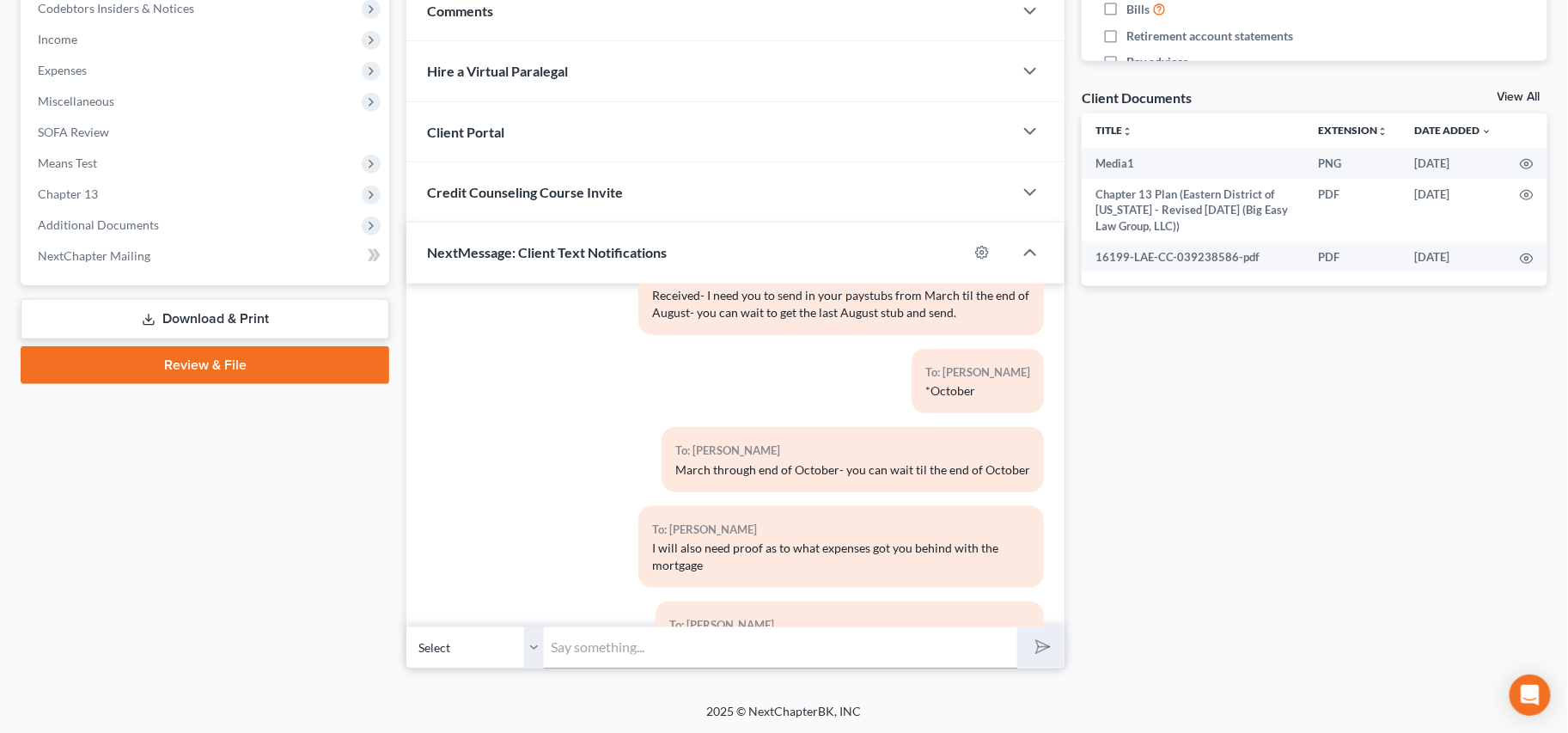
scroll to position [10782, 0]
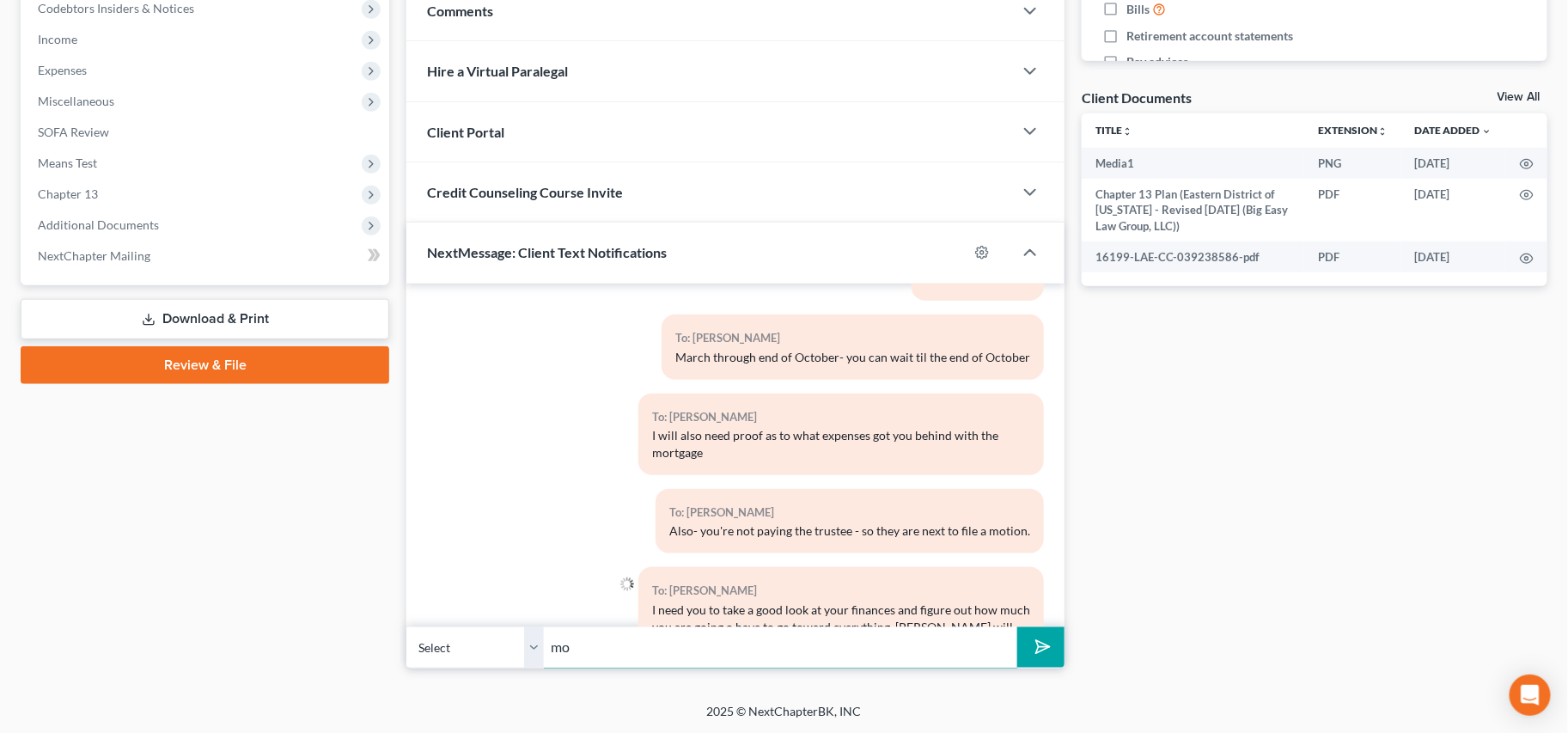
type input "m"
type input "documents are received and she is going over your motion."
click at [1017, 627] on button "submit" at bounding box center [1041, 647] width 47 height 40
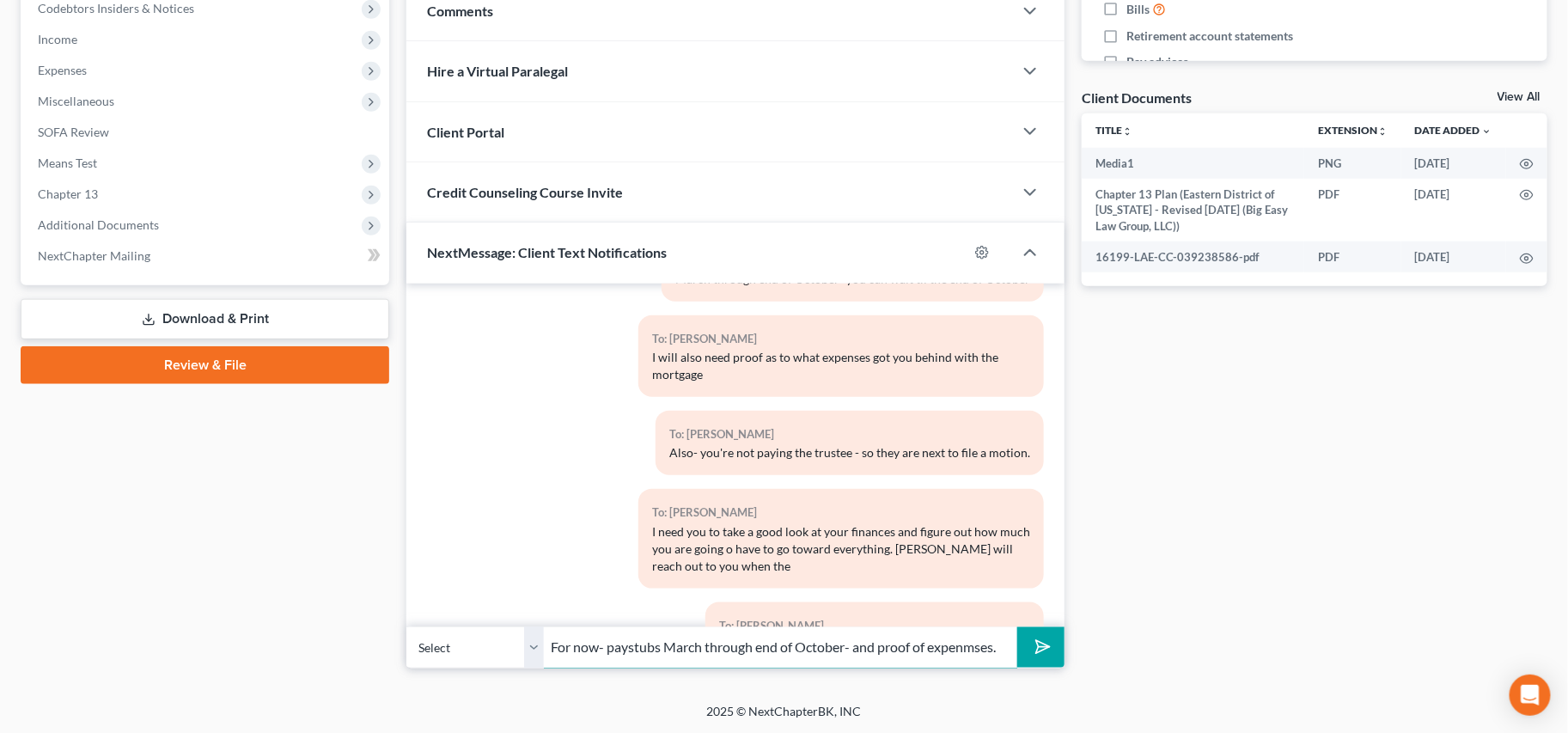
type input "For now- paystubs March through end of October- and proof of expenmses."
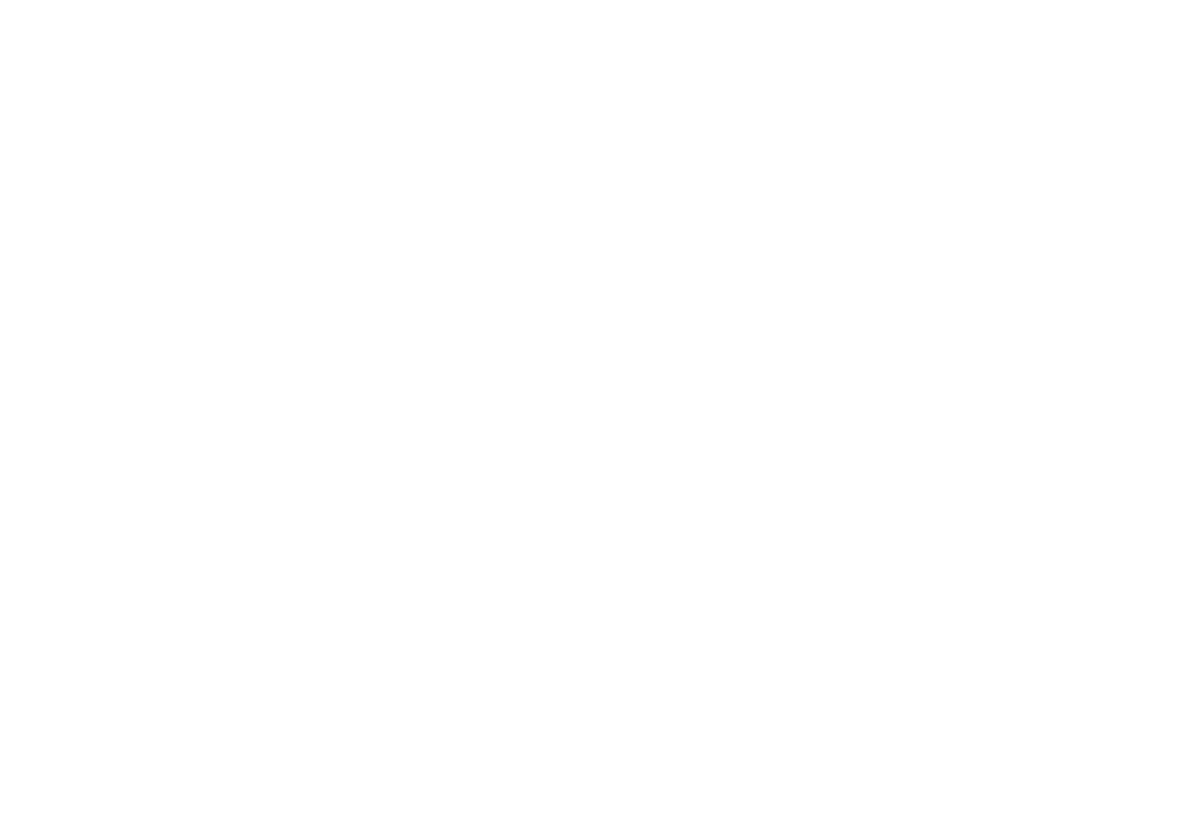
scroll to position [0, 0]
drag, startPoint x: 368, startPoint y: 46, endPoint x: 755, endPoint y: 415, distance: 535.0
click at [368, 0] on html at bounding box center [599, 0] width 1198 height 0
drag, startPoint x: 555, startPoint y: 55, endPoint x: 550, endPoint y: 89, distance: 34.6
click at [555, 0] on html at bounding box center [900, 0] width 1800 height 0
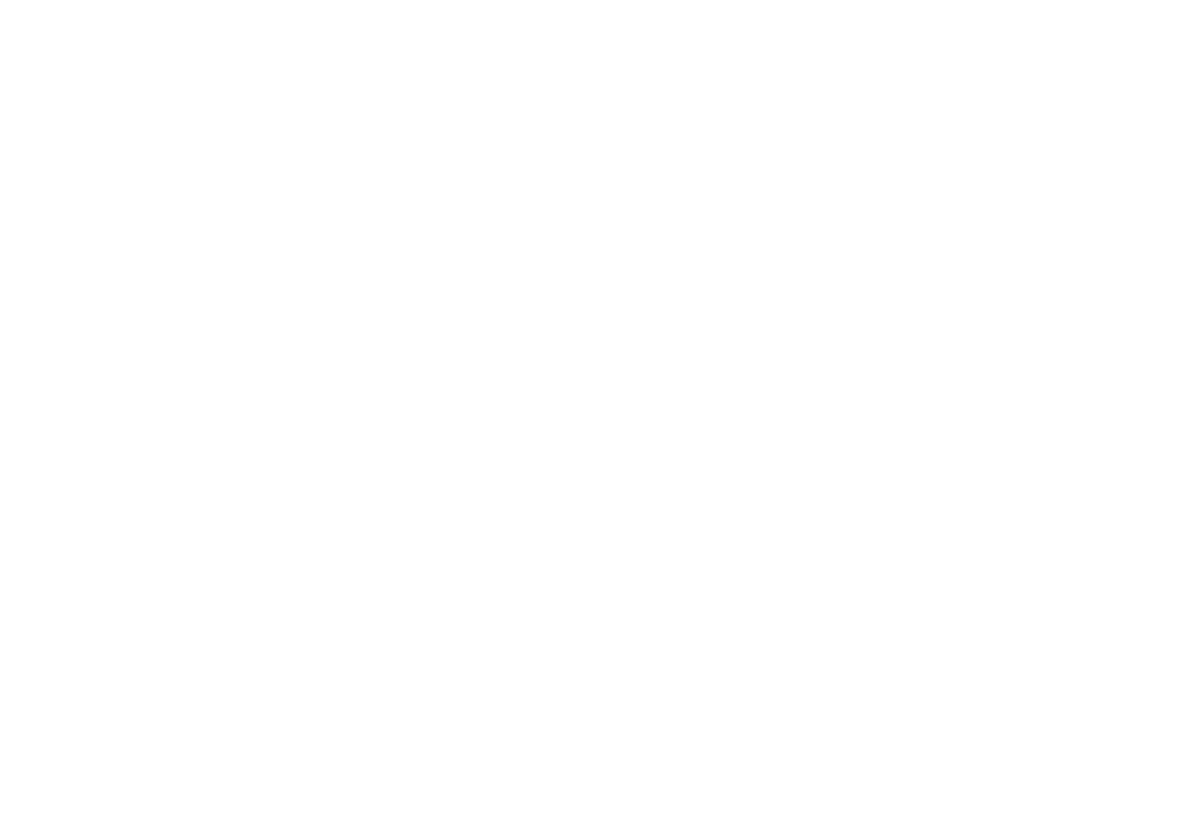
drag, startPoint x: 666, startPoint y: 98, endPoint x: 526, endPoint y: 33, distance: 153.9
click at [665, 0] on html at bounding box center [900, 0] width 1800 height 0
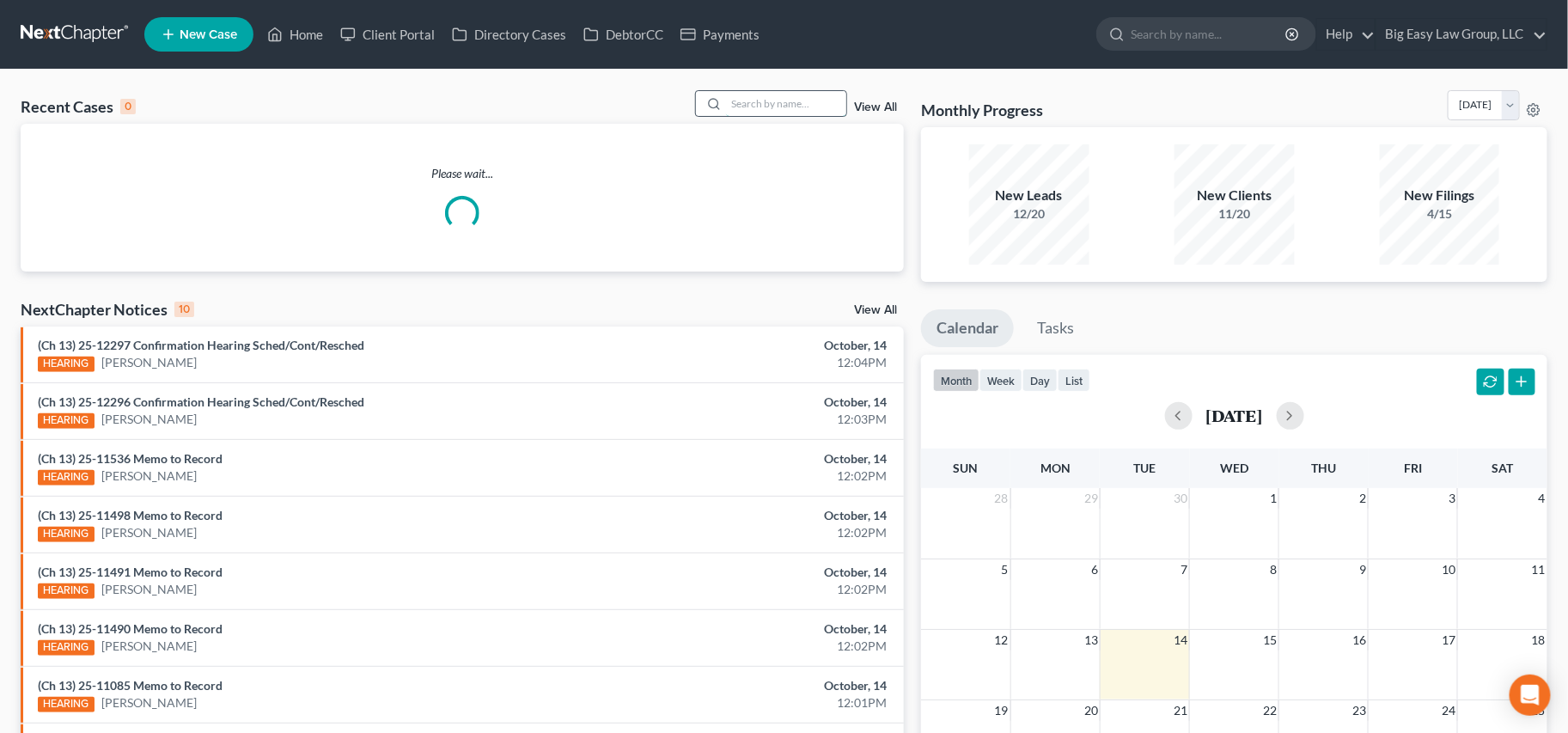
click at [812, 103] on input "search" at bounding box center [786, 104] width 120 height 25
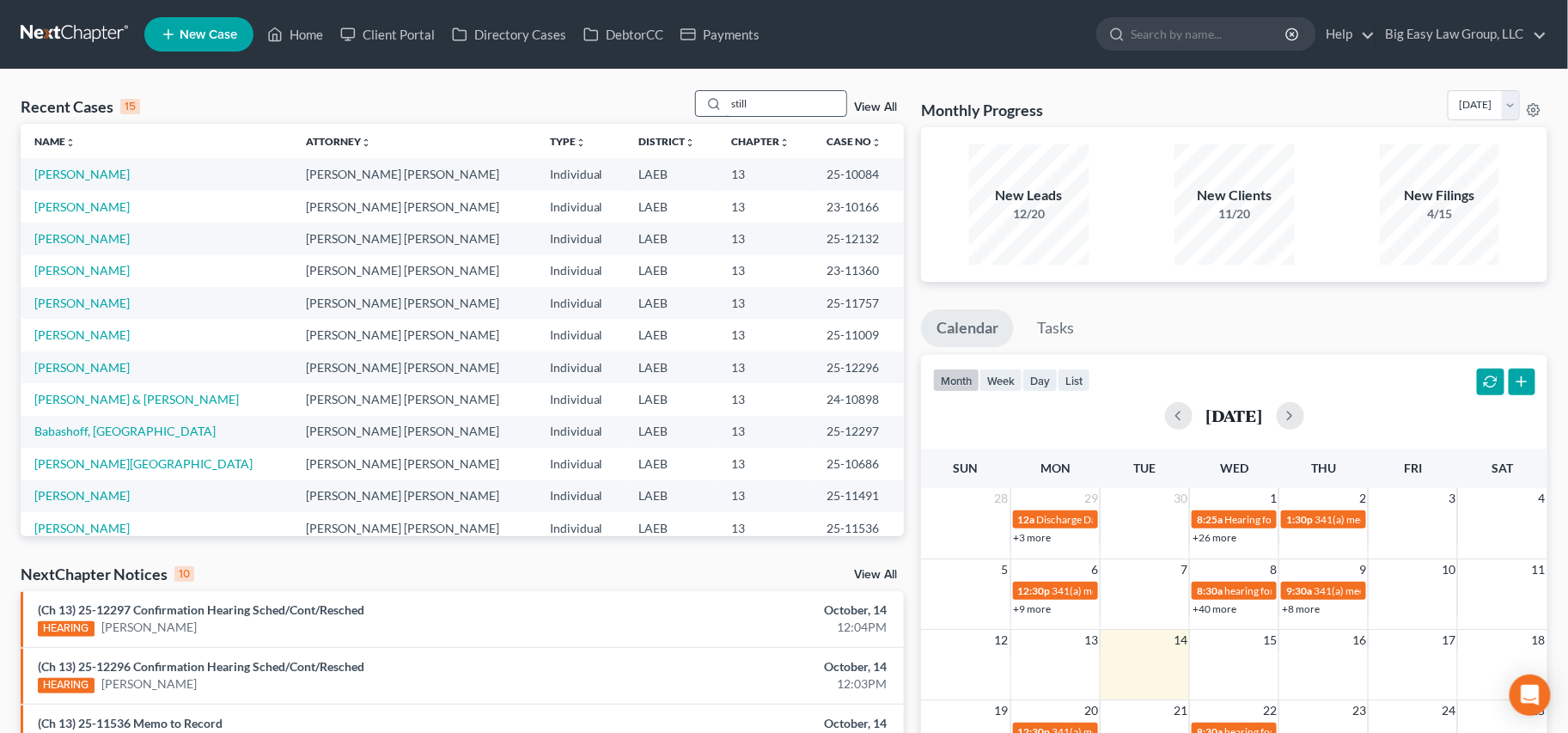
type input "still"
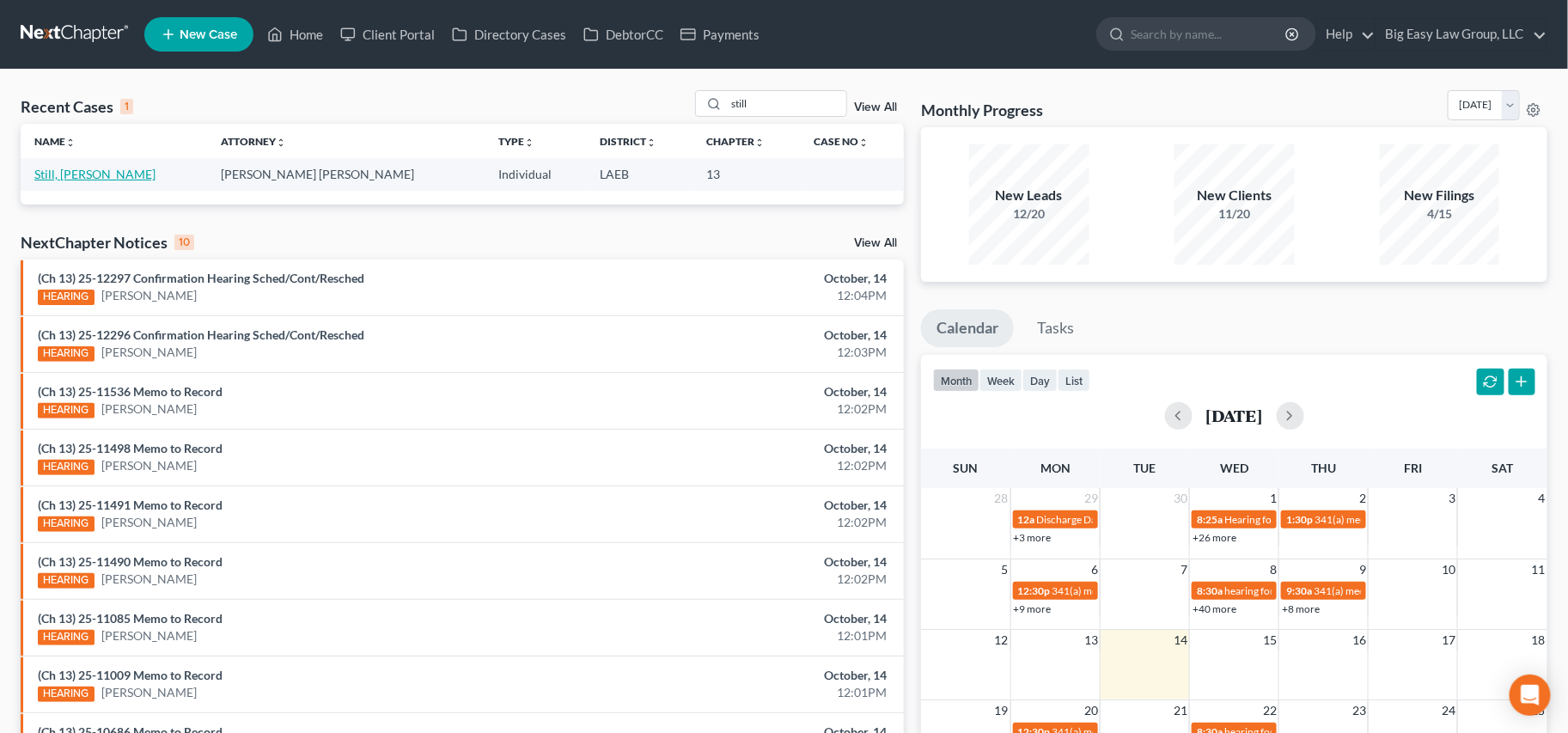
click at [58, 176] on link "Still, Rosalyn" at bounding box center [95, 174] width 121 height 15
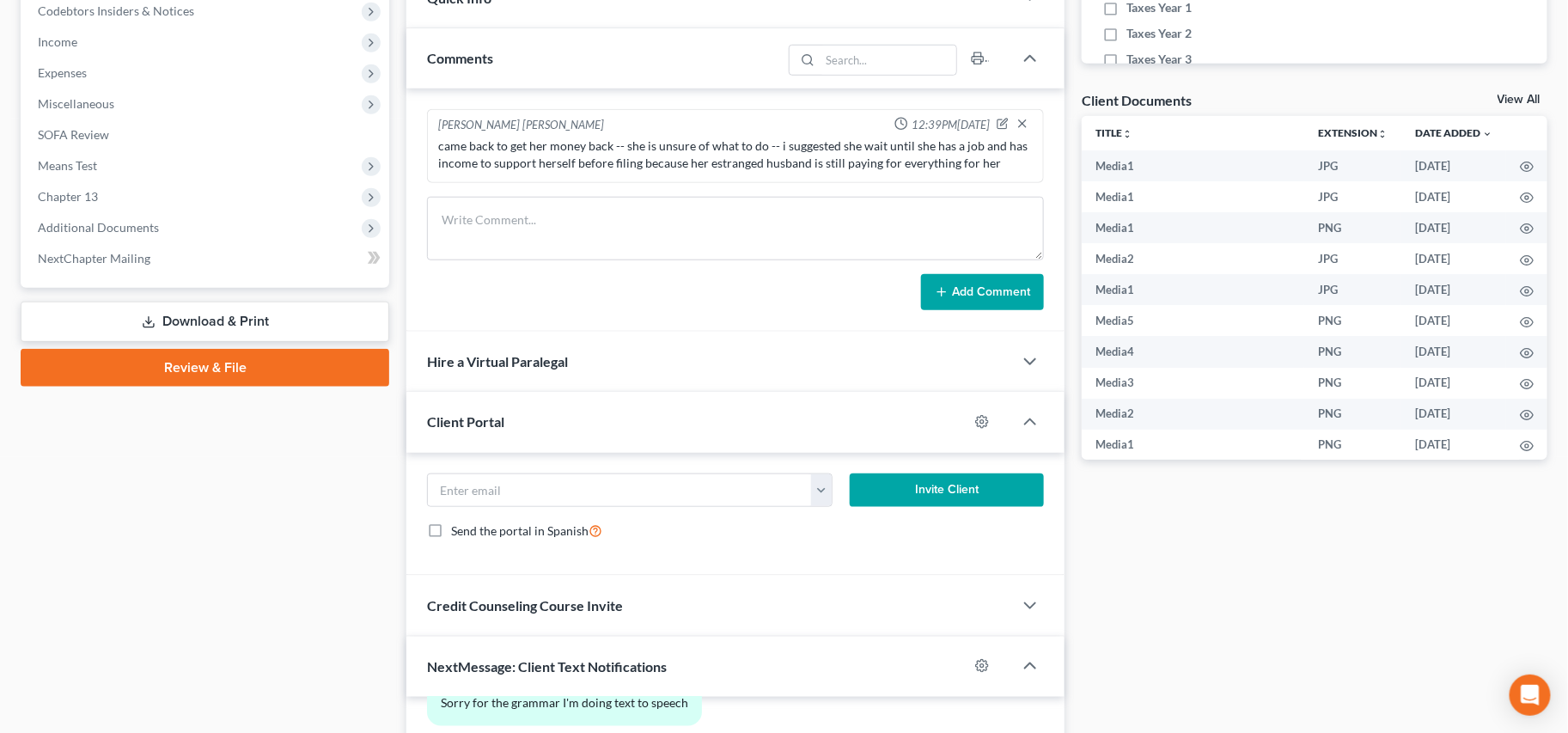
scroll to position [933, 0]
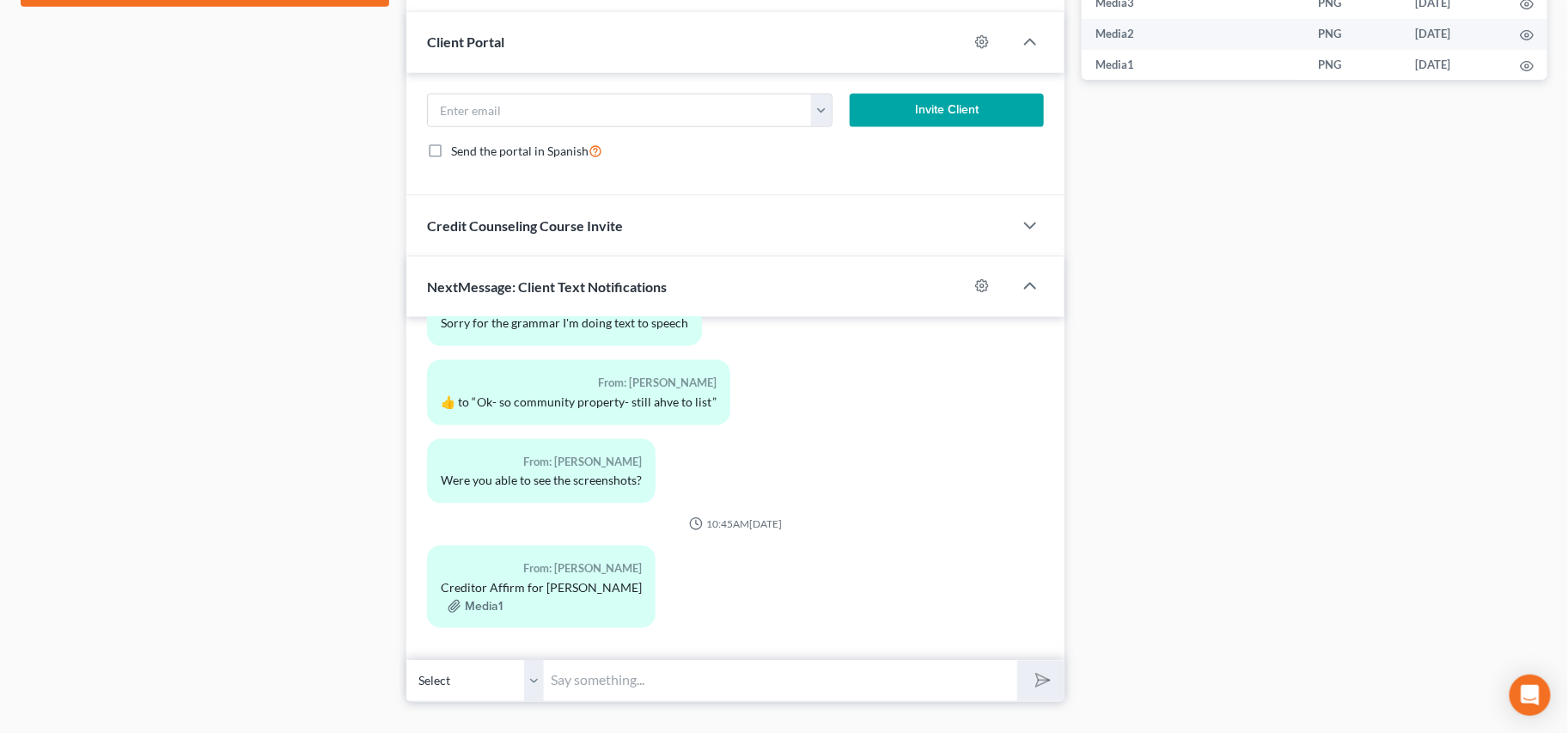
click at [613, 688] on input "text" at bounding box center [780, 681] width 474 height 42
click at [603, 690] on input "text" at bounding box center [780, 681] width 474 height 42
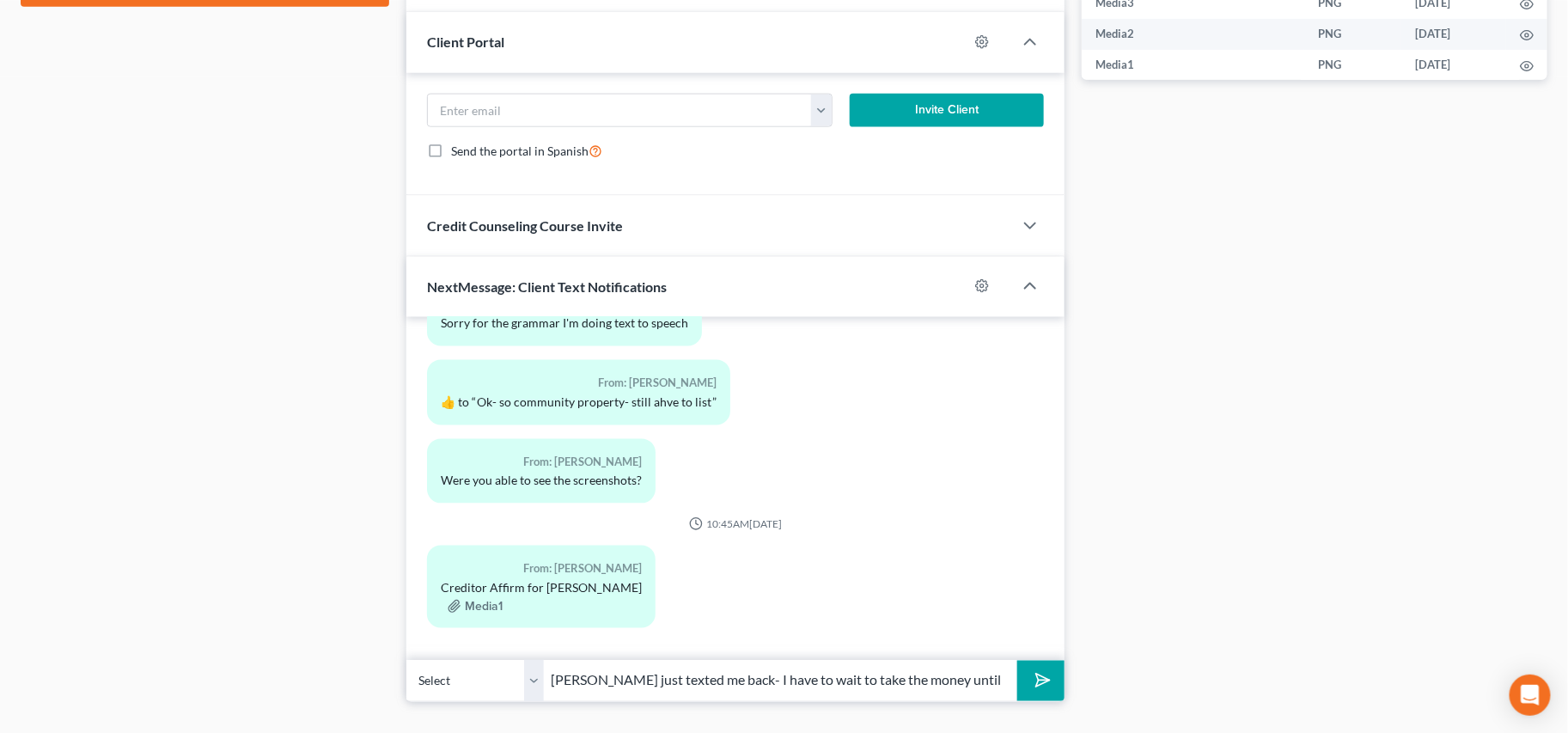
type input "Ms. Still: [PERSON_NAME] just texted me back- I have to wait to take the money …"
click at [1017, 661] on button "submit" at bounding box center [1041, 681] width 47 height 40
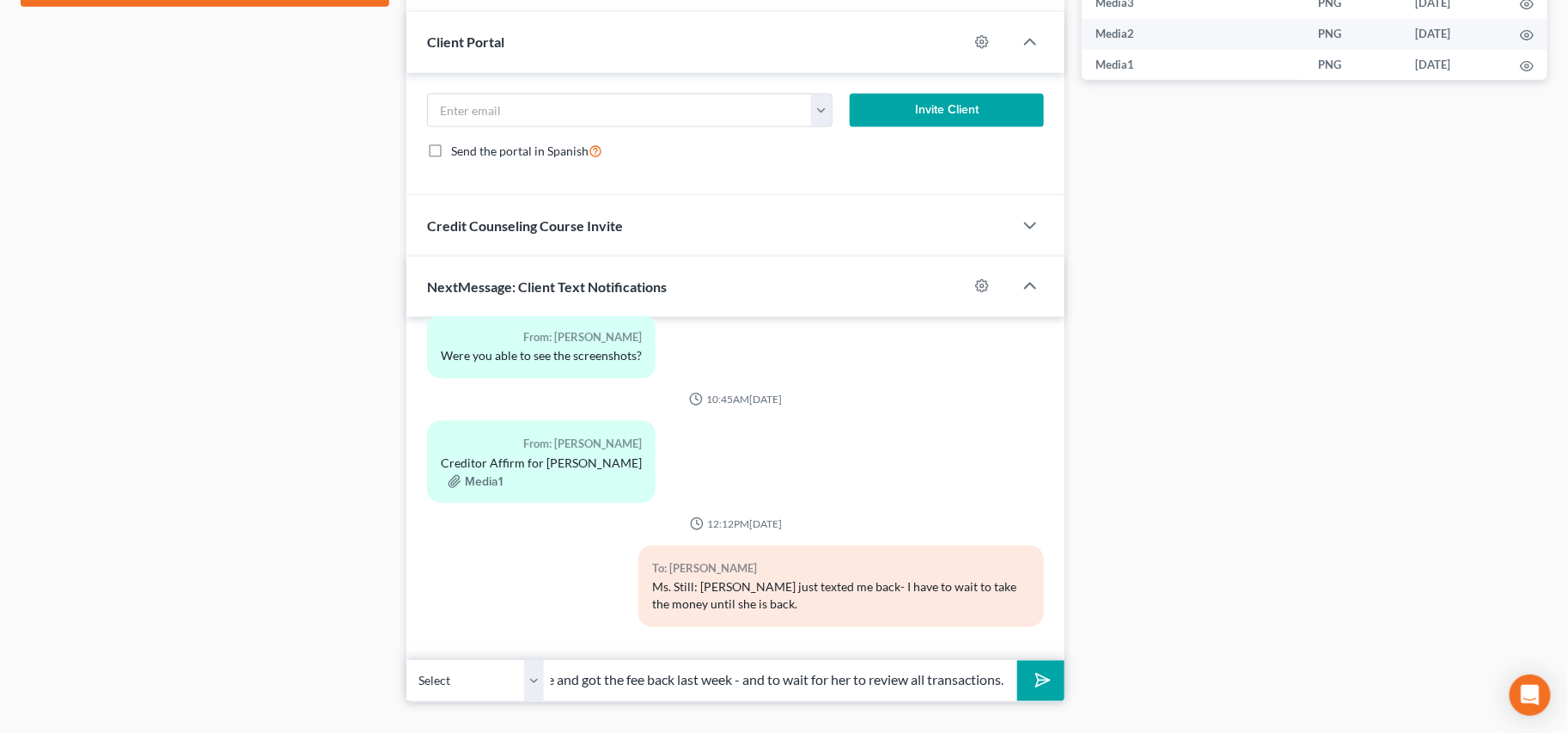
scroll to position [0, 114]
type input "She said you came and got the fee back last week - and to wait for her to revie…"
click at [1017, 661] on button "submit" at bounding box center [1041, 681] width 47 height 40
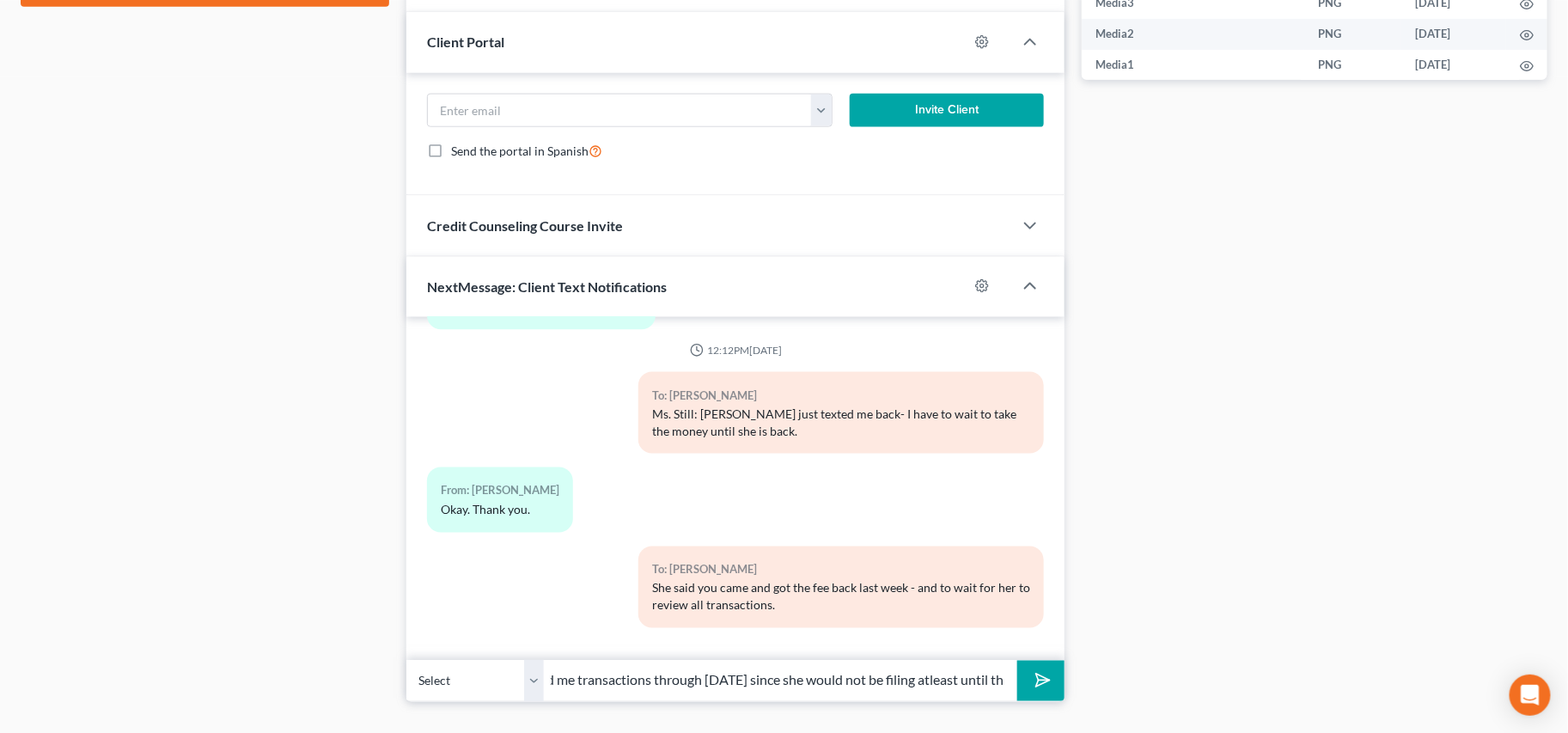
scroll to position [0, 98]
type input "You can send me transactions through [DATE] since she would not be filing atlea…"
click at [1017, 661] on button "submit" at bounding box center [1041, 681] width 47 height 40
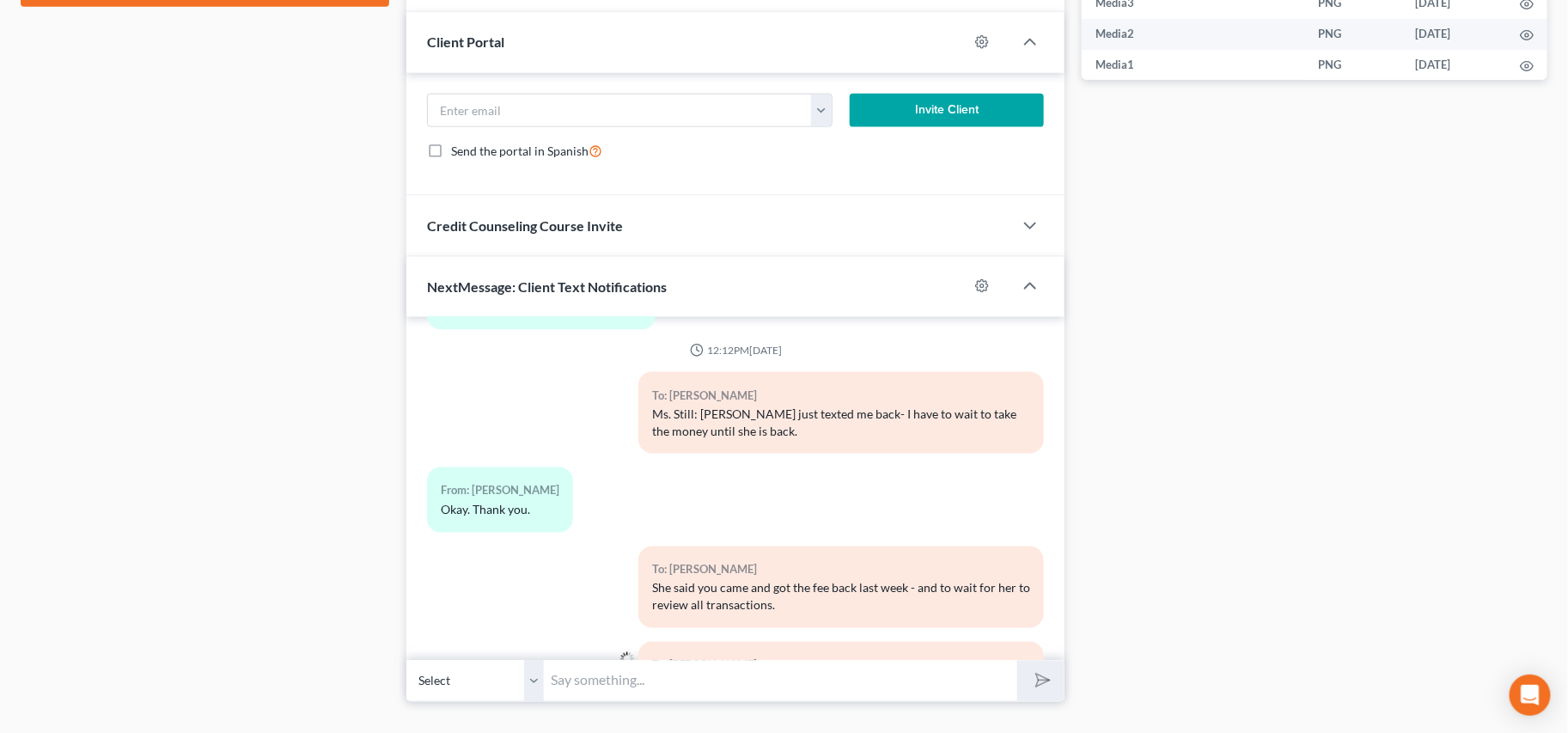
scroll to position [2030, 0]
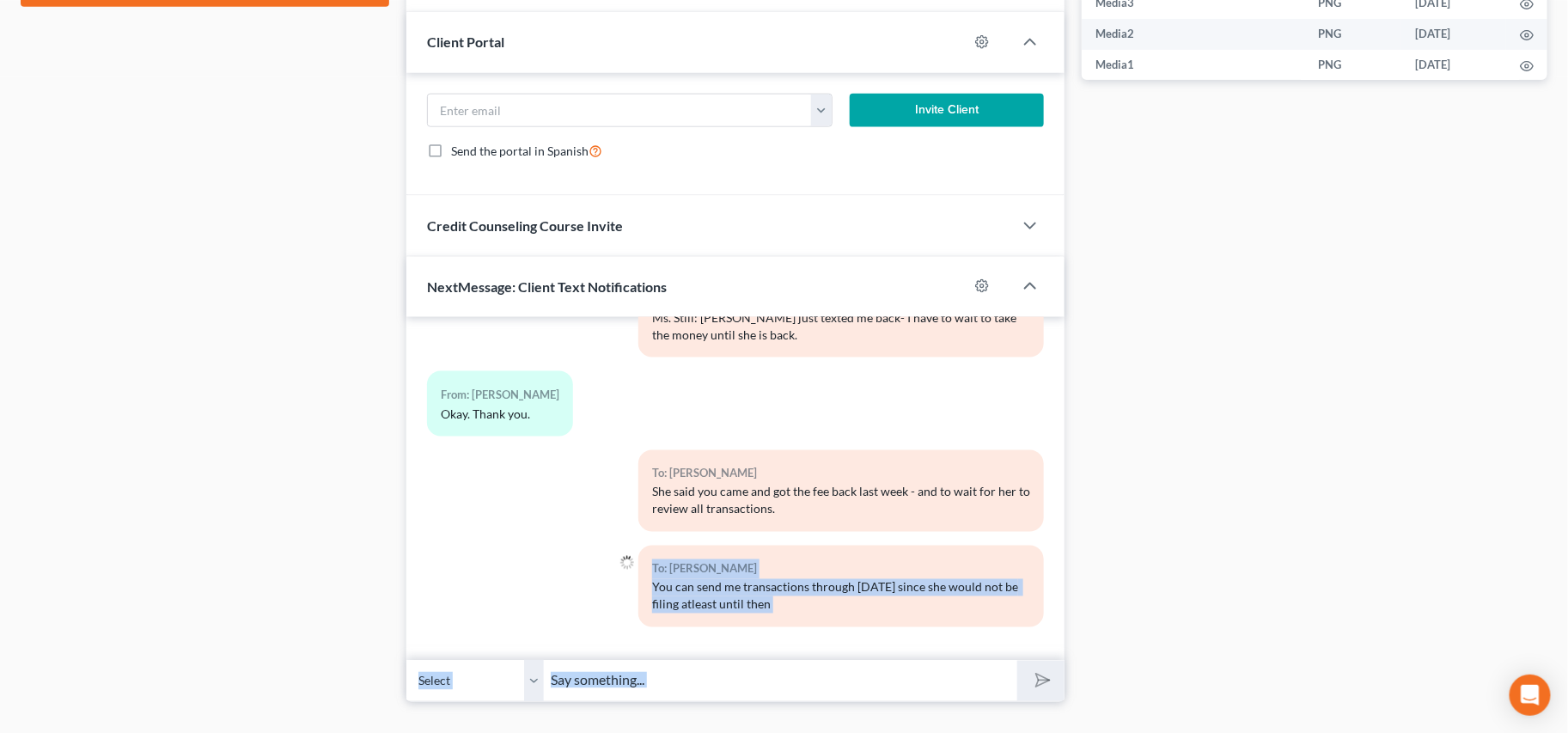
click at [1026, 663] on div "09:48AM, 10/06/2025 To: Rosalyn Still UBER - tax statements - month to month To…" at bounding box center [735, 509] width 658 height 384
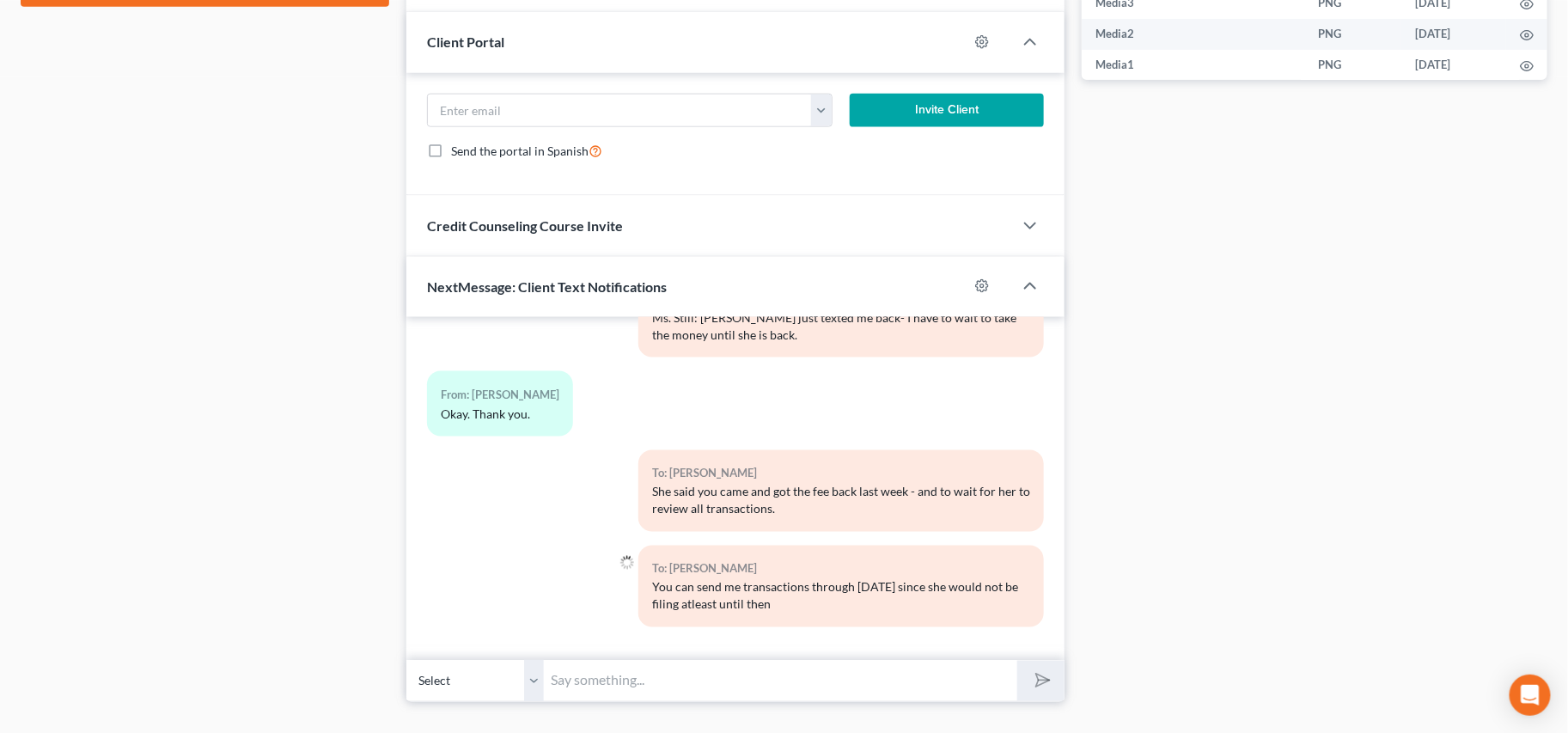
drag, startPoint x: 827, startPoint y: 585, endPoint x: 812, endPoint y: 657, distance: 73.5
click at [827, 586] on div "You can send me transactions through [DATE] since she would not be filing atlea…" at bounding box center [841, 596] width 378 height 34
drag, startPoint x: 809, startPoint y: 660, endPoint x: 799, endPoint y: 677, distance: 19.7
click at [809, 660] on input "text" at bounding box center [780, 681] width 474 height 42
drag, startPoint x: 797, startPoint y: 679, endPoint x: 935, endPoint y: 644, distance: 142.4
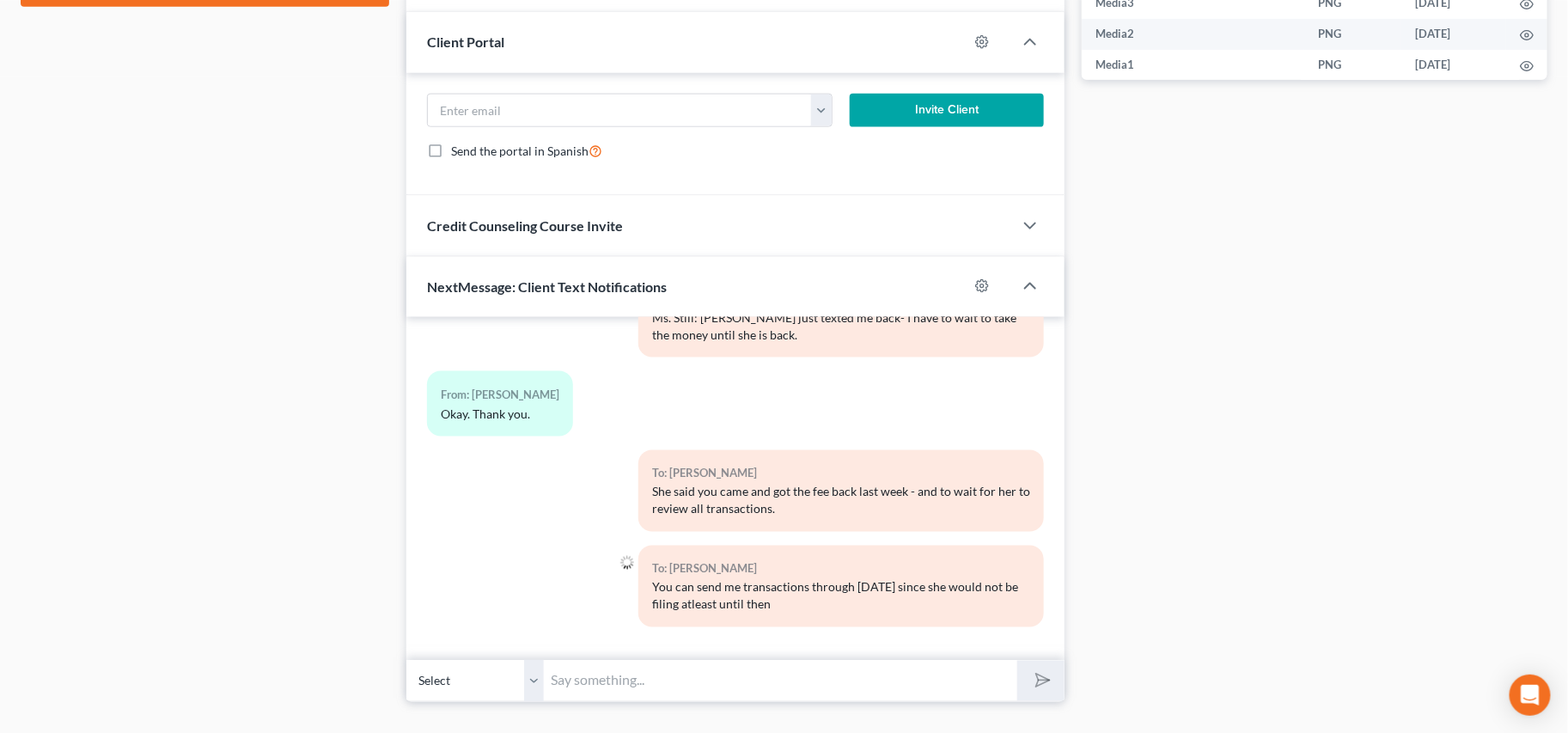
click at [797, 679] on input "text" at bounding box center [780, 681] width 474 height 42
drag, startPoint x: 938, startPoint y: 627, endPoint x: 889, endPoint y: 625, distance: 49.0
click at [938, 627] on div "To: Rosalyn Still You can send me transactions through Monday since she would n…" at bounding box center [840, 593] width 423 height 95
click at [766, 685] on input "text" at bounding box center [780, 681] width 474 height 42
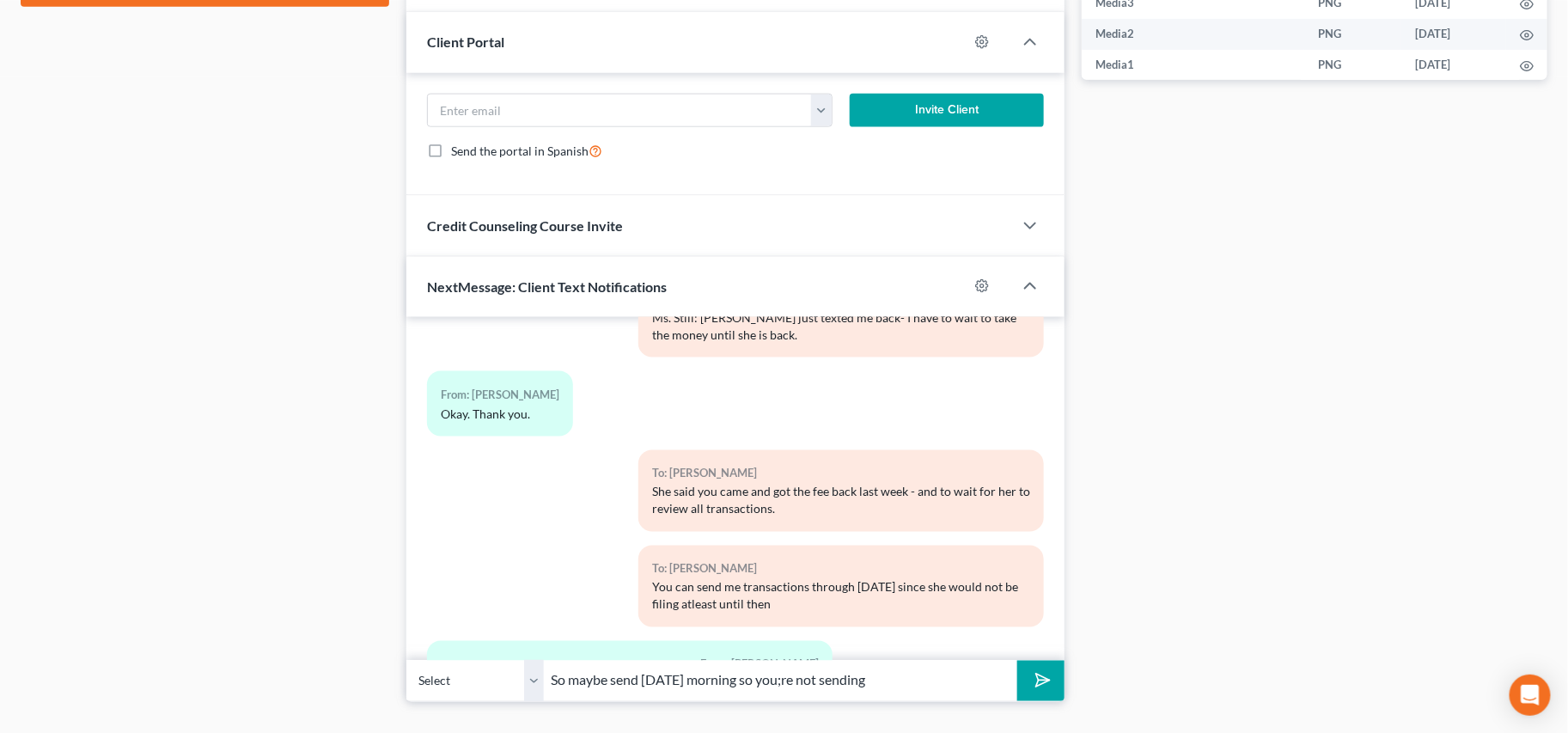
scroll to position [2143, 0]
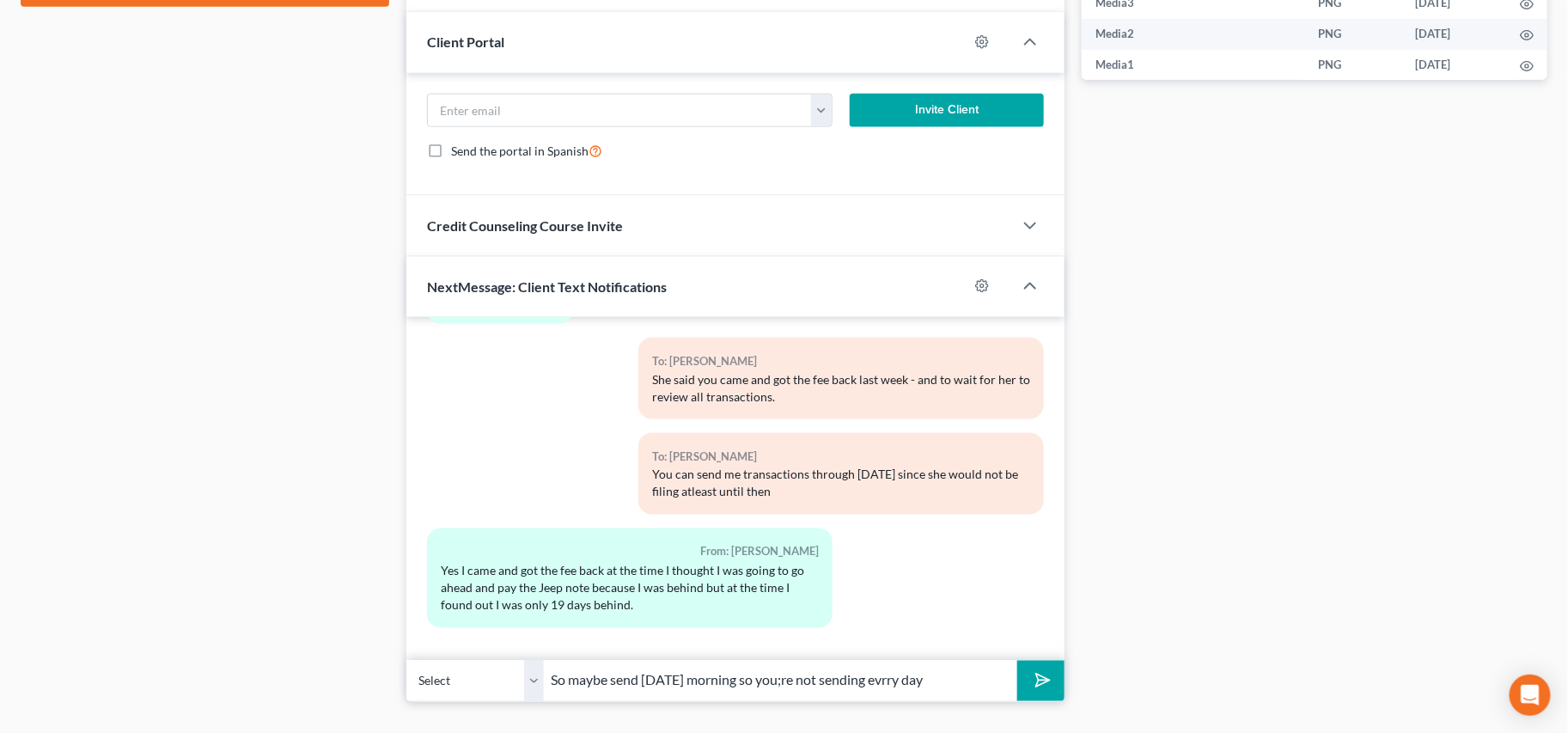
type input "So maybe send [DATE] morning so you;re not sending evrry day"
click at [1017, 661] on button "submit" at bounding box center [1041, 681] width 47 height 40
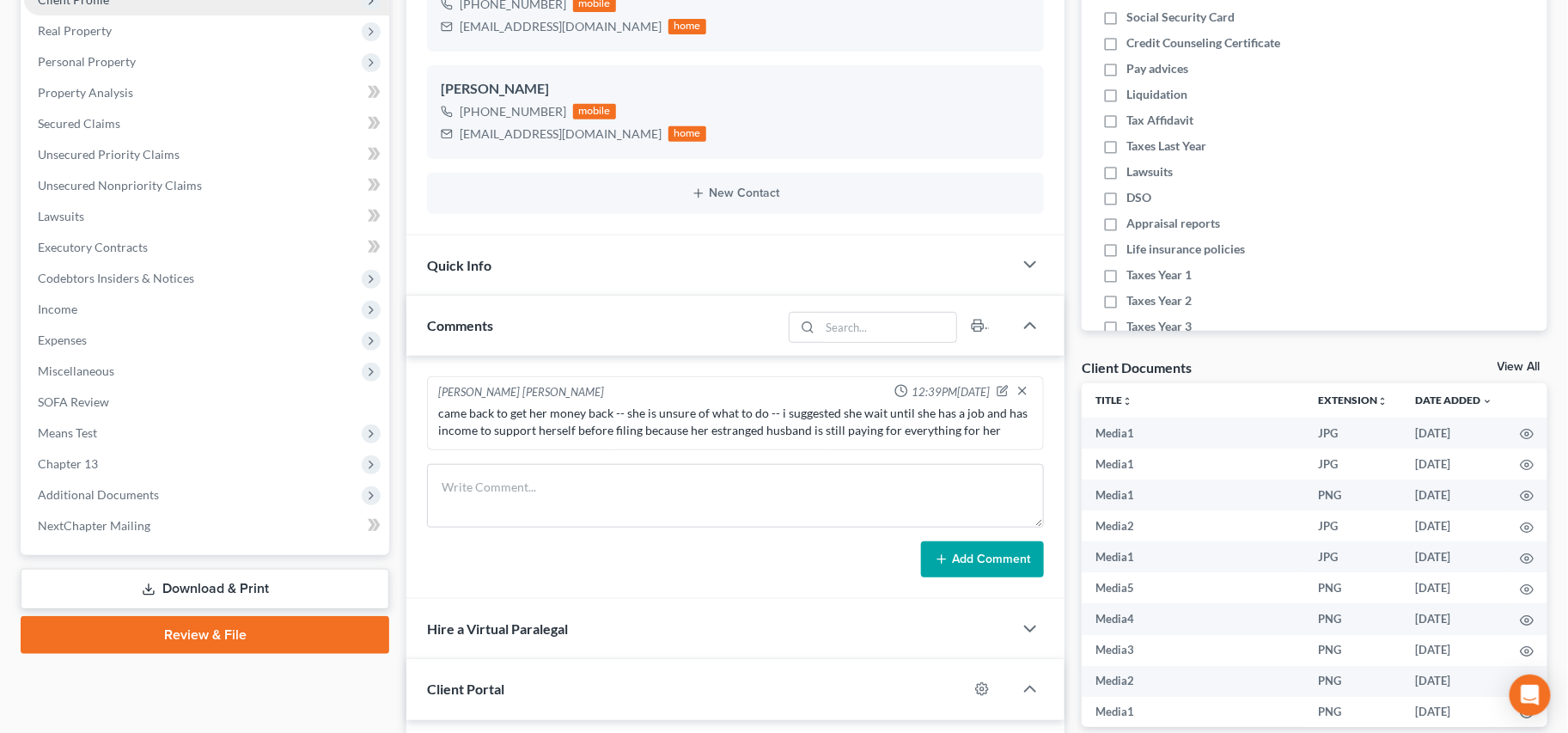
scroll to position [0, 0]
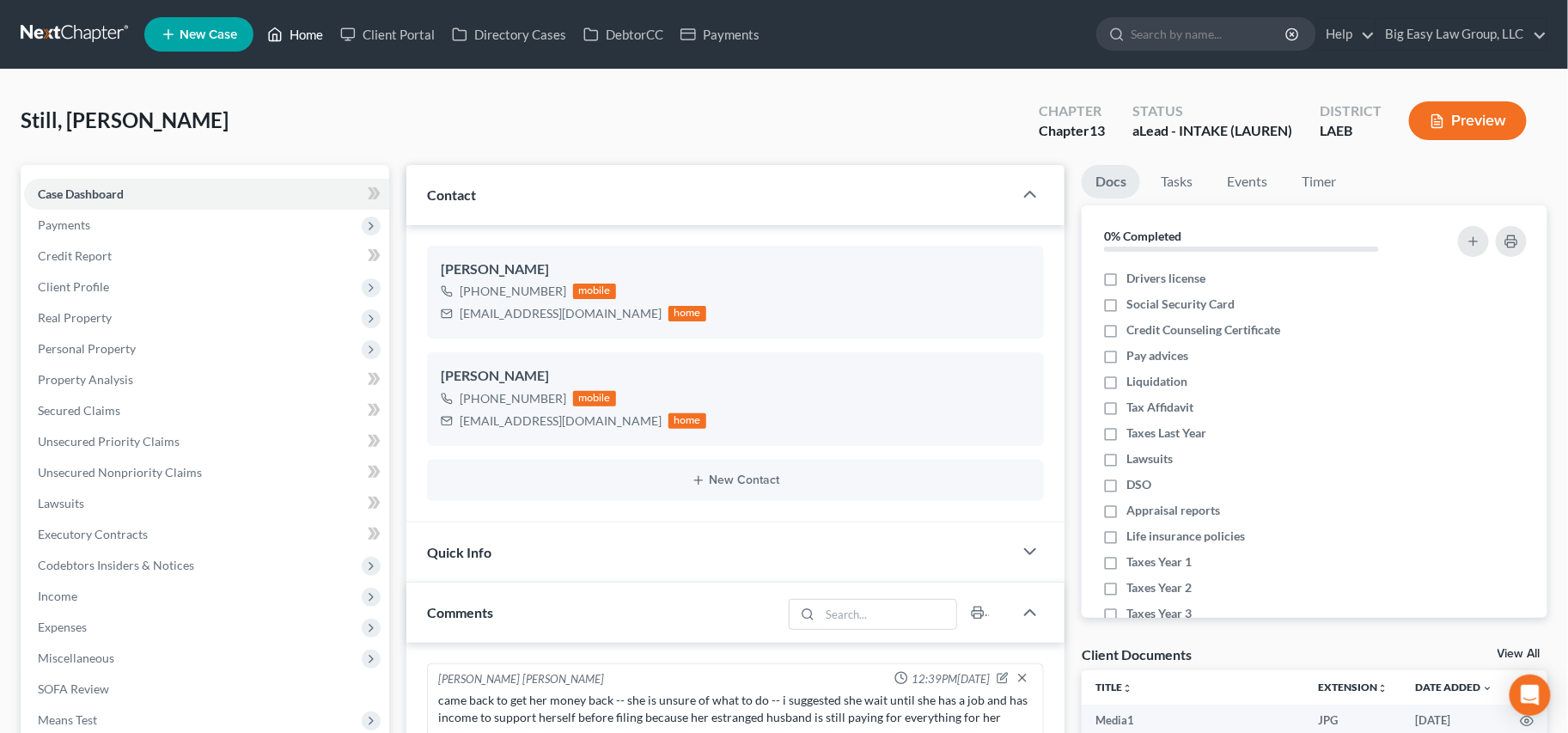
click at [300, 32] on link "Home" at bounding box center [294, 34] width 73 height 31
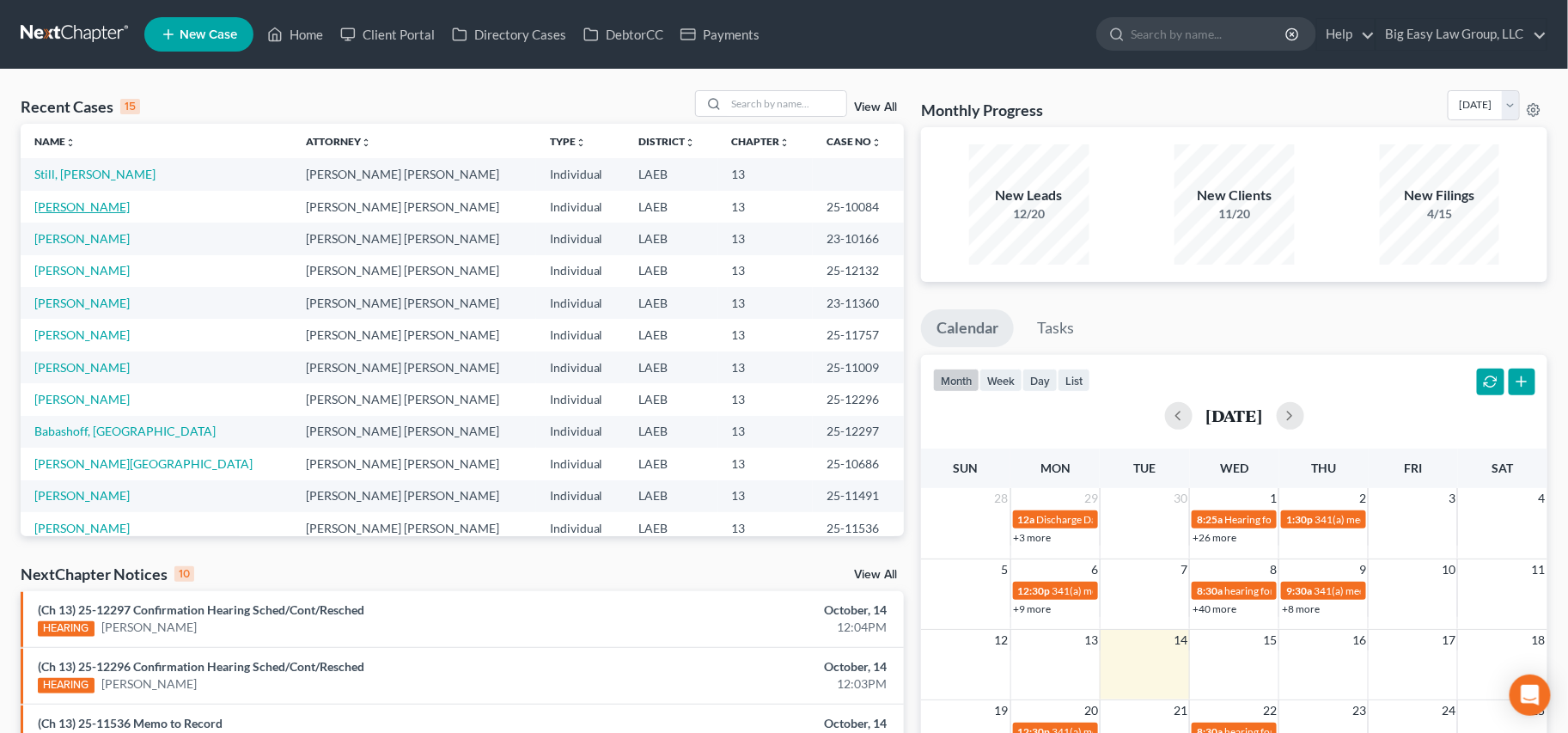
click at [98, 208] on link "[PERSON_NAME]" at bounding box center [82, 207] width 95 height 15
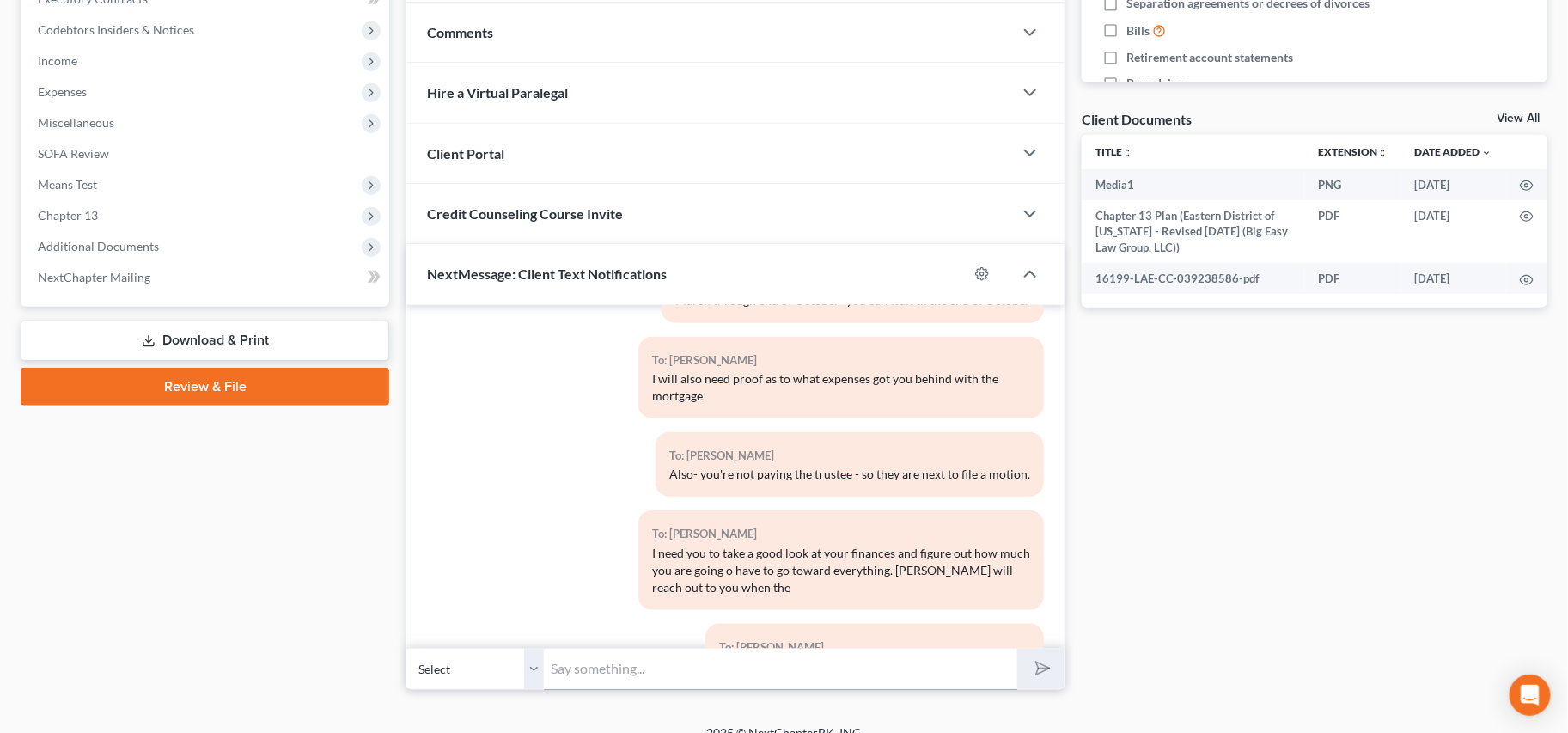
scroll to position [556, 0]
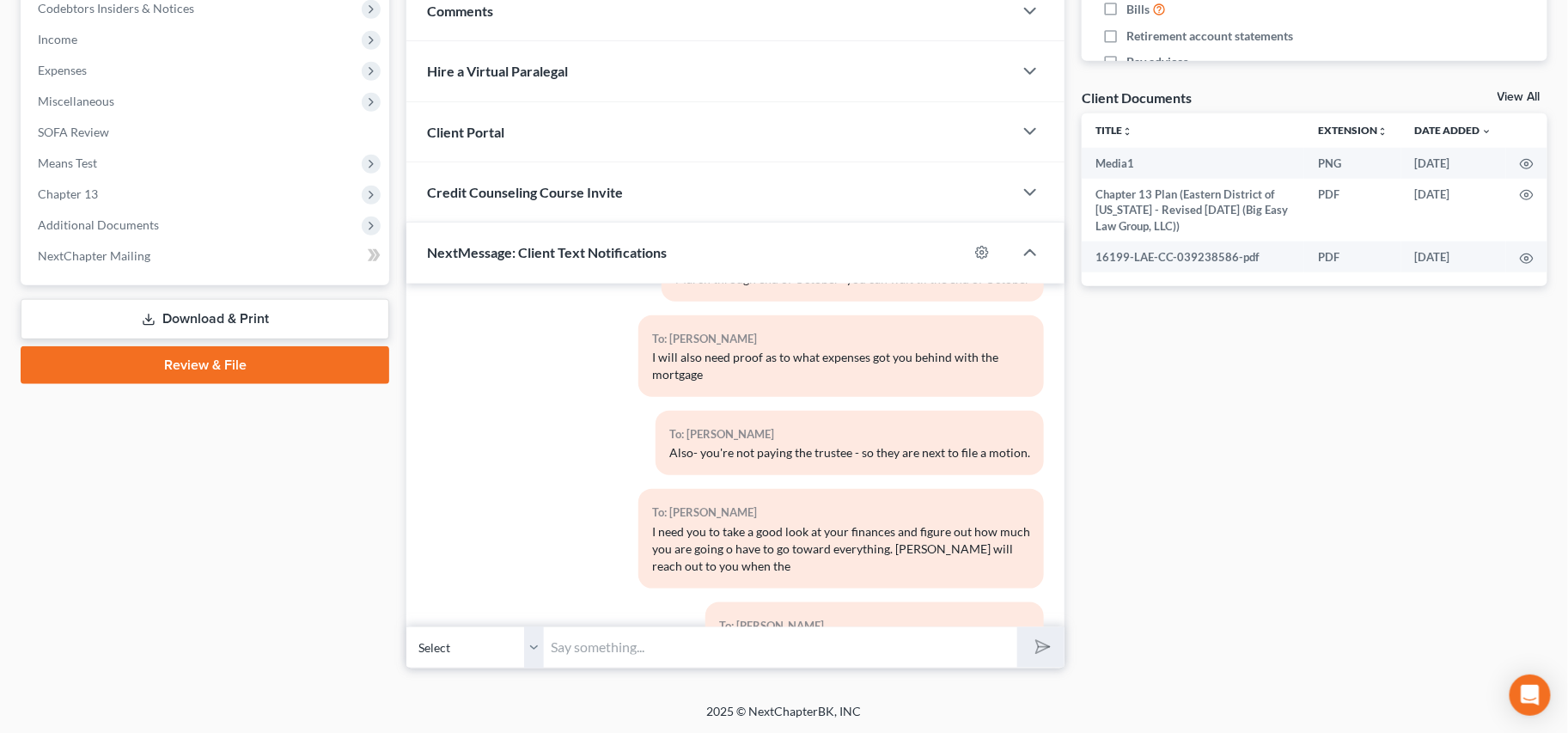
drag, startPoint x: 822, startPoint y: 580, endPoint x: 987, endPoint y: 610, distance: 167.7
click at [976, 613] on div "12:23PM, 04/03/2024 To: John Thomas Austin - It's Jenny from Big Easy Law - the…" at bounding box center [735, 455] width 658 height 344
click at [989, 609] on div "12:23PM, 04/03/2024 To: John Thomas Austin - It's Jenny from Big Easy Law - the…" at bounding box center [735, 455] width 658 height 344
click at [820, 649] on input "text" at bounding box center [780, 647] width 474 height 42
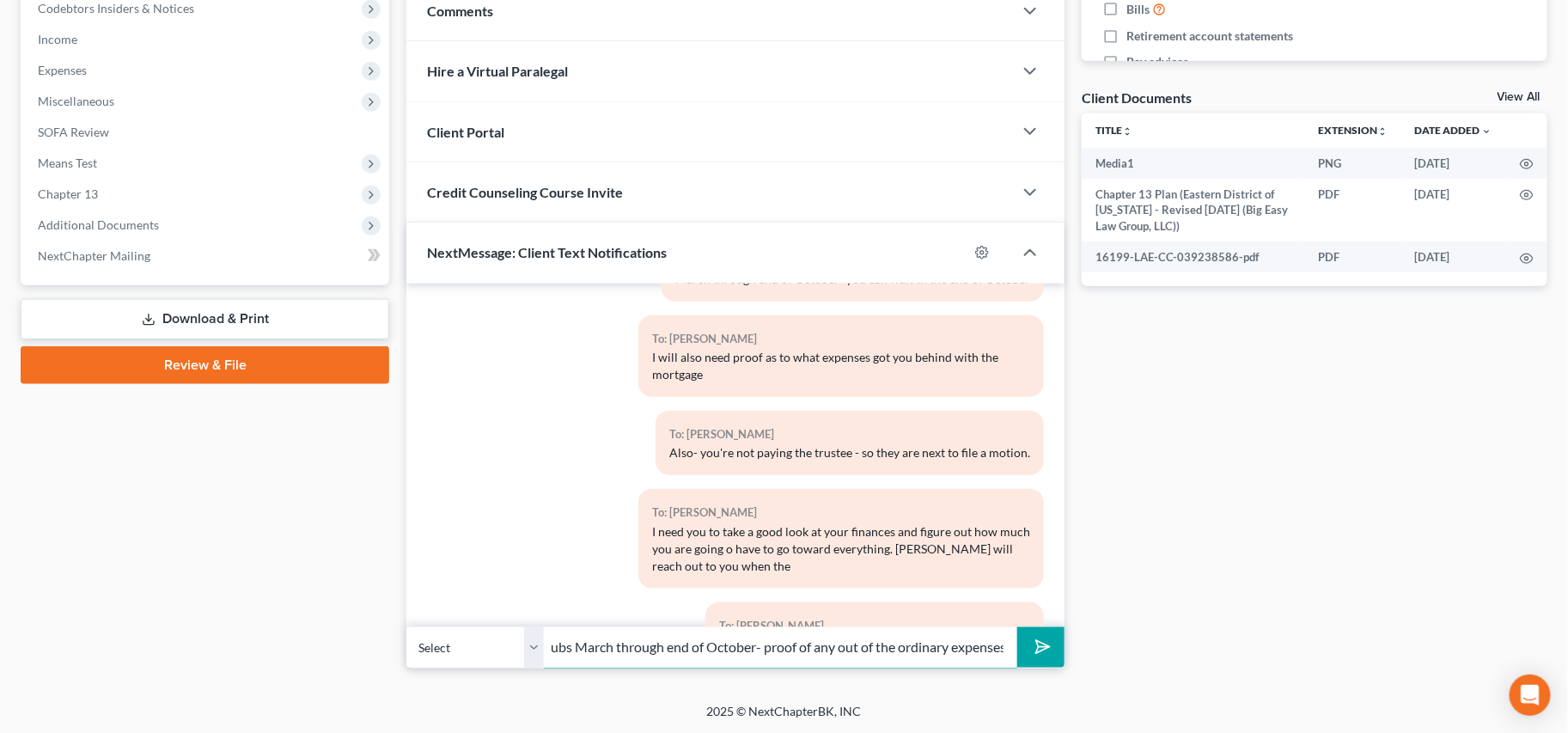
scroll to position [0, 95]
type input "For now- paystubs March through end of October- proof of any out of the ordinar…"
click at [1017, 627] on button "submit" at bounding box center [1041, 647] width 47 height 40
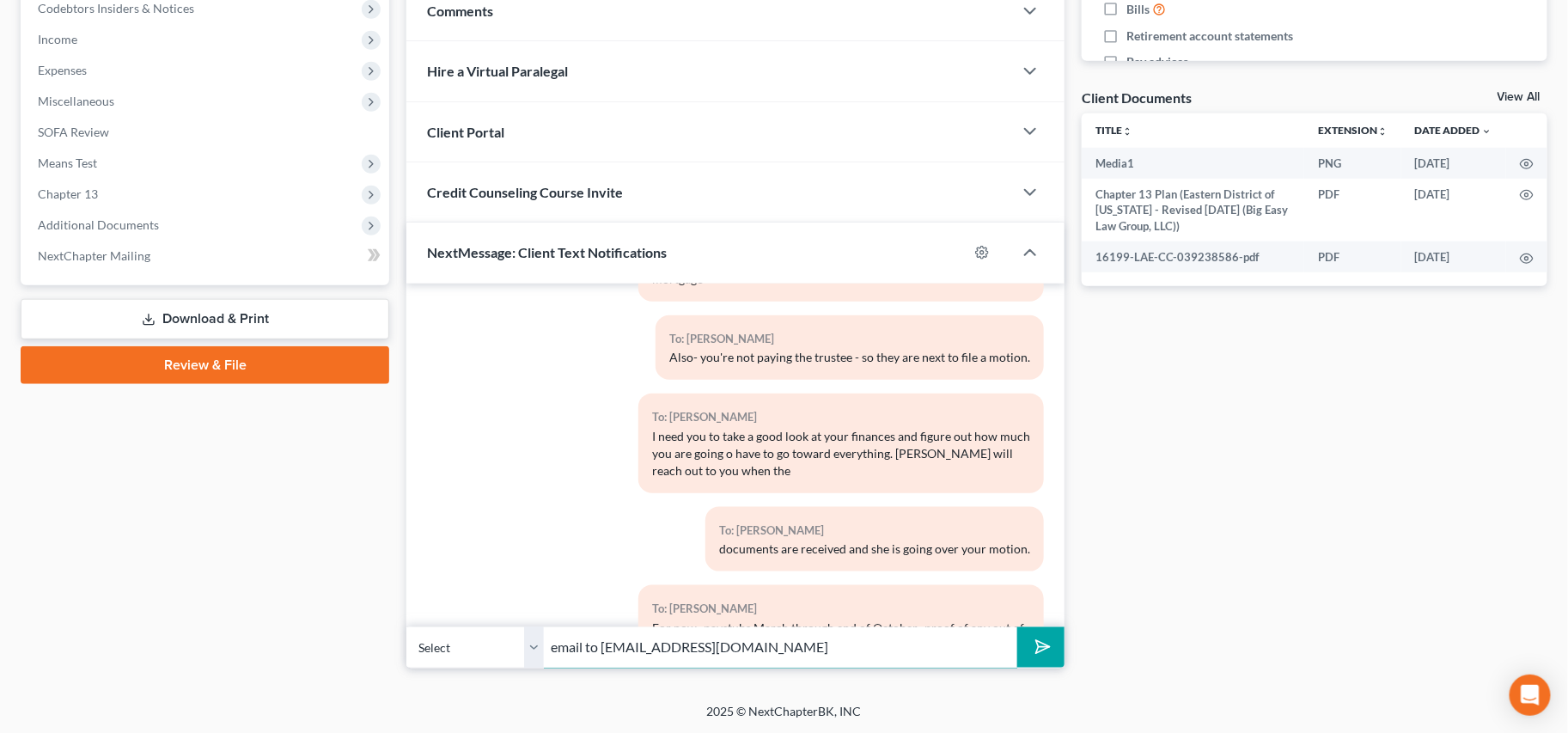
type input "email to [EMAIL_ADDRESS][DOMAIN_NAME]"
click at [1017, 627] on button "submit" at bounding box center [1041, 647] width 47 height 40
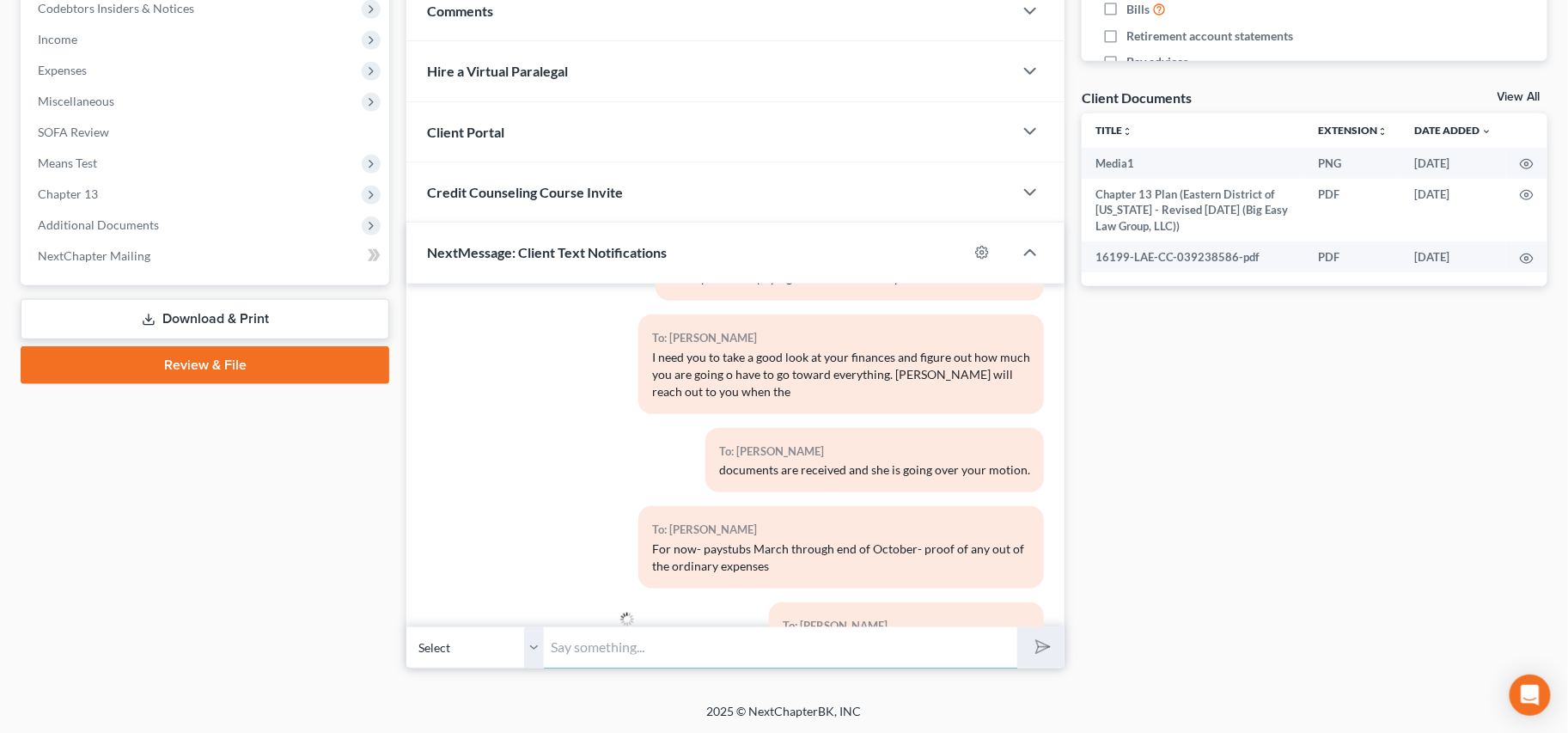
scroll to position [0, 0]
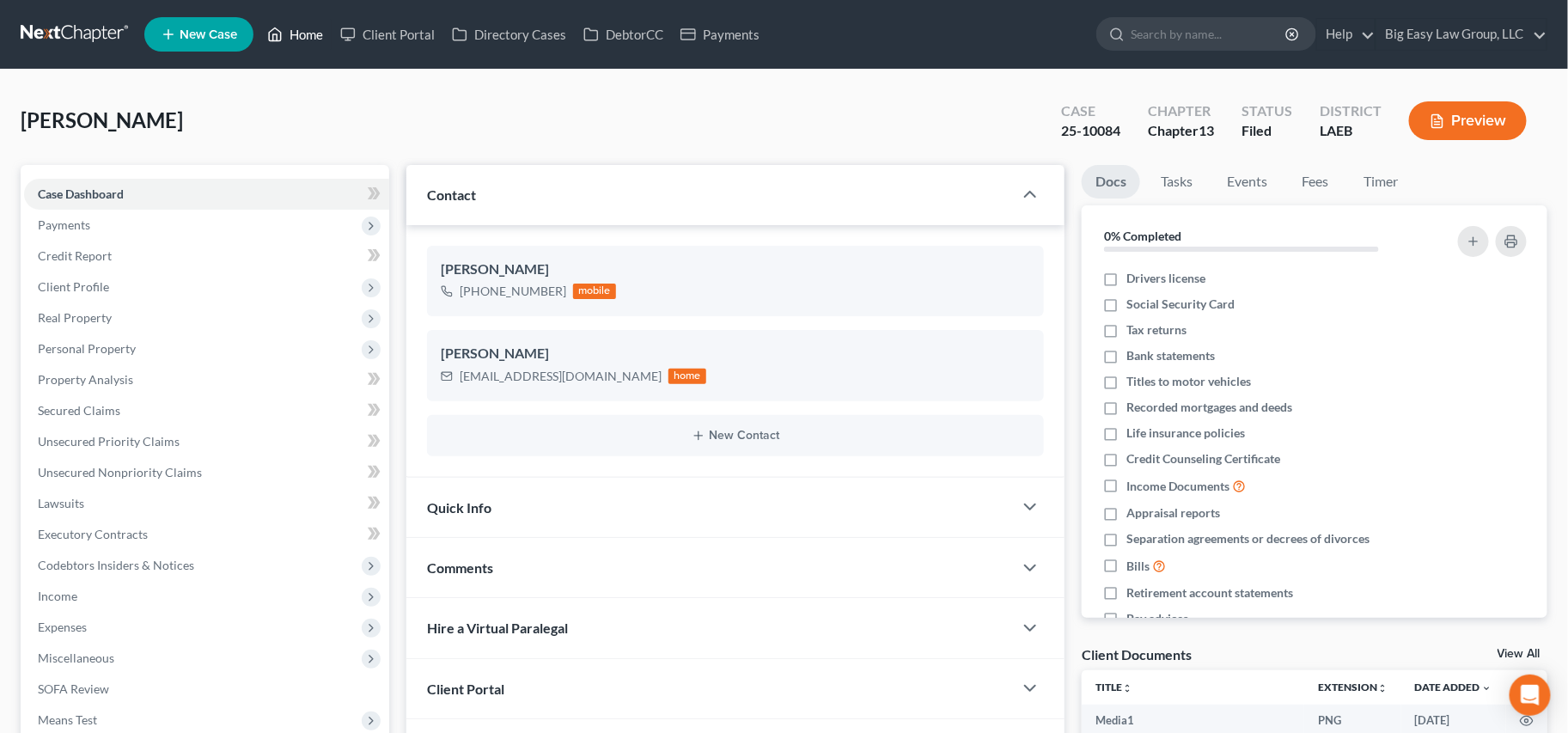
drag, startPoint x: 316, startPoint y: 37, endPoint x: 320, endPoint y: 17, distance: 20.4
click at [315, 37] on link "Home" at bounding box center [294, 34] width 73 height 31
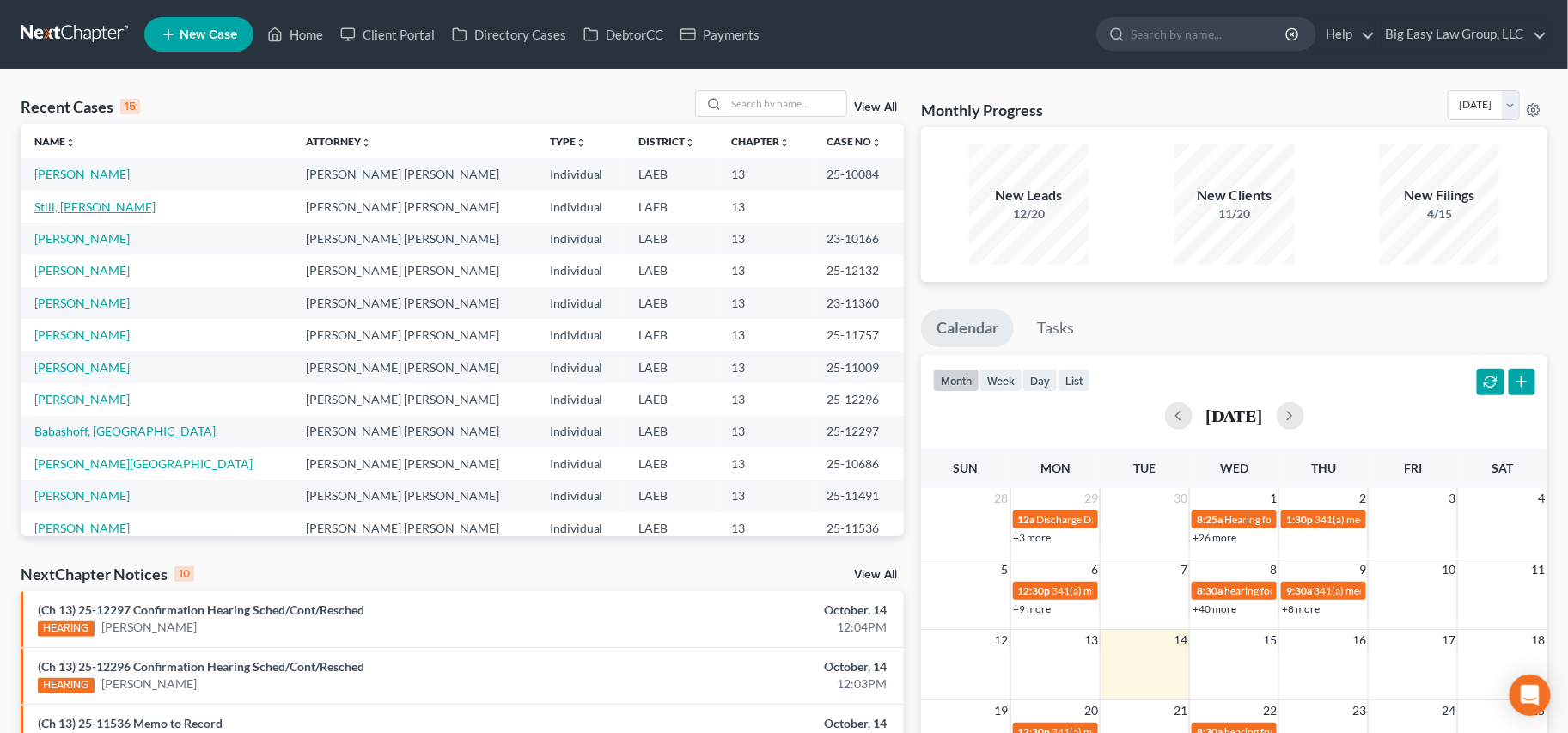
click at [78, 205] on link "Still, [PERSON_NAME]" at bounding box center [95, 207] width 121 height 15
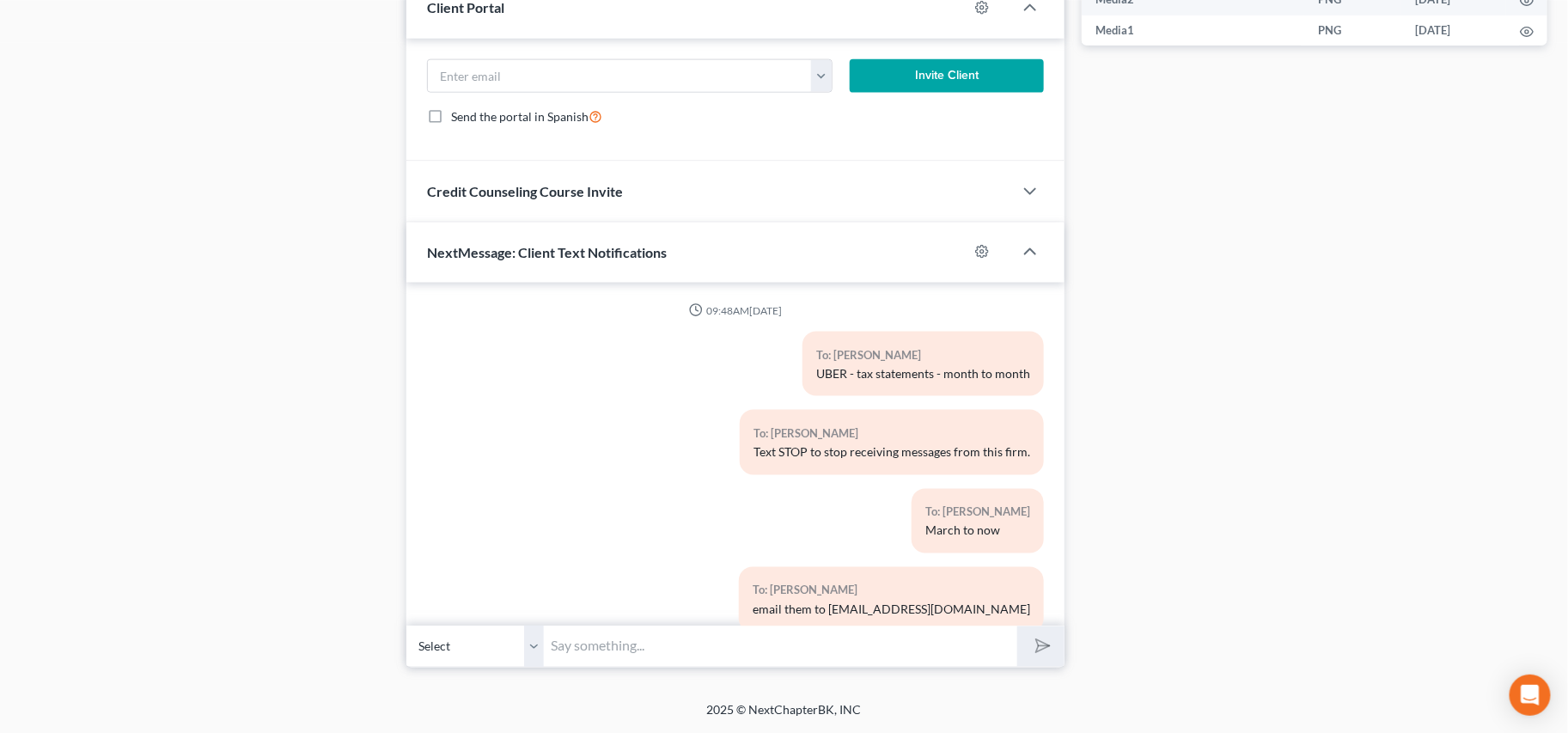
scroll to position [2299, 0]
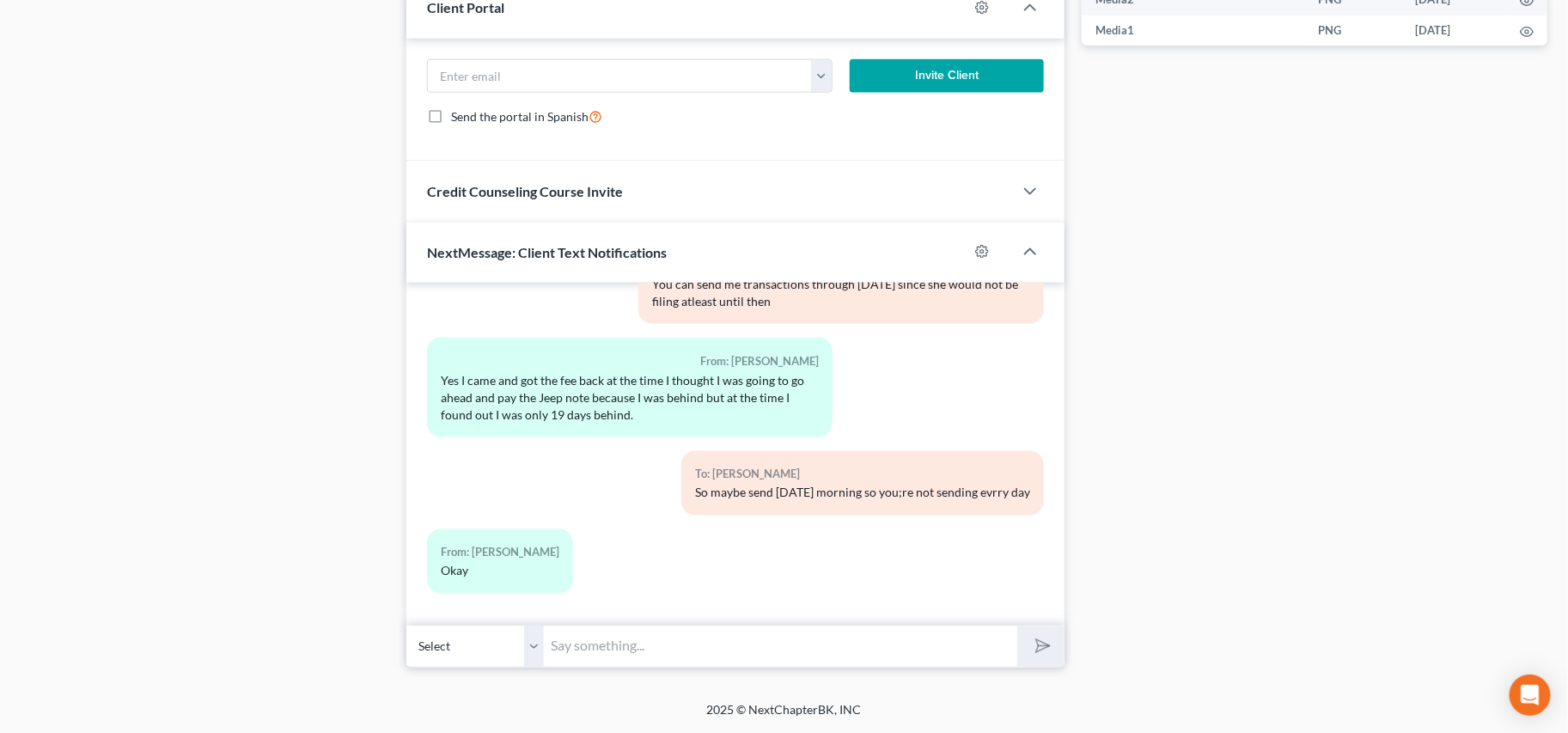
click at [784, 641] on input "text" at bounding box center [780, 646] width 474 height 42
drag, startPoint x: 927, startPoint y: 548, endPoint x: 829, endPoint y: 686, distance: 169.3
click at [921, 557] on div "From: [PERSON_NAME]" at bounding box center [735, 568] width 634 height 78
drag, startPoint x: 829, startPoint y: 686, endPoint x: 841, endPoint y: 663, distance: 25.9
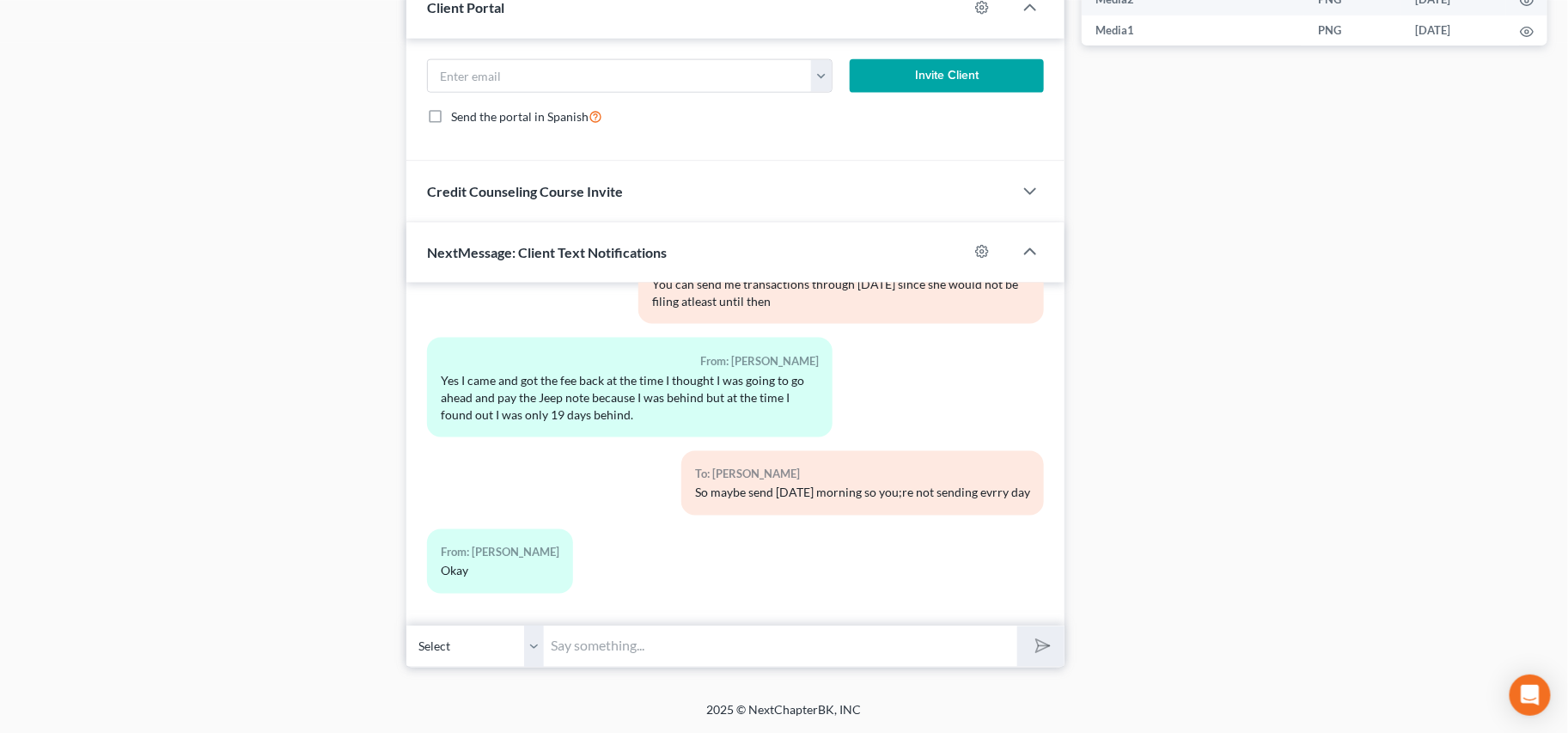
click at [841, 663] on input "text" at bounding box center [780, 646] width 474 height 42
type input "No- I get it- I am just telling you why she said to wait. Sorry for the confusi…"
click at [1050, 642] on button "submit" at bounding box center [1041, 646] width 47 height 40
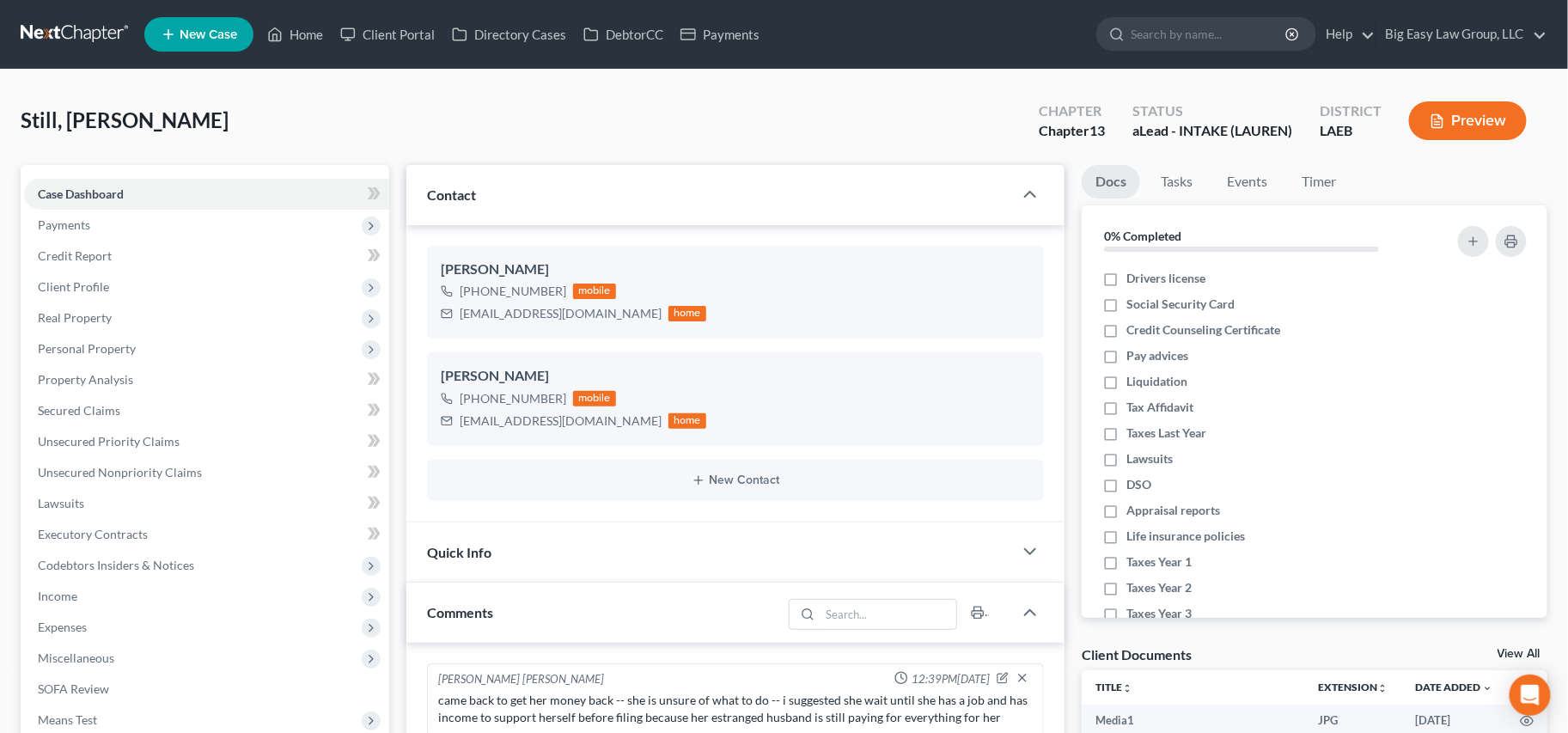
drag, startPoint x: 295, startPoint y: 15, endPoint x: 307, endPoint y: 16, distance: 12.0
click at [307, 16] on ul "New Case Home Client Portal Directory Cases DebtorCC Payments - No Result - See…" at bounding box center [846, 34] width 1403 height 45
click at [330, 40] on link "Home" at bounding box center [294, 34] width 73 height 31
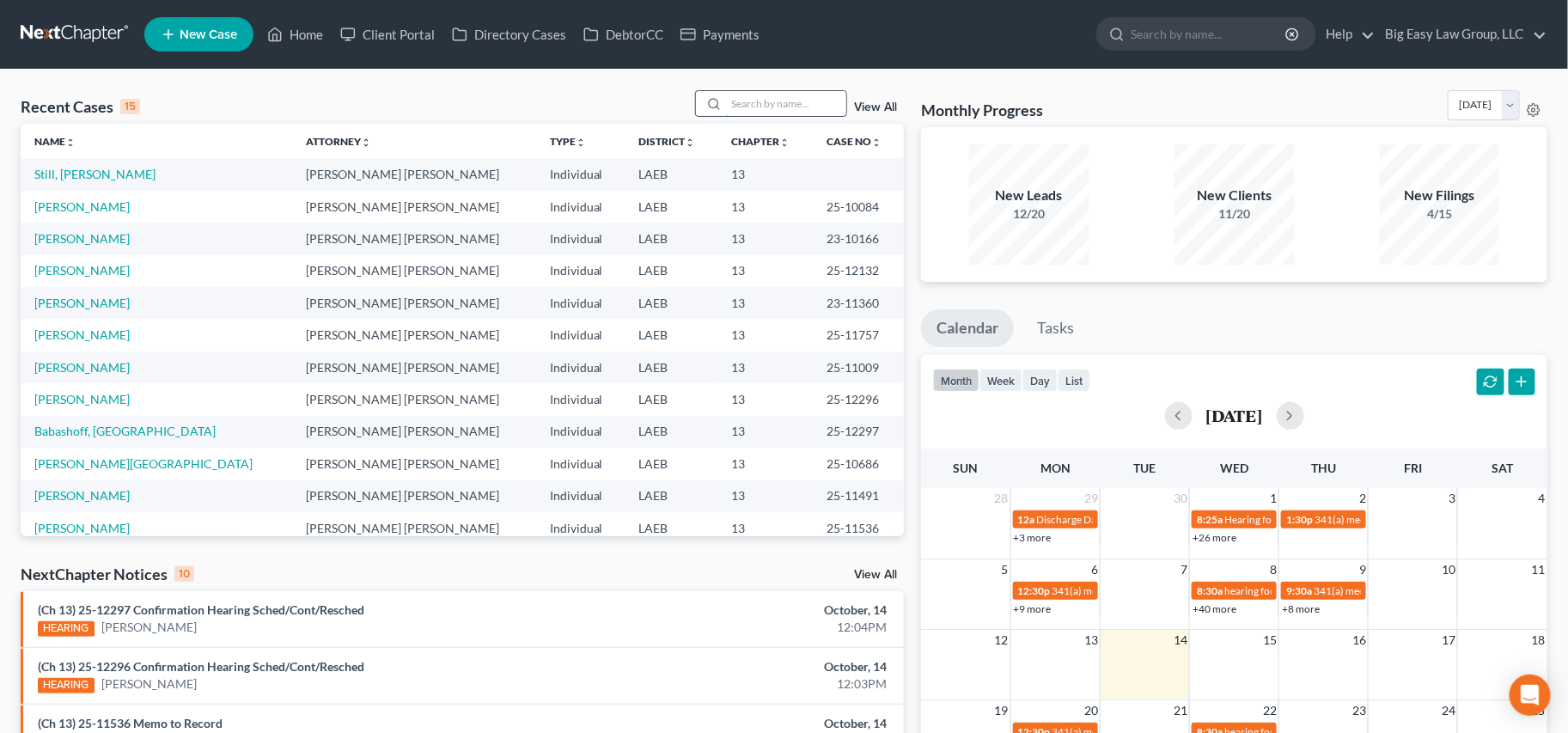
click at [807, 97] on input "search" at bounding box center [786, 104] width 120 height 25
type input "raven"
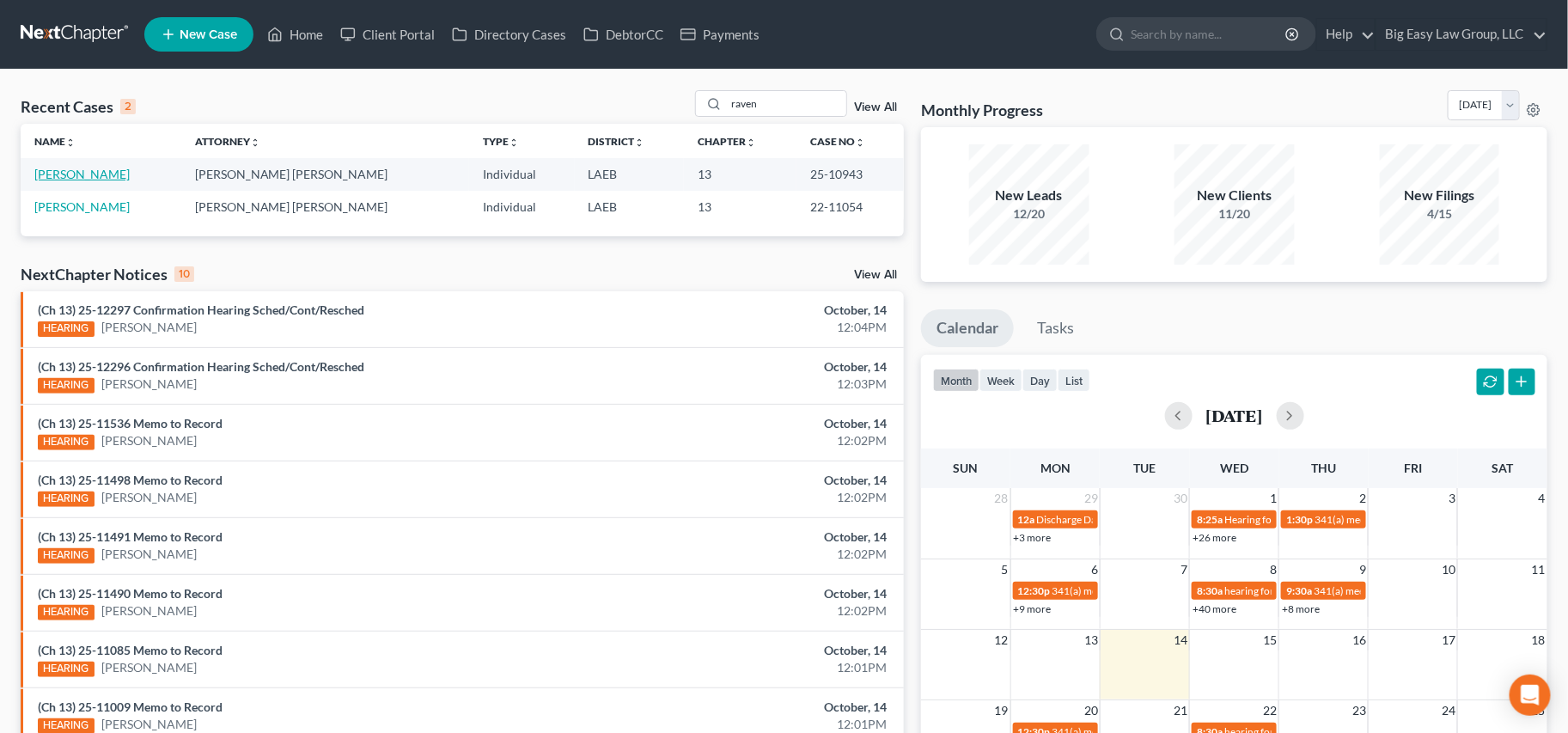
click at [83, 175] on link "[PERSON_NAME]" at bounding box center [82, 174] width 95 height 15
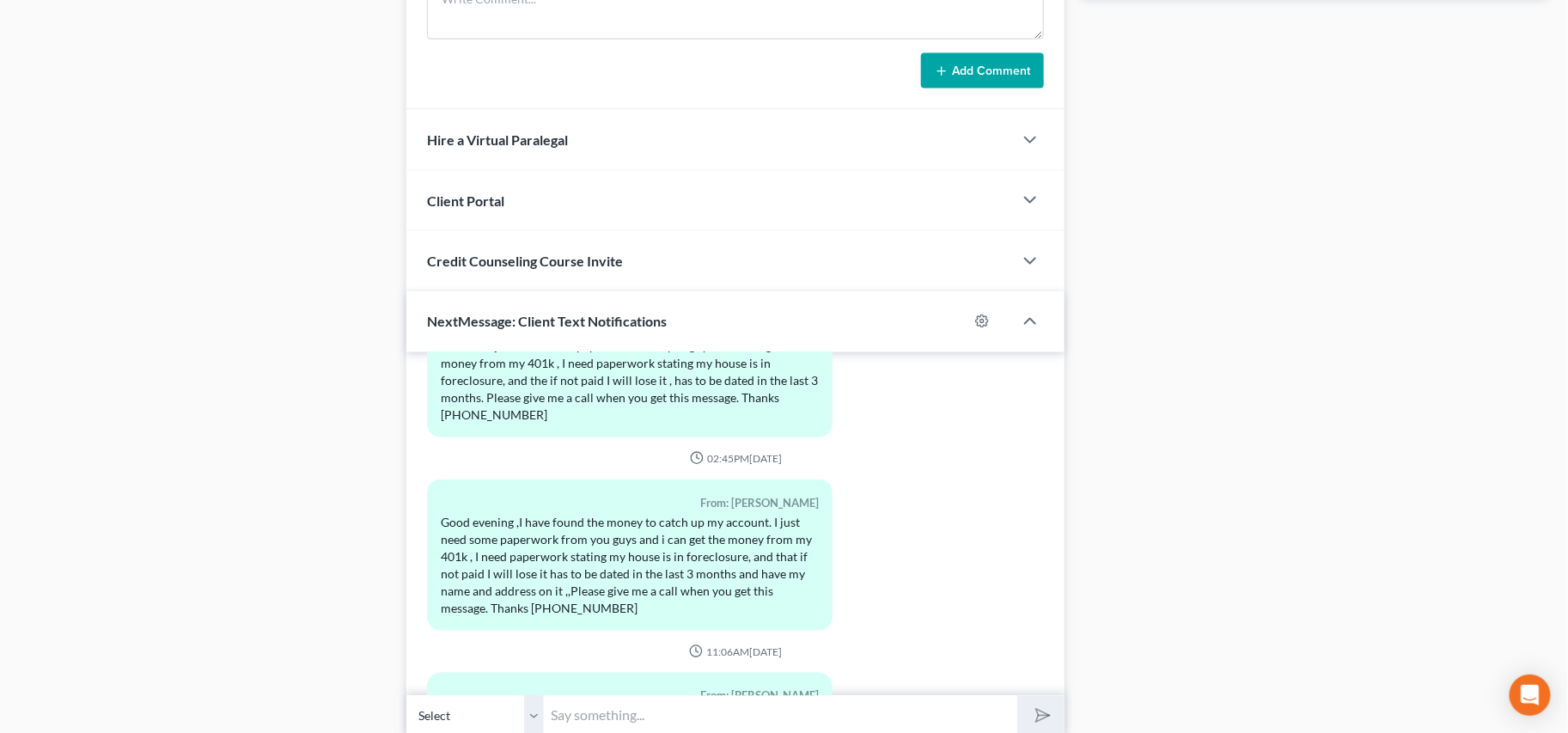
scroll to position [1085, 0]
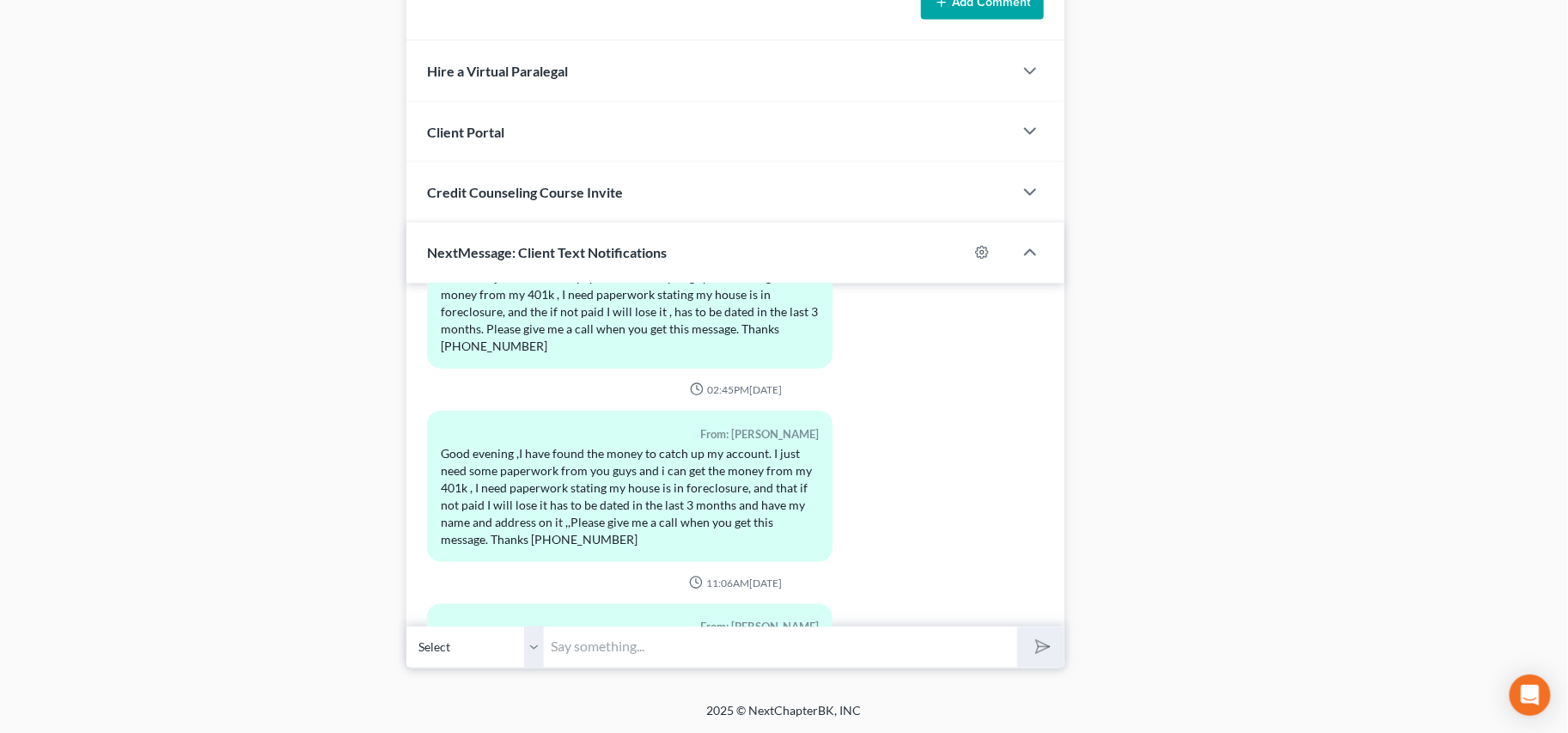
click at [742, 665] on input "text" at bounding box center [780, 647] width 474 height 42
drag, startPoint x: 996, startPoint y: 646, endPoint x: 1005, endPoint y: 646, distance: 9.0
click at [1004, 646] on input "No modification has been filed in your case- if you are going to catch up- amou…" at bounding box center [780, 647] width 474 height 42
click at [1005, 646] on input "No modification has been filed in your case- if you are going to catch up- amou…" at bounding box center [780, 647] width 474 height 42
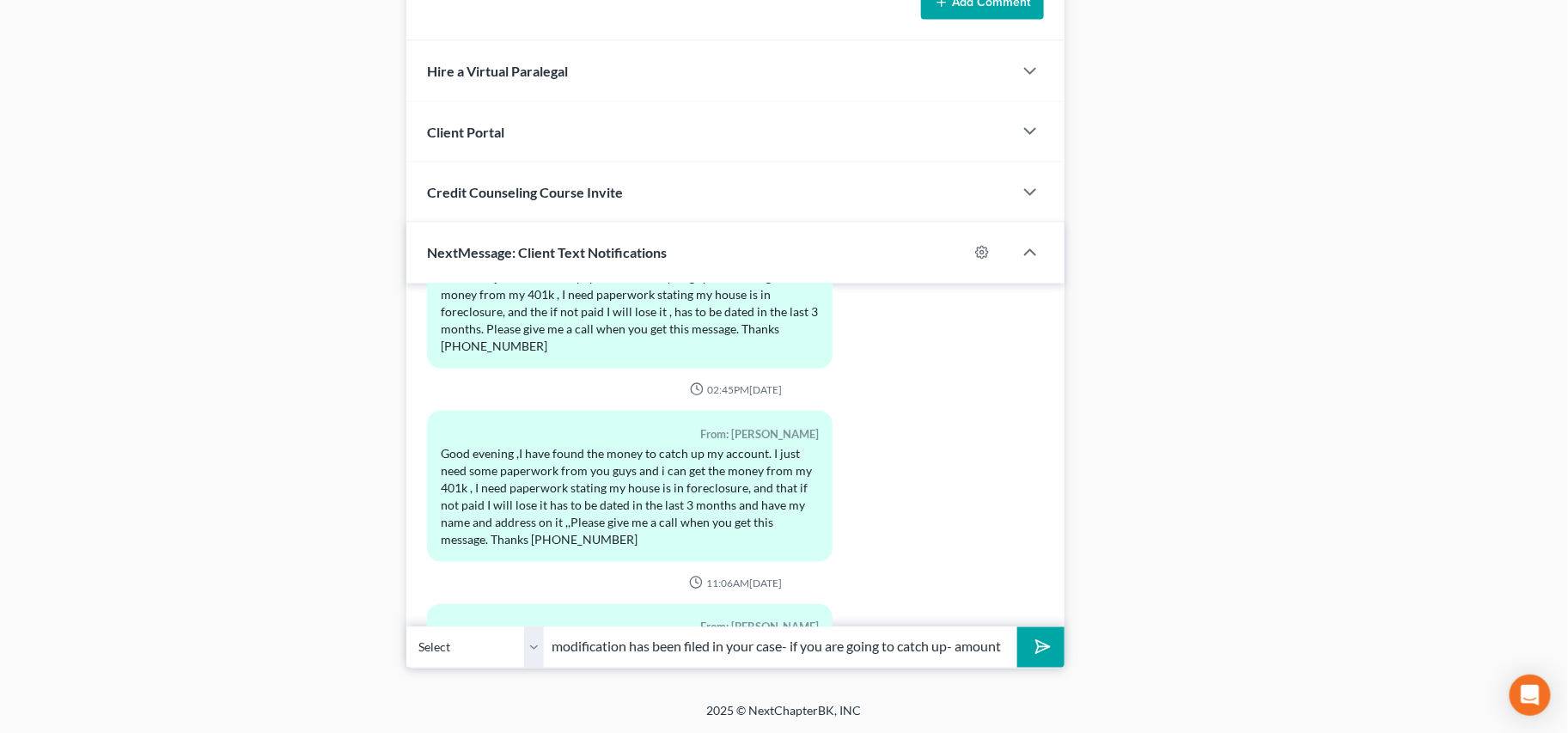
scroll to position [0, 35]
click at [1005, 646] on input "No modification has been filed in your case- if you are going to catch up- amou…" at bounding box center [780, 647] width 474 height 42
paste input "$4,752.68"
type input "No modification has been filed in your case- if you are going to catch up- amou…"
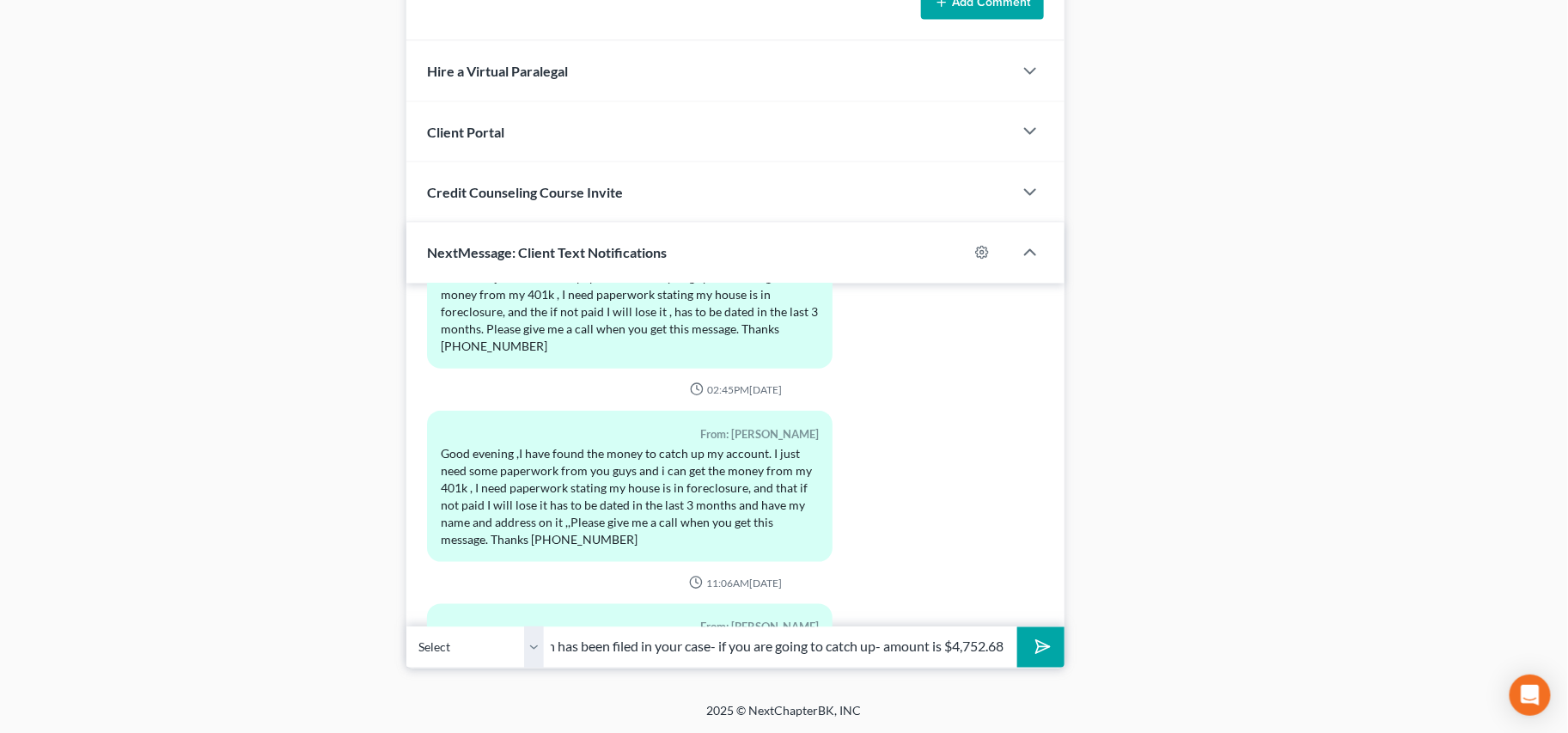
scroll to position [0, 0]
click at [1050, 642] on button "submit" at bounding box center [1041, 647] width 47 height 40
click at [932, 643] on input "text" at bounding box center [780, 647] width 474 height 42
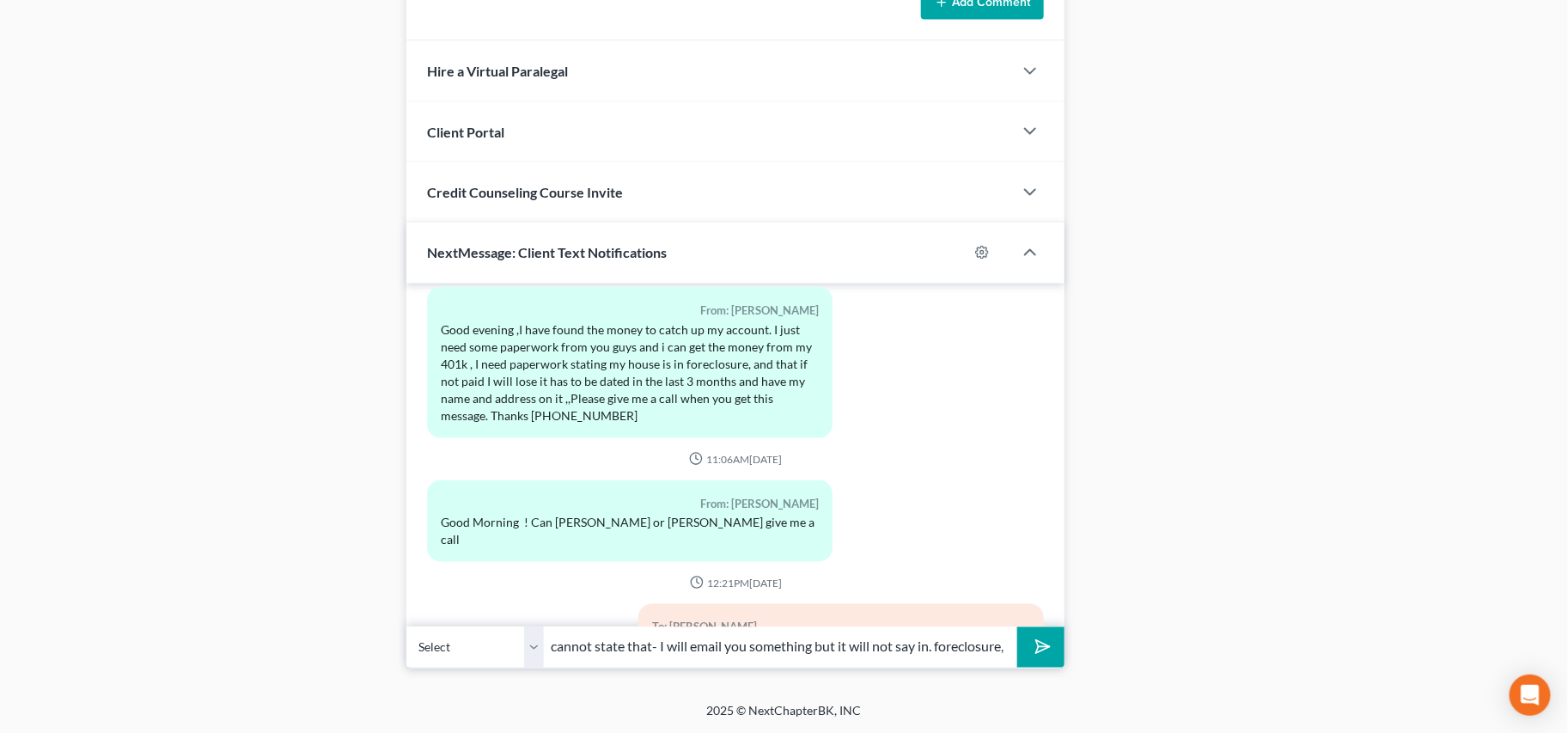
scroll to position [0, 191]
type input "You are not in foreclosure- so I cannot state that- I will email you something …"
click at [1017, 627] on button "submit" at bounding box center [1041, 647] width 47 height 40
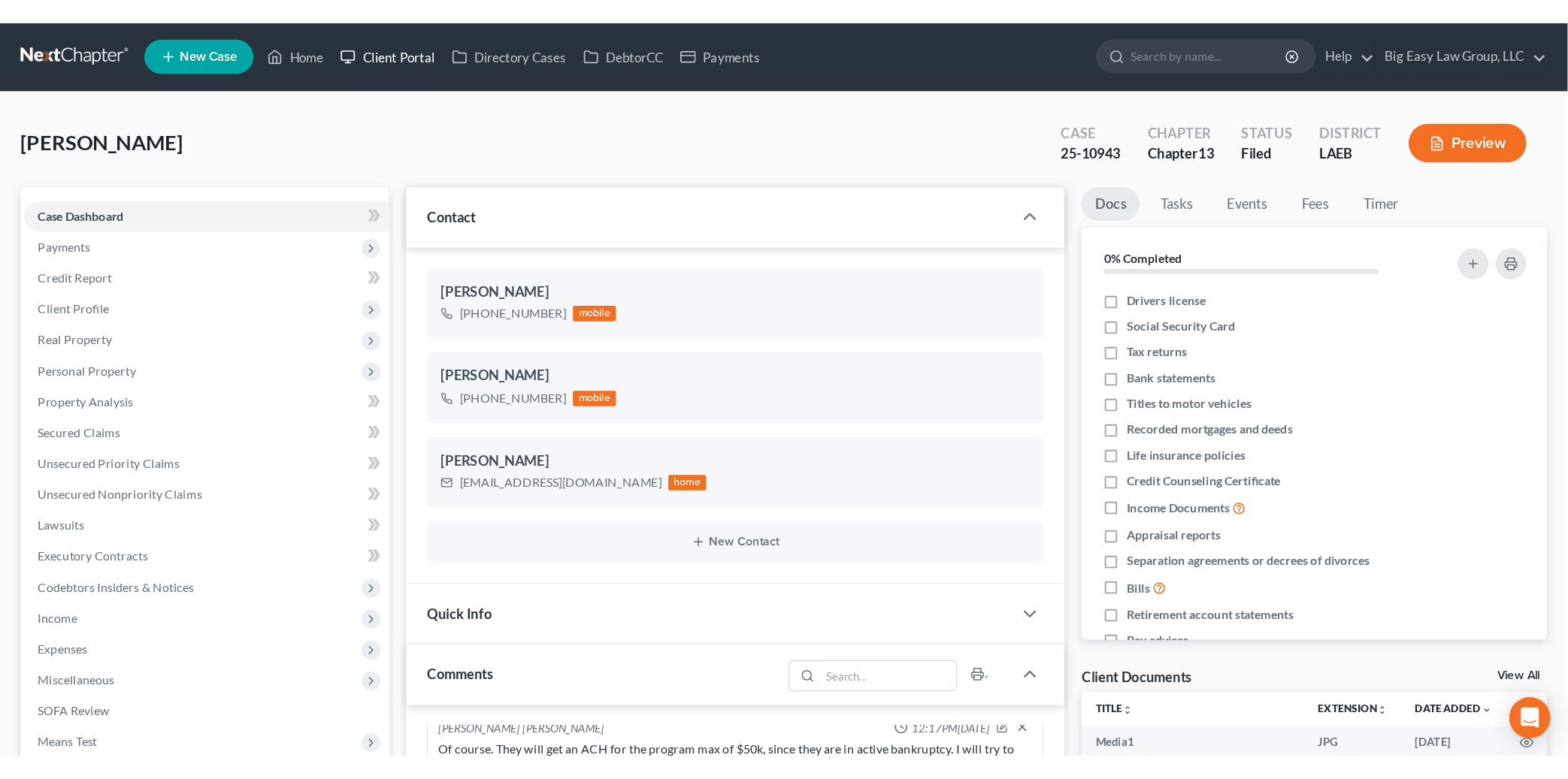
scroll to position [0, 0]
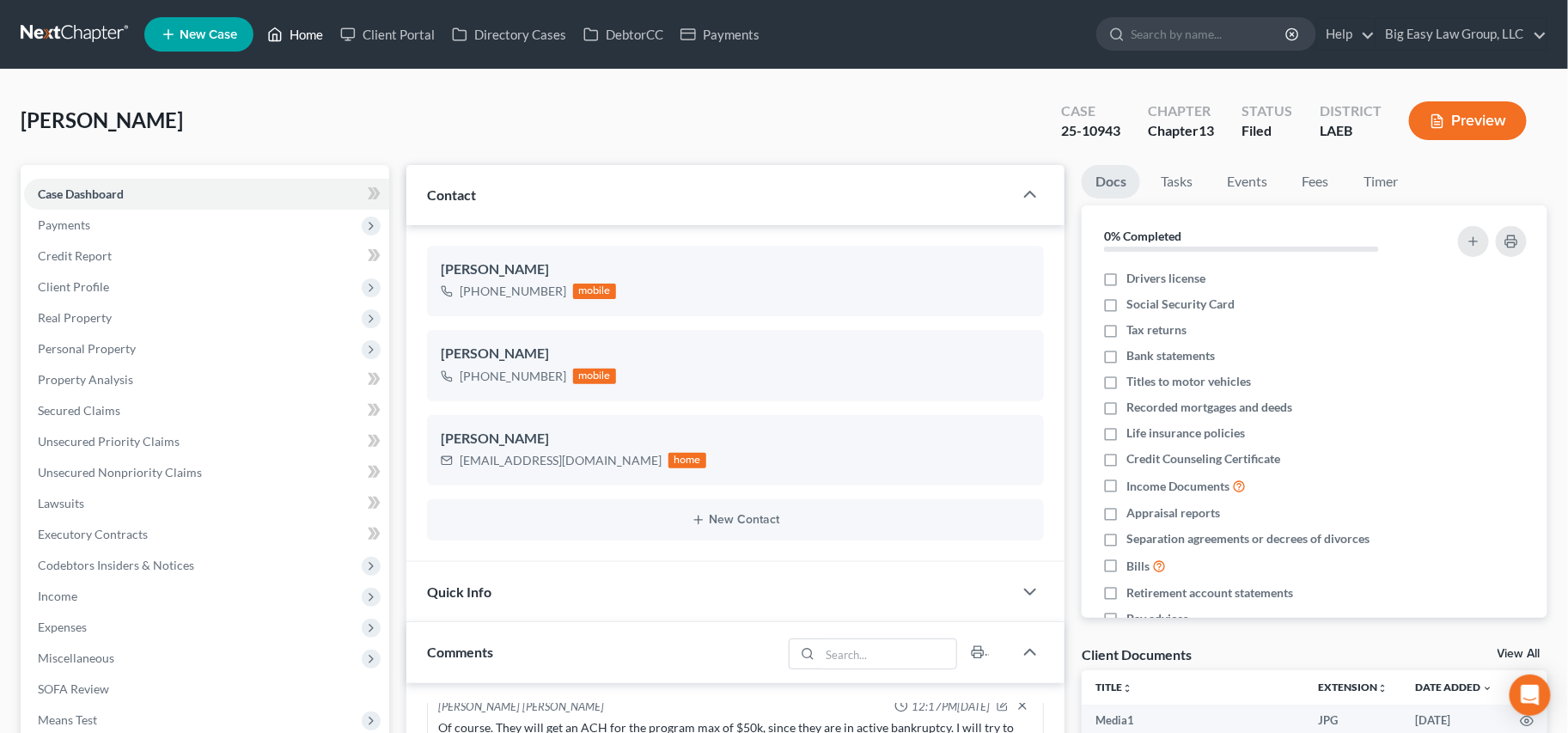
click at [309, 33] on link "Home" at bounding box center [294, 34] width 73 height 31
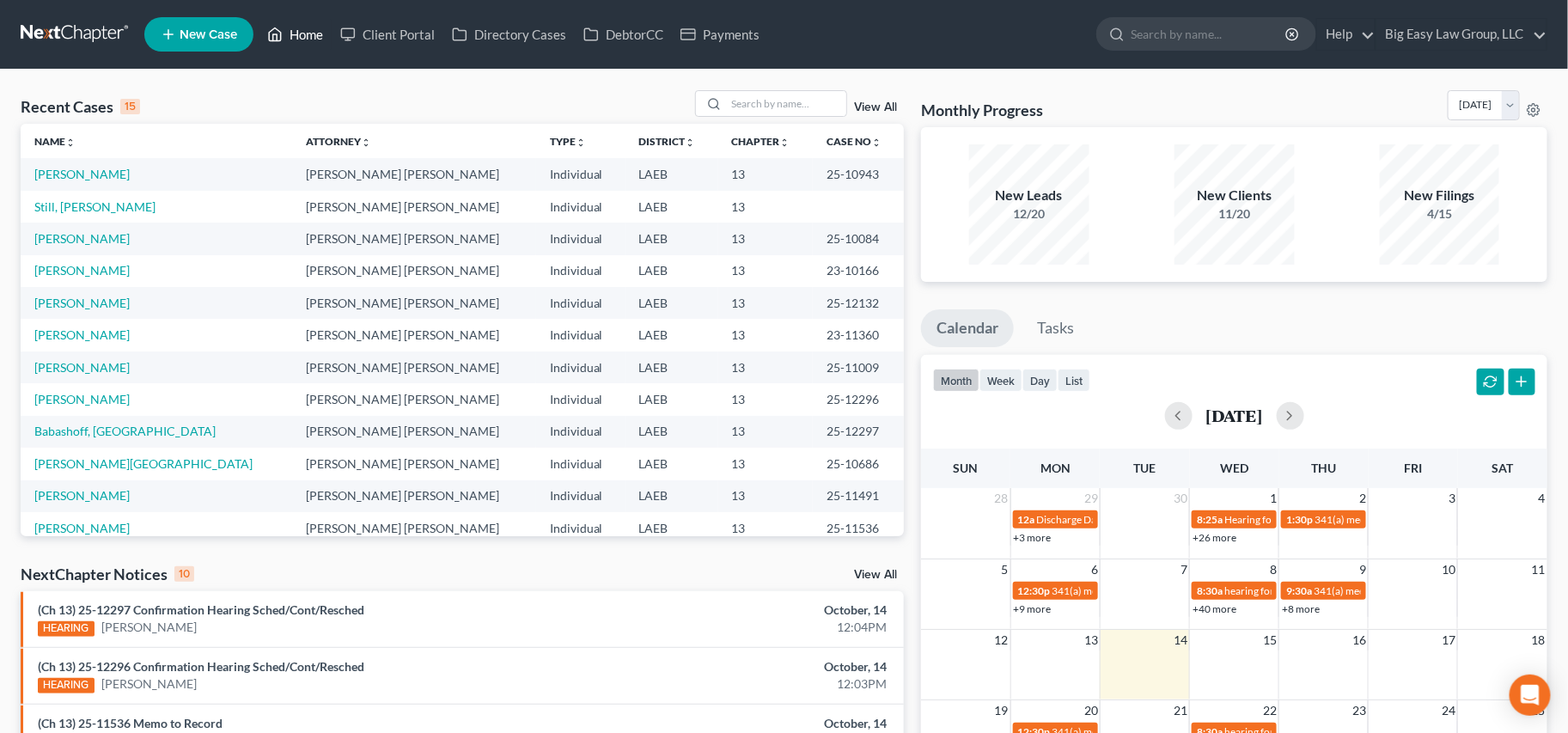
click at [304, 34] on link "Home" at bounding box center [294, 34] width 73 height 31
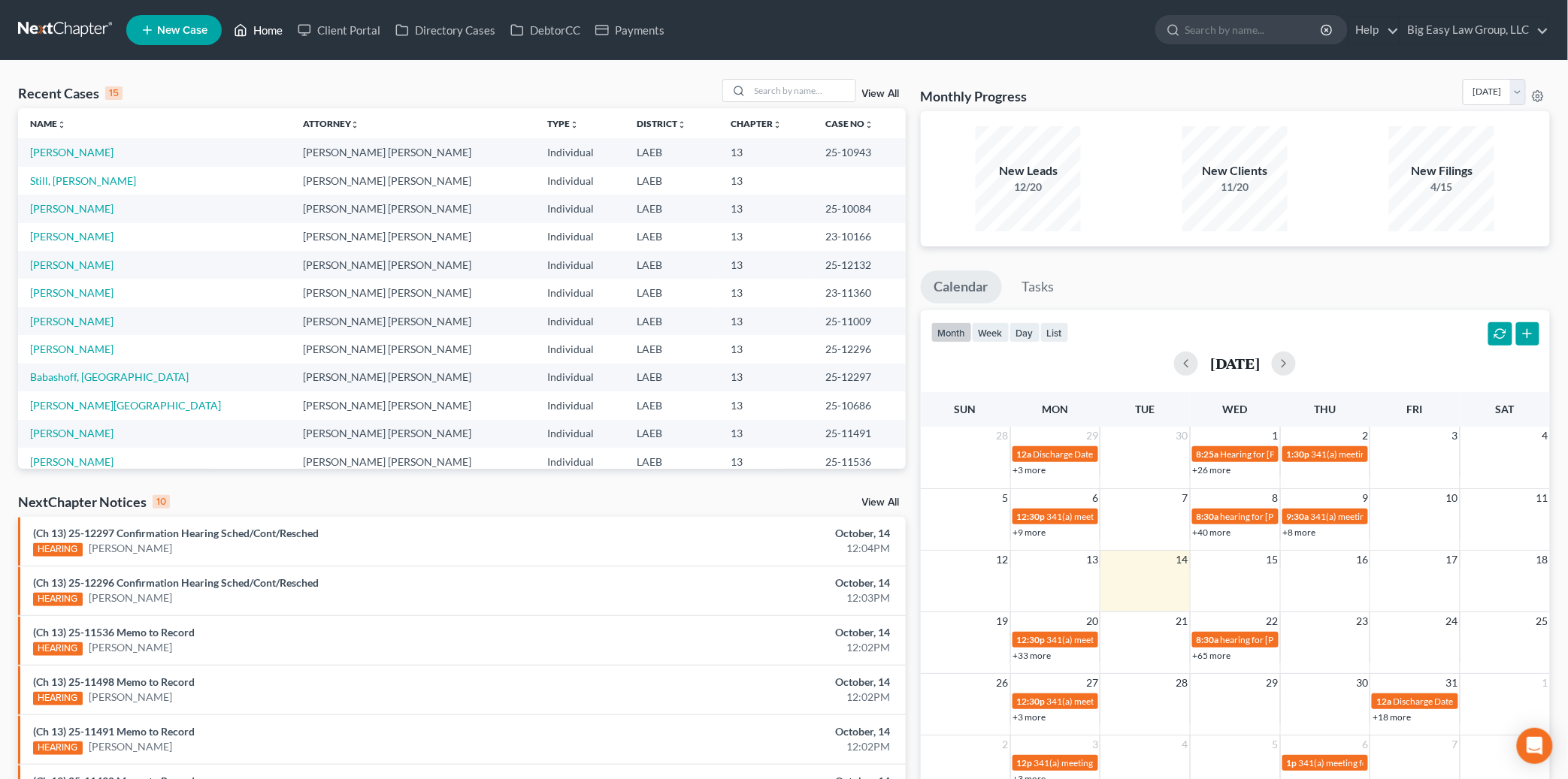
click at [266, 34] on link "Home" at bounding box center [258, 30] width 64 height 27
drag, startPoint x: 267, startPoint y: 15, endPoint x: 269, endPoint y: 6, distance: 9.2
click at [268, 13] on ul "New Case Home Client Portal Directory Cases DebtorCC Payments - No Result - See…" at bounding box center [837, 30] width 1423 height 39
